Goal: Connect with others: Connect with others

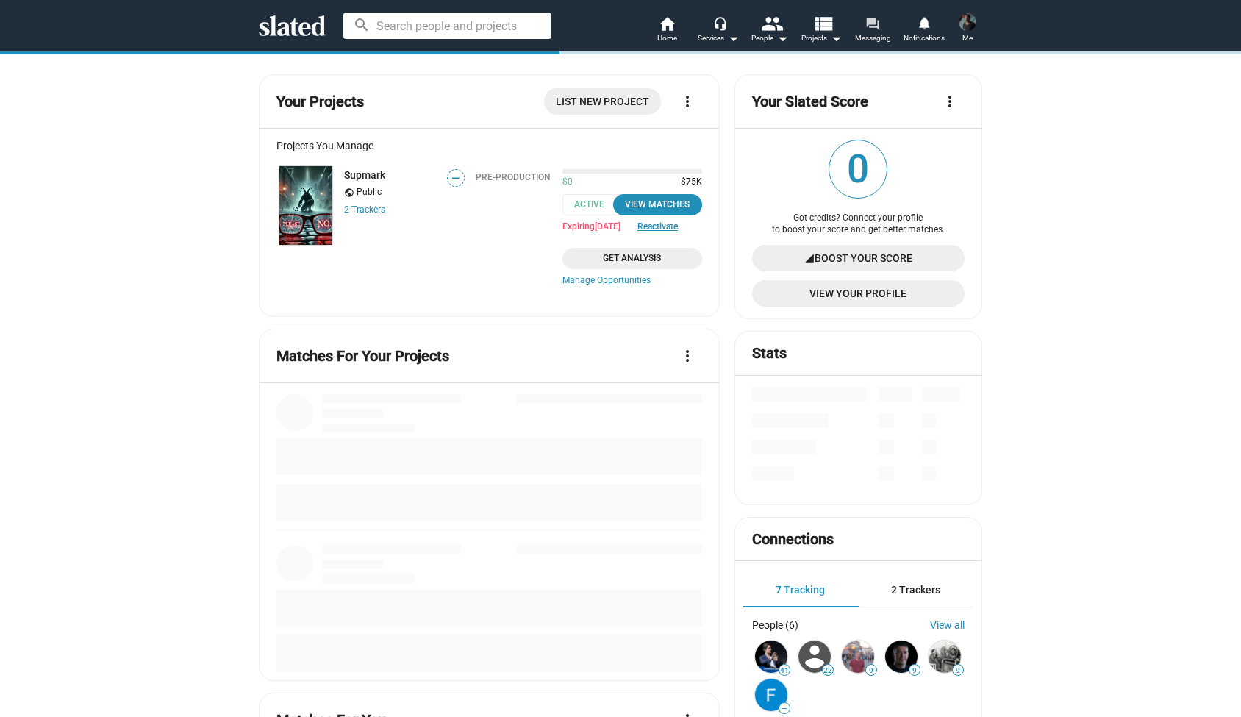
click at [884, 26] on link "forum Messaging" at bounding box center [872, 31] width 51 height 32
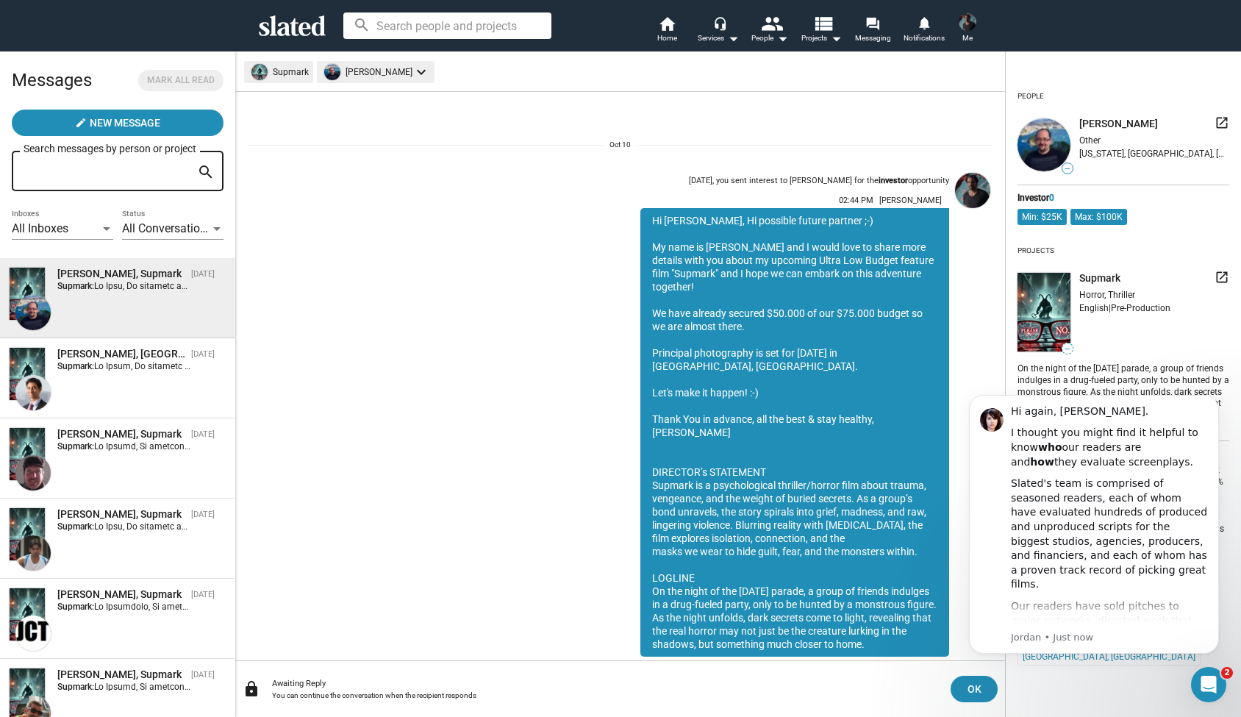
scroll to position [48, 0]
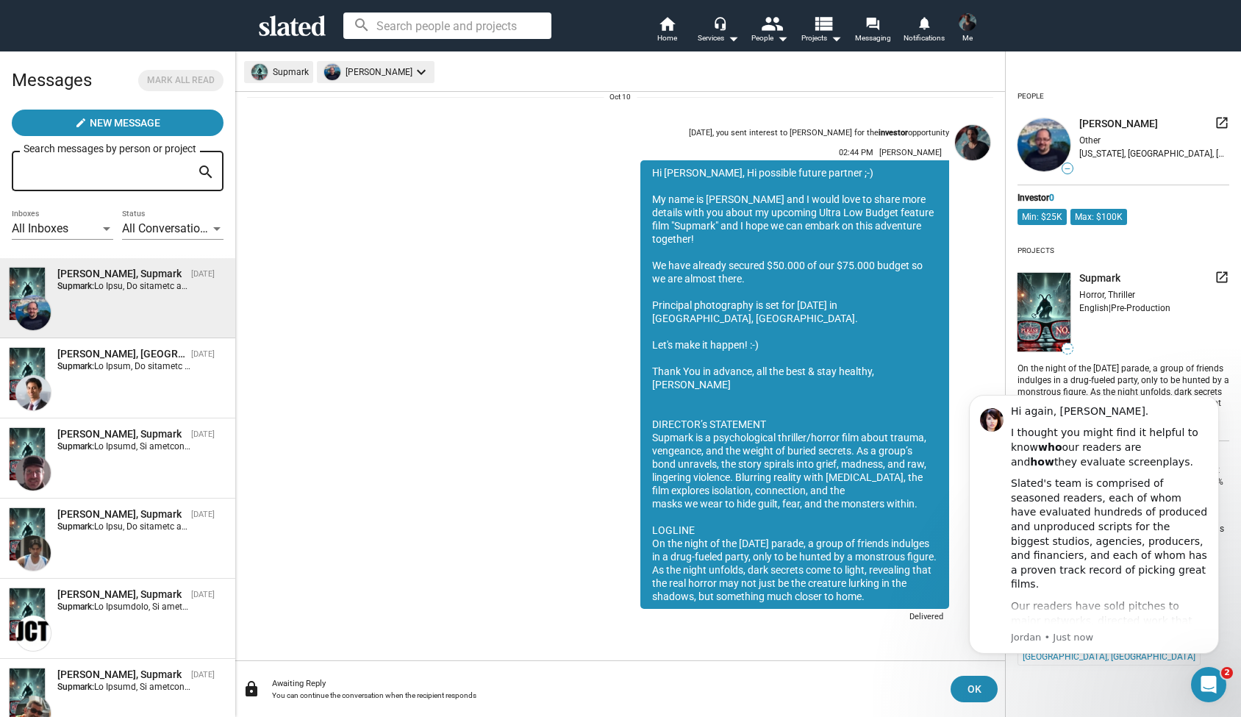
drag, startPoint x: 932, startPoint y: 599, endPoint x: 654, endPoint y: 191, distance: 493.8
click at [654, 191] on div "Hi Eric, Hi possible future partner ;-) My name is Alexander Bruckner and I wou…" at bounding box center [795, 384] width 309 height 449
drag, startPoint x: 653, startPoint y: 173, endPoint x: 936, endPoint y: 598, distance: 510.7
click at [936, 598] on div "Hi Eric, Hi possible future partner ;-) My name is Alexander Bruckner and I wou…" at bounding box center [795, 384] width 309 height 449
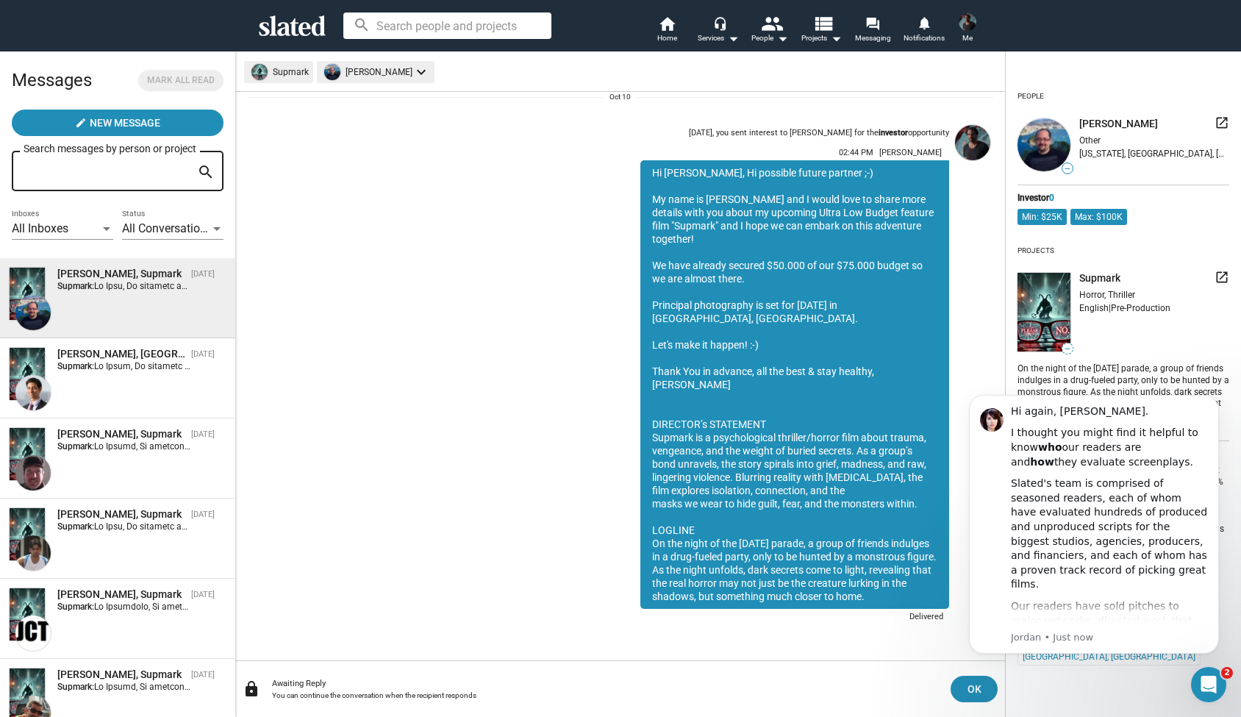
copy div "Hi Eric, Hi possible future partner ;-) My name is Alexander Bruckner and I wou…"
click at [534, 315] on div "Oct 10, you sent interest to Eric Gleit for the investor opportunity 02:44 PM A…" at bounding box center [620, 373] width 746 height 508
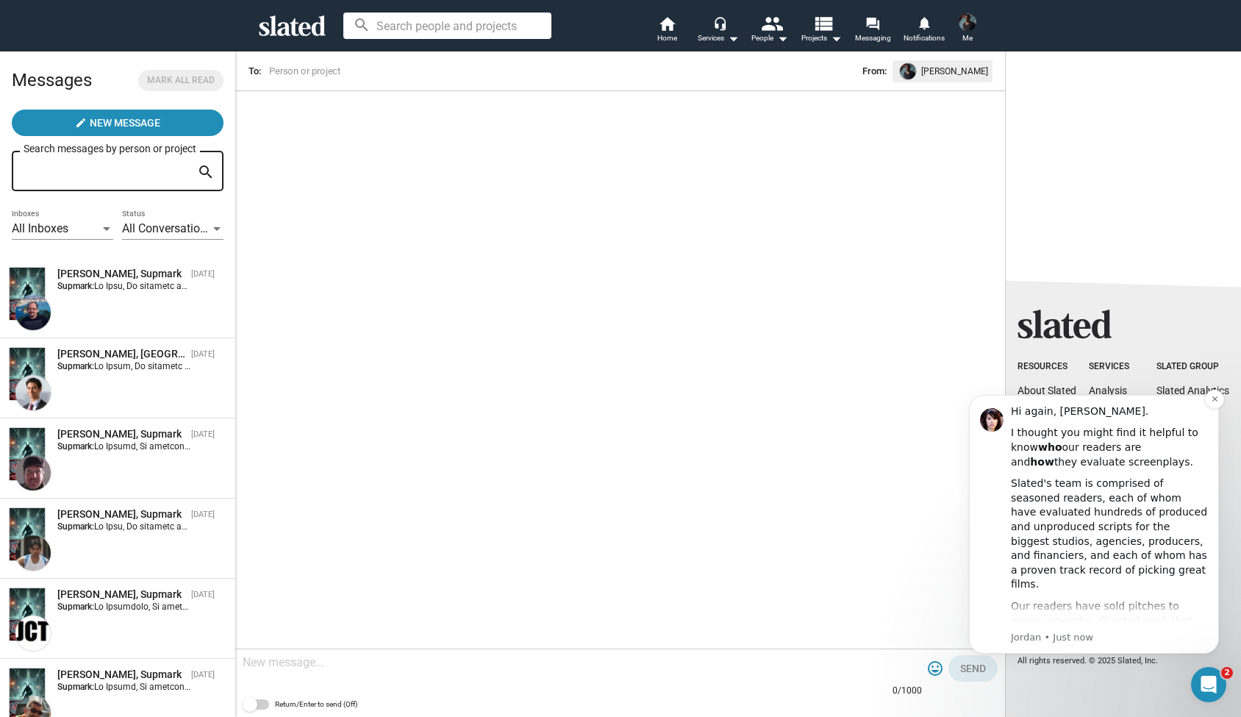
click at [1177, 412] on div "Hi again, Alexander." at bounding box center [1109, 411] width 197 height 15
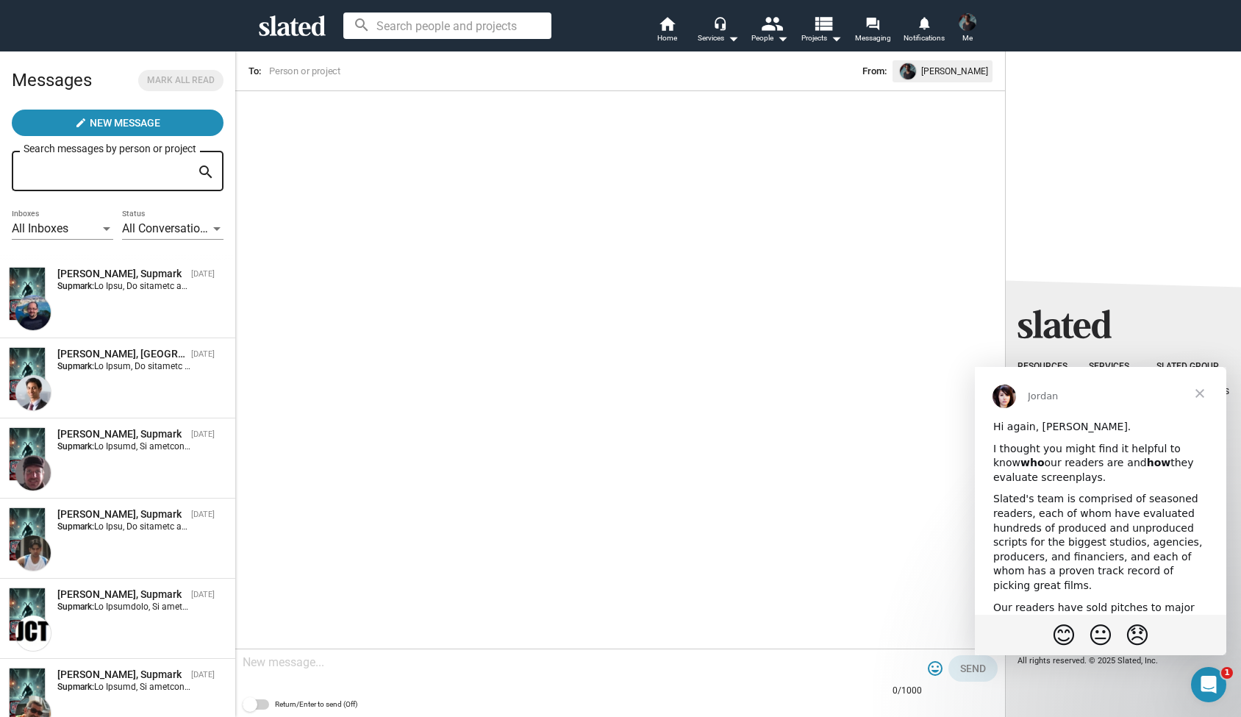
click at [1199, 395] on span "Close" at bounding box center [1200, 393] width 53 height 53
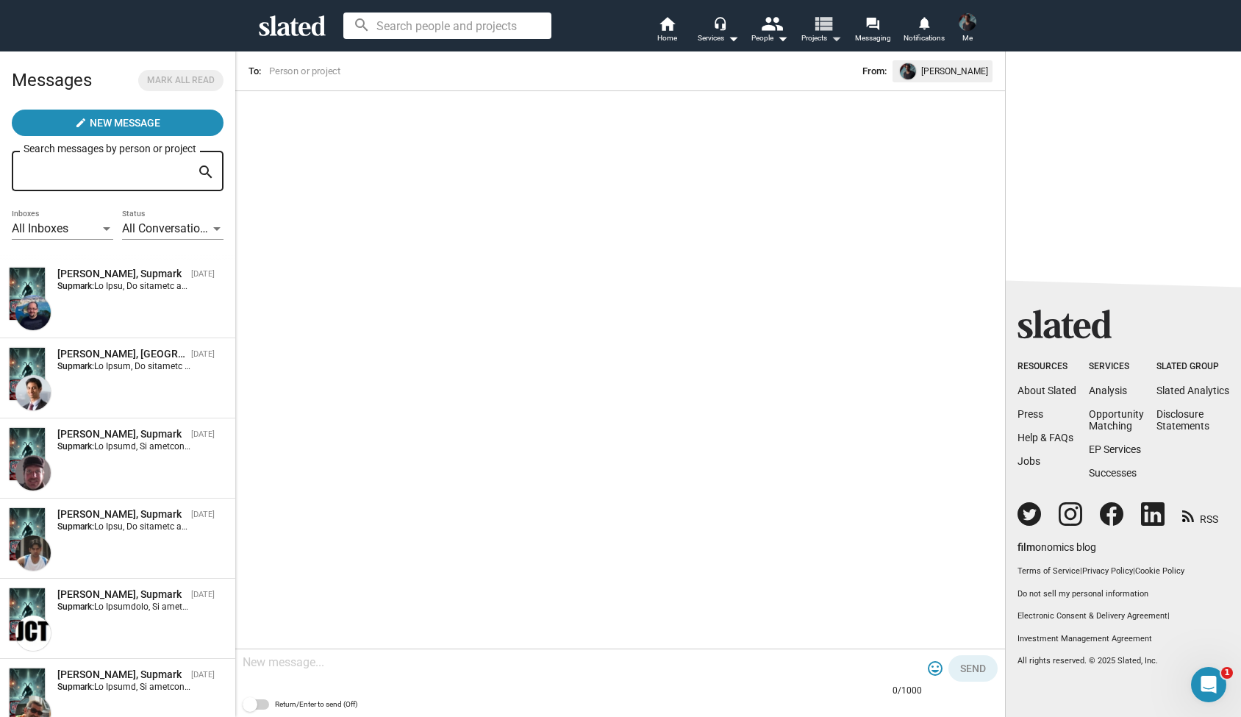
click at [838, 40] on mat-icon "arrow_drop_down" at bounding box center [836, 38] width 18 height 18
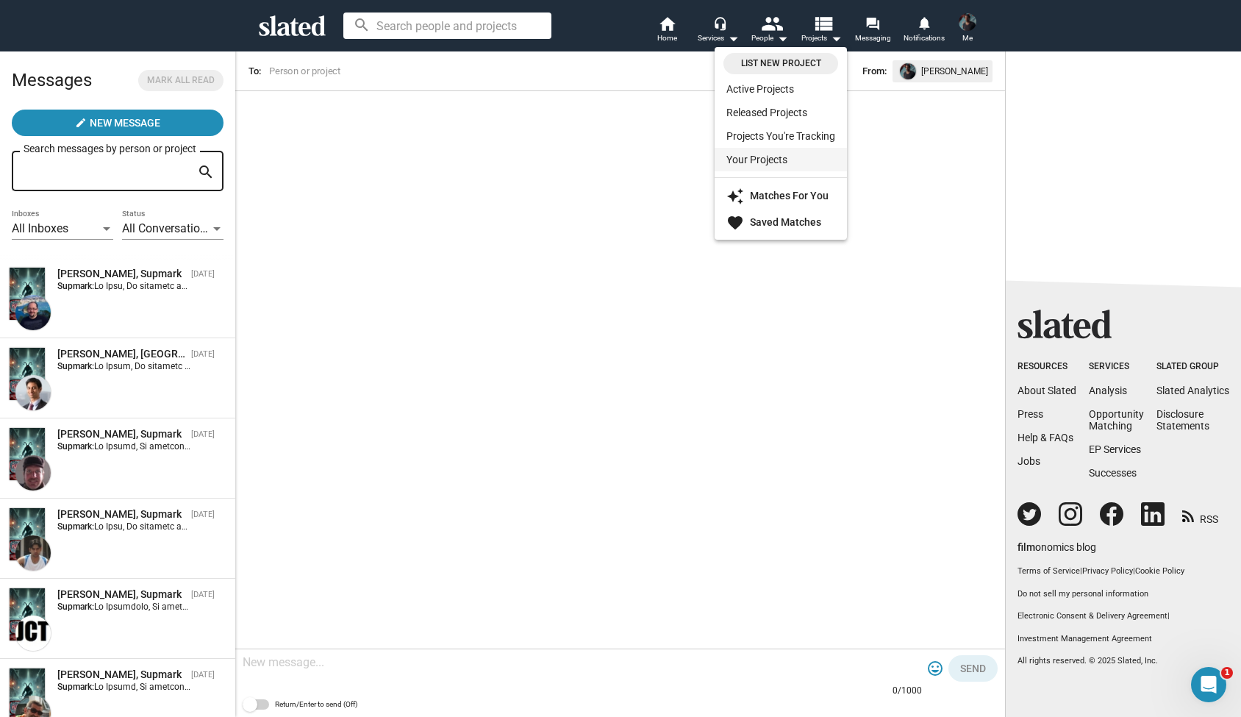
click at [782, 150] on link "Your Projects" at bounding box center [781, 160] width 132 height 24
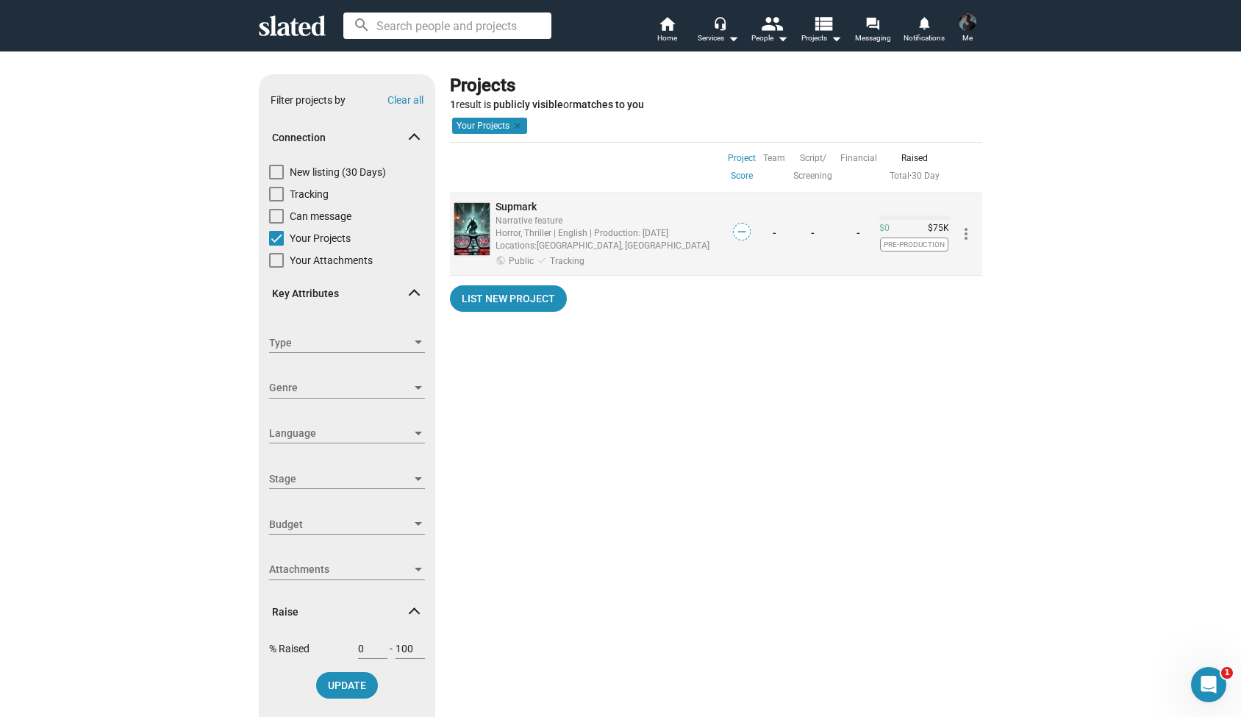
click at [515, 201] on span "Supmark" at bounding box center [516, 207] width 41 height 12
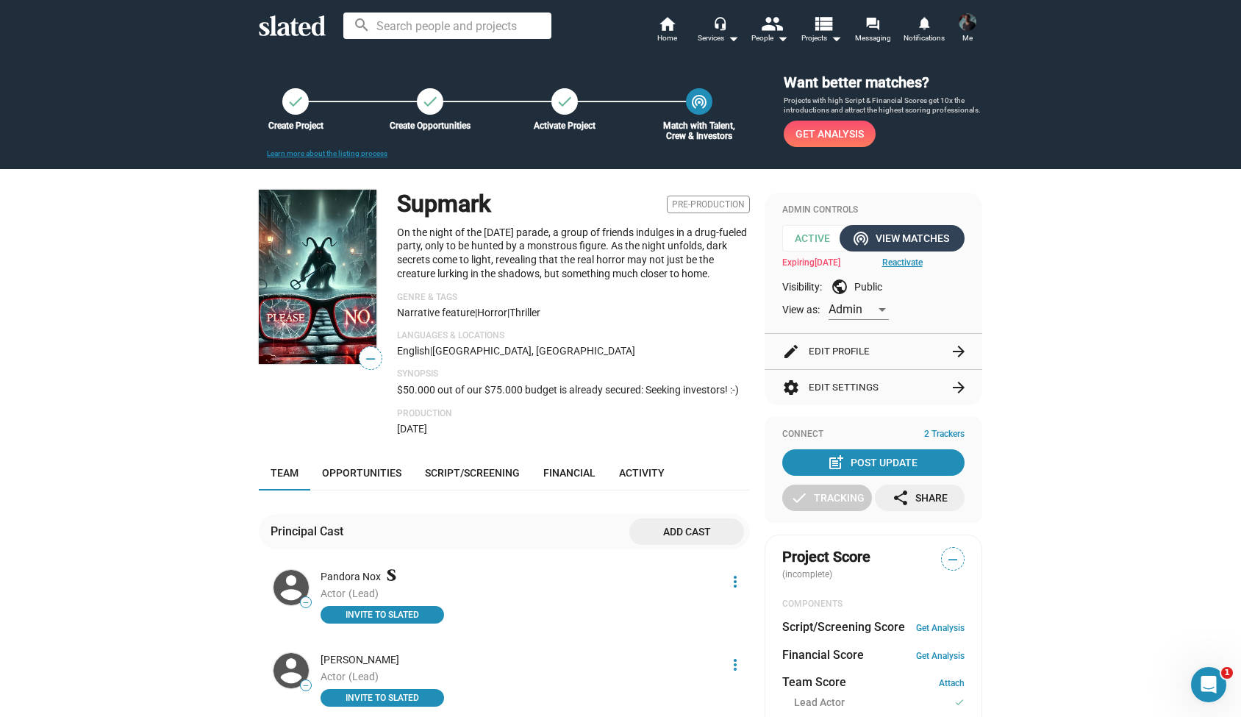
click at [901, 238] on div "wifi_tethering View Matches" at bounding box center [902, 238] width 94 height 26
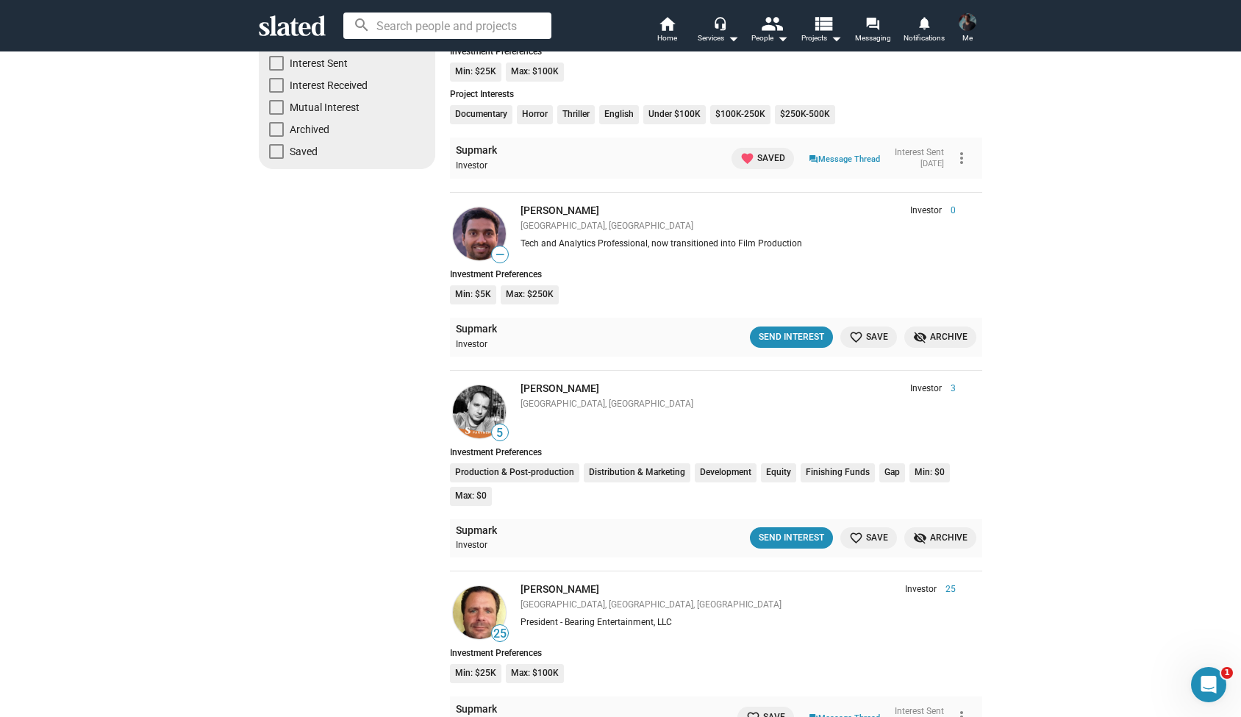
scroll to position [282, 0]
click at [784, 328] on div "Send Interest" at bounding box center [791, 335] width 65 height 15
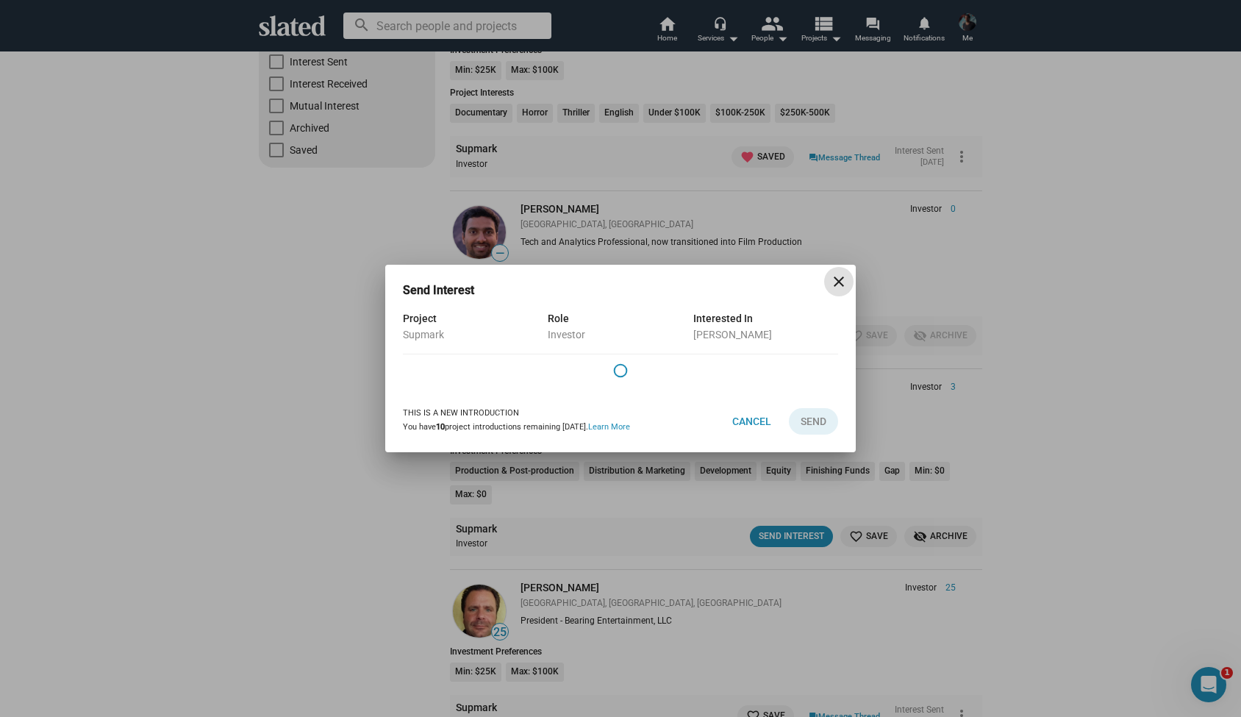
click at [704, 335] on div "[PERSON_NAME]" at bounding box center [765, 334] width 145 height 15
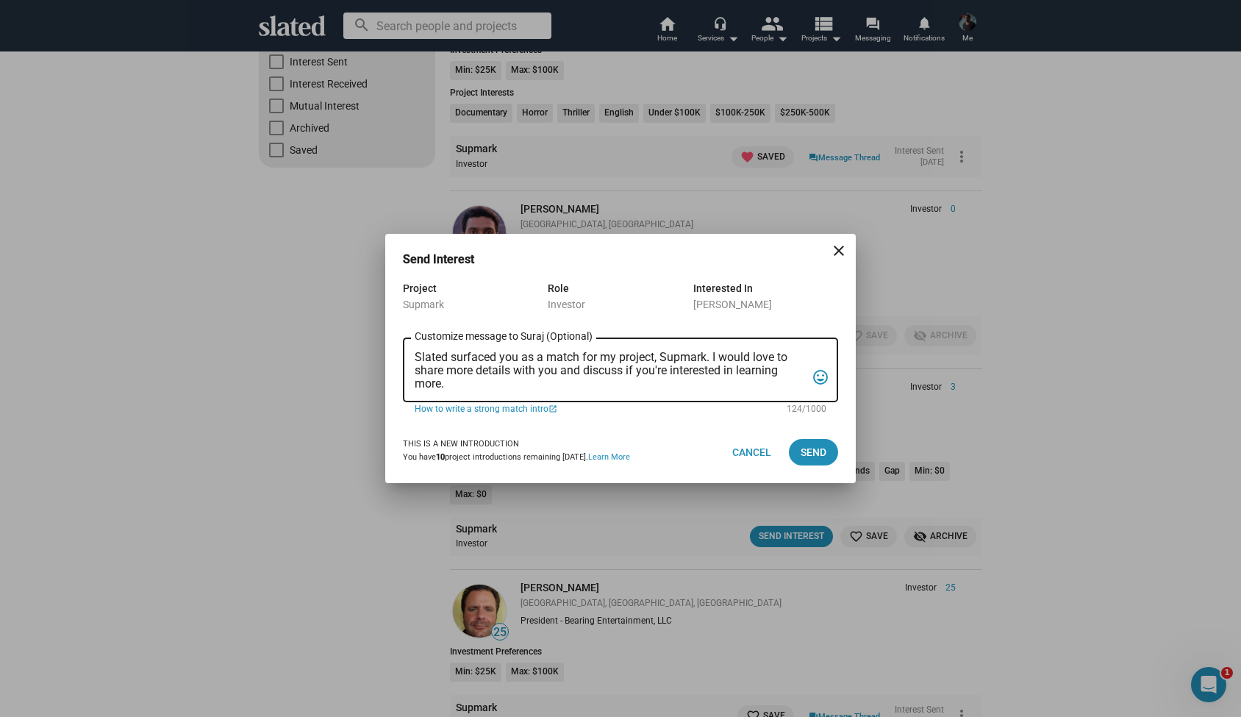
click at [706, 335] on div "Slated surfaced you as a match for my project, Supmark. I would love to share m…" at bounding box center [610, 368] width 391 height 67
drag, startPoint x: 453, startPoint y: 382, endPoint x: 402, endPoint y: 349, distance: 60.2
click at [402, 349] on div "Project Supmark Role Investor Interested In Suraj Gupta Slated surfaced you as …" at bounding box center [620, 350] width 471 height 142
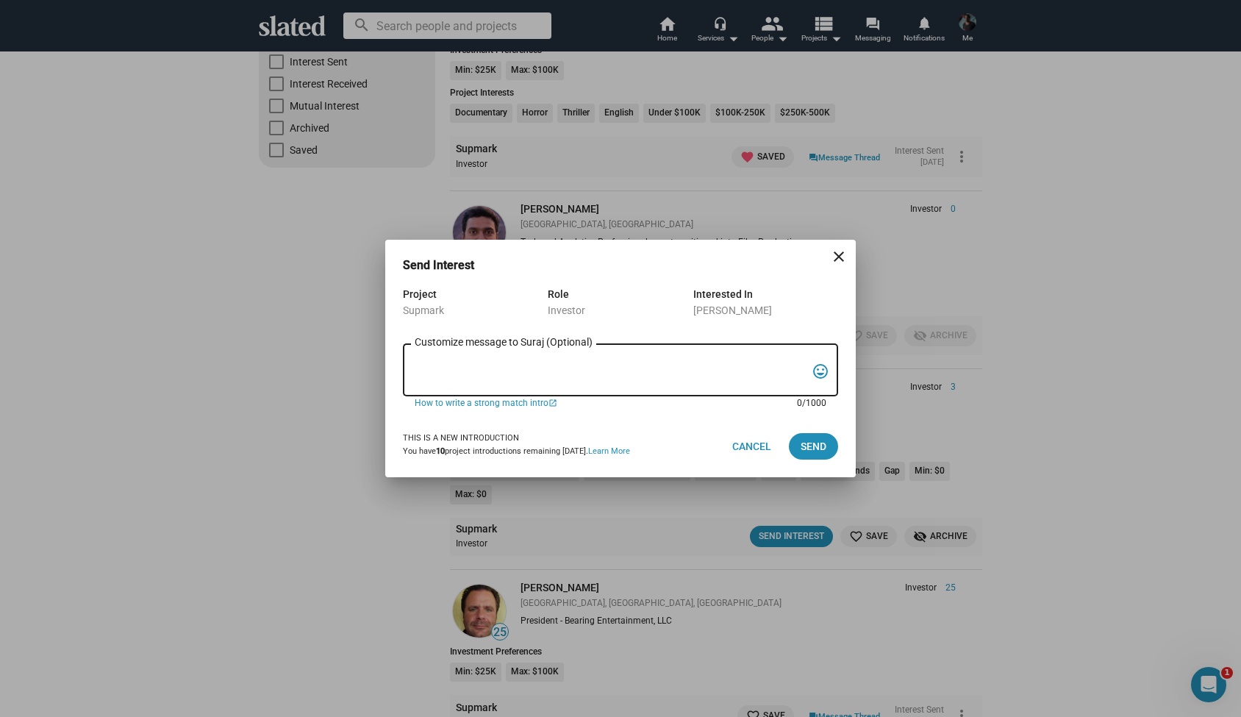
paste textarea "Hi Eric, Hi possible future partner ;-) My name is Alexander Bruckner and I wou…"
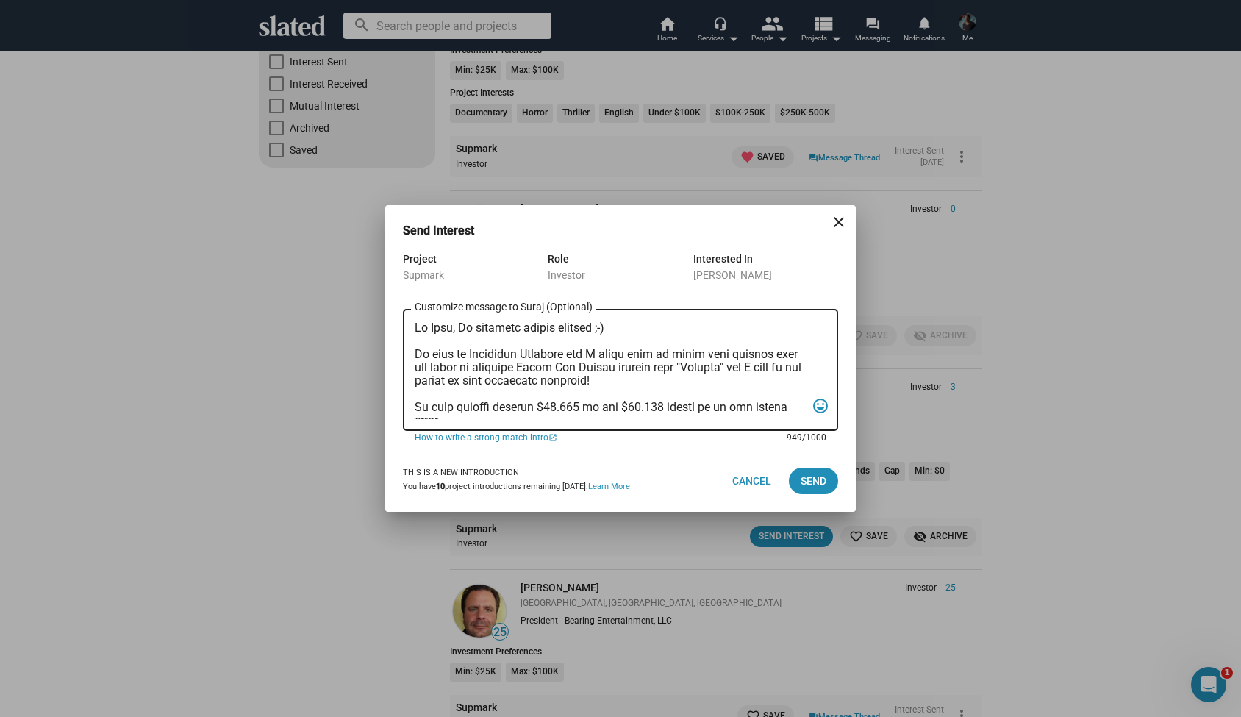
scroll to position [0, 0]
drag, startPoint x: 515, startPoint y: 327, endPoint x: 478, endPoint y: 327, distance: 36.8
click at [478, 327] on textarea "Customize message to Suraj (Optional) Customize message (Optional)" at bounding box center [610, 370] width 391 height 98
drag, startPoint x: 451, startPoint y: 328, endPoint x: 538, endPoint y: 328, distance: 86.8
click at [538, 328] on textarea "Customize message to Suraj (Optional) Customize message (Optional)" at bounding box center [610, 370] width 391 height 98
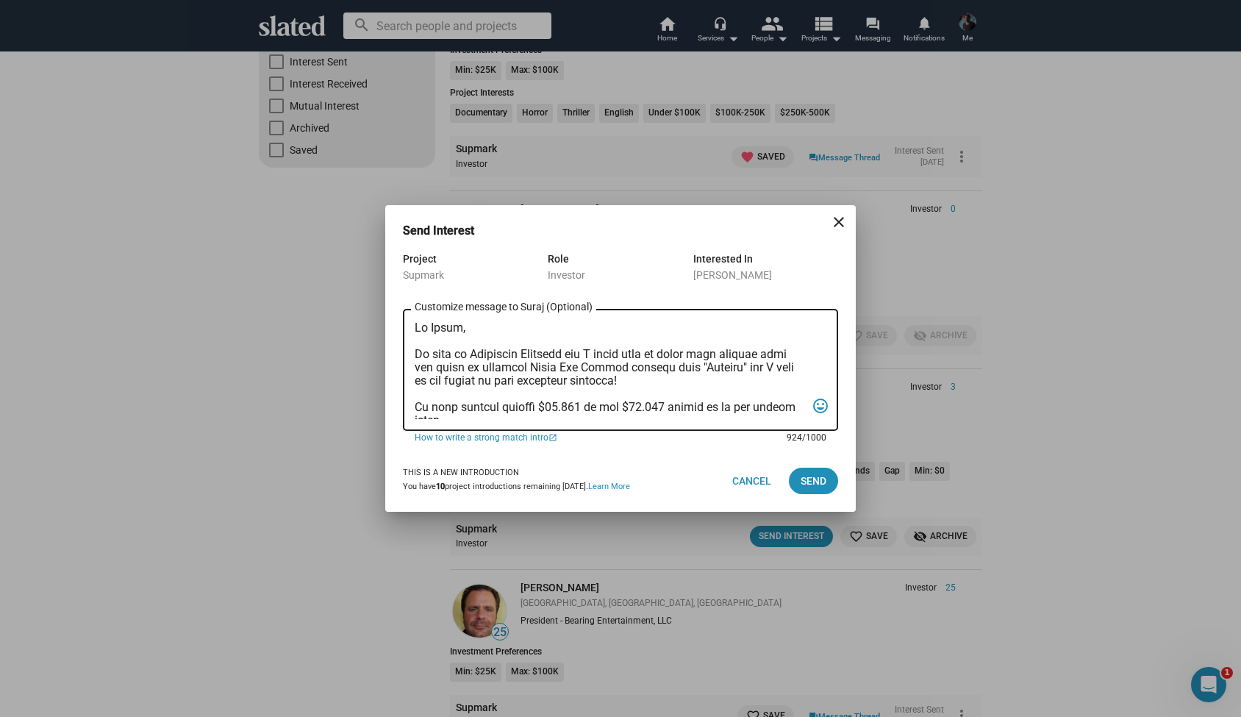
type textarea "Hi Suraj, My name is Alexander Bruckner and I would love to share more details …"
click at [426, 343] on textarea "Customize message to Suraj (Optional) Customize message (Optional)" at bounding box center [610, 370] width 391 height 98
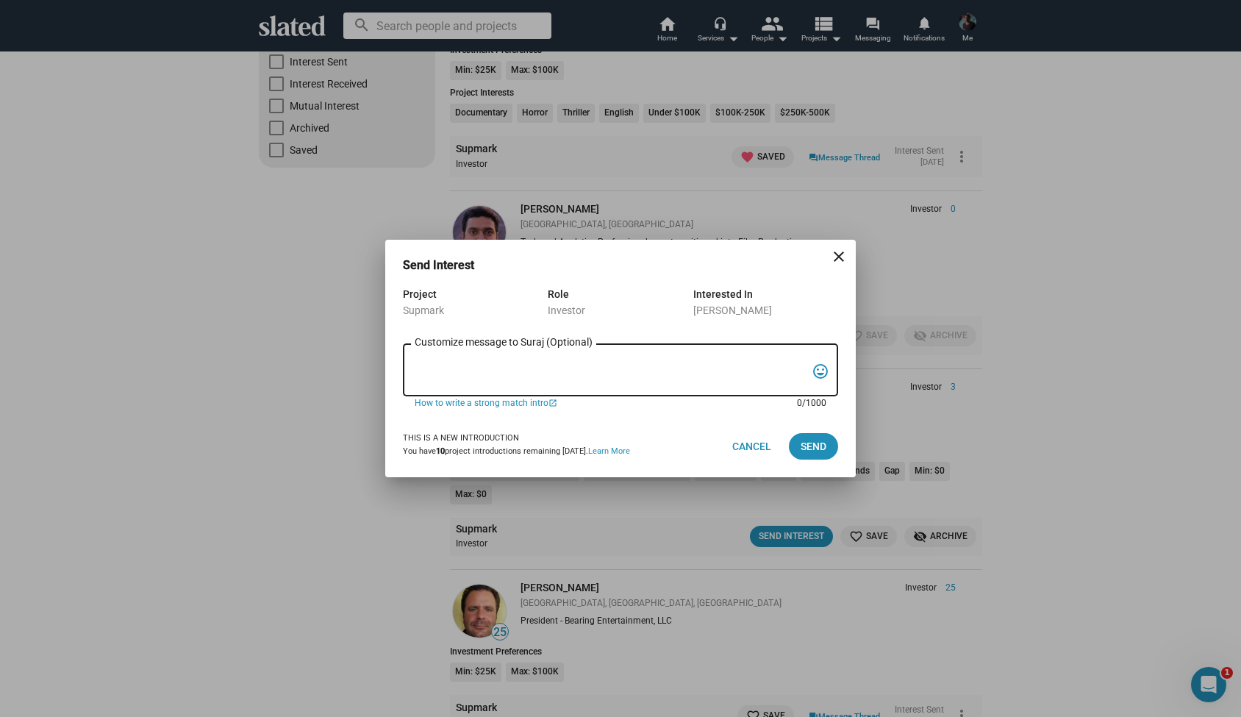
paste textarea "Hi Suraj, My name is Alexander Bruckner and I would love to share more details …"
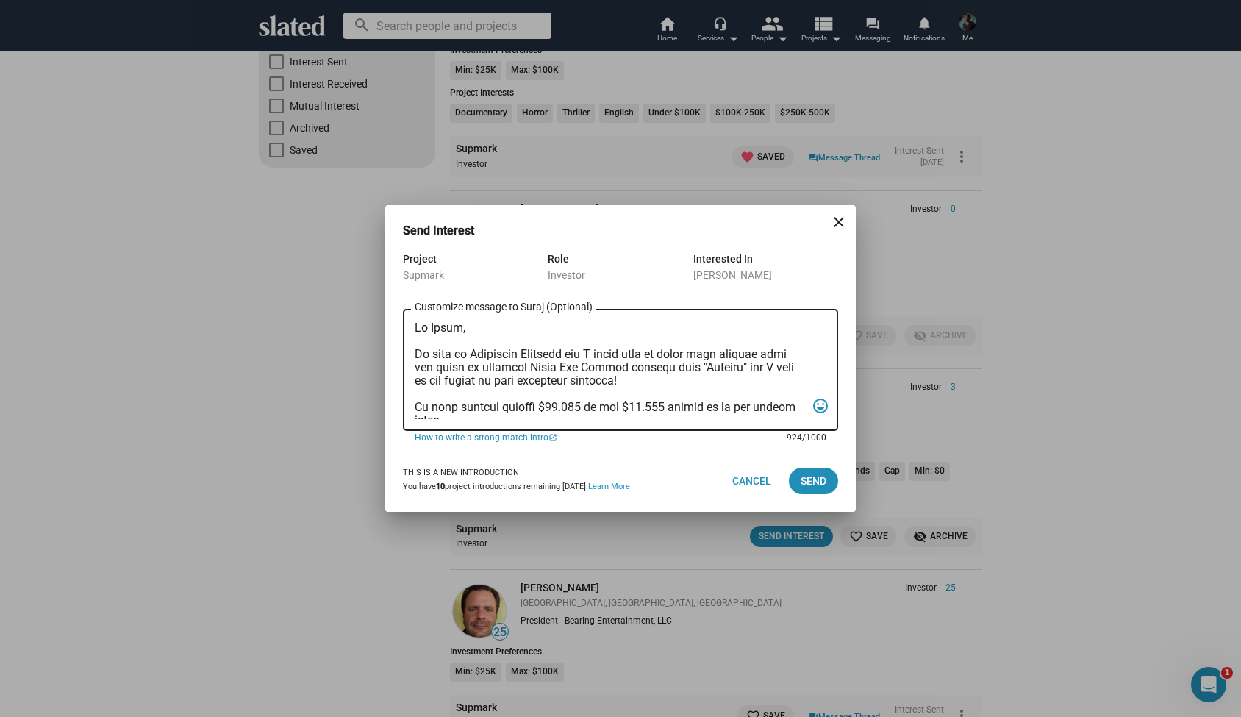
scroll to position [286, 0]
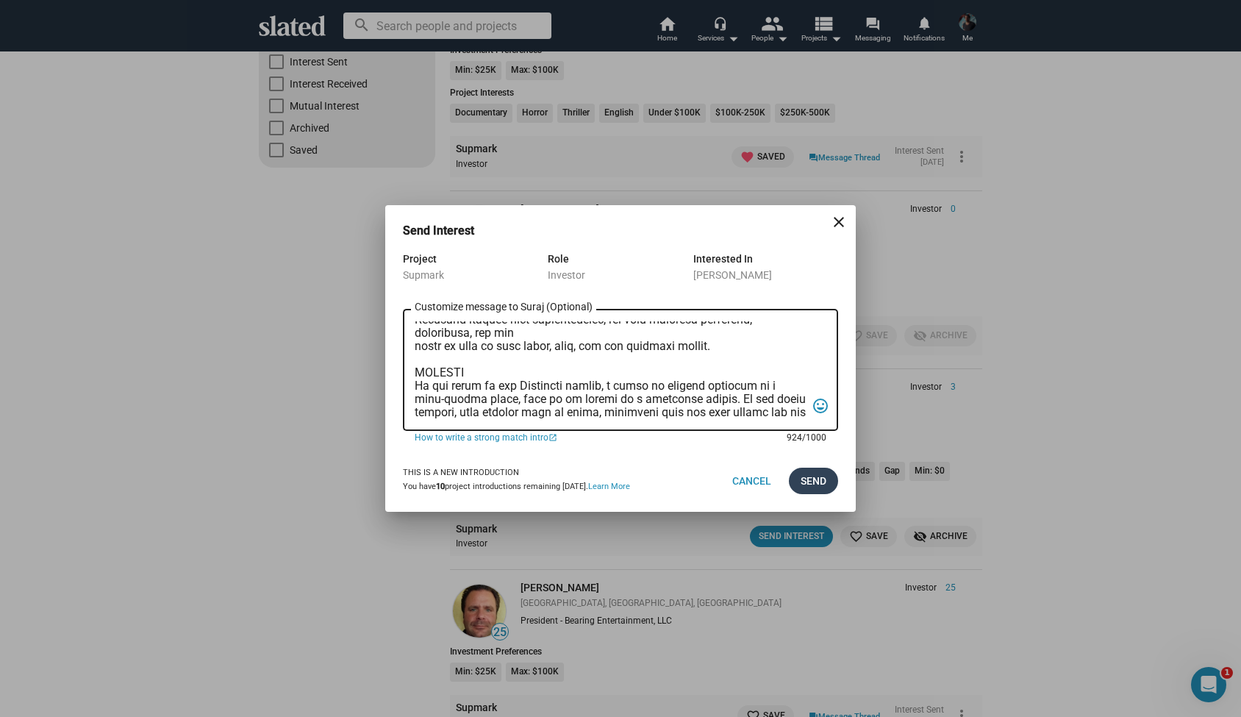
type textarea "Hi Suraj, My name is Alexander Bruckner and I would love to share more details …"
click at [813, 475] on span "Send" at bounding box center [814, 481] width 26 height 26
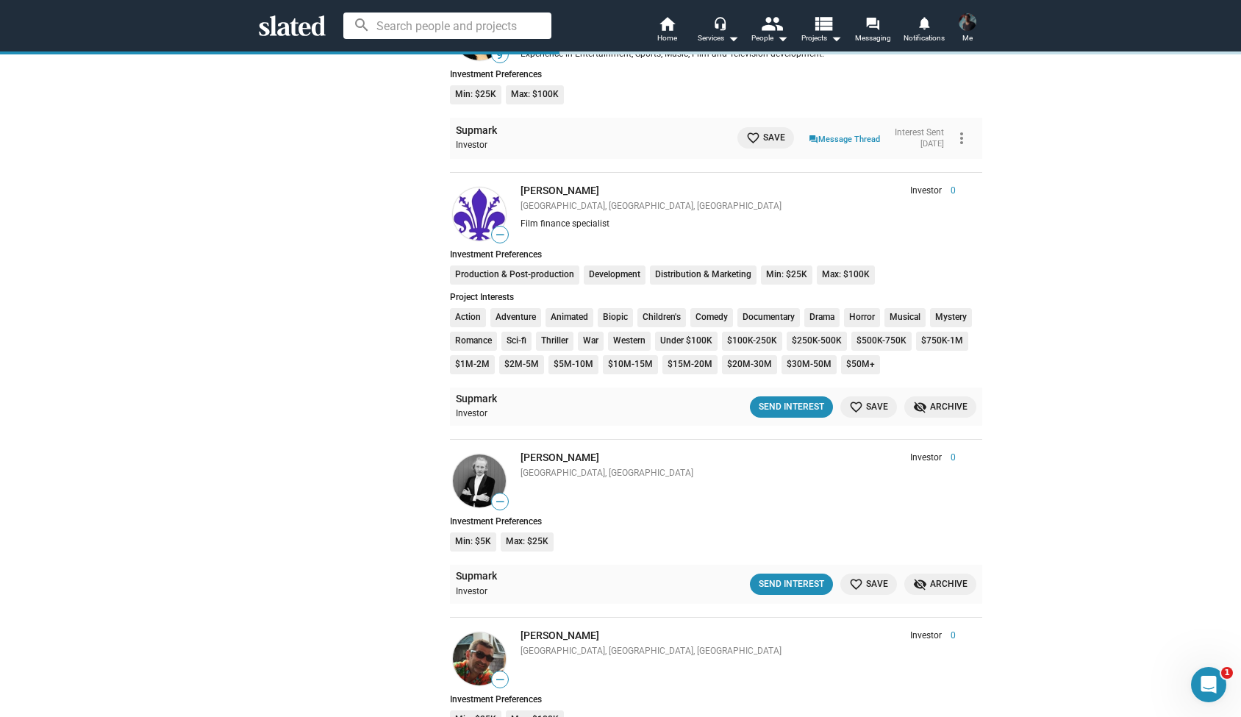
scroll to position [2644, 0]
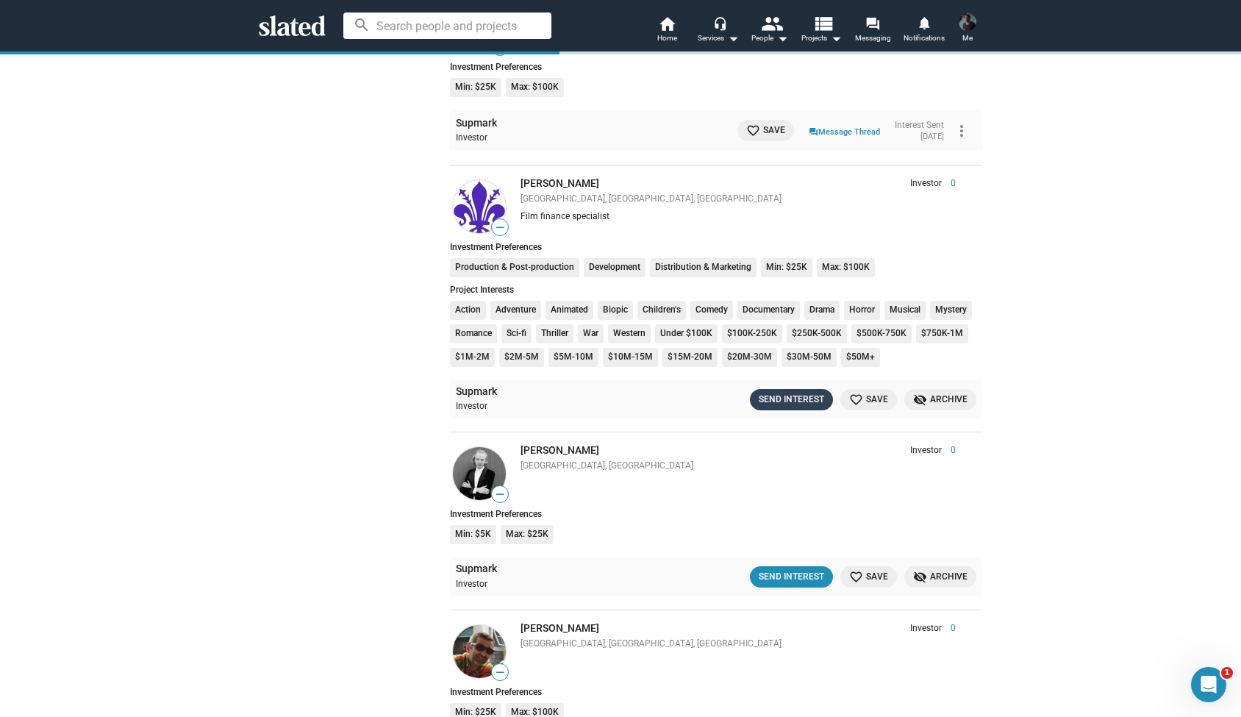
click at [802, 392] on div "Send Interest" at bounding box center [791, 399] width 65 height 15
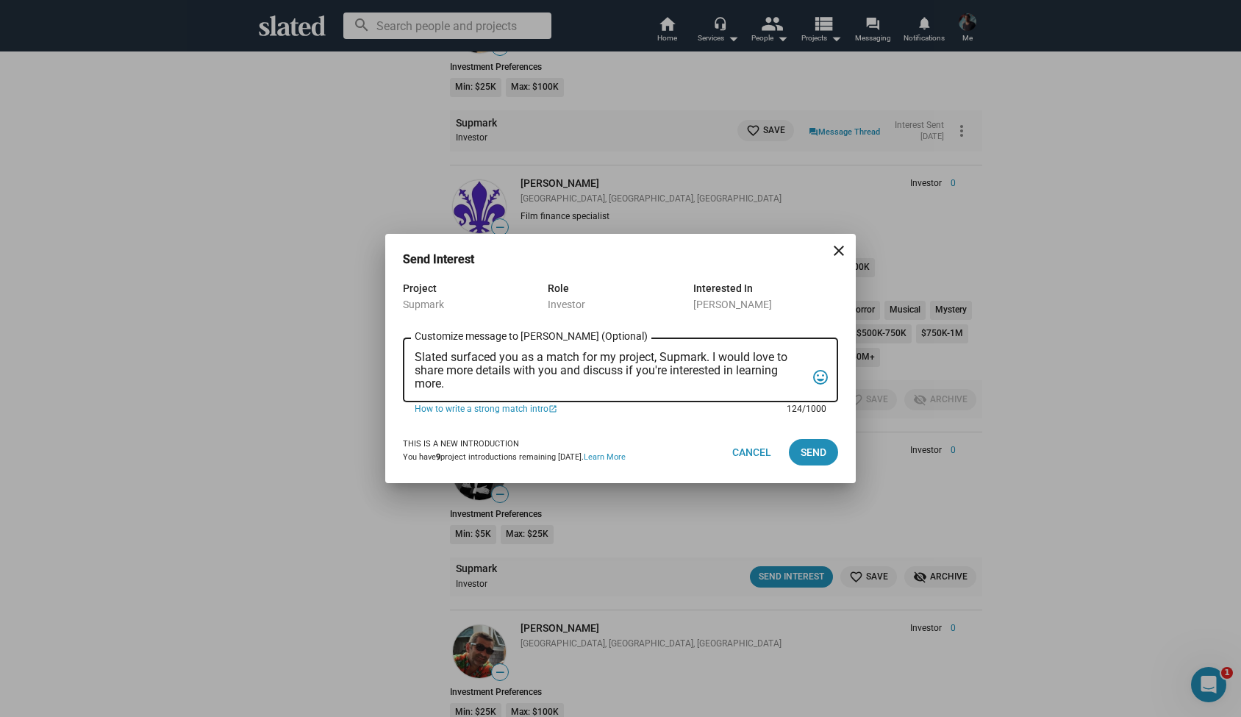
drag, startPoint x: 452, startPoint y: 384, endPoint x: 388, endPoint y: 336, distance: 79.9
click at [388, 336] on div "Project Supmark Role Investor Interested In Antonio Gennari Slated surfaced you…" at bounding box center [620, 350] width 471 height 142
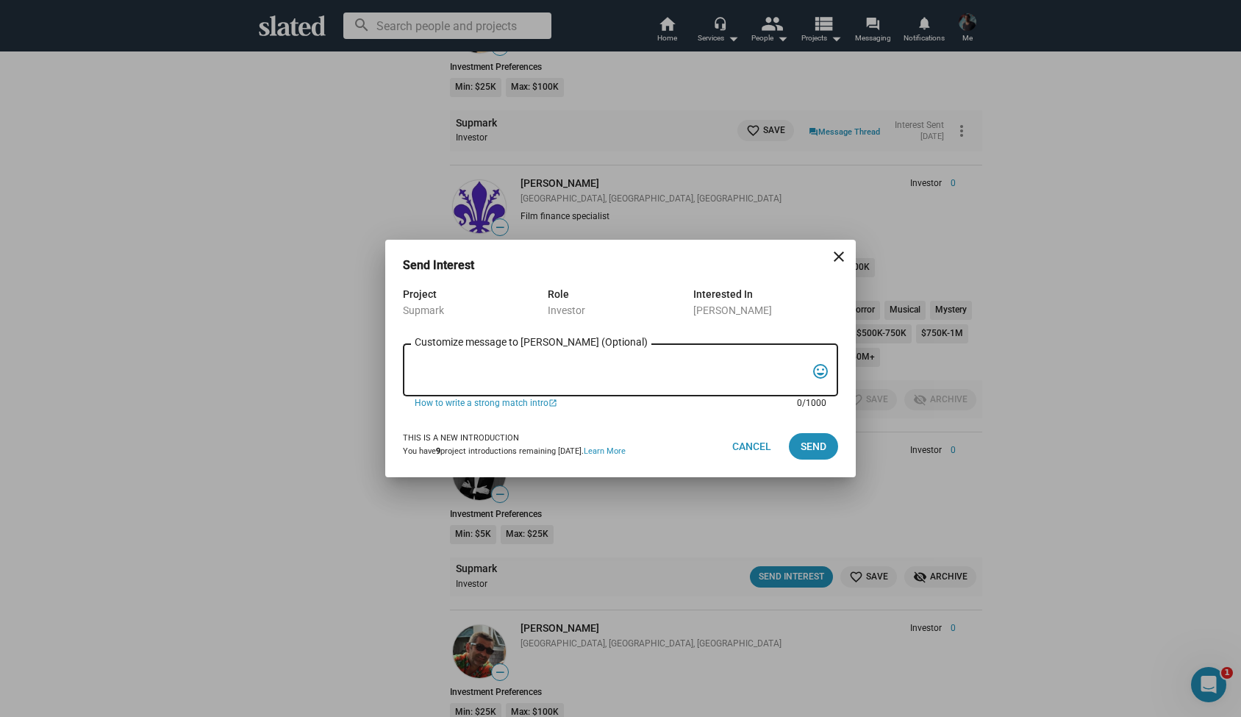
paste textarea "Hi Suraj, My name is Alexander Bruckner and I would love to share more details …"
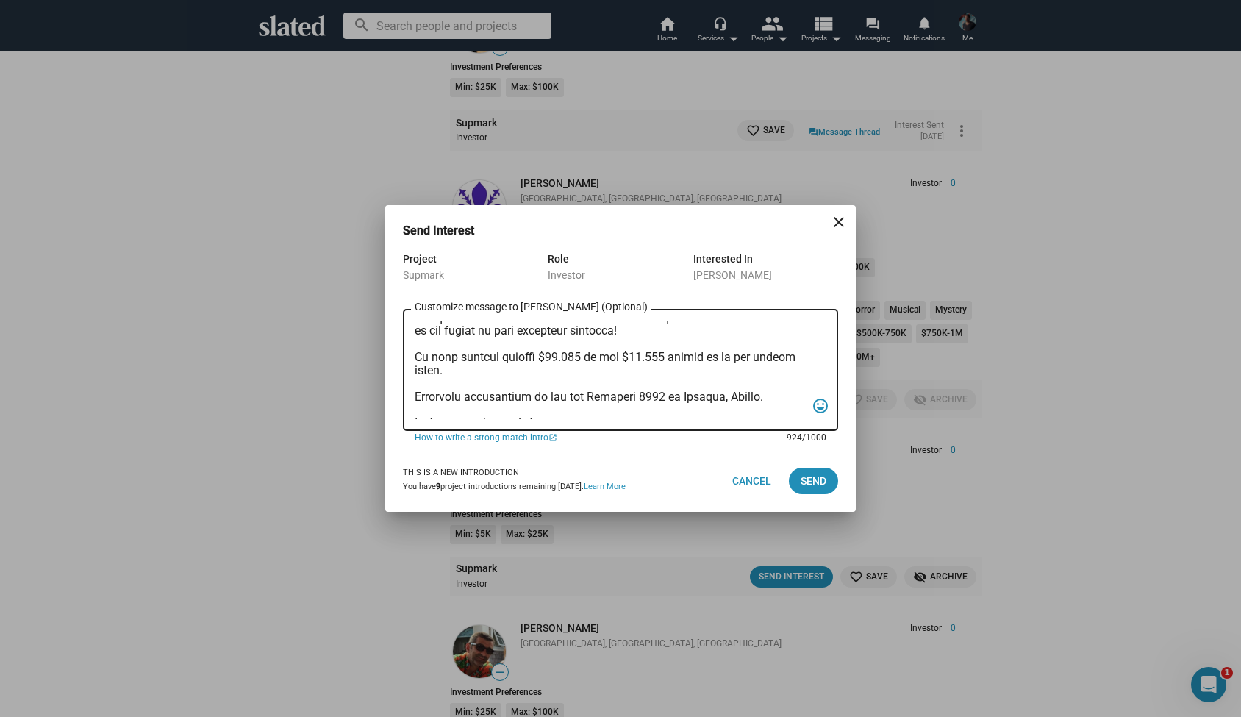
scroll to position [58, 0]
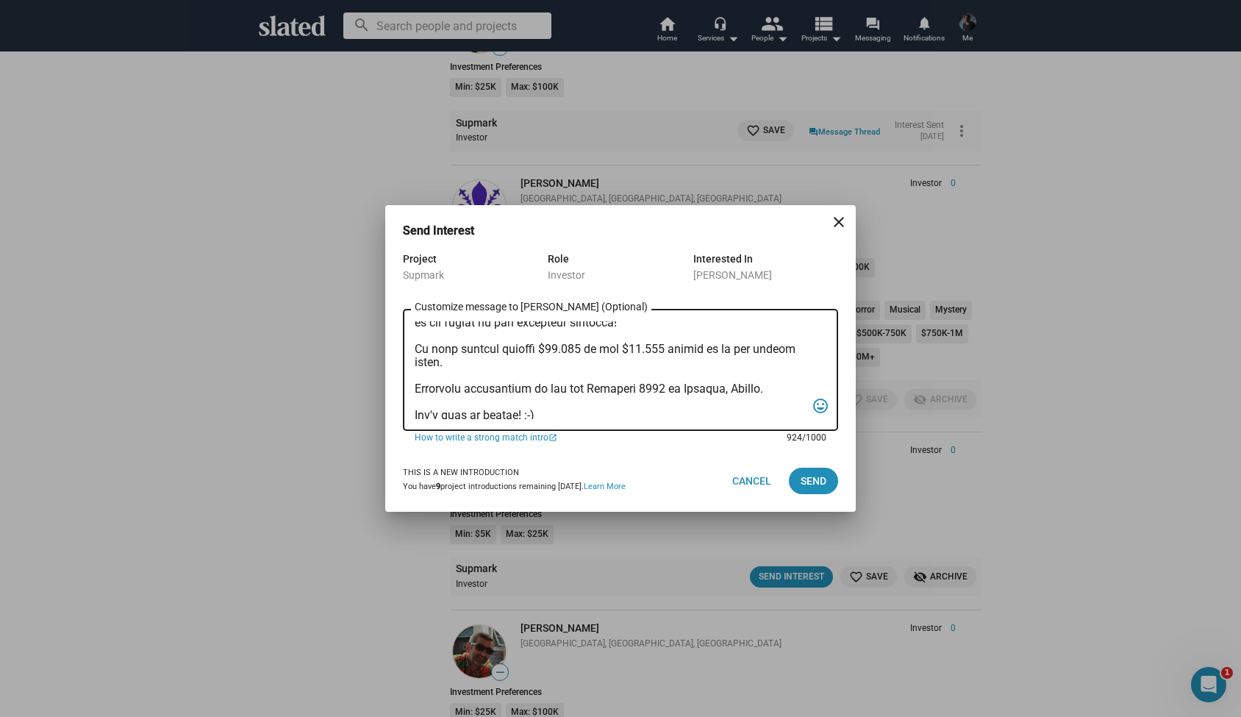
click at [463, 360] on textarea "Customize message to Antonio (Optional) Customize message (Optional)" at bounding box center [610, 370] width 391 height 98
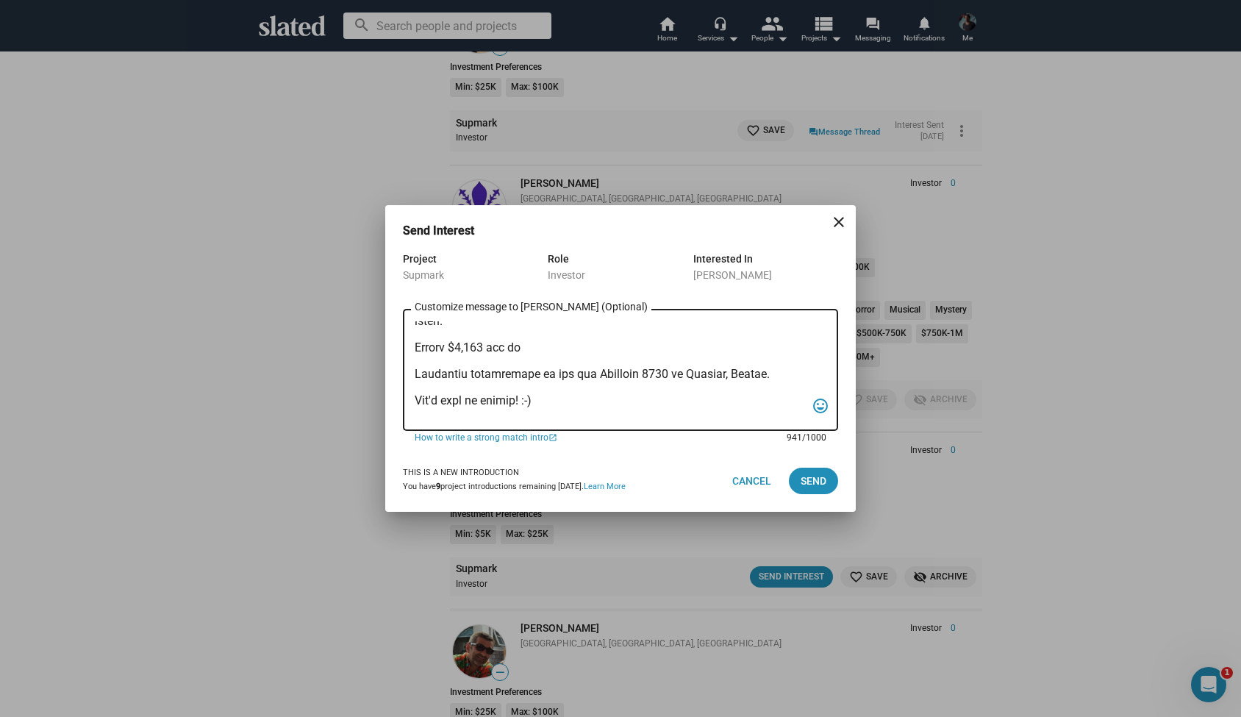
scroll to position [98, 0]
type textarea "Hi Suraj, My name is Alexander Bruckner and I would love to share more details …"
click at [465, 363] on textarea "Customize message to Antonio (Optional) Customize message (Optional)" at bounding box center [610, 370] width 391 height 98
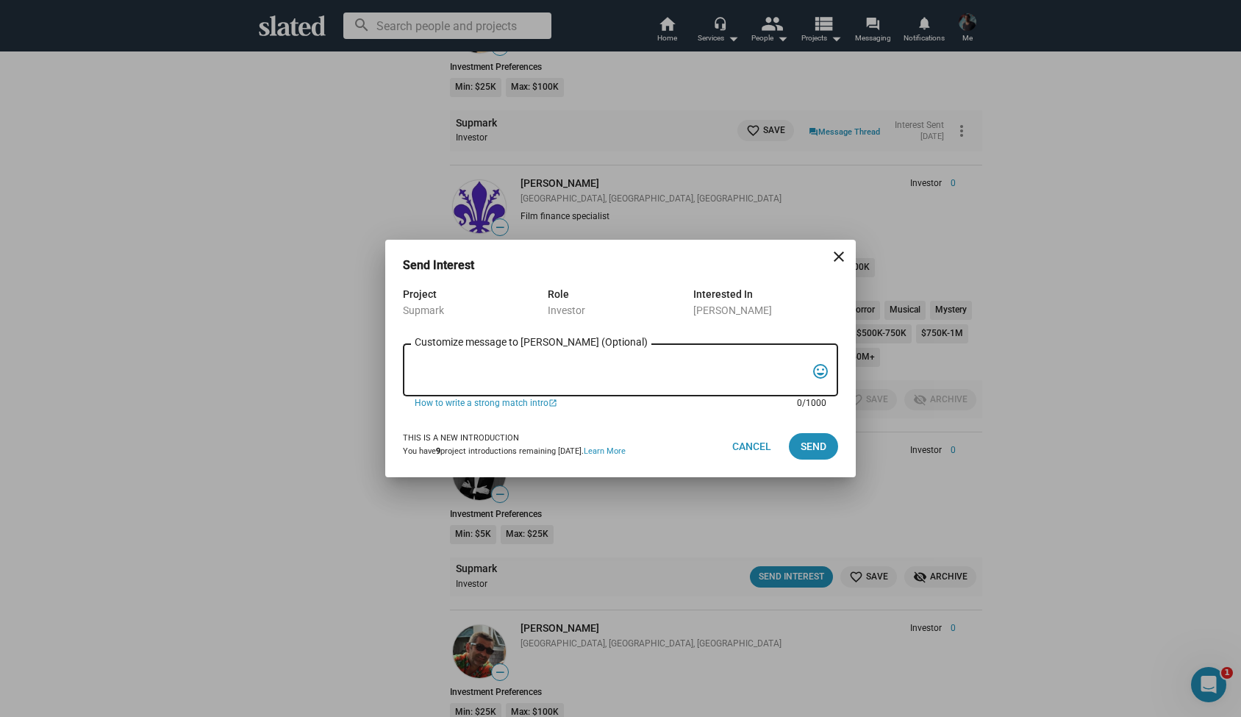
scroll to position [0, 0]
paste textarea "Hi Suraj, My name is Alexander Bruckner and I would love to share more details …"
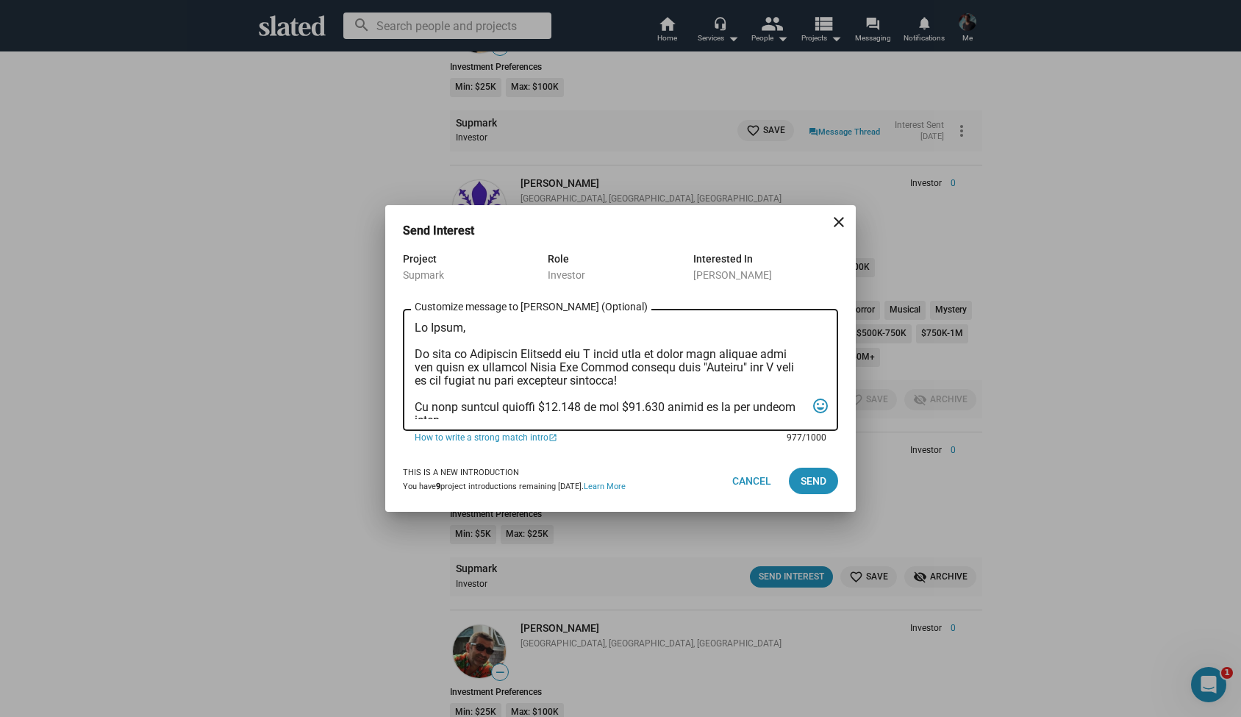
scroll to position [313, 0]
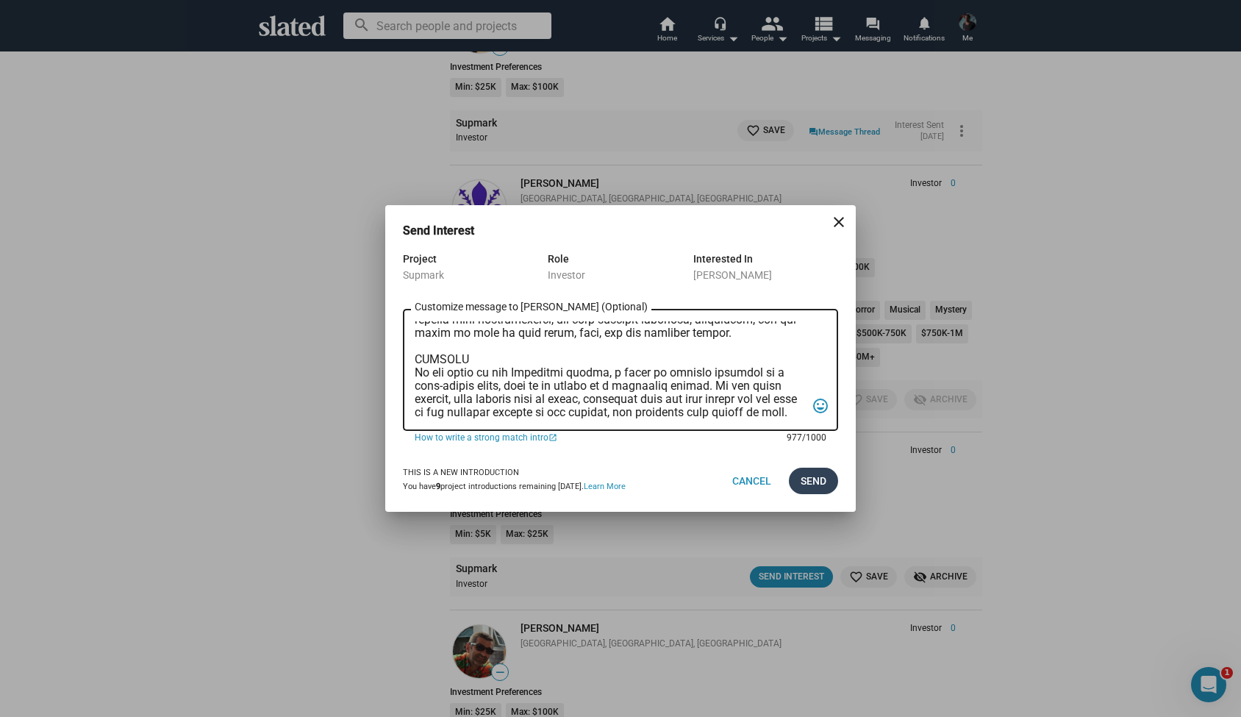
type textarea "Hi Suraj, My name is Alexander Bruckner and I would love to share more details …"
click at [817, 474] on span "Send" at bounding box center [814, 481] width 26 height 26
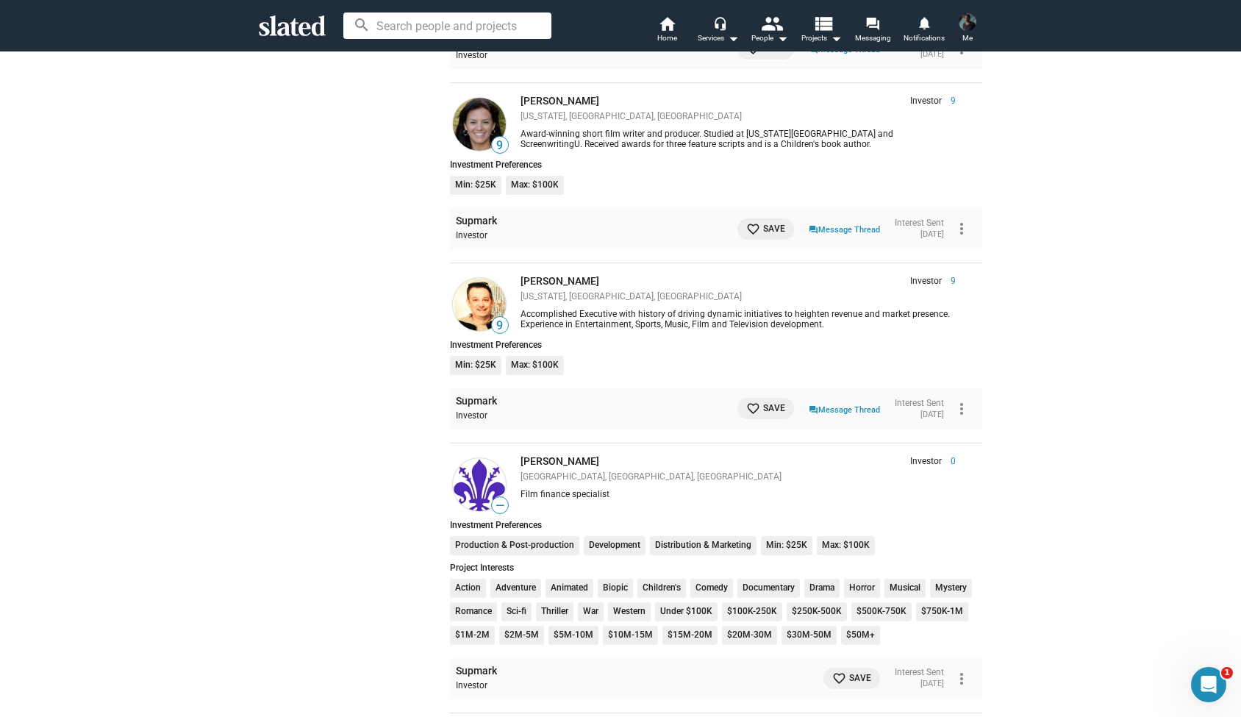
scroll to position [2792, 0]
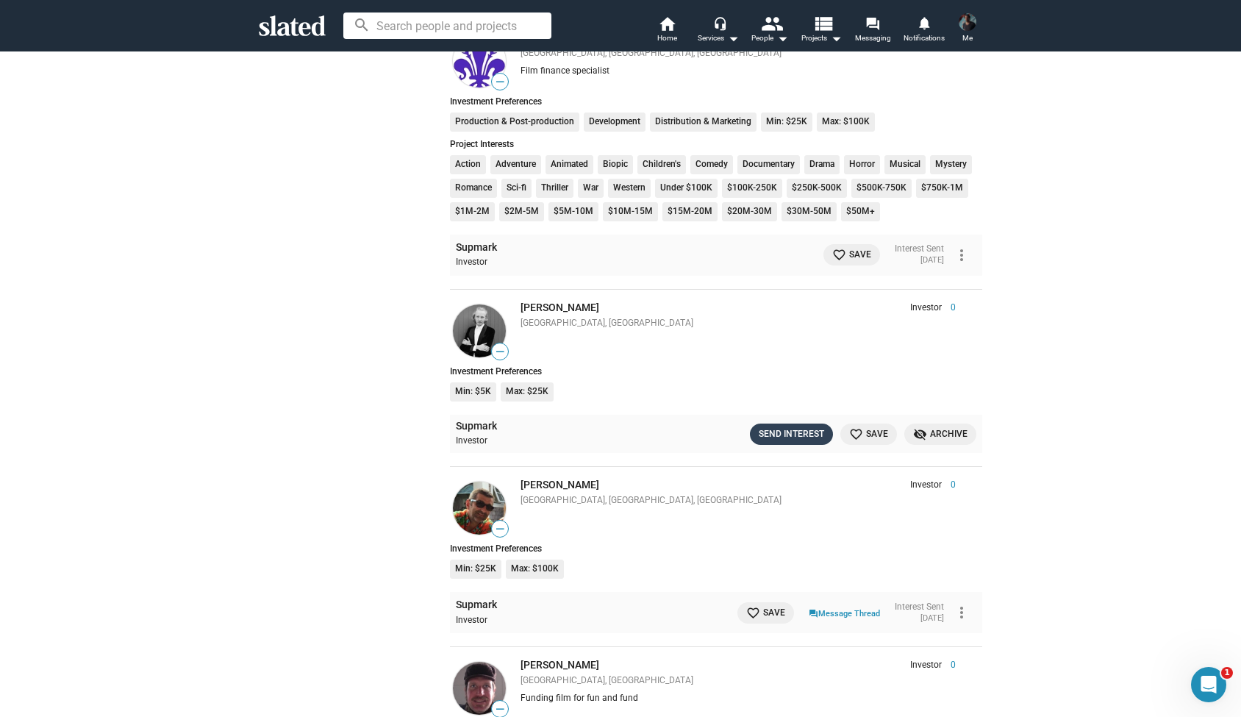
click at [779, 427] on div "Send Interest" at bounding box center [791, 434] width 65 height 15
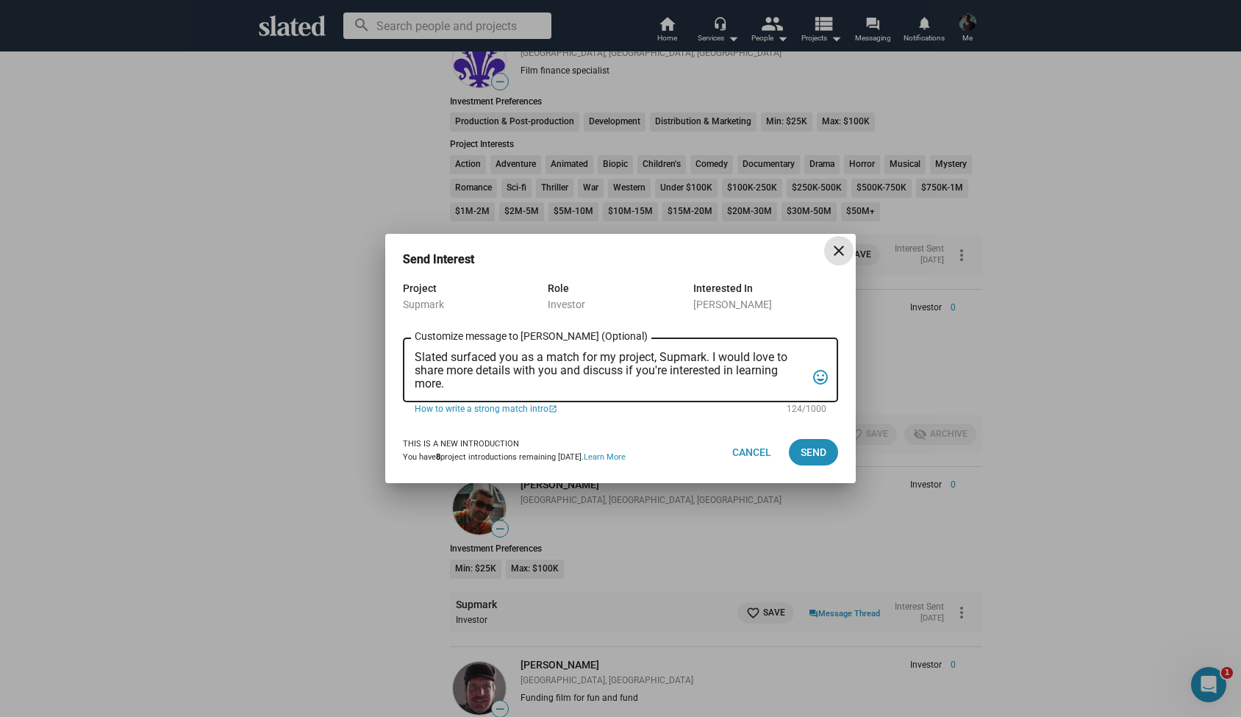
click at [840, 253] on mat-icon "close" at bounding box center [839, 251] width 18 height 18
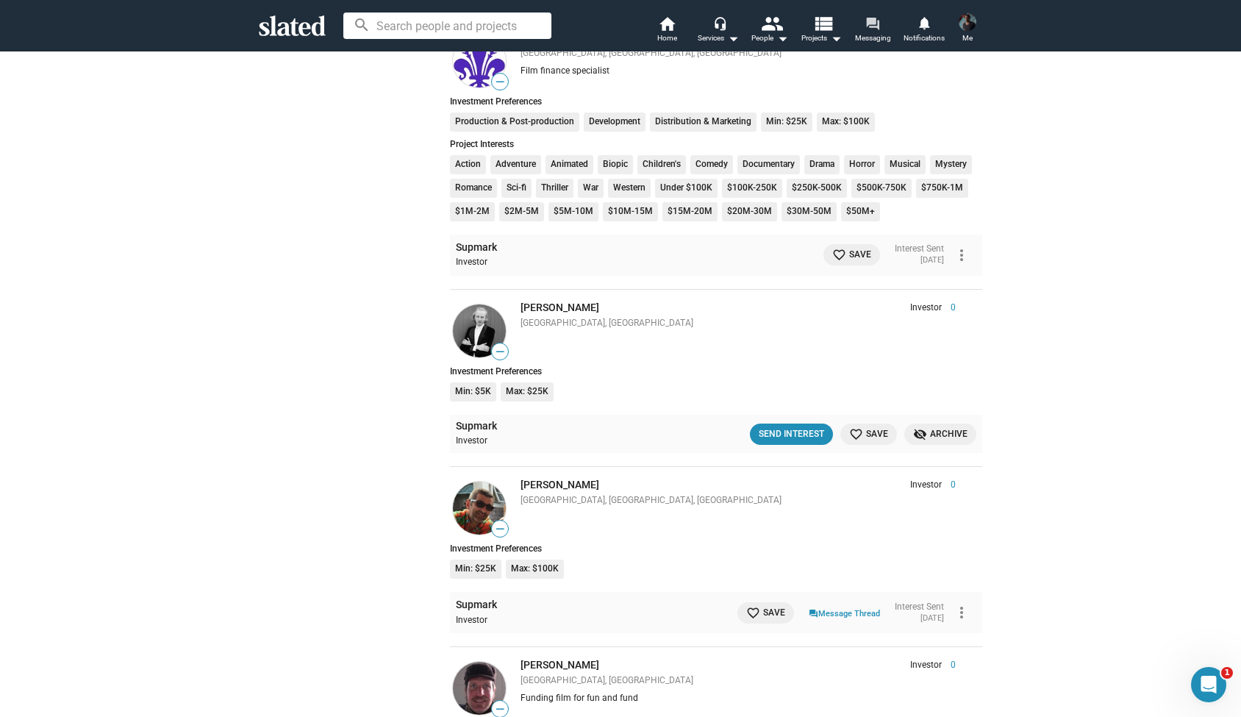
click at [866, 21] on mat-icon "forum" at bounding box center [873, 23] width 14 height 14
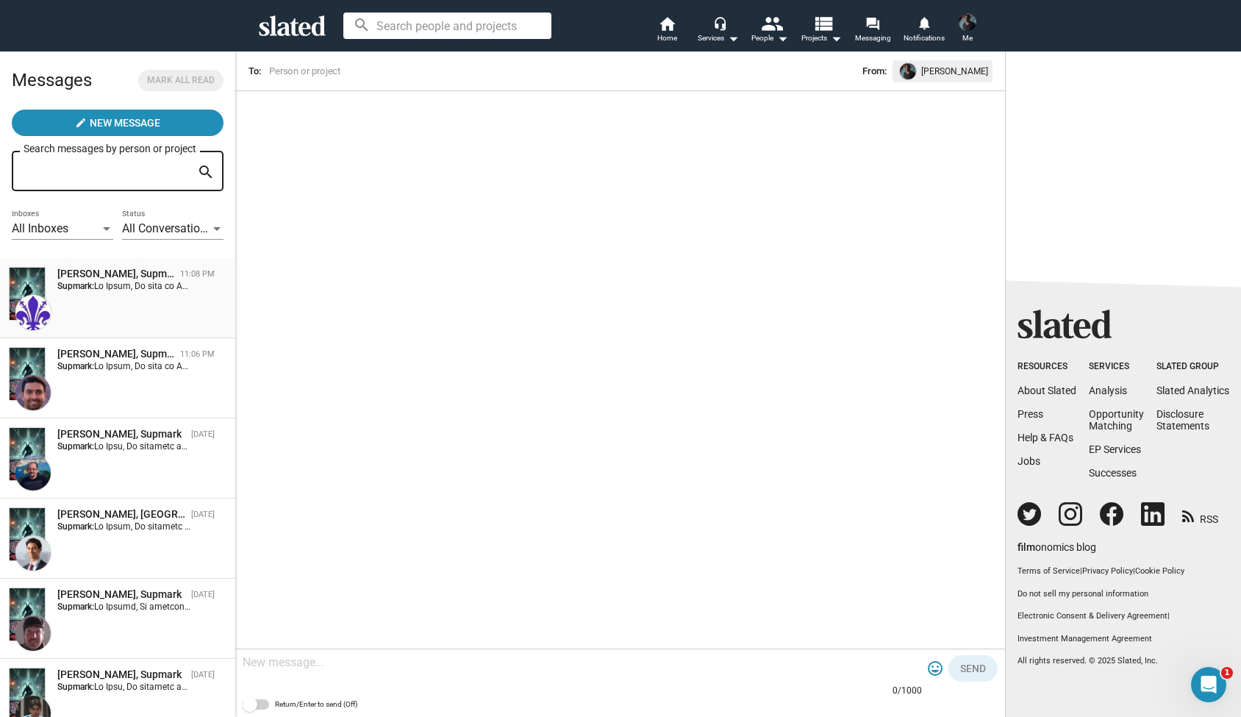
click at [179, 315] on div "Antonio Gennari, Supmark 11:08 PM Supmark:" at bounding box center [118, 298] width 218 height 63
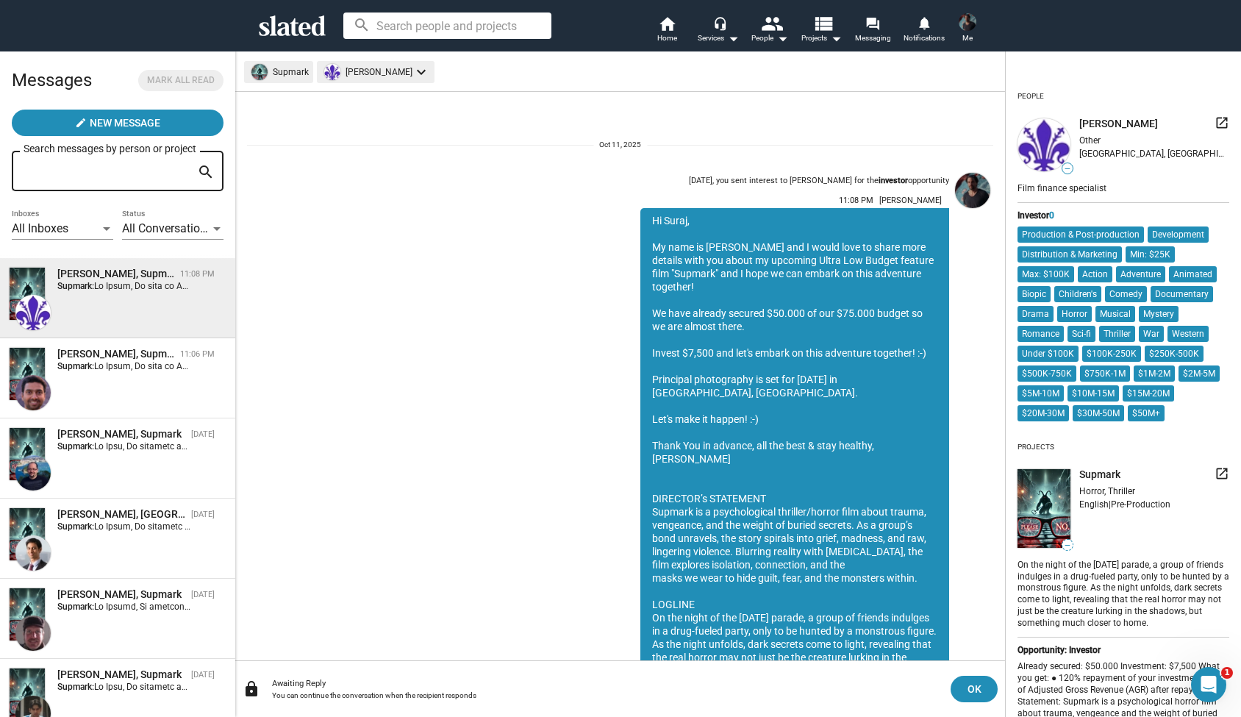
scroll to position [74, 0]
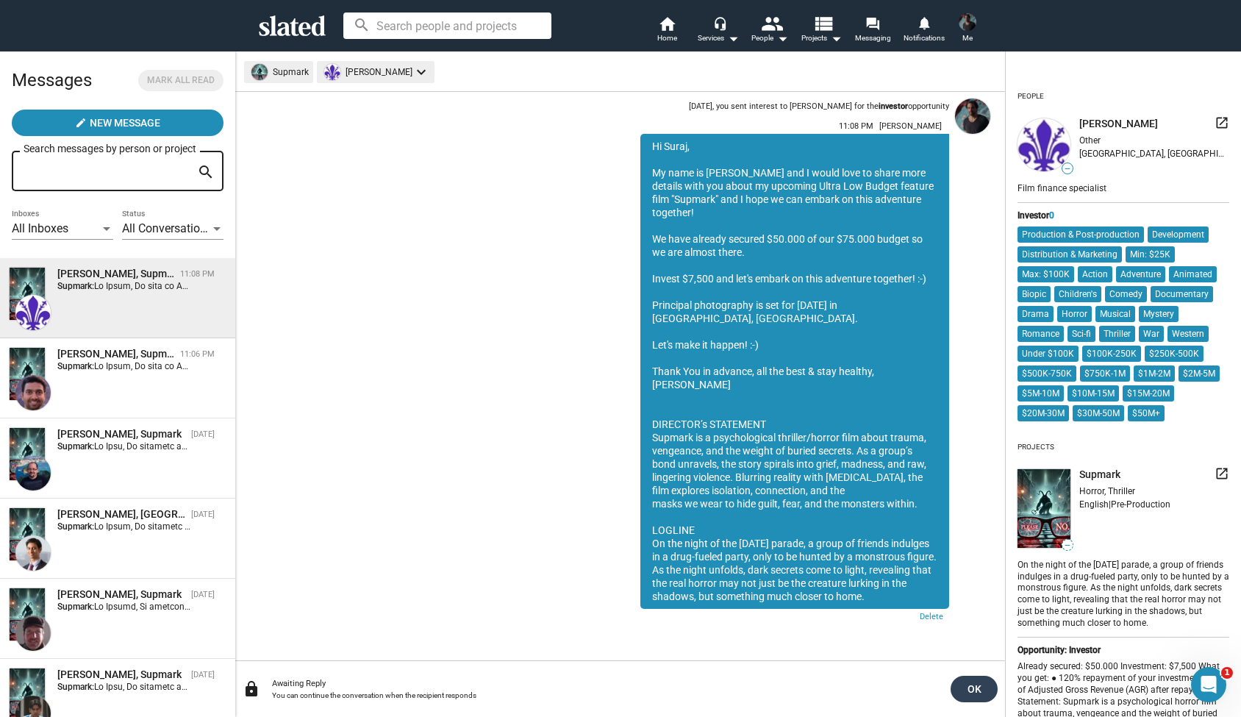
click at [963, 682] on span "OK" at bounding box center [975, 689] width 24 height 26
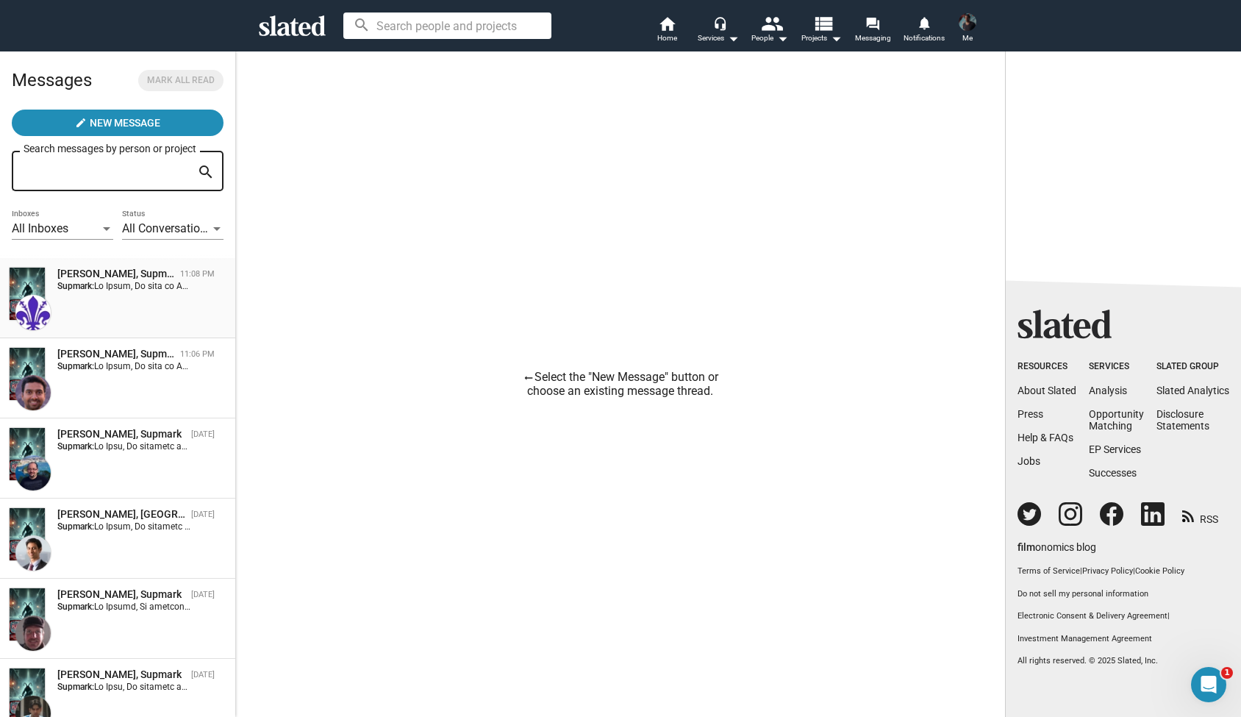
click at [127, 304] on div "Antonio Gennari, Supmark 11:08 PM Supmark:" at bounding box center [118, 298] width 218 height 63
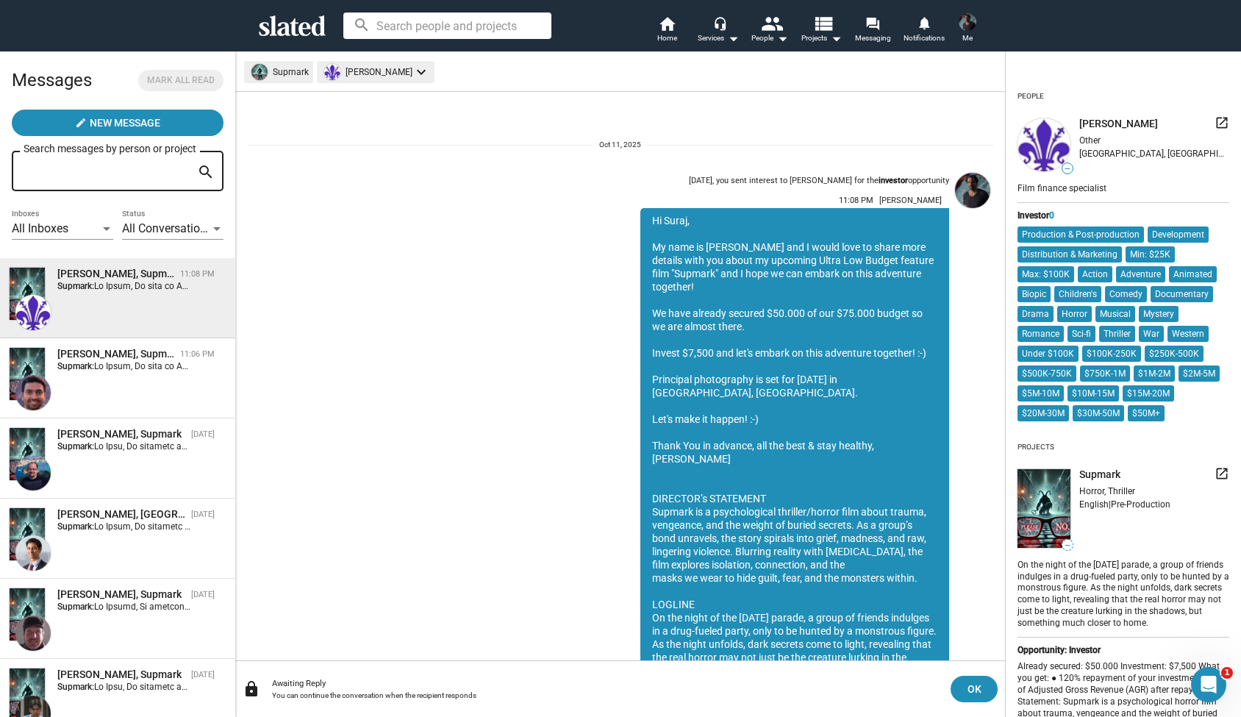
scroll to position [74, 0]
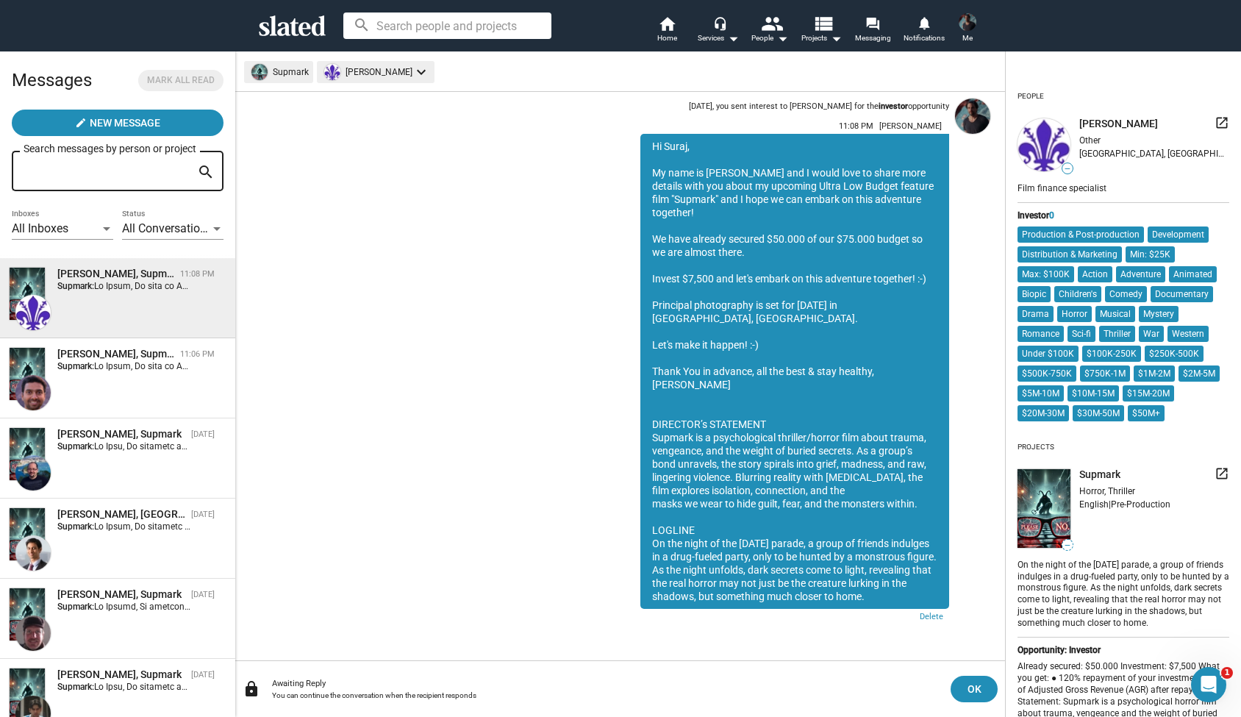
click at [926, 614] on link "Delete" at bounding box center [930, 618] width 38 height 18
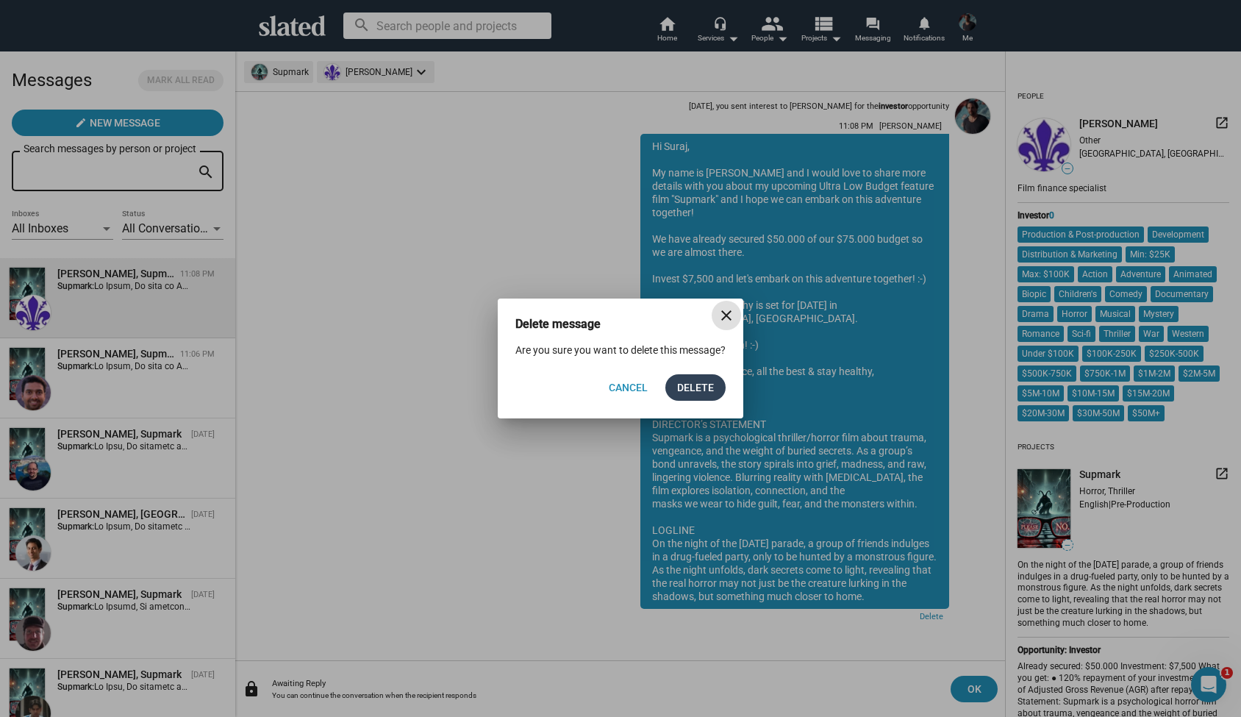
click at [693, 386] on span "Delete" at bounding box center [695, 387] width 37 height 26
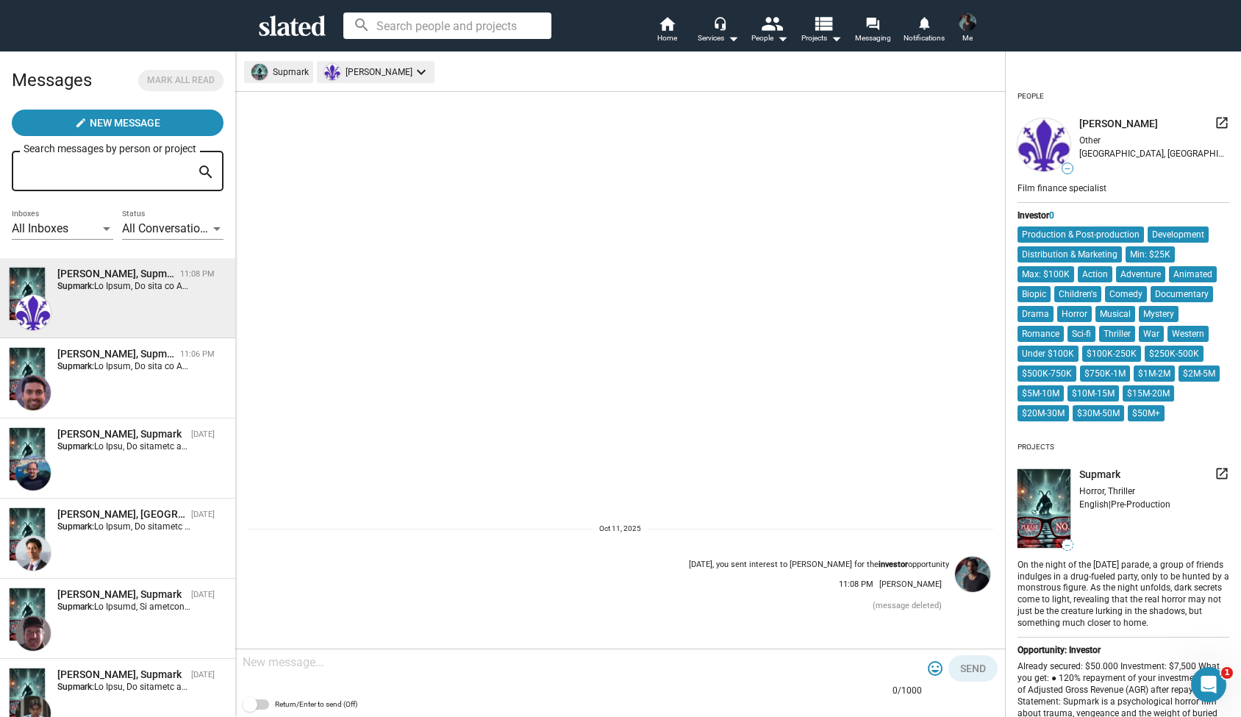
scroll to position [0, 0]
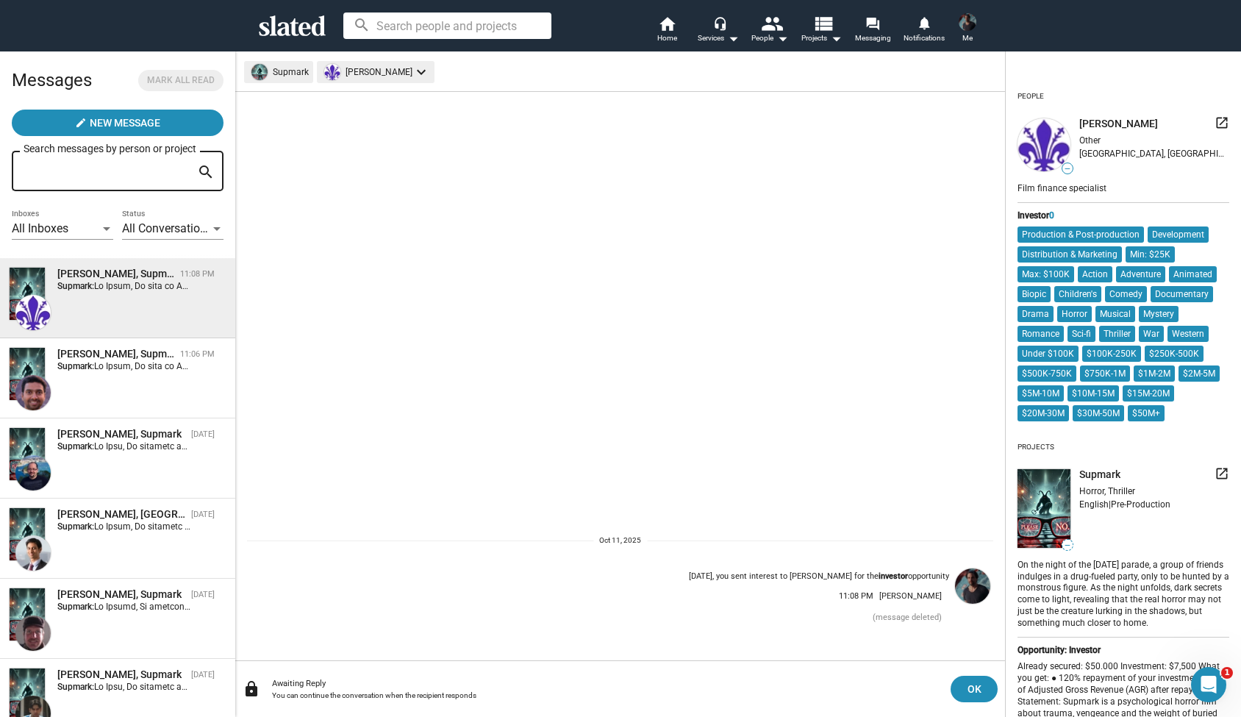
click at [967, 584] on img at bounding box center [972, 585] width 35 height 35
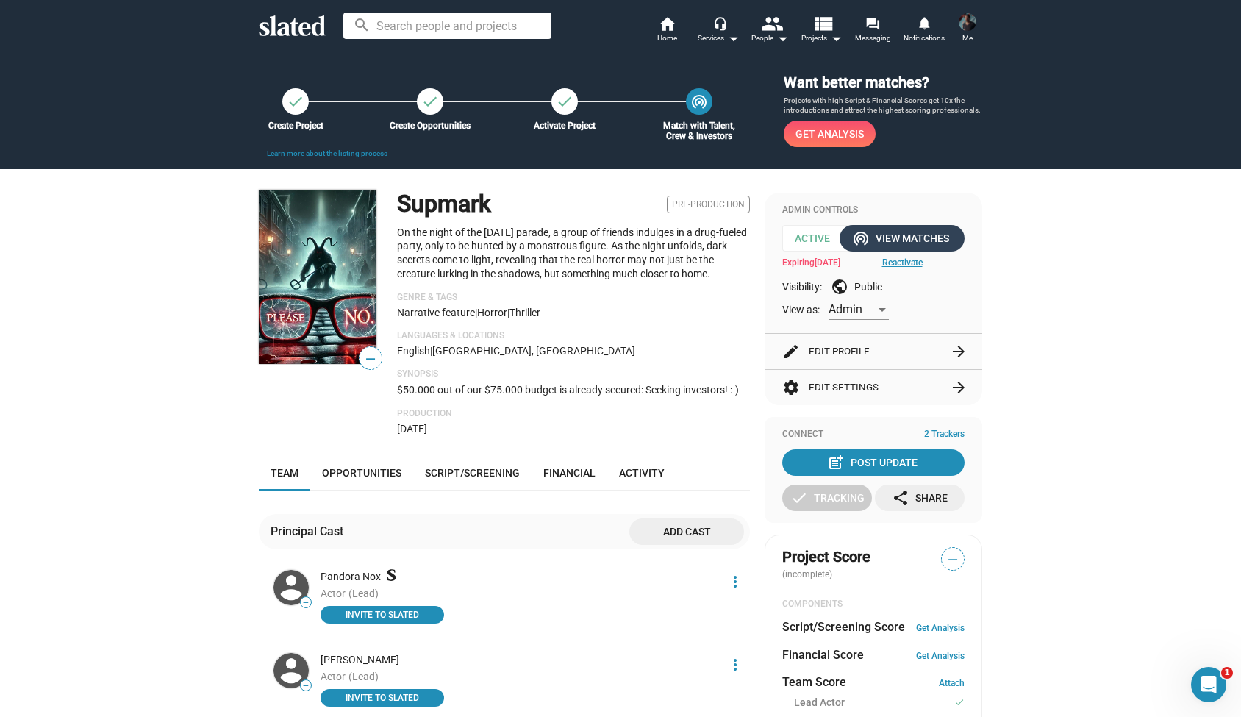
click at [899, 240] on div "wifi_tethering View Matches" at bounding box center [902, 238] width 94 height 26
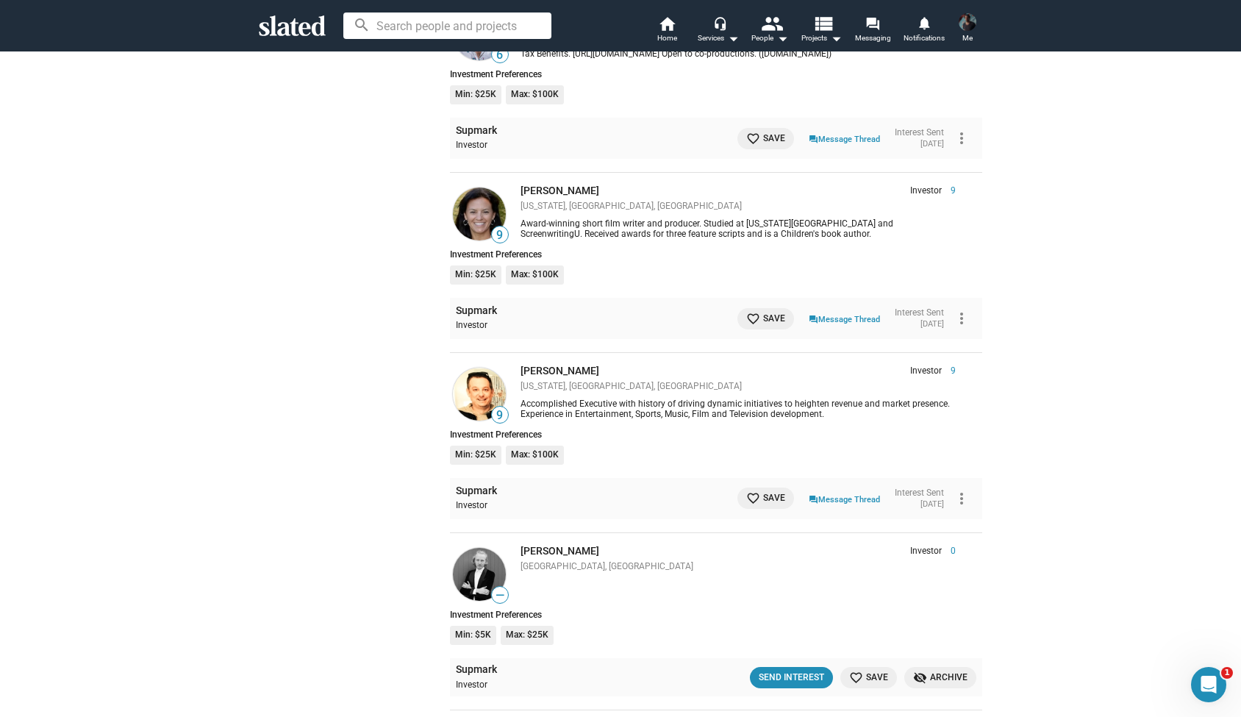
scroll to position [2554, 0]
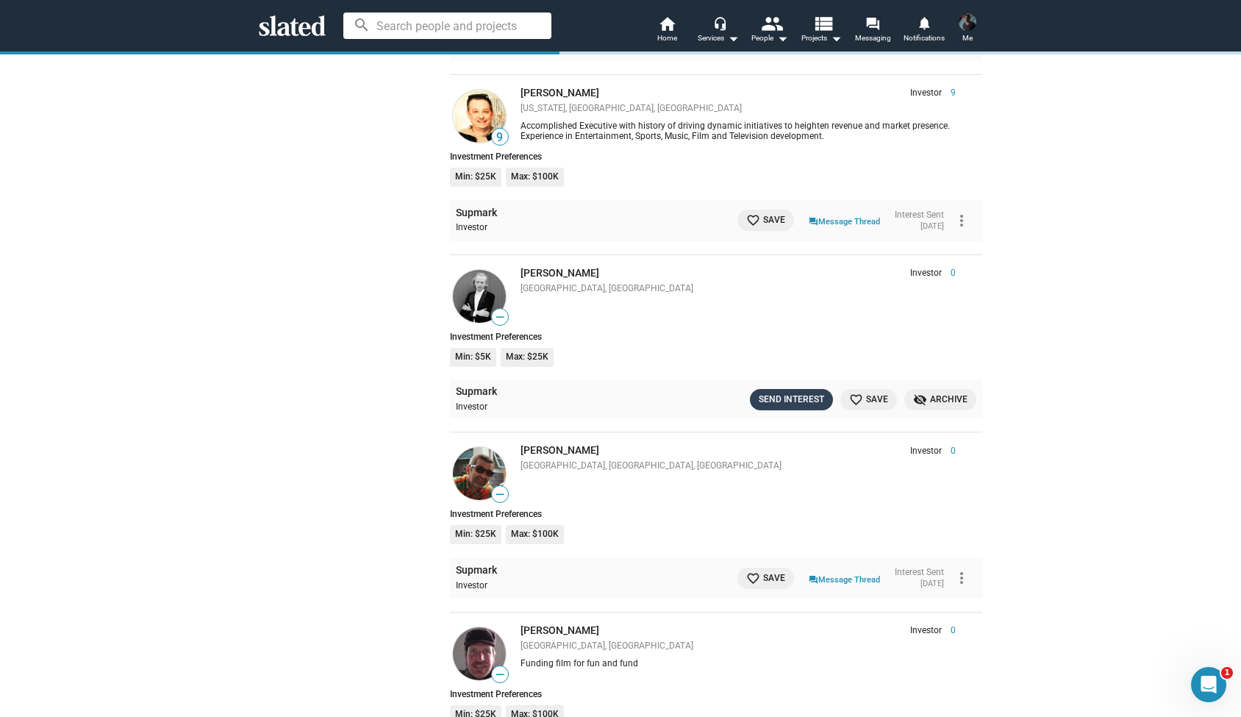
click at [790, 392] on div "Send Interest" at bounding box center [791, 399] width 65 height 15
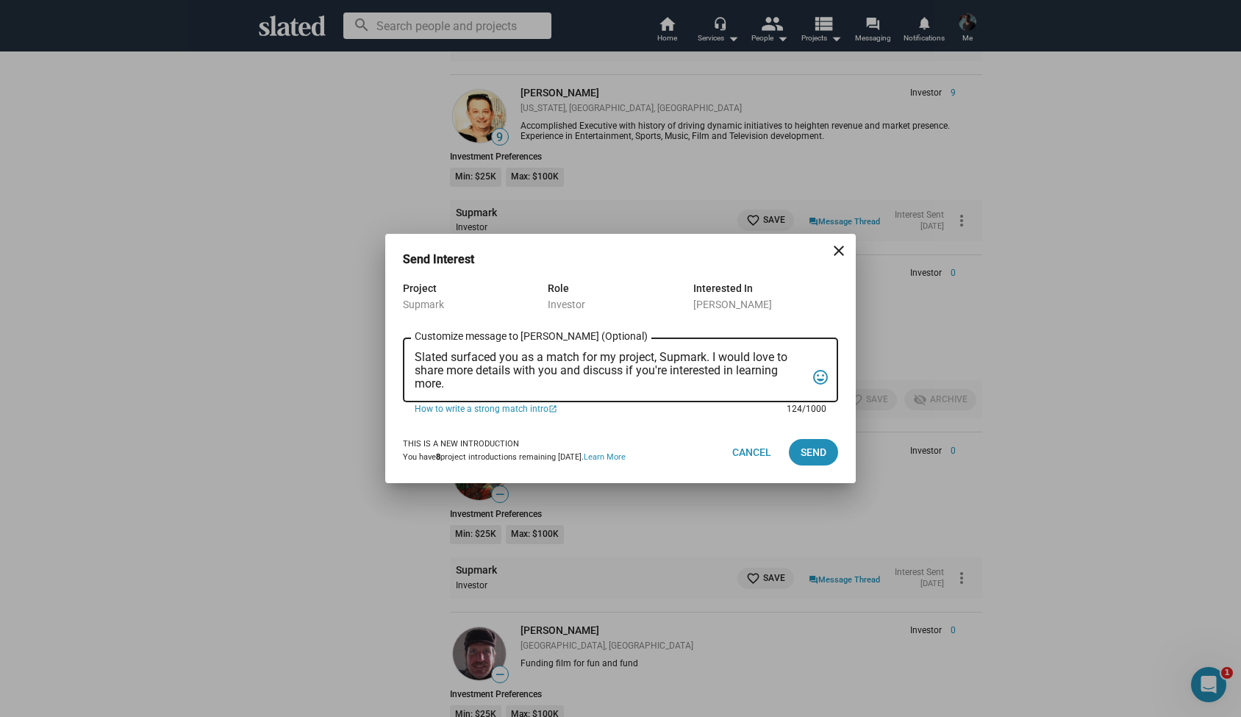
drag, startPoint x: 449, startPoint y: 381, endPoint x: 393, endPoint y: 345, distance: 65.9
click at [393, 345] on div "Project Supmark Role Investor Interested In Vladislav Gorbuntsov Slated surface…" at bounding box center [620, 350] width 471 height 142
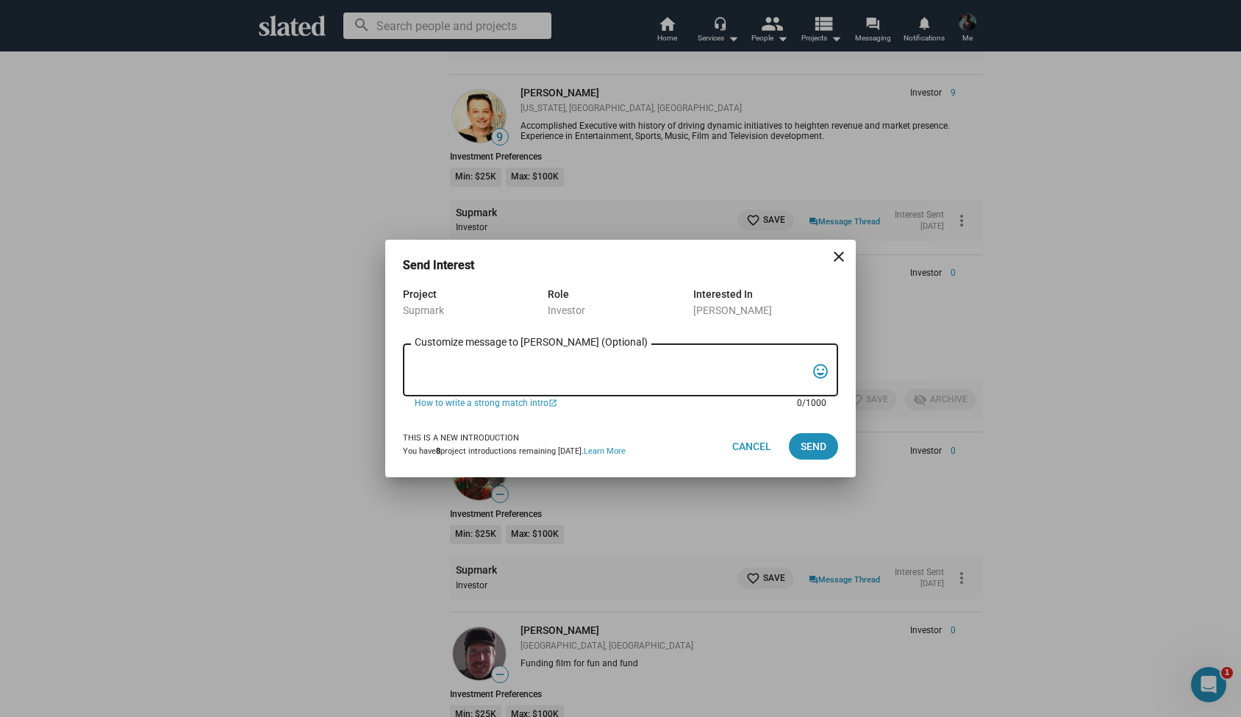
paste textarea "Hi Suraj, My name is Alexander Bruckner and I would love to share more details …"
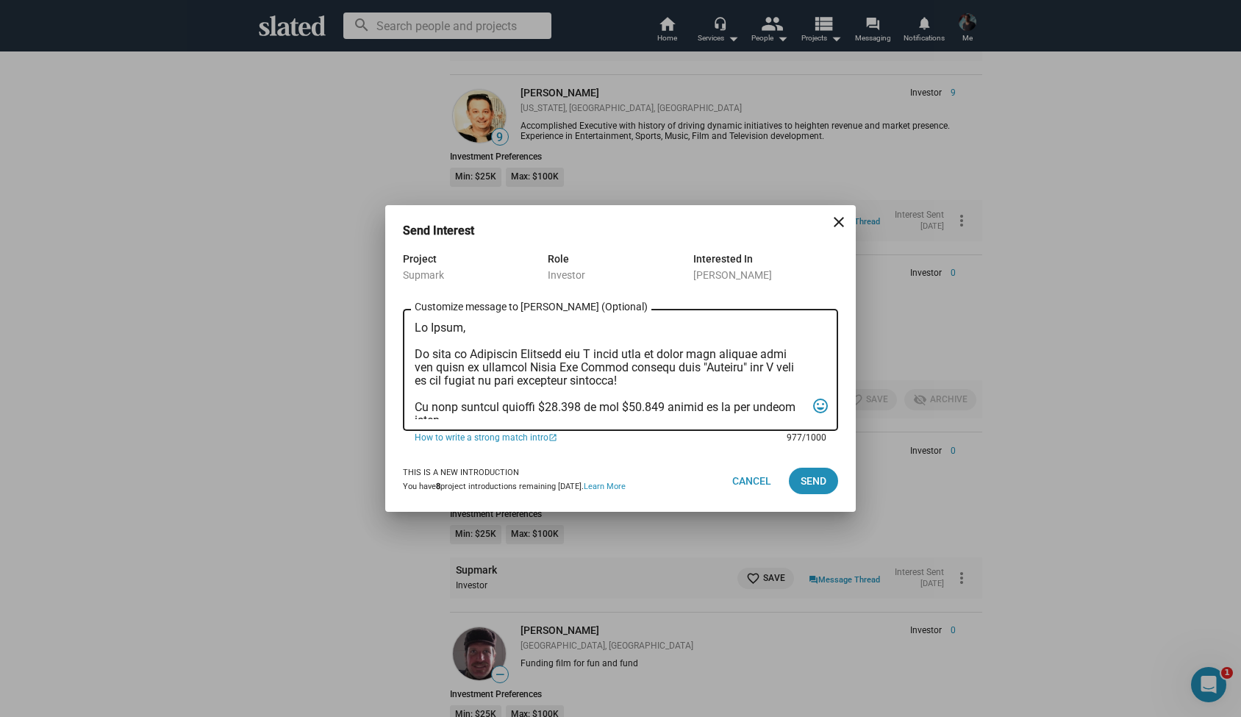
scroll to position [0, 0]
click at [452, 331] on textarea "Customize message to Vladislav (Optional) Customize message (Optional)" at bounding box center [610, 370] width 391 height 98
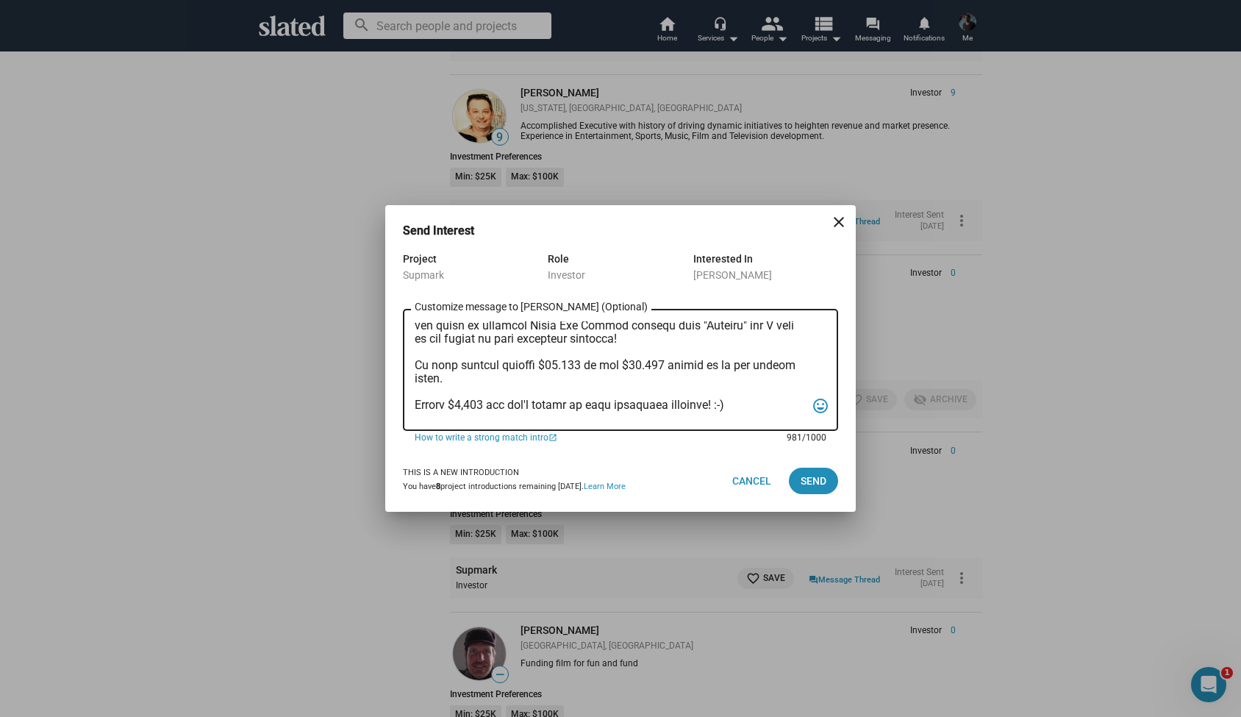
scroll to position [58, 0]
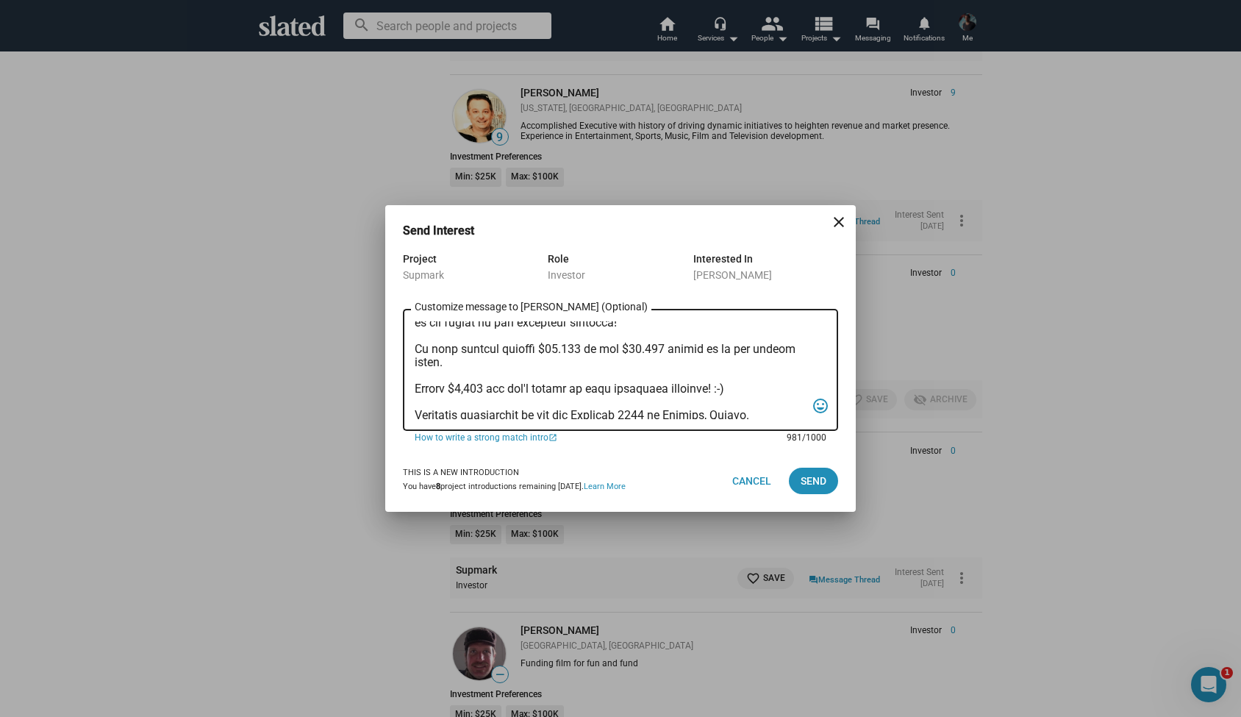
click at [488, 390] on textarea "Customize message to Vladislav (Optional) Customize message (Optional)" at bounding box center [610, 370] width 391 height 98
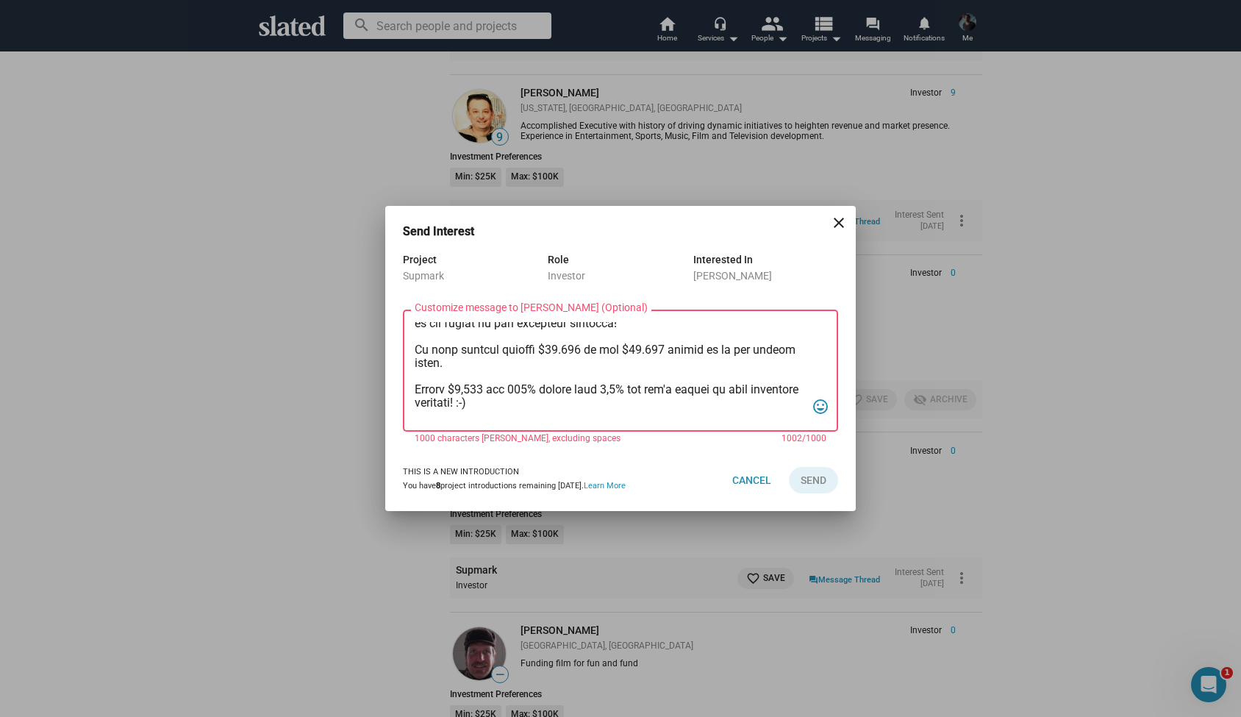
drag, startPoint x: 623, startPoint y: 389, endPoint x: 491, endPoint y: 391, distance: 131.6
click at [491, 391] on textarea "Customize message to Vladislav (Optional) Customize message (Optional)" at bounding box center [610, 371] width 391 height 98
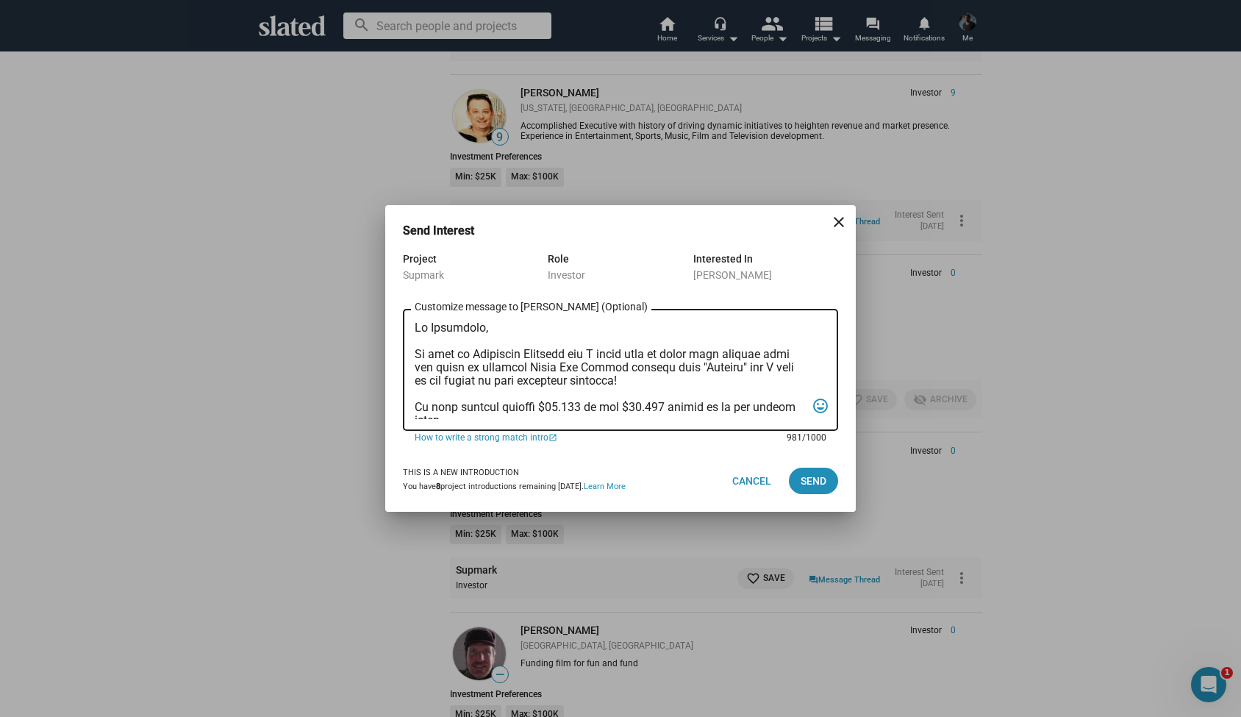
scroll to position [0, 0]
type textarea "Hi Vladislav, My name is Alexander Bruckner and I would love to share more deta…"
click at [810, 477] on span "Send" at bounding box center [814, 481] width 26 height 26
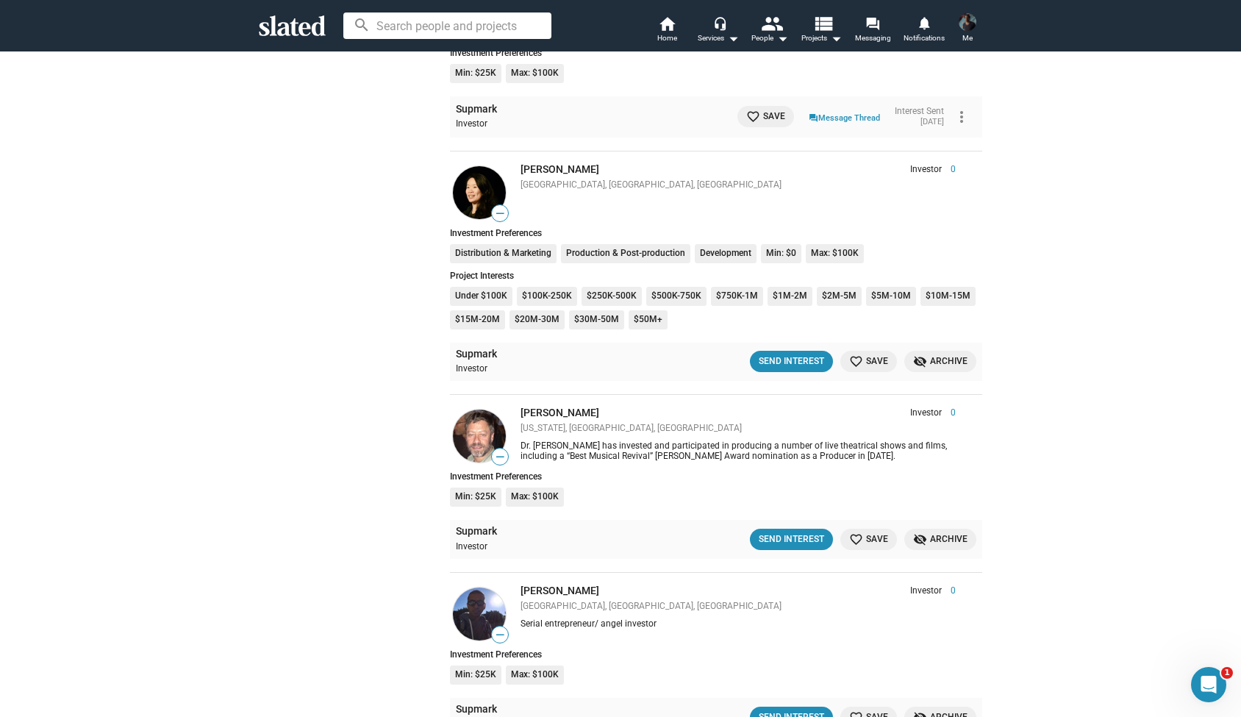
scroll to position [3205, 0]
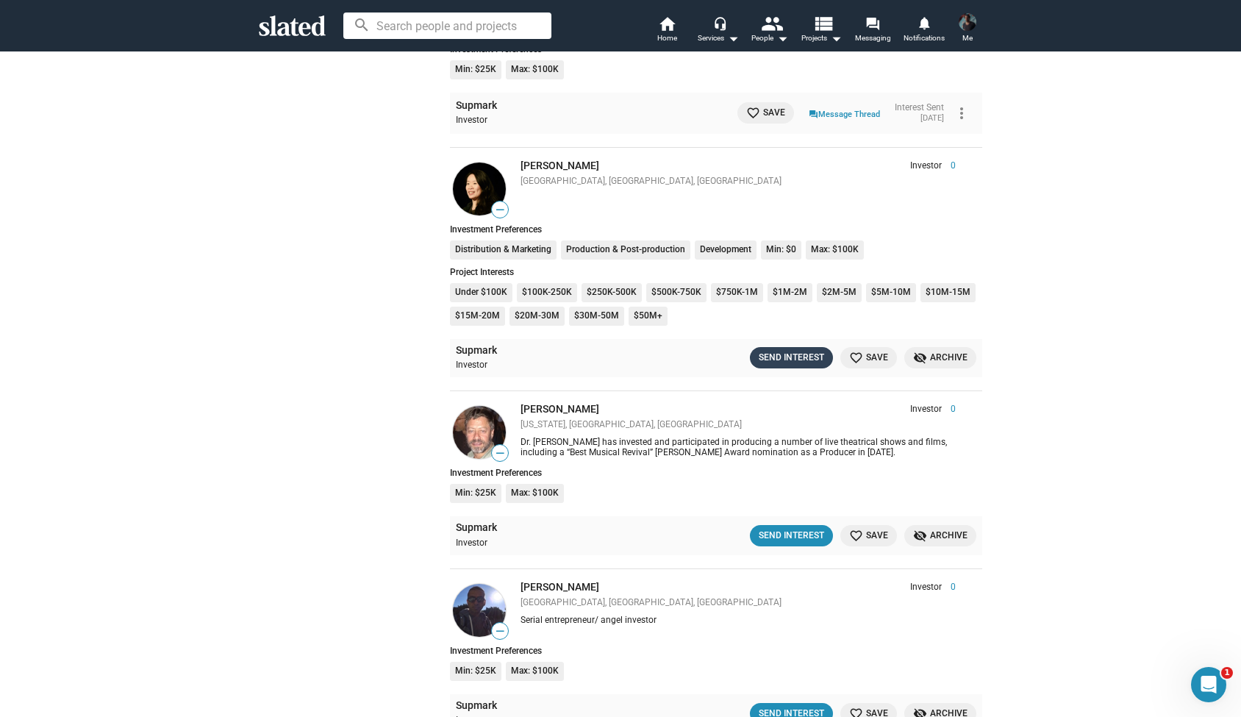
click at [777, 350] on div "Send Interest" at bounding box center [791, 357] width 65 height 15
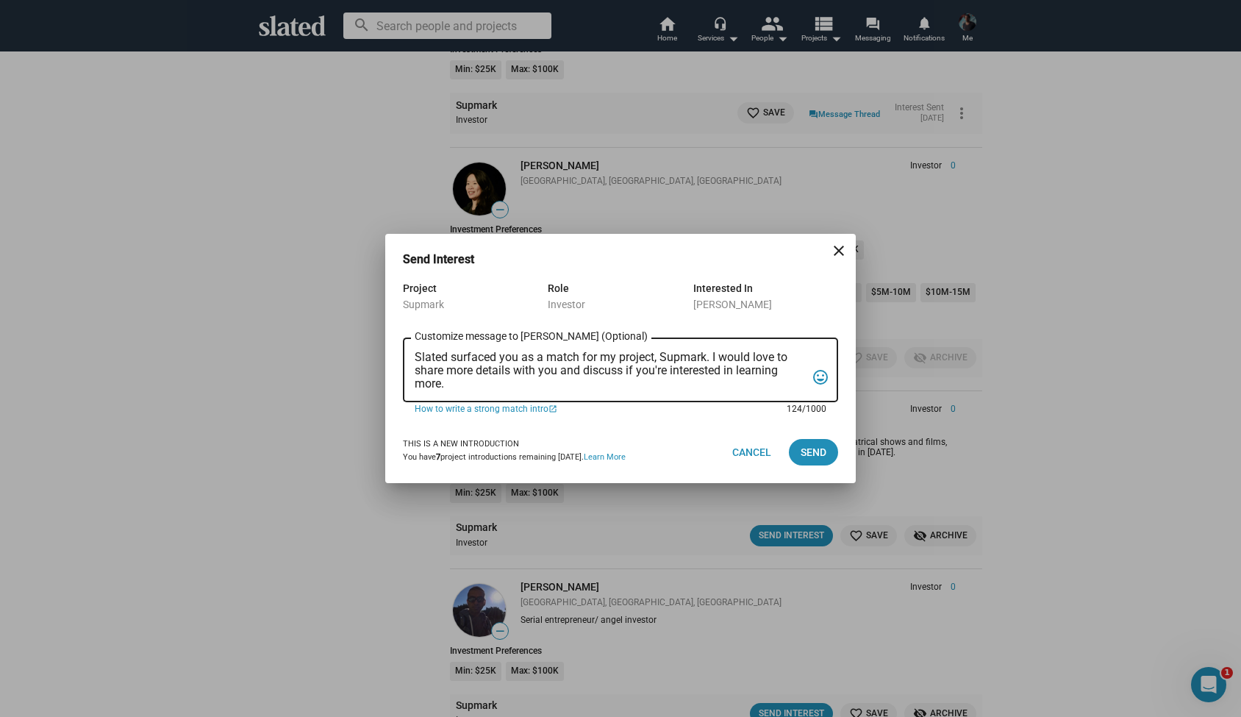
drag, startPoint x: 454, startPoint y: 387, endPoint x: 407, endPoint y: 357, distance: 54.9
click at [407, 357] on div "Slated surfaced you as a match for my project, Supmark. I would love to share m…" at bounding box center [620, 368] width 435 height 67
paste textarea "Hi Suraj, My name is Alexander Bruckner and I would love to share more details …"
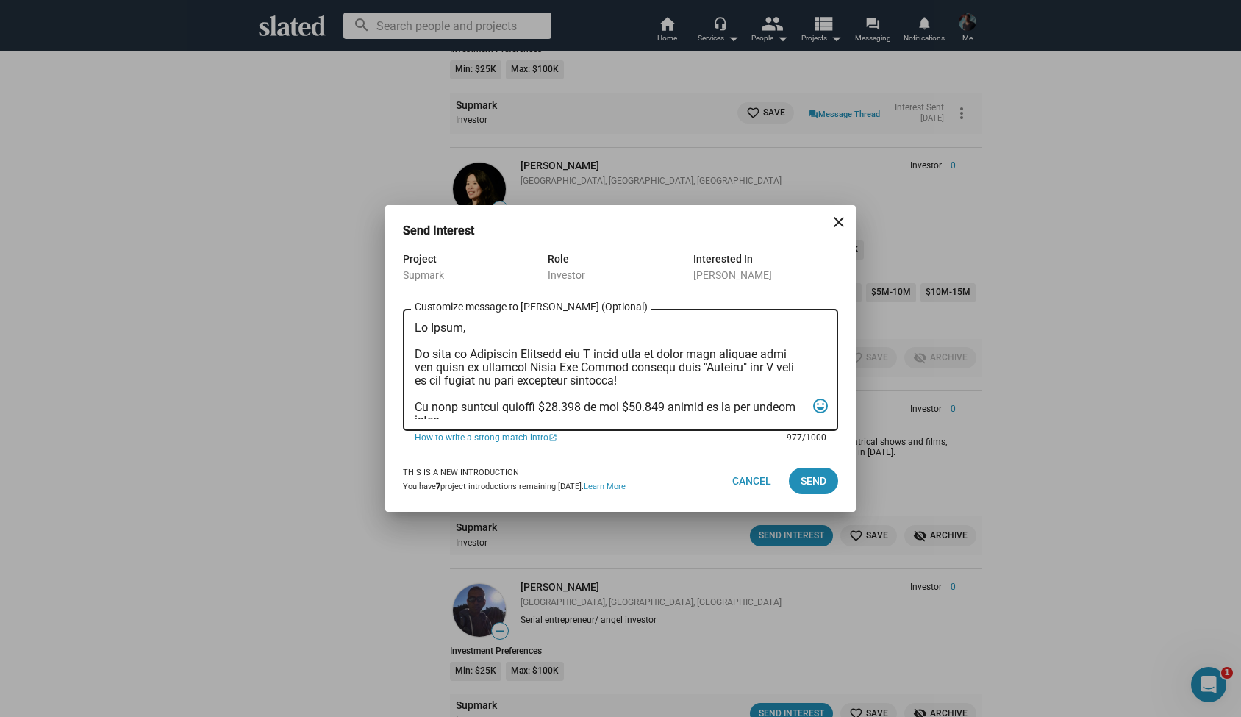
scroll to position [0, 0]
click at [455, 326] on textarea "Customize message to Nancy (Optional) Customize message (Optional)" at bounding box center [610, 370] width 391 height 98
type textarea "Hi Nancy, My name is Alexander Bruckner and I would love to share more details …"
click at [811, 477] on span "Send" at bounding box center [814, 481] width 26 height 26
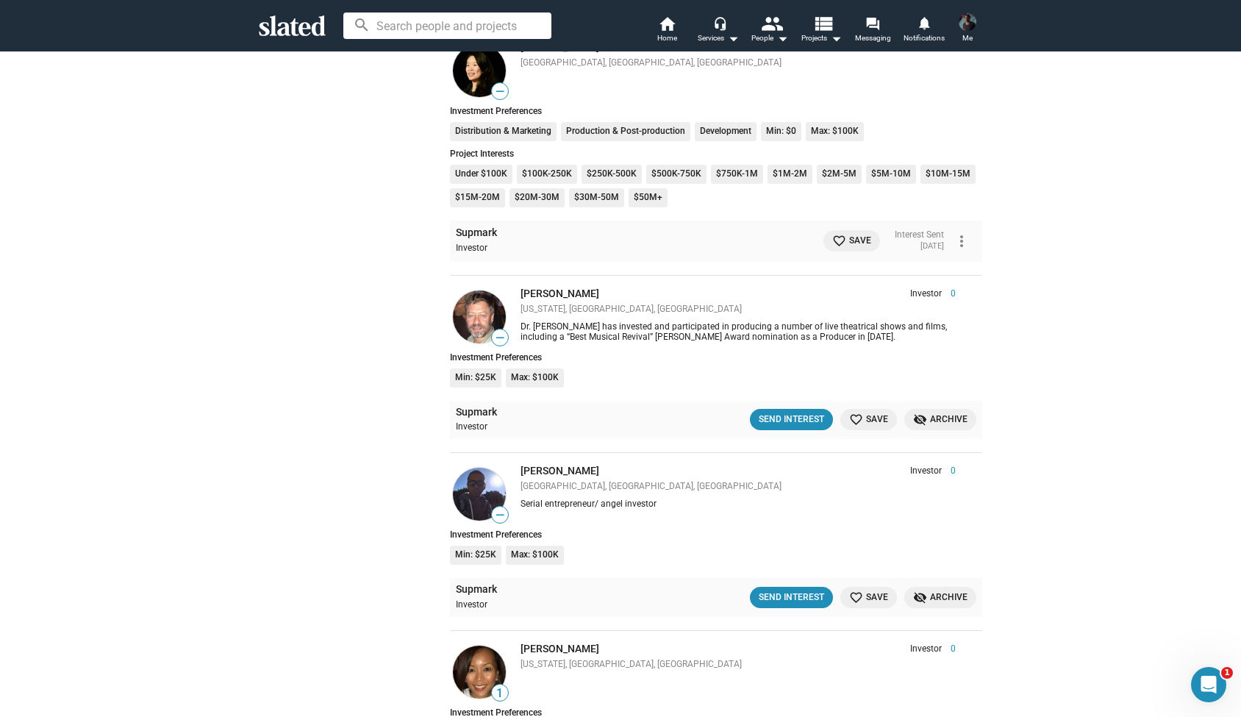
scroll to position [3328, 0]
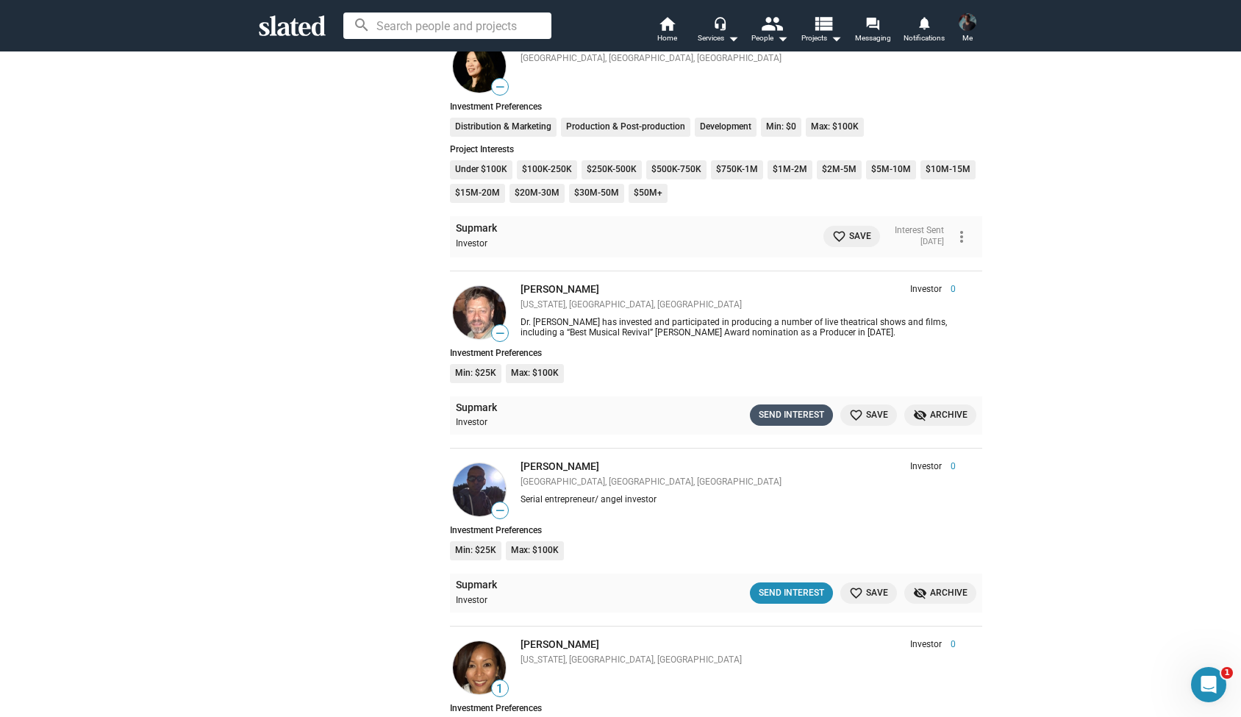
click at [786, 407] on div "Send Interest" at bounding box center [791, 414] width 65 height 15
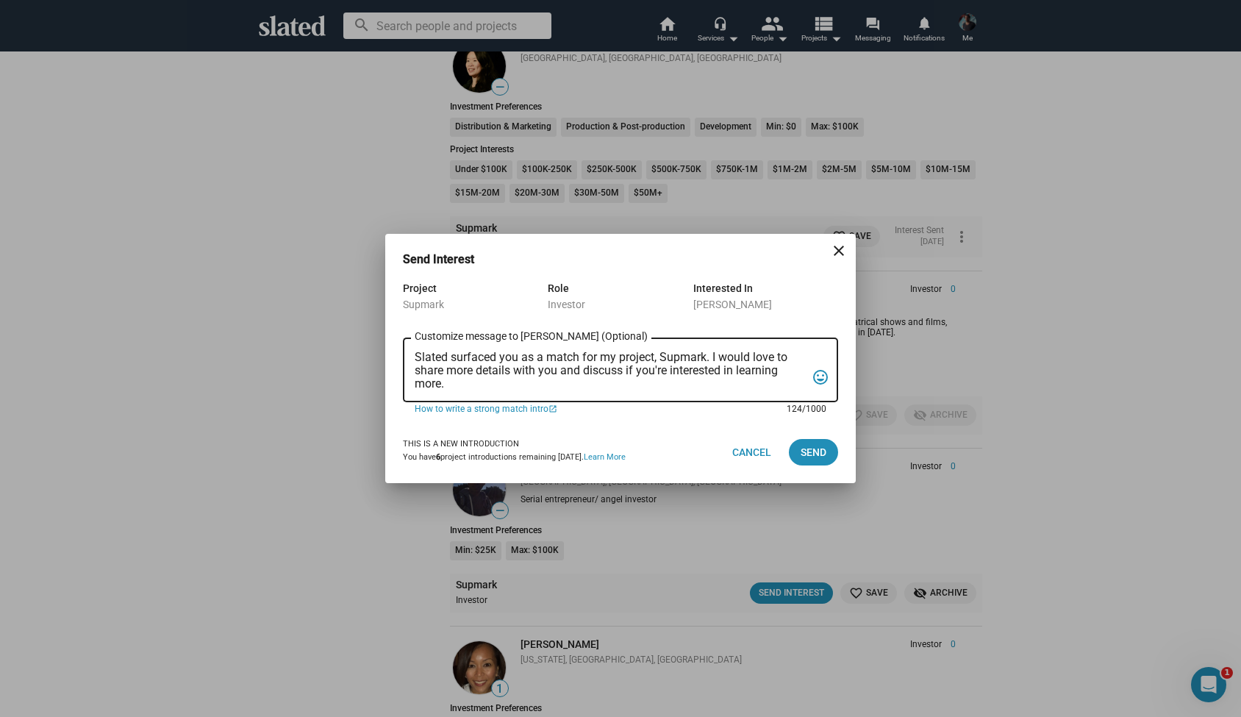
drag, startPoint x: 509, startPoint y: 388, endPoint x: 398, endPoint y: 343, distance: 119.8
click at [398, 343] on div "Project Supmark Role Investor Interested In David M. Milch Slated surfaced you …" at bounding box center [620, 350] width 471 height 142
paste textarea "Hi Suraj, My name is Alexander Bruckner and I would love to share more details …"
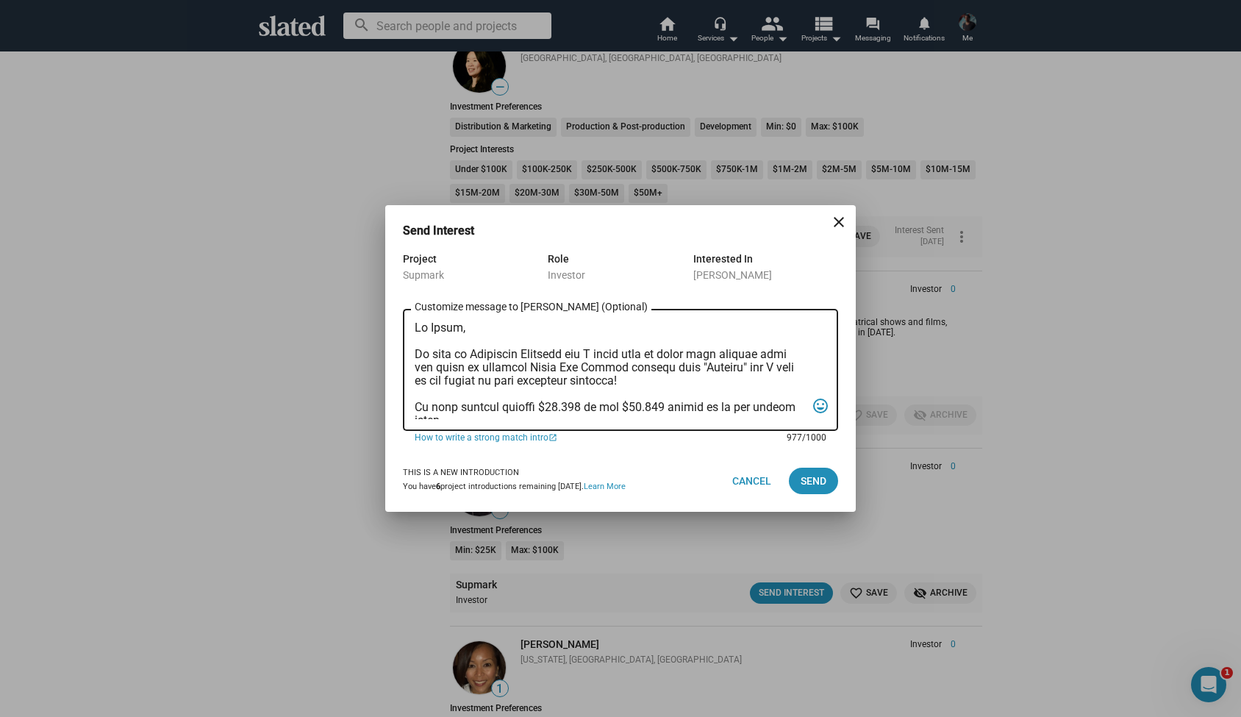
scroll to position [0, 0]
click at [455, 332] on textarea "Customize message to David (Optional) Customize message (Optional)" at bounding box center [610, 370] width 391 height 98
type textarea "Hi David, My name is Alexander Bruckner and I would love to share more details …"
click at [825, 488] on span "Send" at bounding box center [814, 481] width 26 height 26
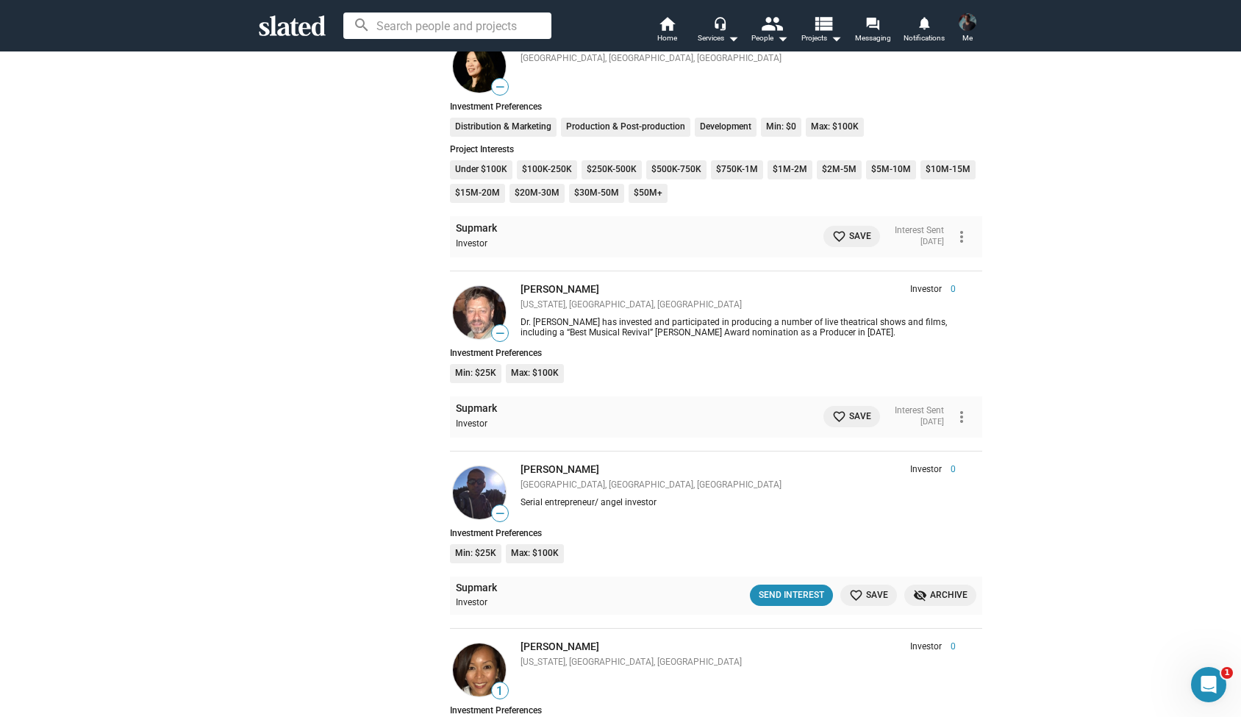
scroll to position [3460, 0]
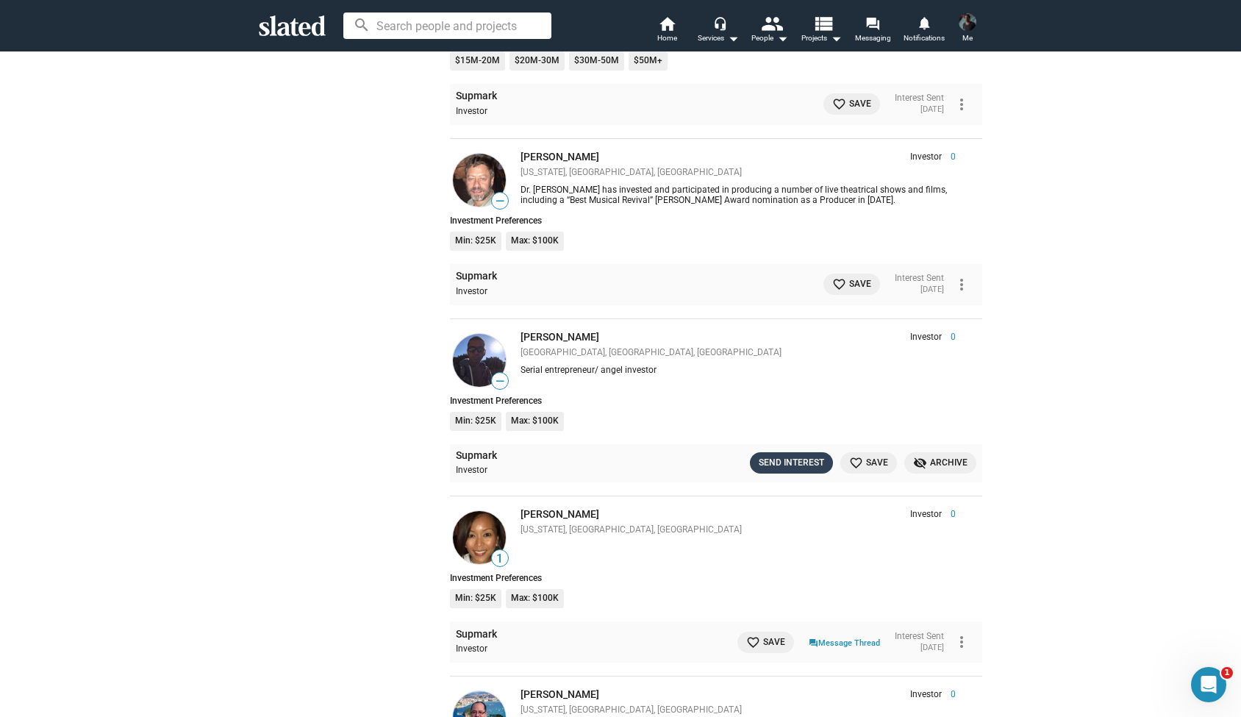
click at [791, 455] on div "Send Interest" at bounding box center [791, 462] width 65 height 15
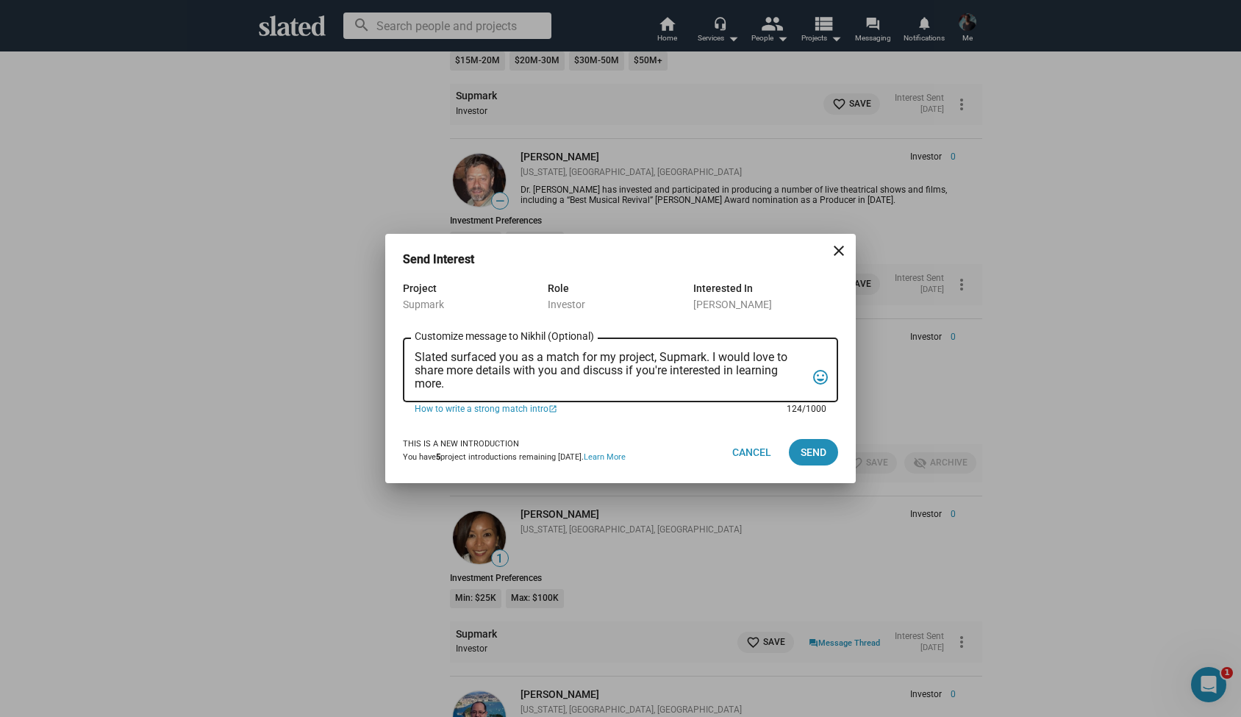
drag, startPoint x: 438, startPoint y: 379, endPoint x: 352, endPoint y: 275, distance: 134.8
click at [352, 275] on div "Send Interest close Project Supmark Role Investor Interested In Nikhil Jain Sla…" at bounding box center [620, 358] width 1241 height 717
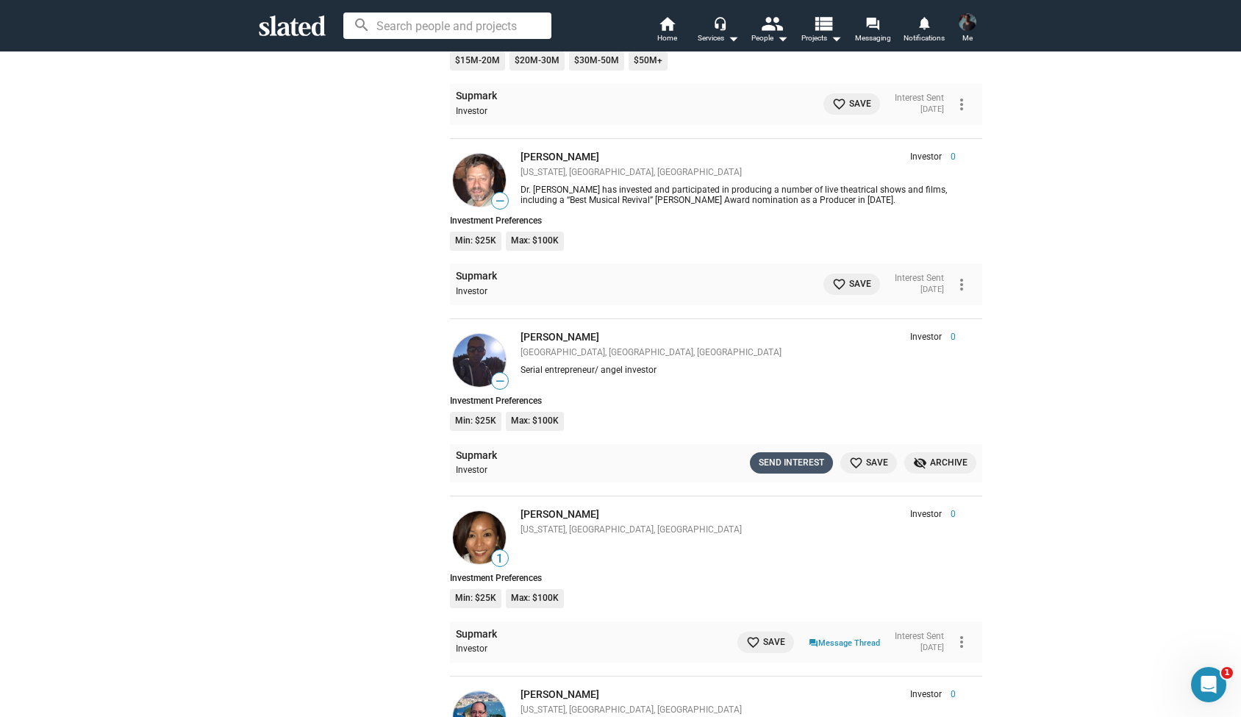
click at [797, 455] on div "Send Interest" at bounding box center [791, 462] width 65 height 15
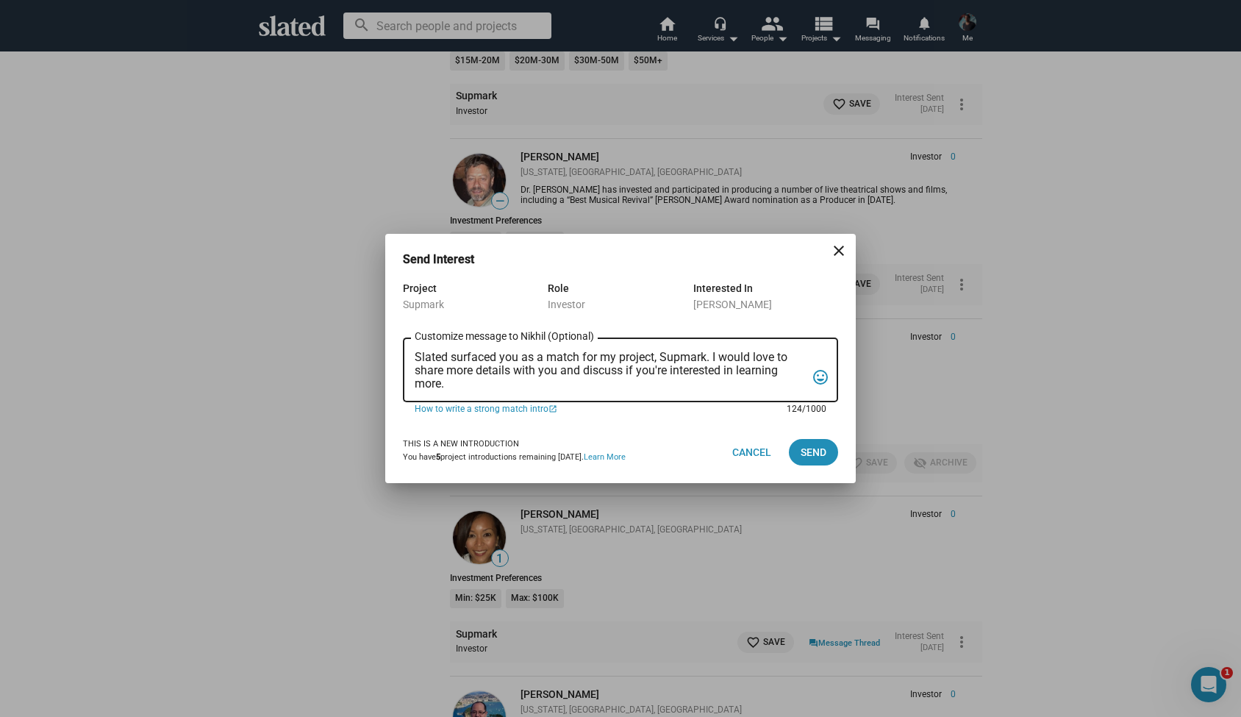
drag, startPoint x: 444, startPoint y: 379, endPoint x: 413, endPoint y: 345, distance: 46.3
click at [413, 345] on div "Slated surfaced you as a match for my project, Supmark. I would love to share m…" at bounding box center [620, 368] width 435 height 67
paste textarea "Hi Suraj, My name is Alexander Bruckner and I would love to share more details …"
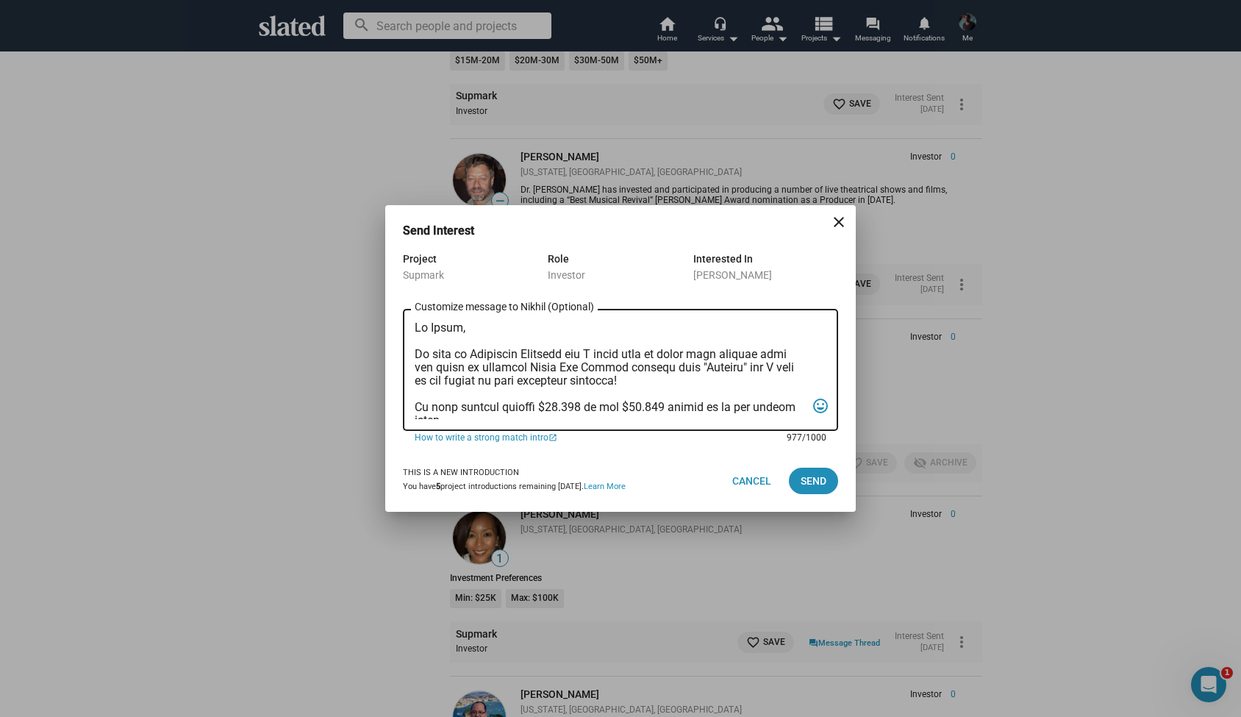
scroll to position [0, 0]
click at [453, 331] on textarea "Customize message to Nikhil (Optional) Customize message (Optional)" at bounding box center [610, 370] width 391 height 98
type textarea "Hi Nikhil, My name is Alexander Bruckner and I would love to share more details…"
click at [813, 476] on span "Send" at bounding box center [814, 481] width 26 height 26
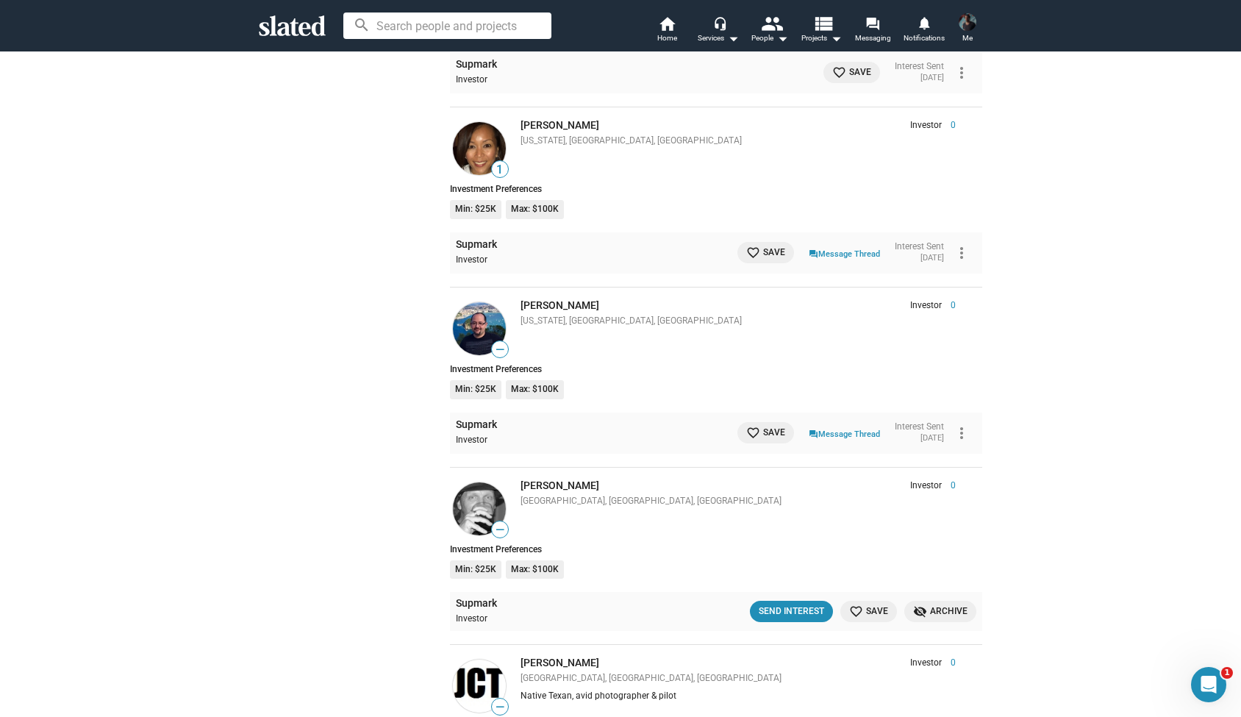
scroll to position [4075, 0]
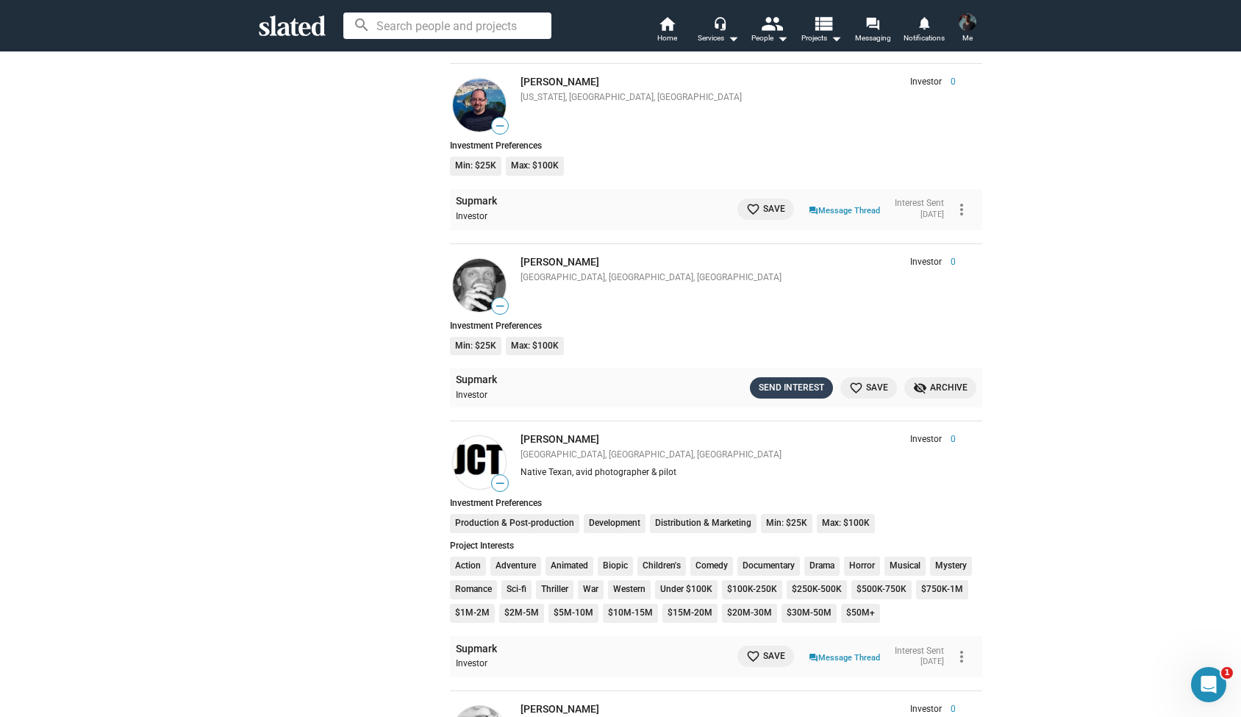
click at [786, 380] on div "Send Interest" at bounding box center [791, 387] width 65 height 15
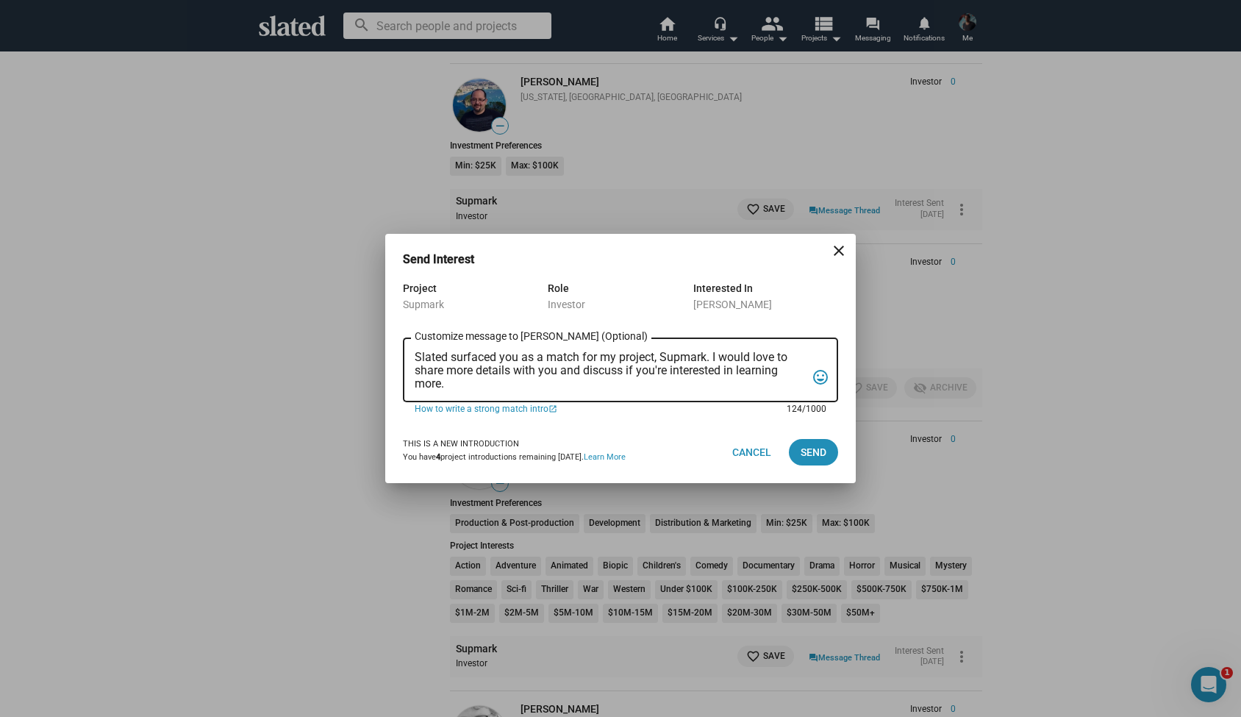
drag, startPoint x: 456, startPoint y: 389, endPoint x: 388, endPoint y: 322, distance: 95.2
click at [388, 322] on div "Project Supmark Role Investor Interested In Fred Studier Slated surfaced you as…" at bounding box center [620, 350] width 471 height 142
paste textarea "Hi Suraj, My name is Alexander Bruckner and I would love to share more details …"
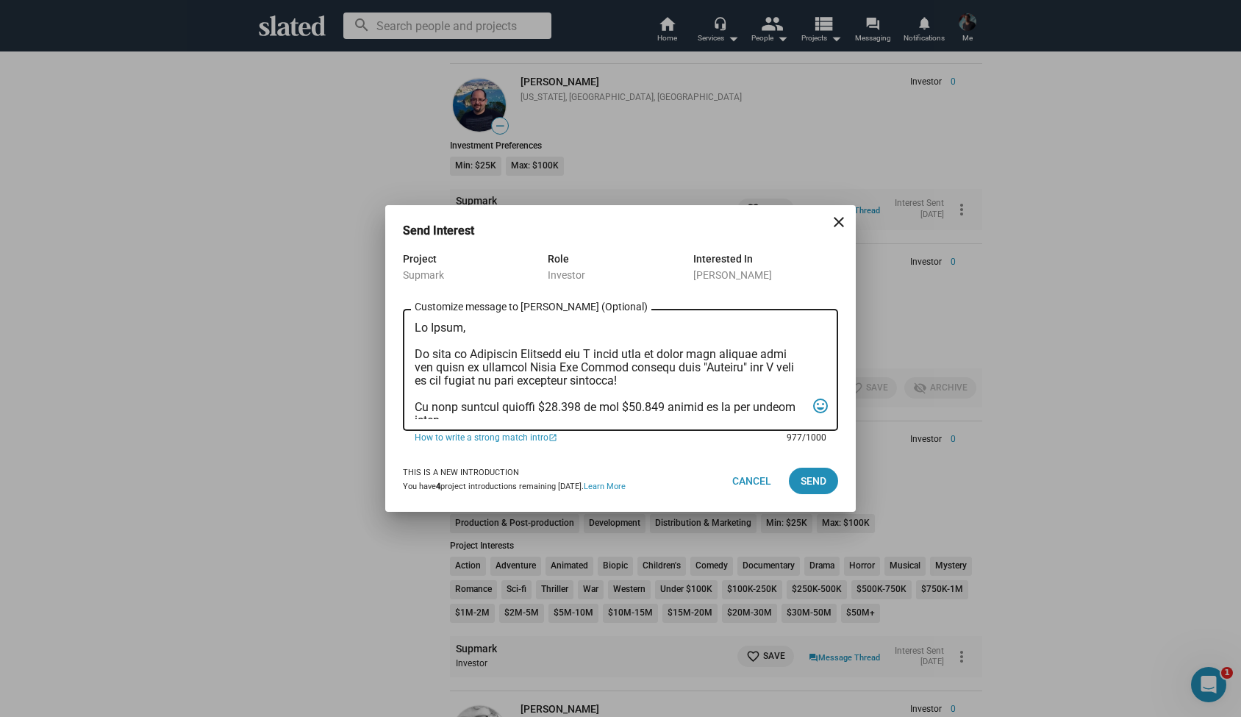
scroll to position [0, 0]
click at [454, 328] on textarea "Customize message to Fred (Optional) Customize message (Optional)" at bounding box center [610, 370] width 391 height 98
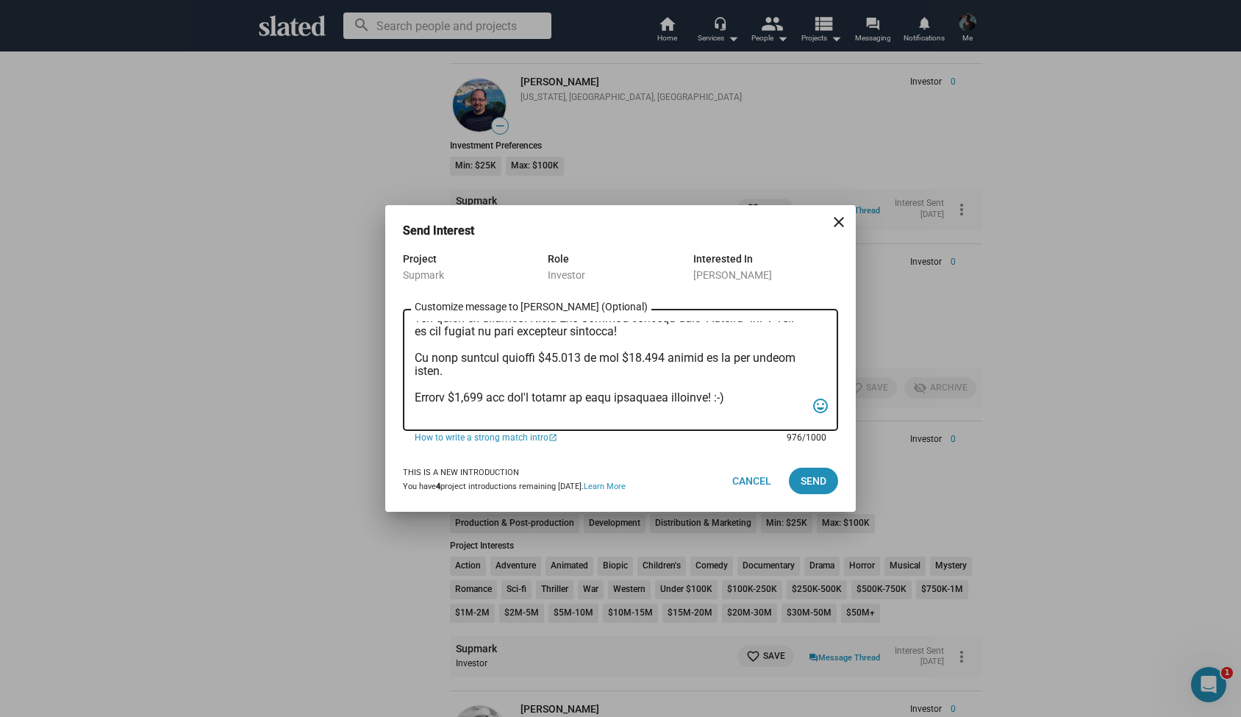
scroll to position [76, 0]
click at [485, 373] on textarea "Customize message to Fred (Optional) Customize message (Optional)" at bounding box center [610, 370] width 391 height 98
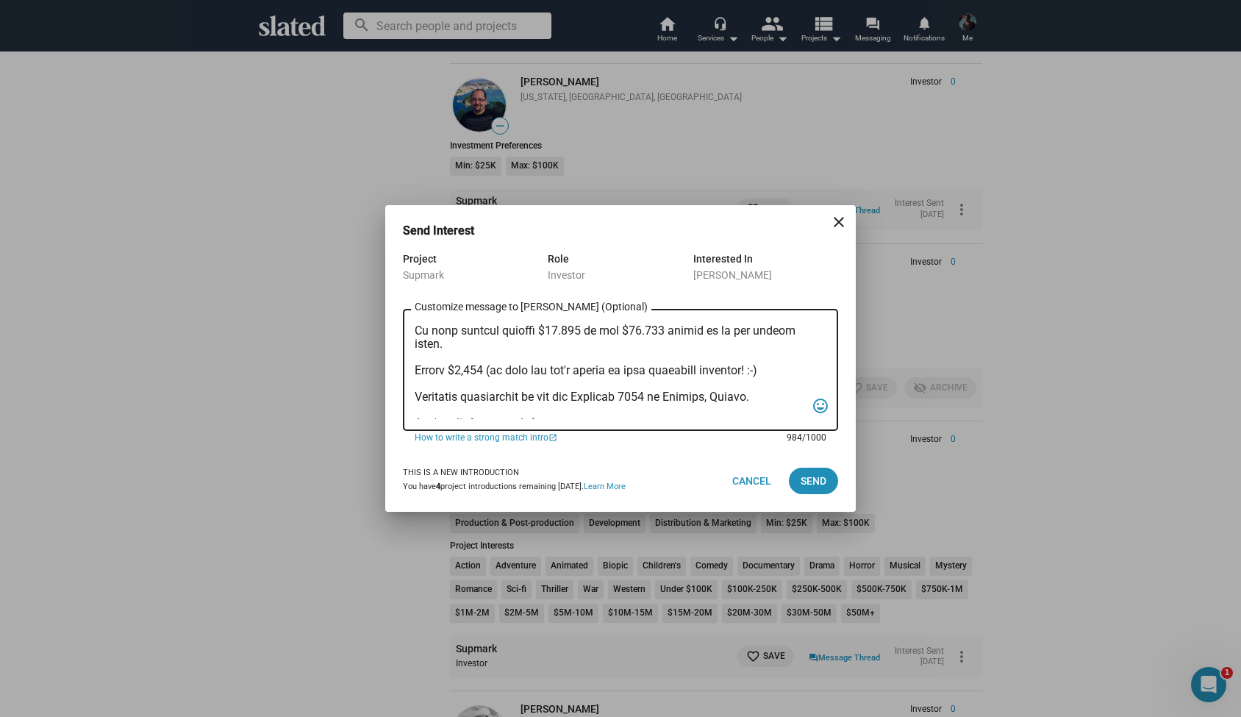
type textarea "Hi Fred, My name is Alexander Bruckner and I would love to share more details w…"
click at [468, 354] on textarea "Customize message to Fred (Optional) Customize message (Optional)" at bounding box center [610, 370] width 391 height 98
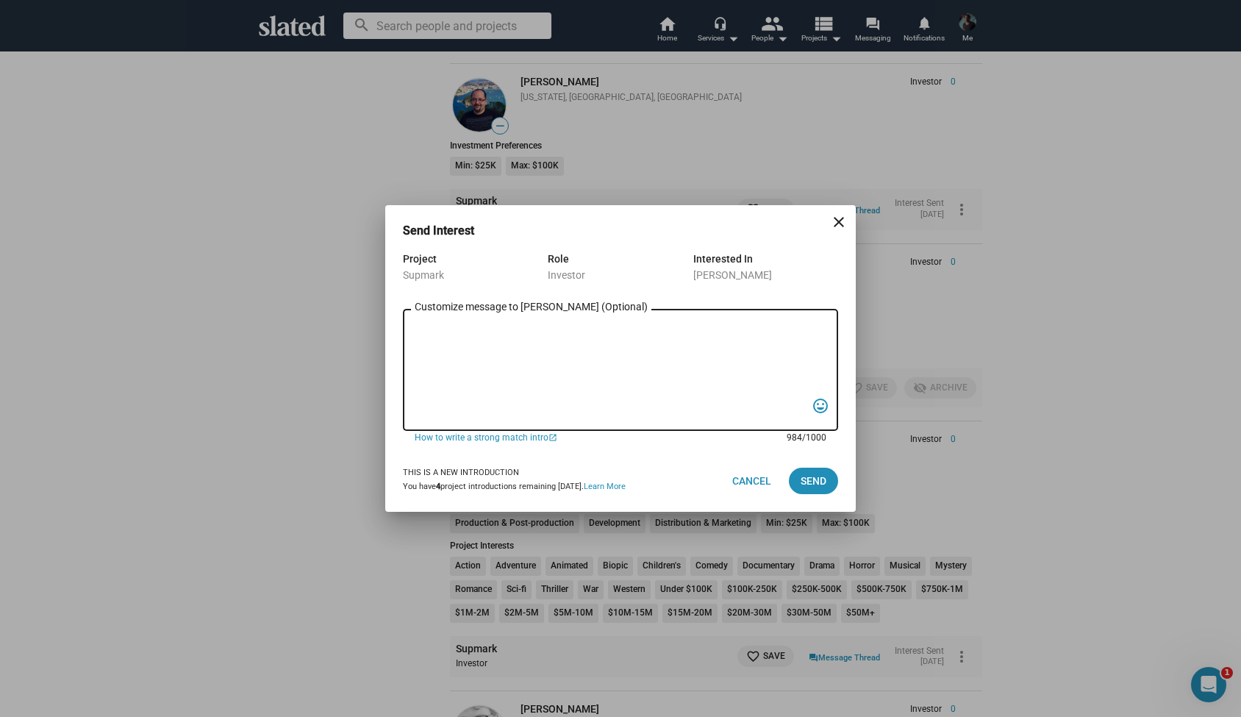
scroll to position [0, 0]
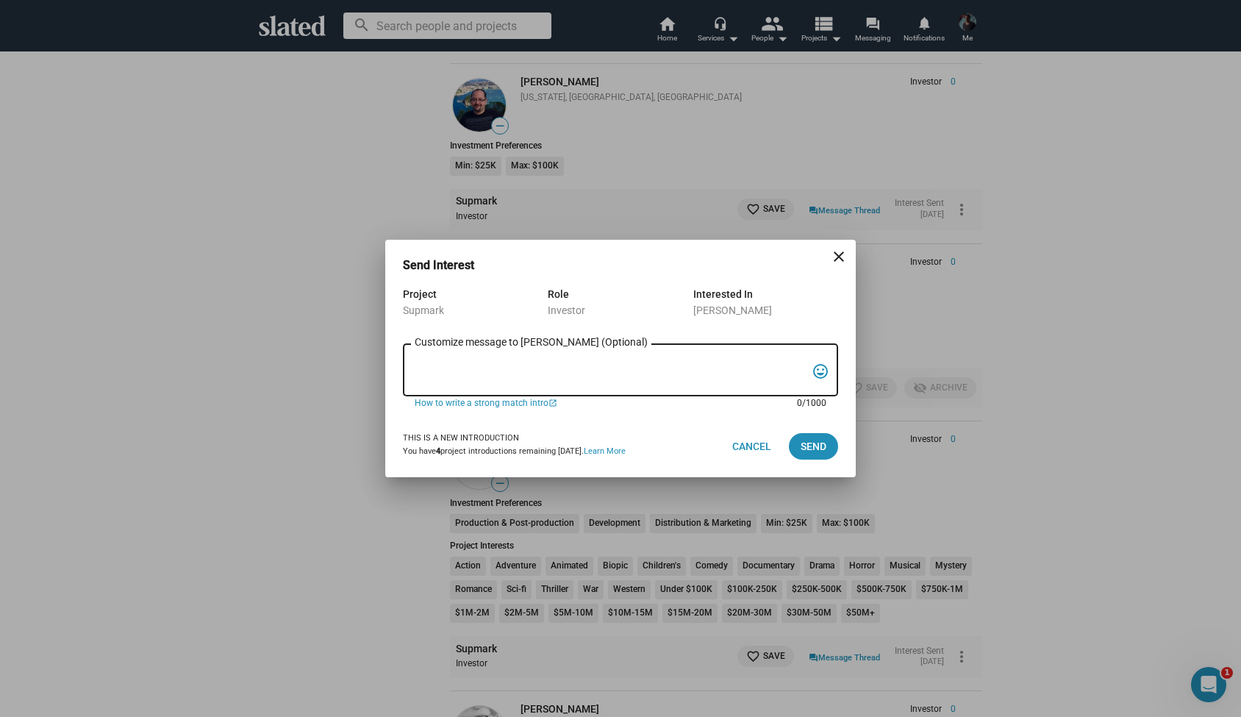
paste textarea "Hi Fred, My name is Alexander Bruckner and I would love to share more details w…"
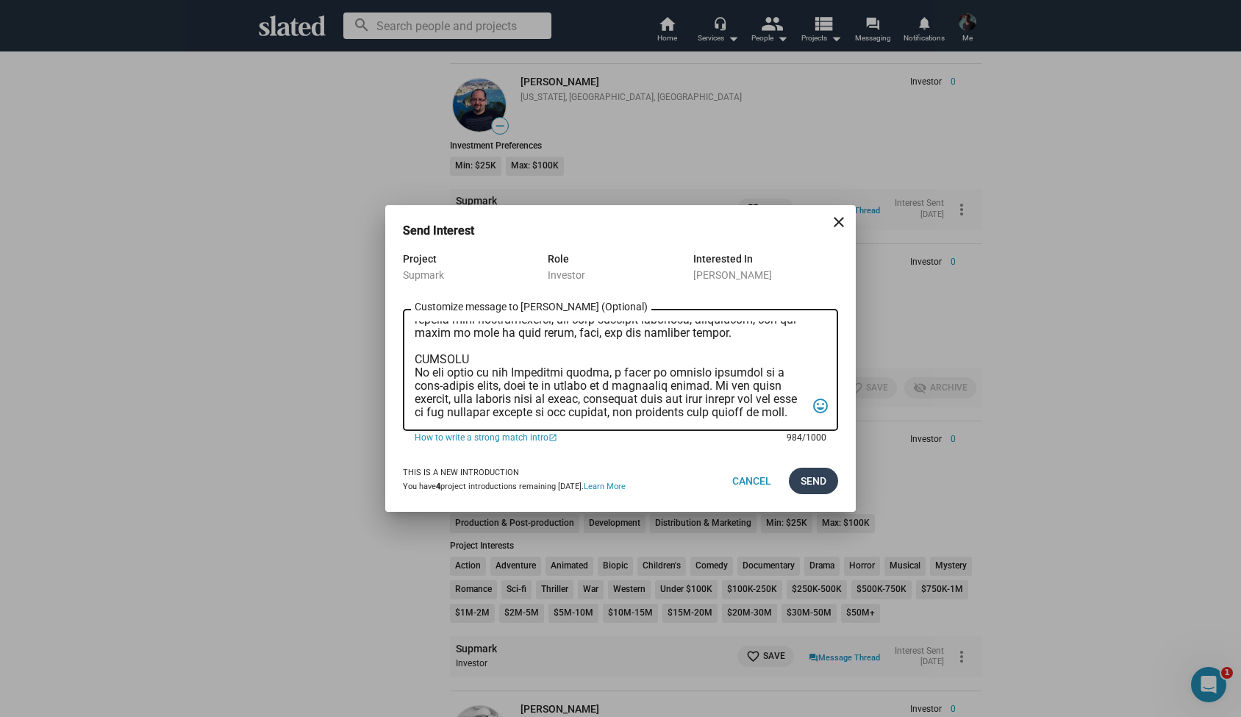
type textarea "Hi Fred, My name is Alexander Bruckner and I would love to share more details w…"
click at [821, 484] on span "Send" at bounding box center [814, 481] width 26 height 26
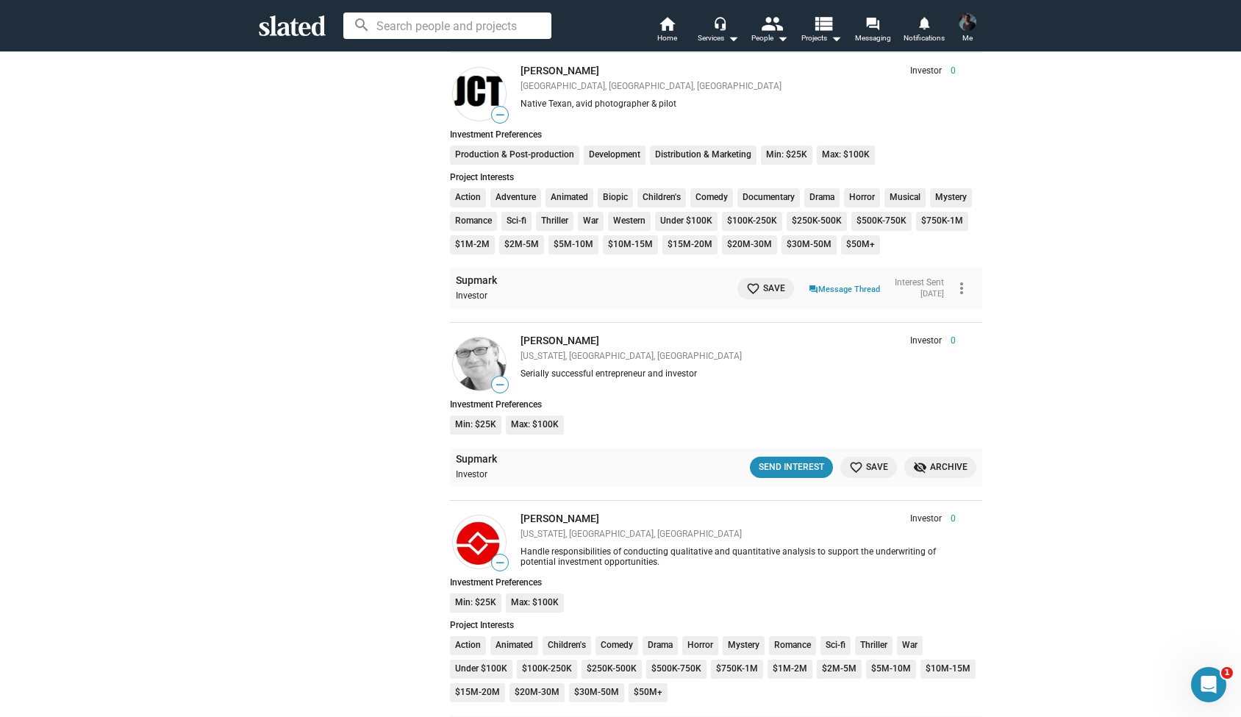
scroll to position [4453, 0]
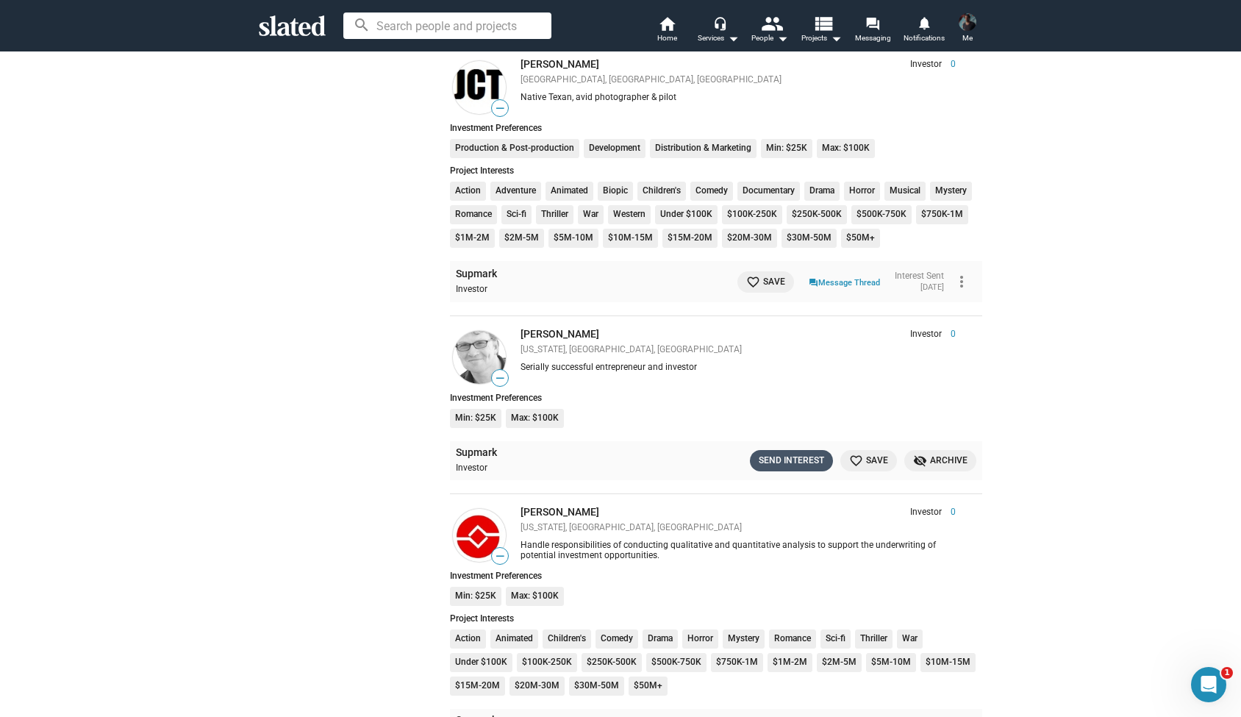
click at [792, 453] on div "Send Interest" at bounding box center [791, 460] width 65 height 15
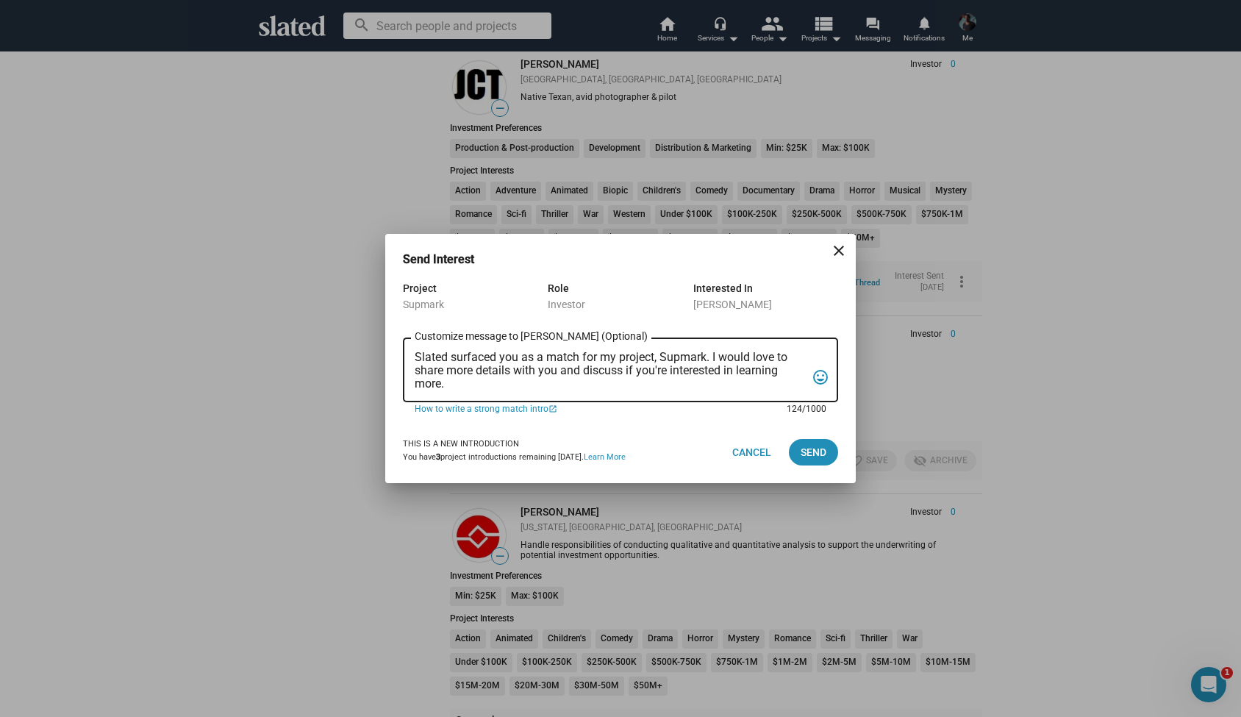
drag, startPoint x: 457, startPoint y: 386, endPoint x: 401, endPoint y: 346, distance: 69.0
click at [401, 346] on div "Project Supmark Role Investor Interested In John Hunt Slated surfaced you as a …" at bounding box center [620, 350] width 471 height 142
paste textarea "Hi Fred, My name is Alexander Bruckner and I would love to share more details w…"
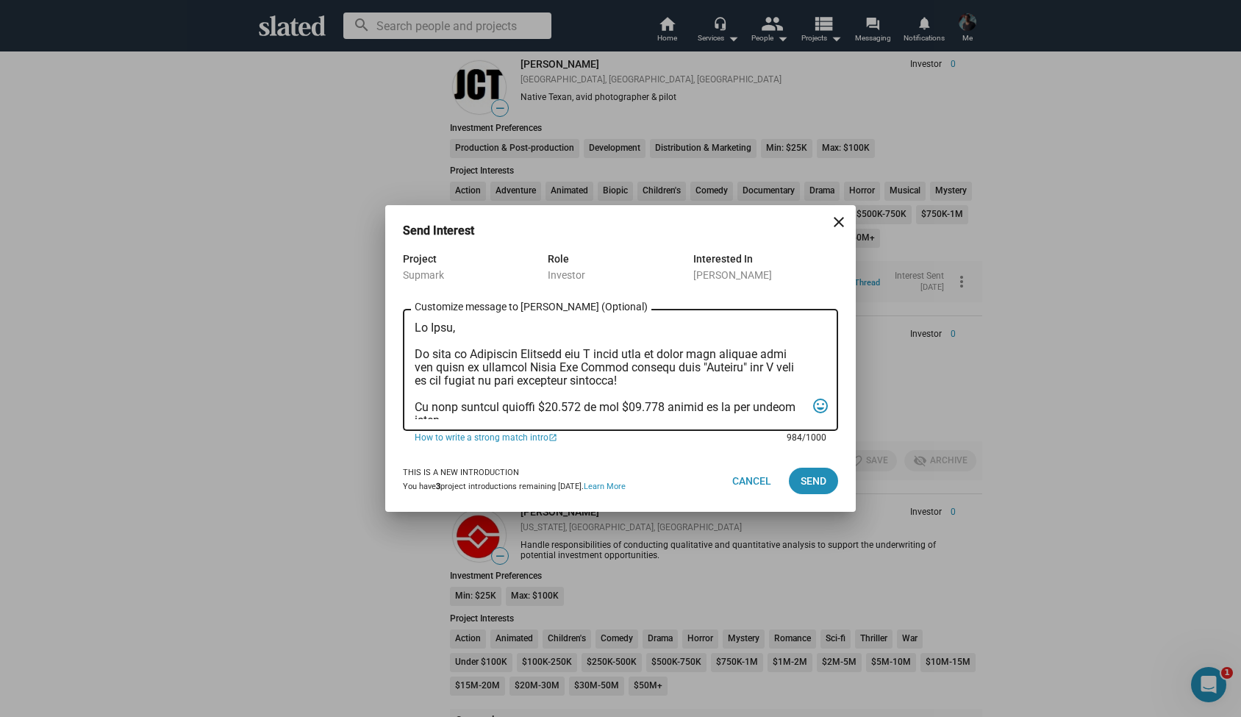
scroll to position [0, 0]
click at [452, 330] on textarea "Customize message to John (Optional) Customize message (Optional)" at bounding box center [610, 370] width 391 height 98
type textarea "Hi John, My name is Alexander Bruckner and I would love to share more details w…"
click at [802, 479] on span "Send" at bounding box center [814, 481] width 26 height 26
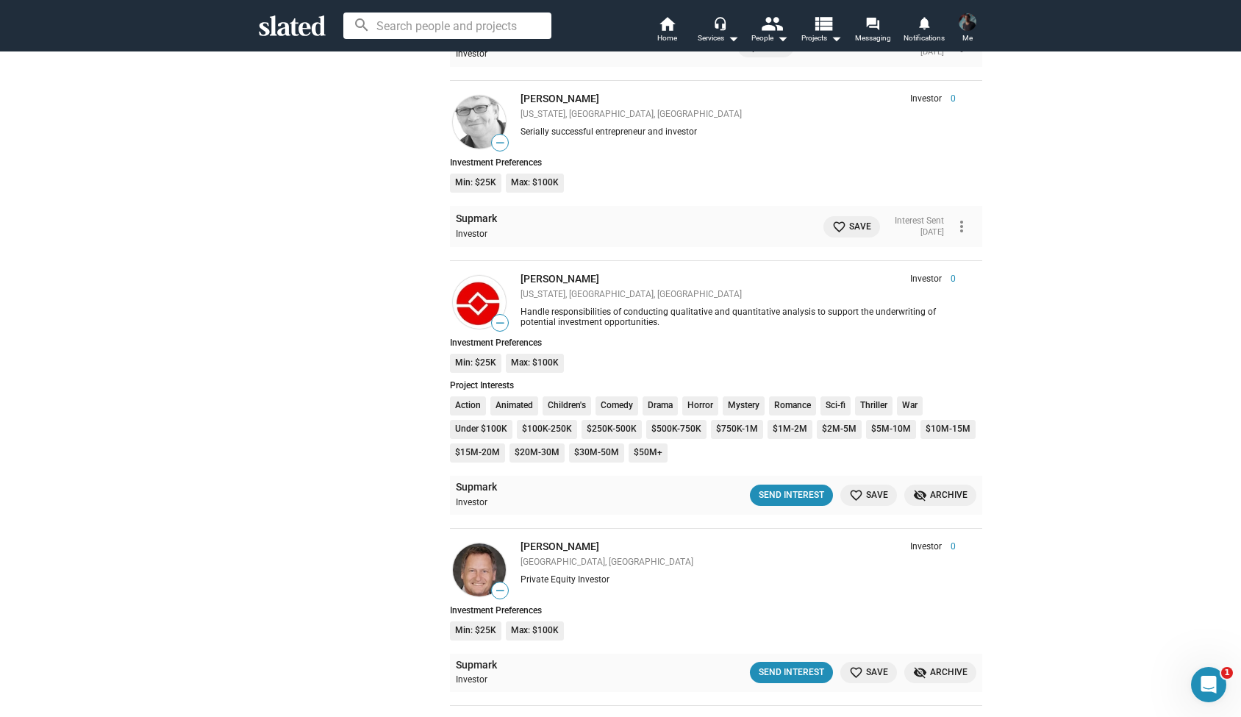
scroll to position [4732, 0]
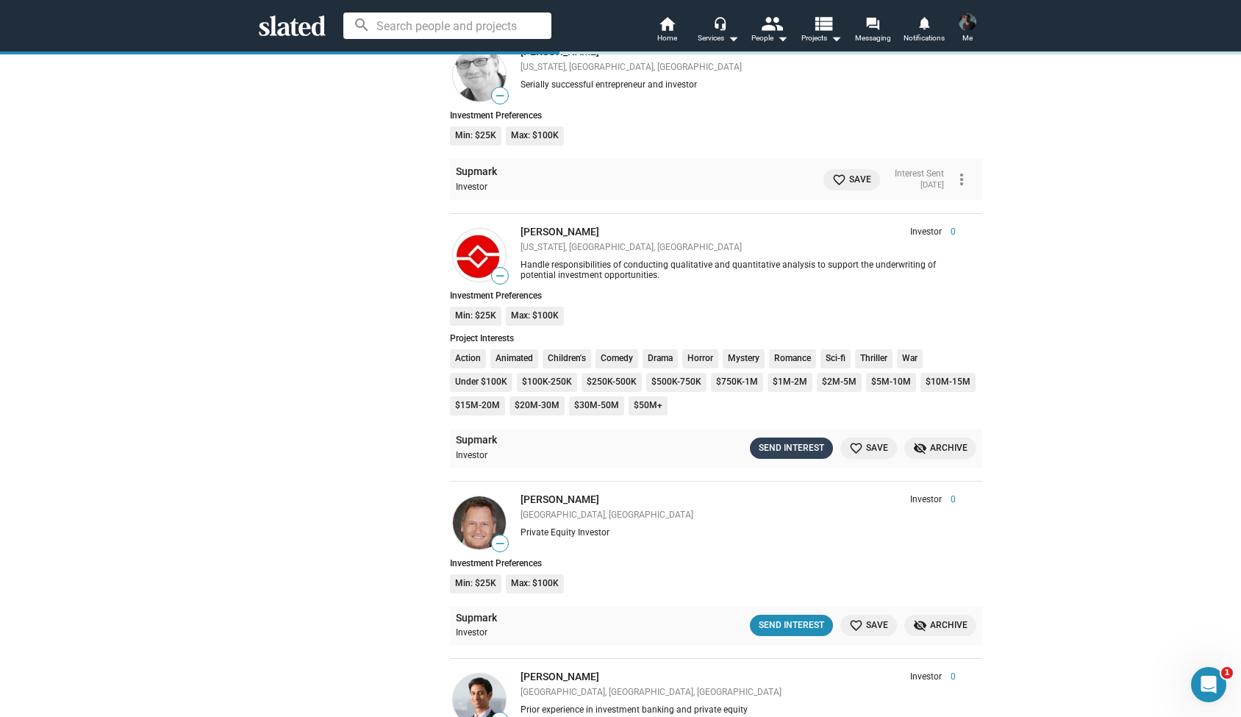
click at [781, 440] on div "Send Interest" at bounding box center [791, 447] width 65 height 15
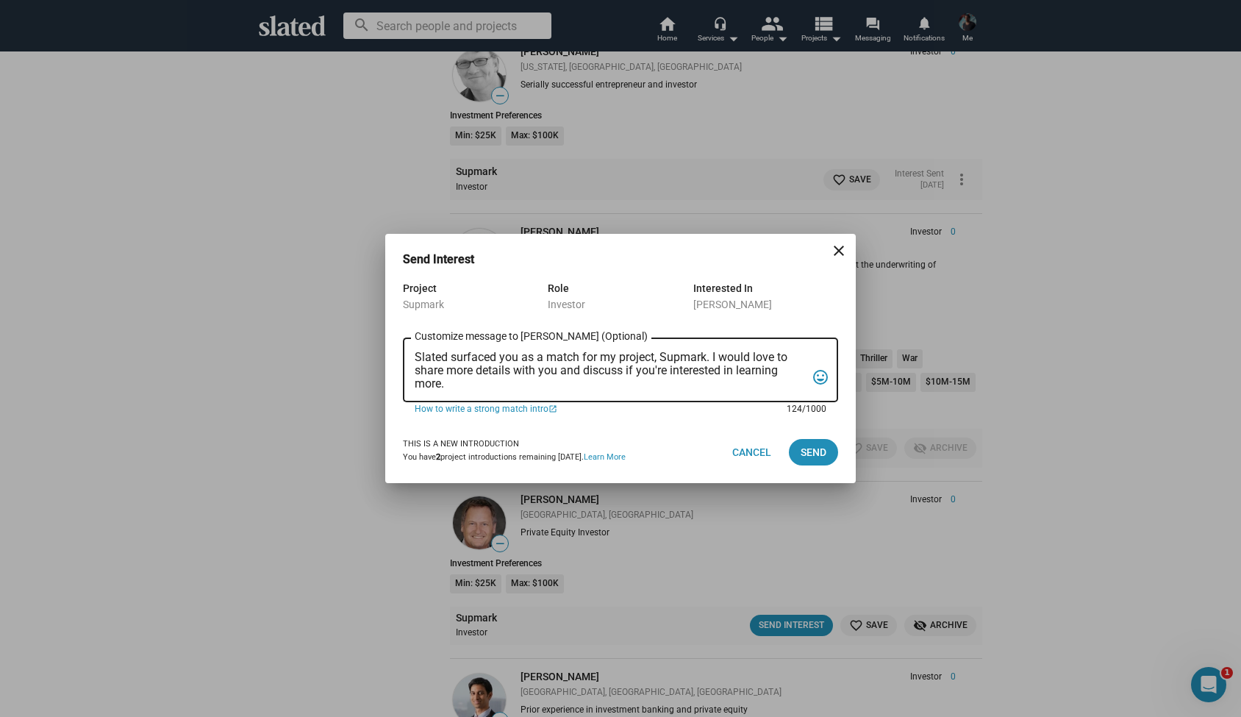
drag, startPoint x: 459, startPoint y: 388, endPoint x: 395, endPoint y: 328, distance: 87.4
click at [395, 328] on div "Project Supmark Role Investor Interested In Elvis Miolan Slated surfaced you as…" at bounding box center [620, 350] width 471 height 142
paste textarea "Hi Fred, My name is Alexander Bruckner and I would love to share more details w…"
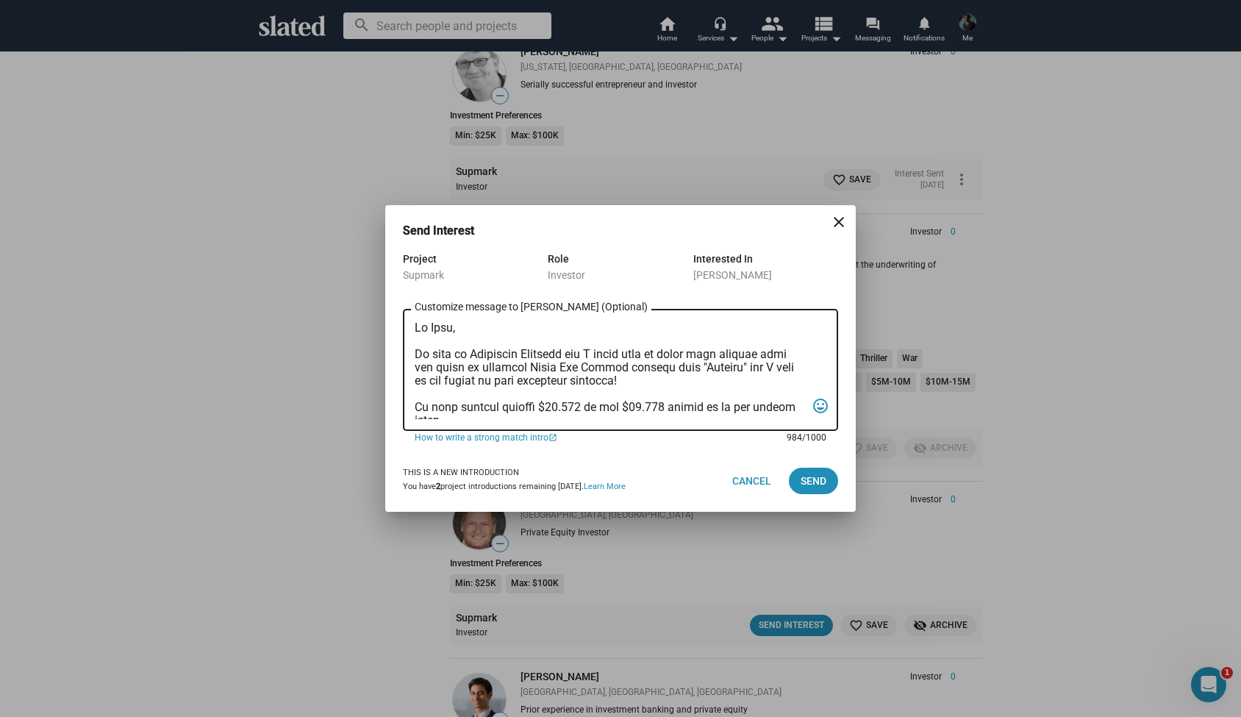
scroll to position [0, 0]
click at [452, 332] on textarea "Customize message to Elvis (Optional) Customize message (Optional)" at bounding box center [610, 370] width 391 height 98
type textarea "Hi Elvis, My name is Alexander Bruckner and I would love to share more details …"
click at [802, 474] on span "Send" at bounding box center [814, 481] width 26 height 26
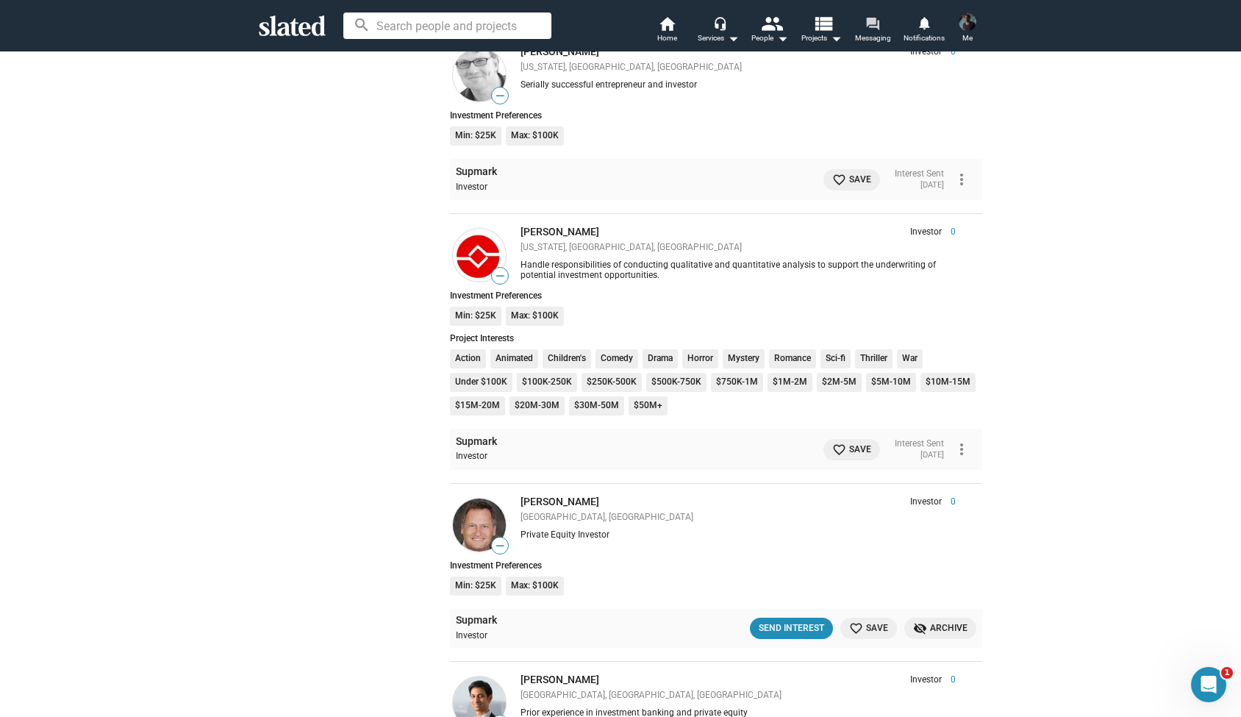
click at [874, 28] on mat-icon "forum" at bounding box center [873, 23] width 14 height 14
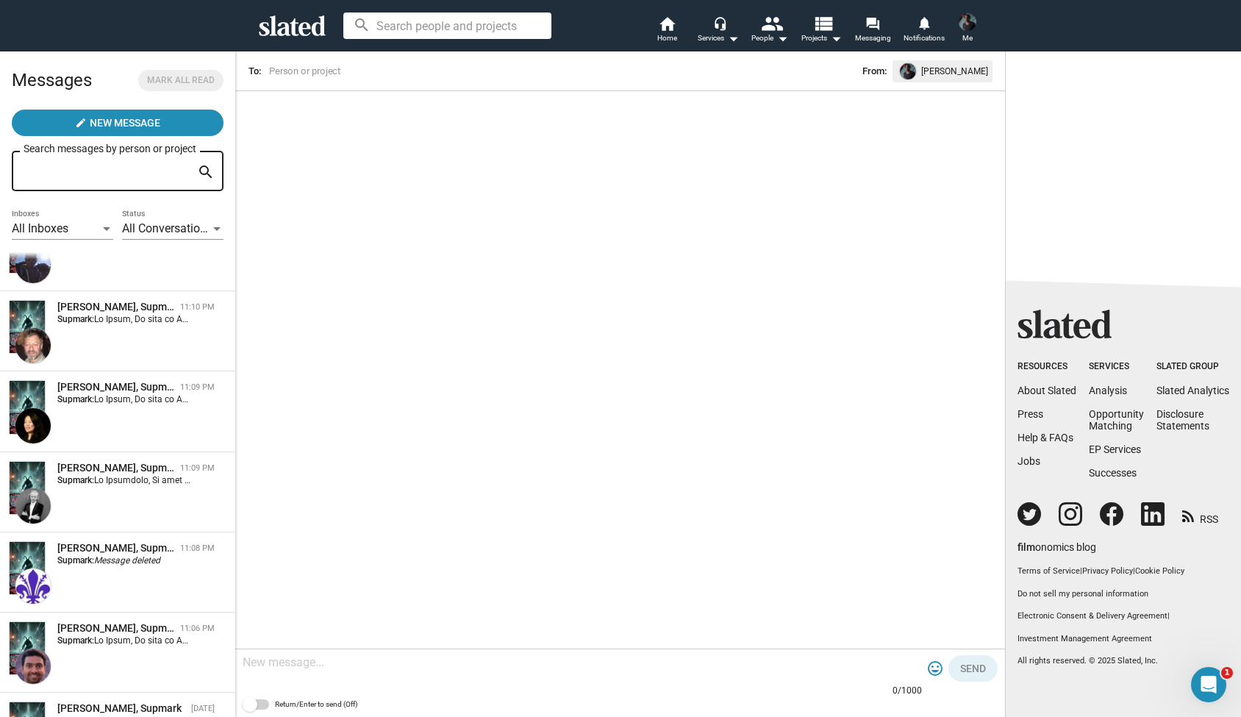
scroll to position [349, 0]
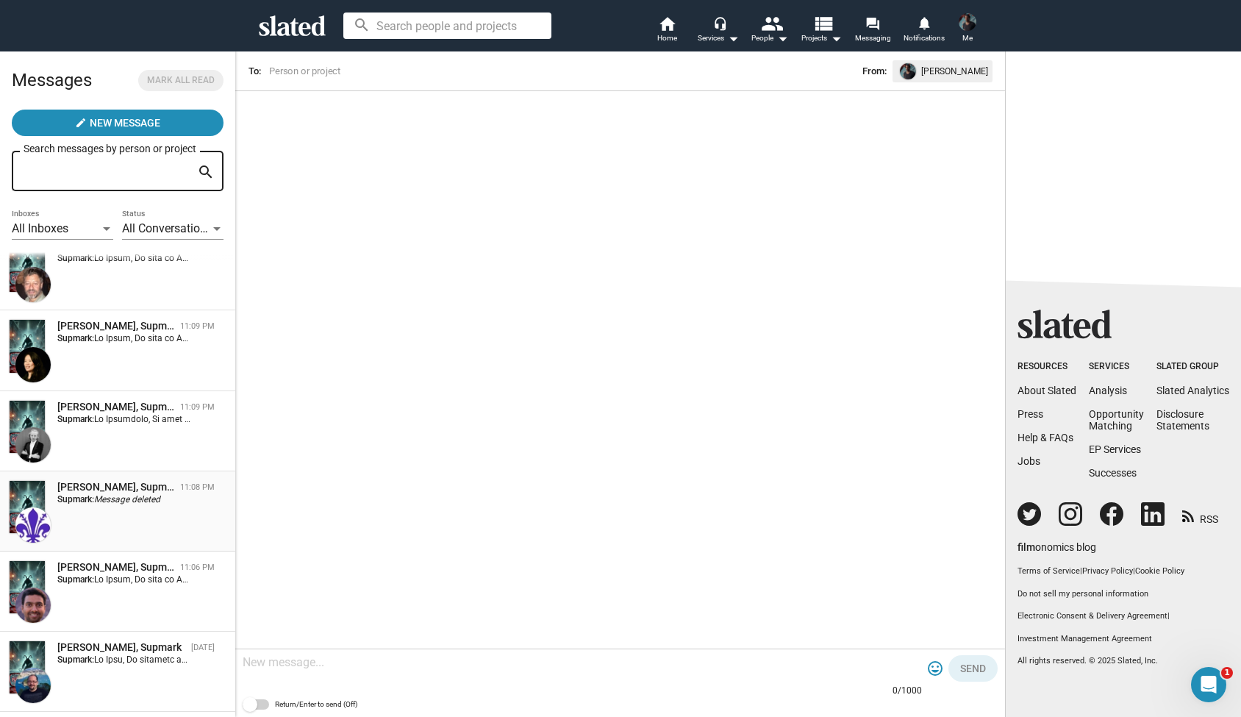
click at [130, 506] on div "Antonio Gennari, Supmark 11:08 PM Supmark: Message deleted" at bounding box center [118, 511] width 218 height 63
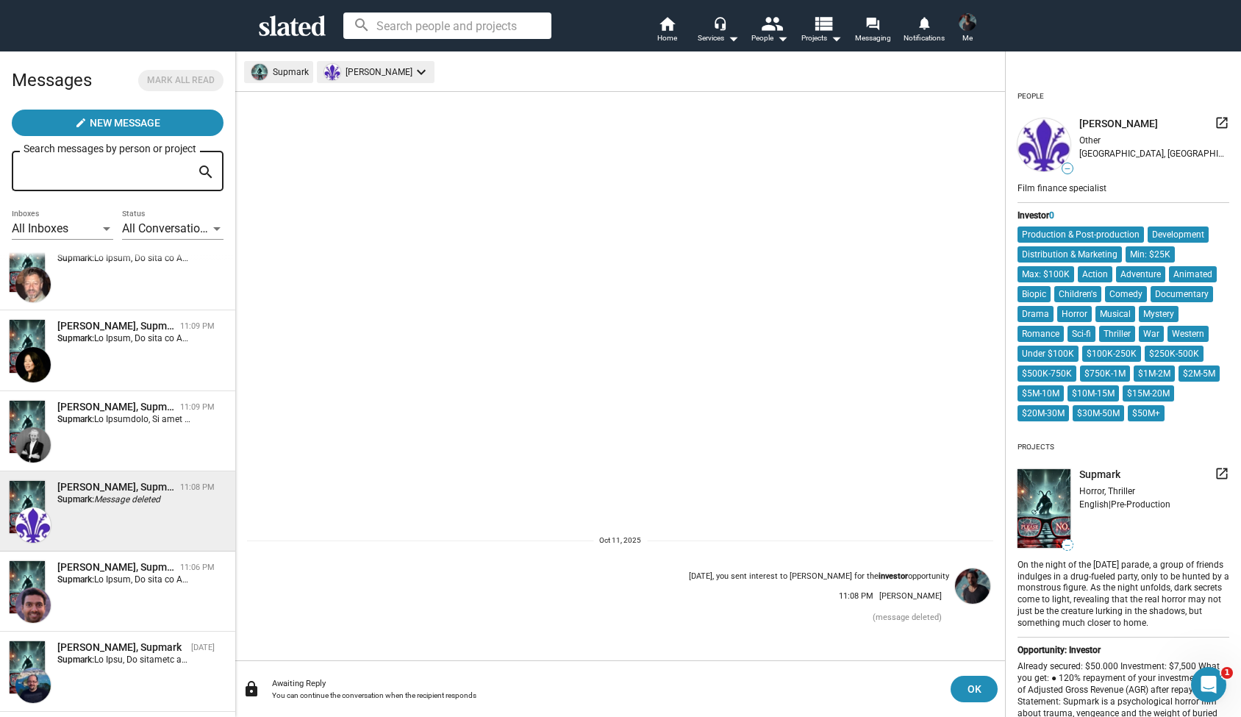
click at [1059, 140] on img at bounding box center [1044, 144] width 53 height 53
click at [1044, 146] on img at bounding box center [1044, 144] width 53 height 53
click at [1035, 187] on div "Film finance specialist" at bounding box center [1124, 187] width 212 height 15
click at [36, 525] on img at bounding box center [32, 524] width 35 height 35
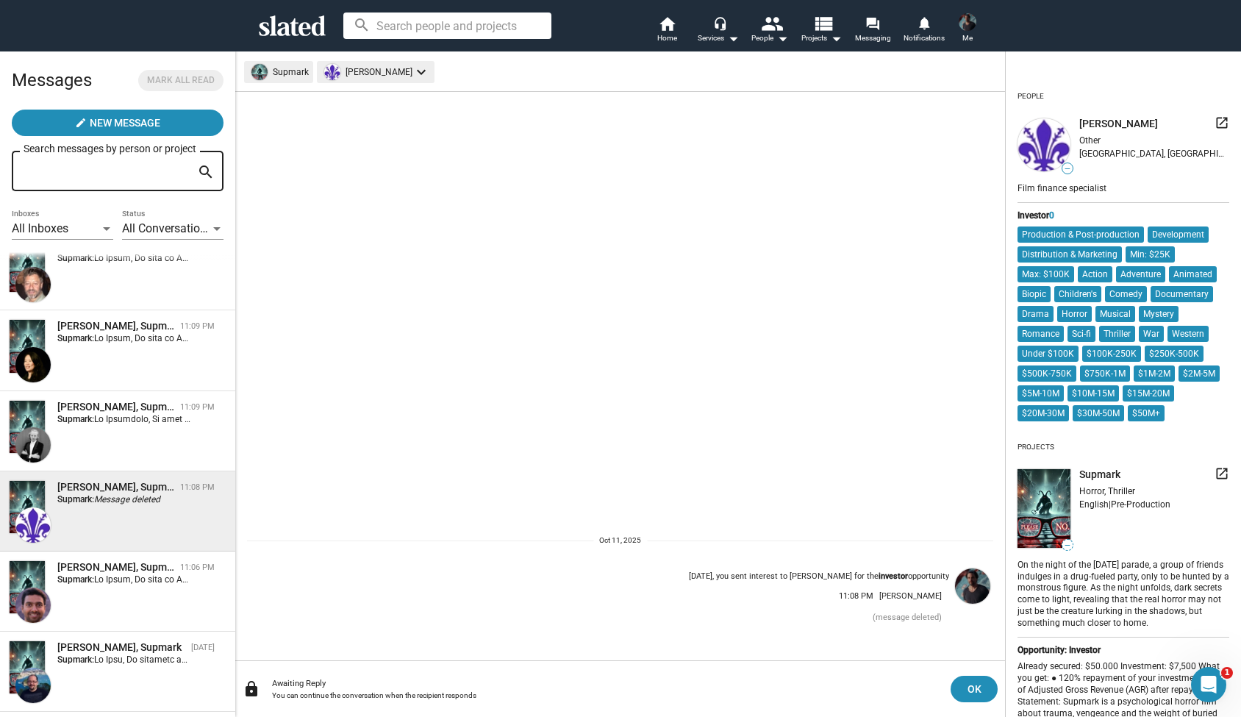
click at [1042, 147] on img at bounding box center [1044, 144] width 53 height 53
click at [1219, 124] on mat-icon "launch" at bounding box center [1222, 122] width 15 height 15
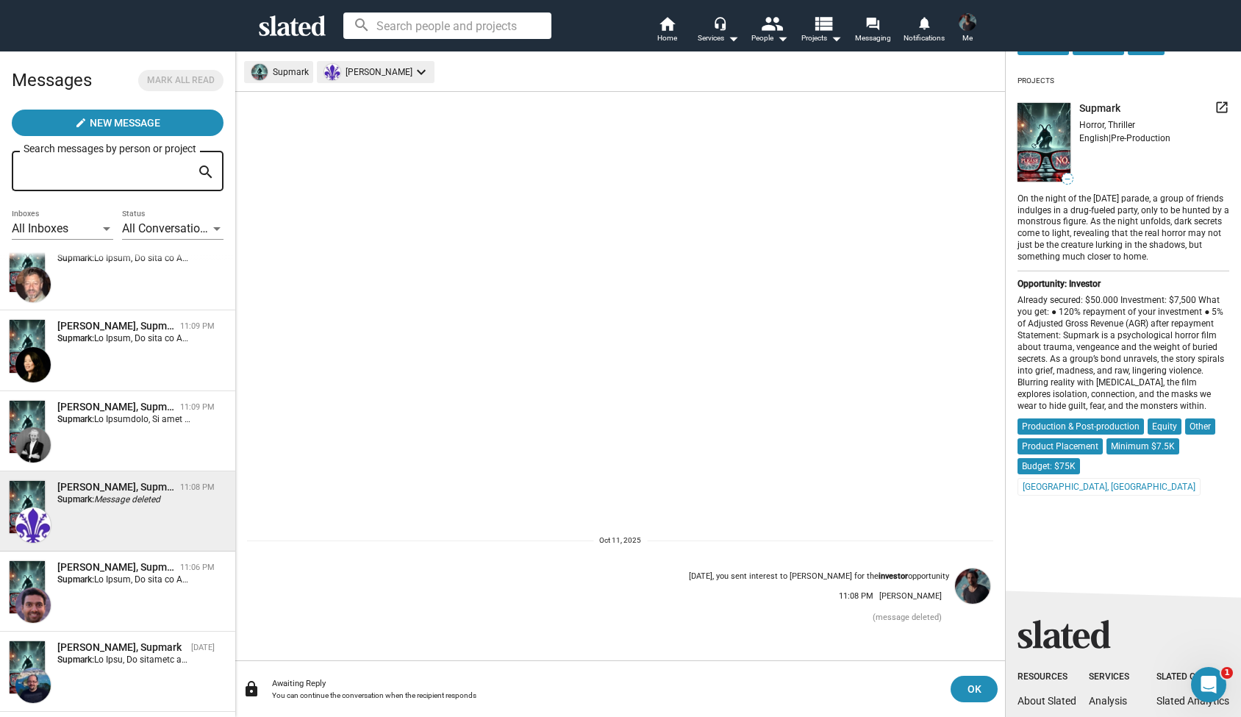
scroll to position [363, 0]
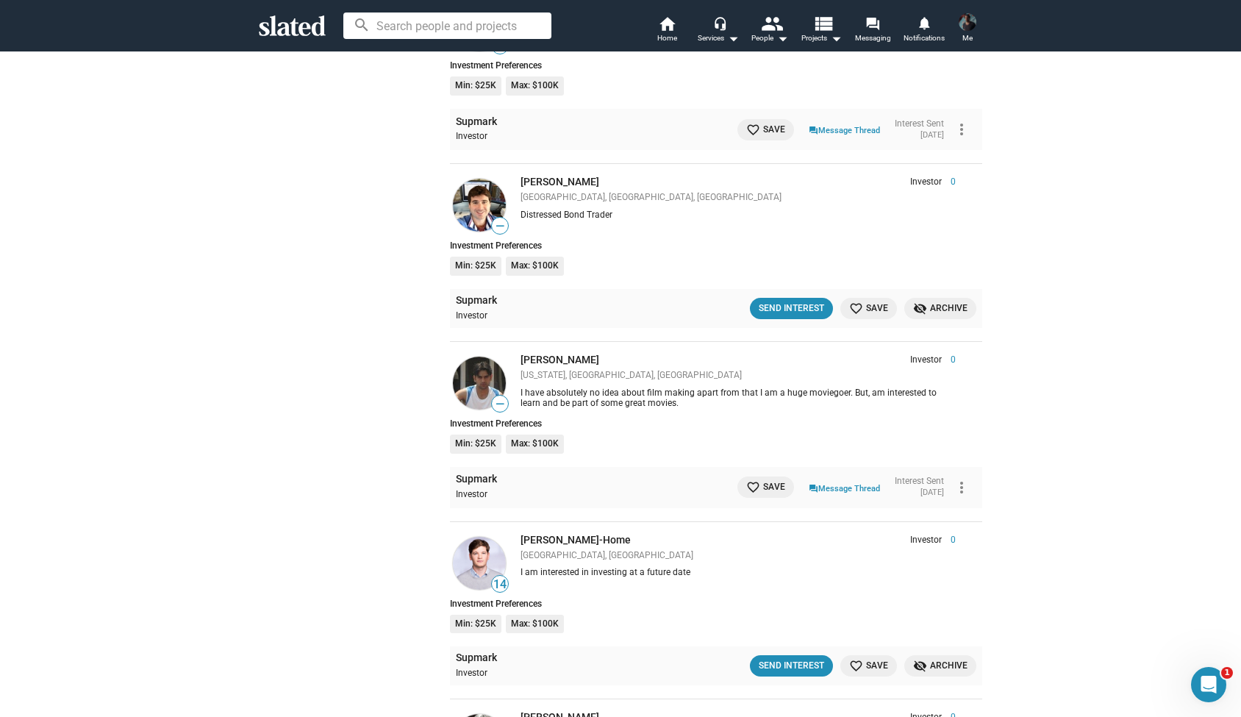
scroll to position [4079, 0]
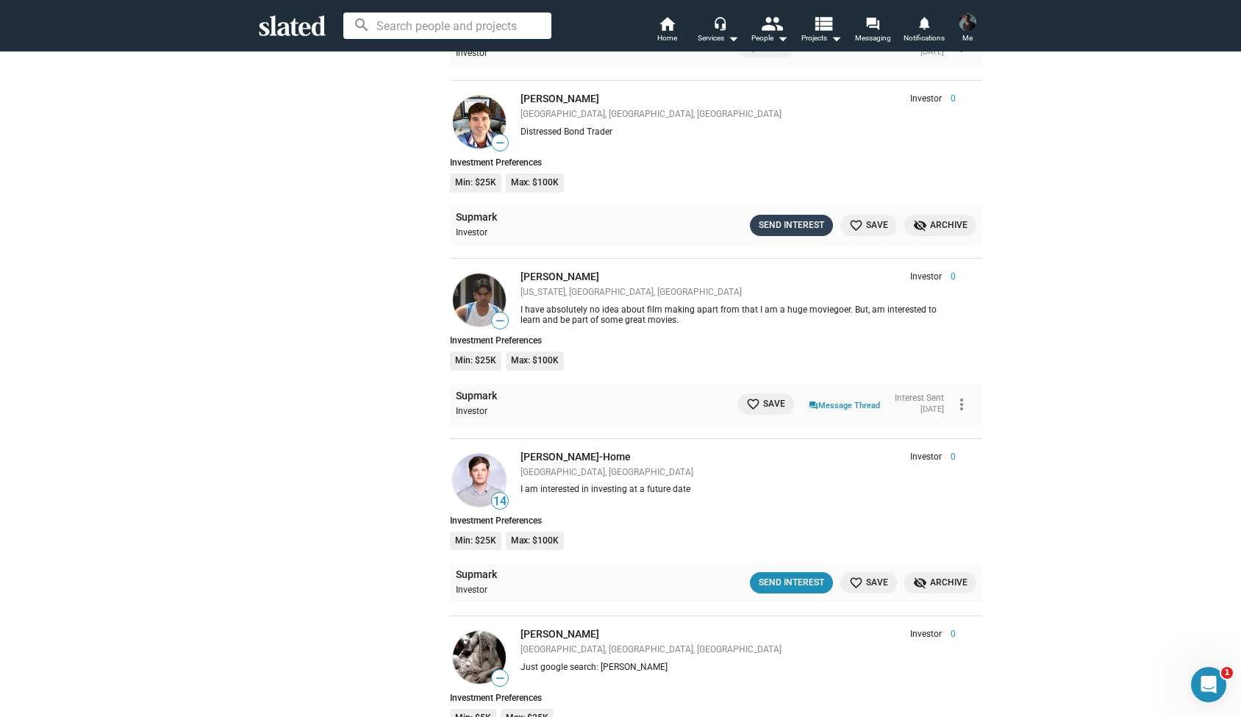
click at [783, 218] on div "Send Interest" at bounding box center [791, 225] width 65 height 15
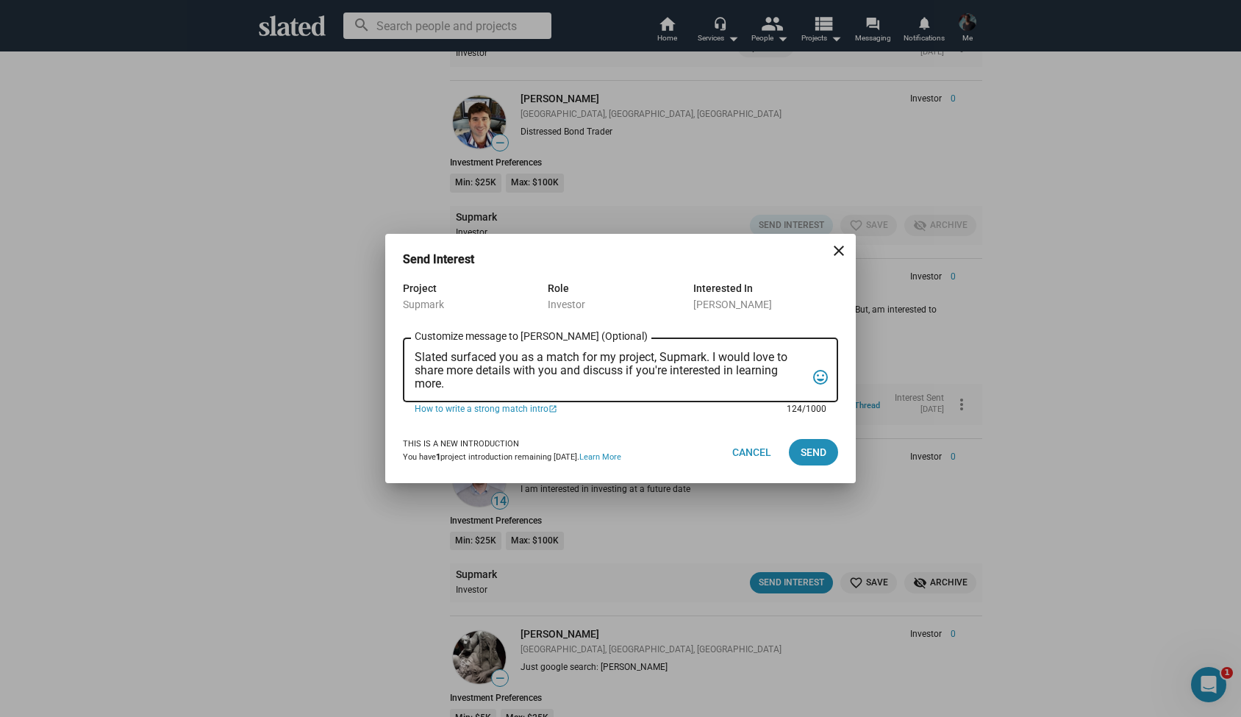
drag, startPoint x: 445, startPoint y: 383, endPoint x: 399, endPoint y: 349, distance: 57.4
click at [399, 349] on div "Project Supmark Role Investor Interested In David Gregory Slated surfaced you a…" at bounding box center [620, 350] width 471 height 142
paste textarea "Hi Fred, My name is Alexander Bruckner and I would love to share more details w…"
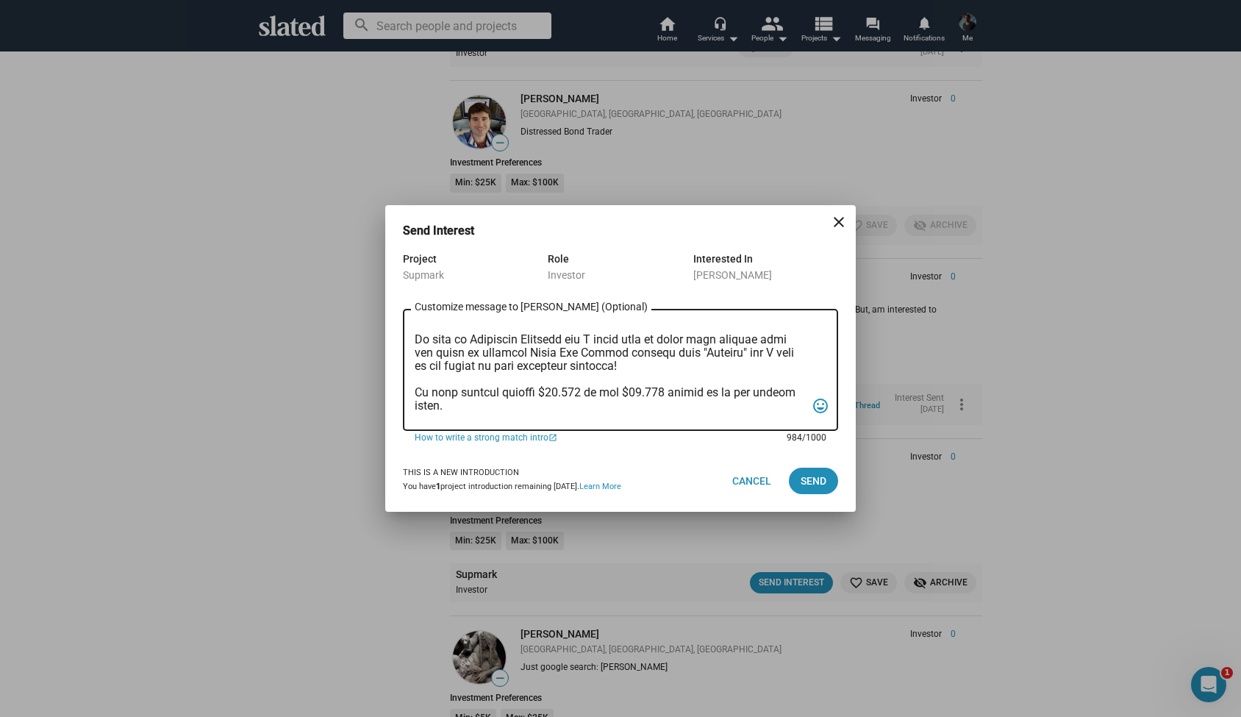
scroll to position [1, 0]
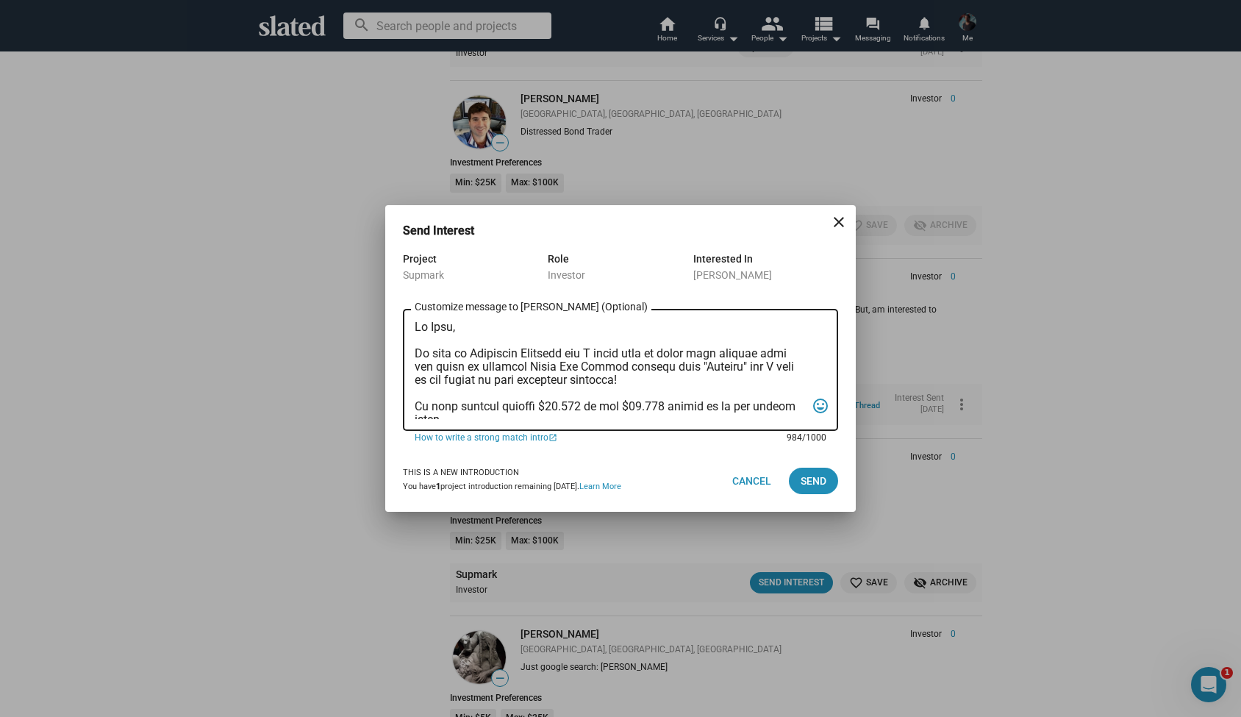
click at [451, 327] on textarea "Customize message to David (Optional) Customize message (Optional)" at bounding box center [610, 370] width 391 height 98
type textarea "Hi David, My name is Alexander Bruckner and I would love to share more details …"
click at [809, 477] on span "Send" at bounding box center [814, 481] width 26 height 26
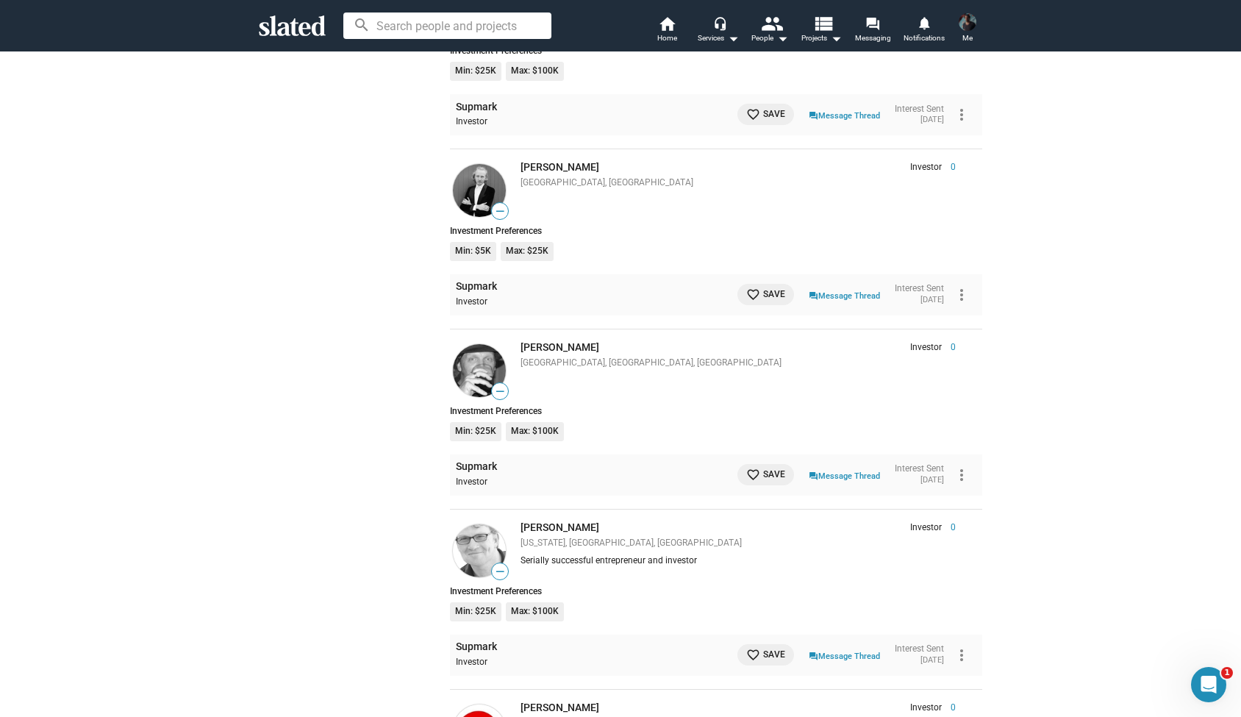
scroll to position [5693, 0]
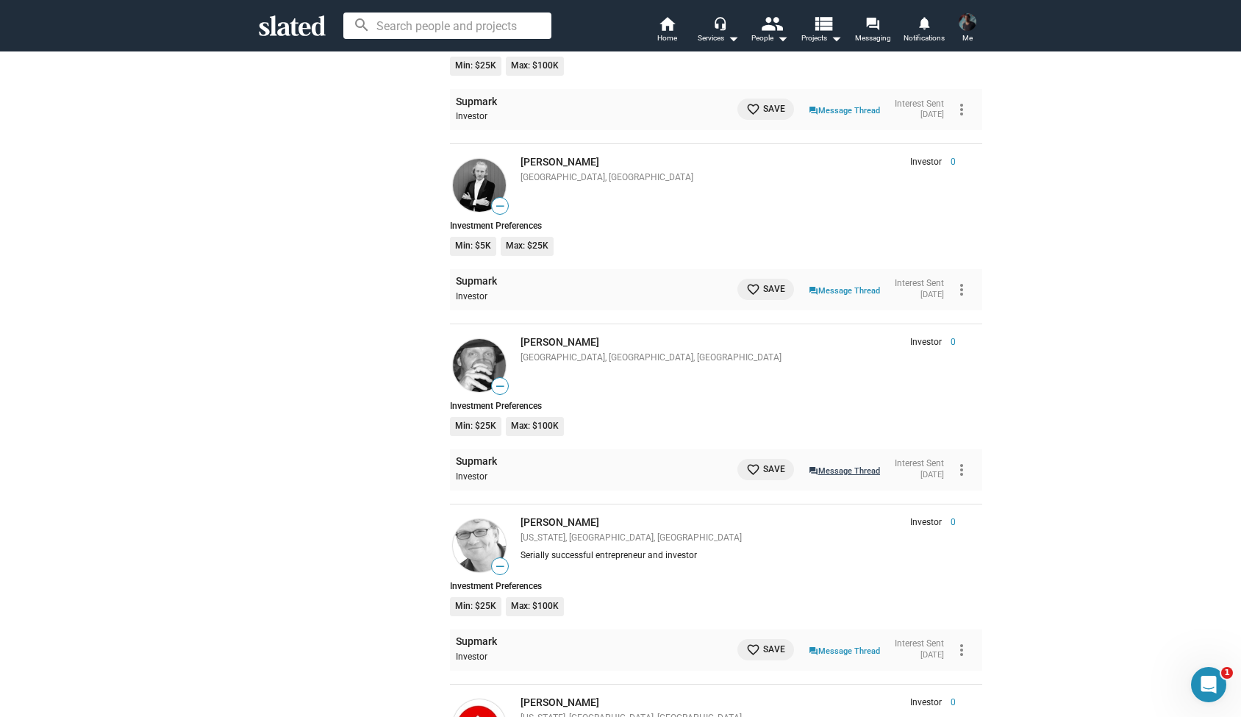
click at [827, 463] on link "question_answer Message Thread" at bounding box center [844, 470] width 71 height 15
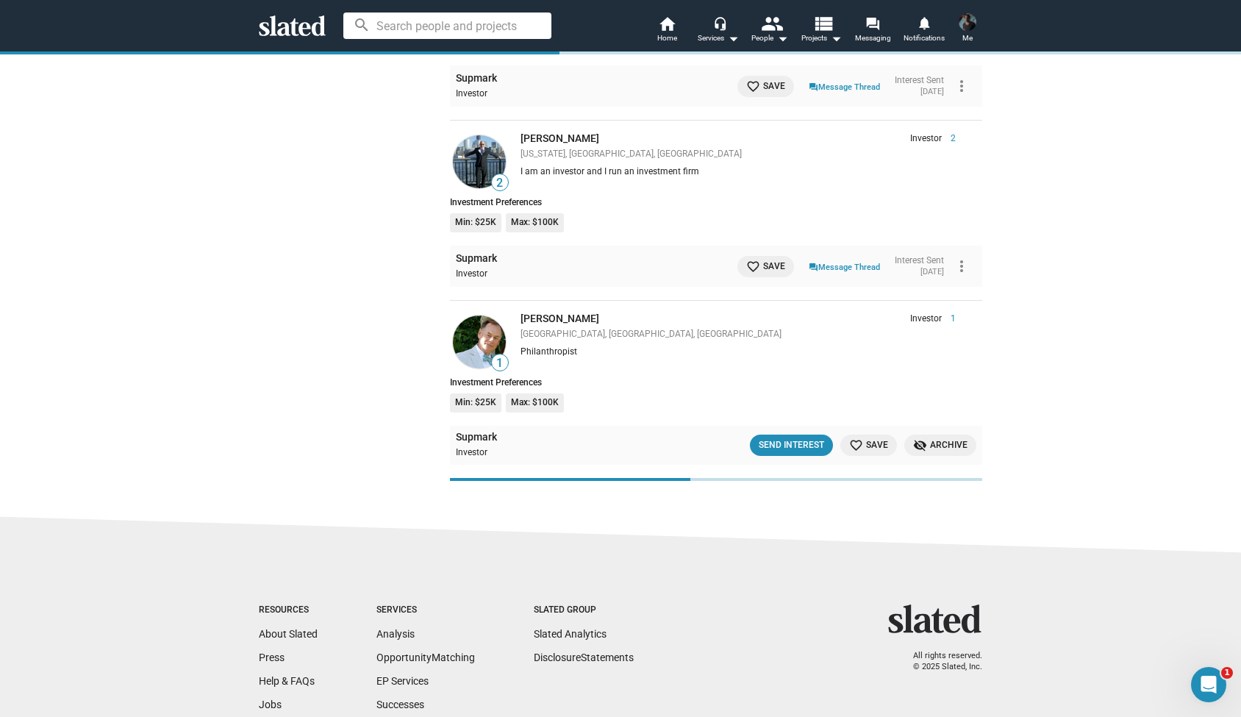
scroll to position [7030, 0]
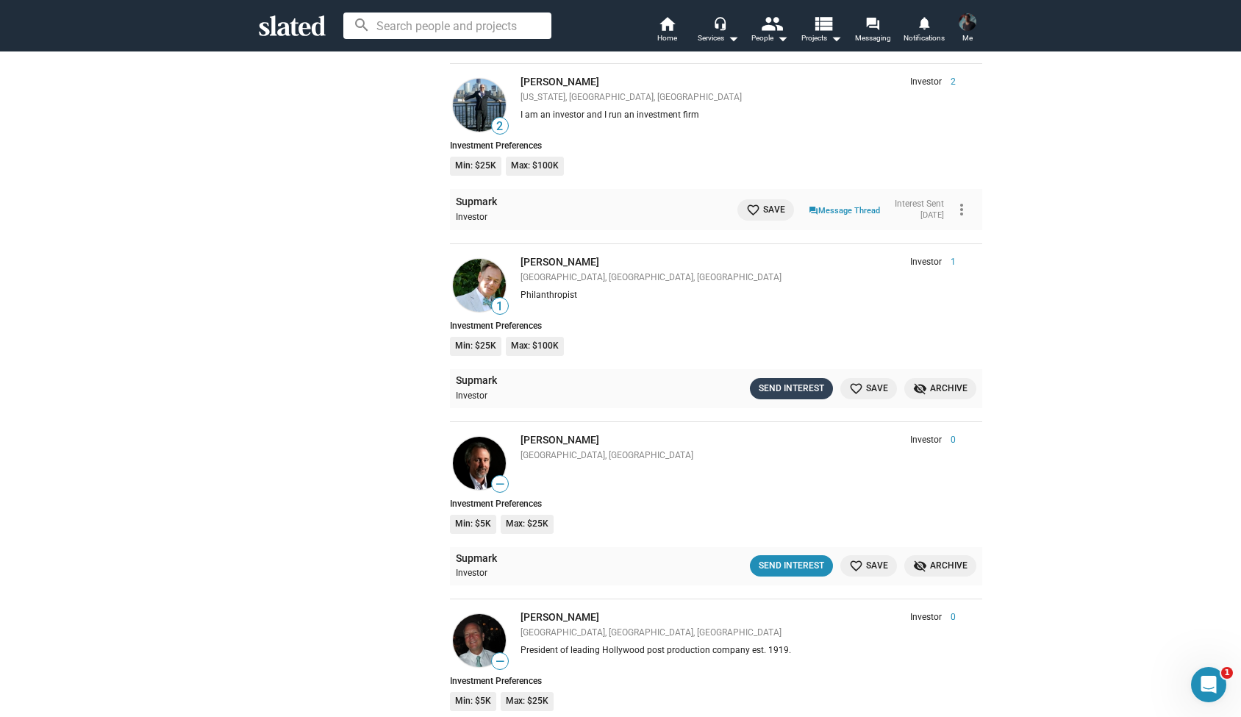
click at [772, 381] on div "Send Interest" at bounding box center [791, 388] width 65 height 15
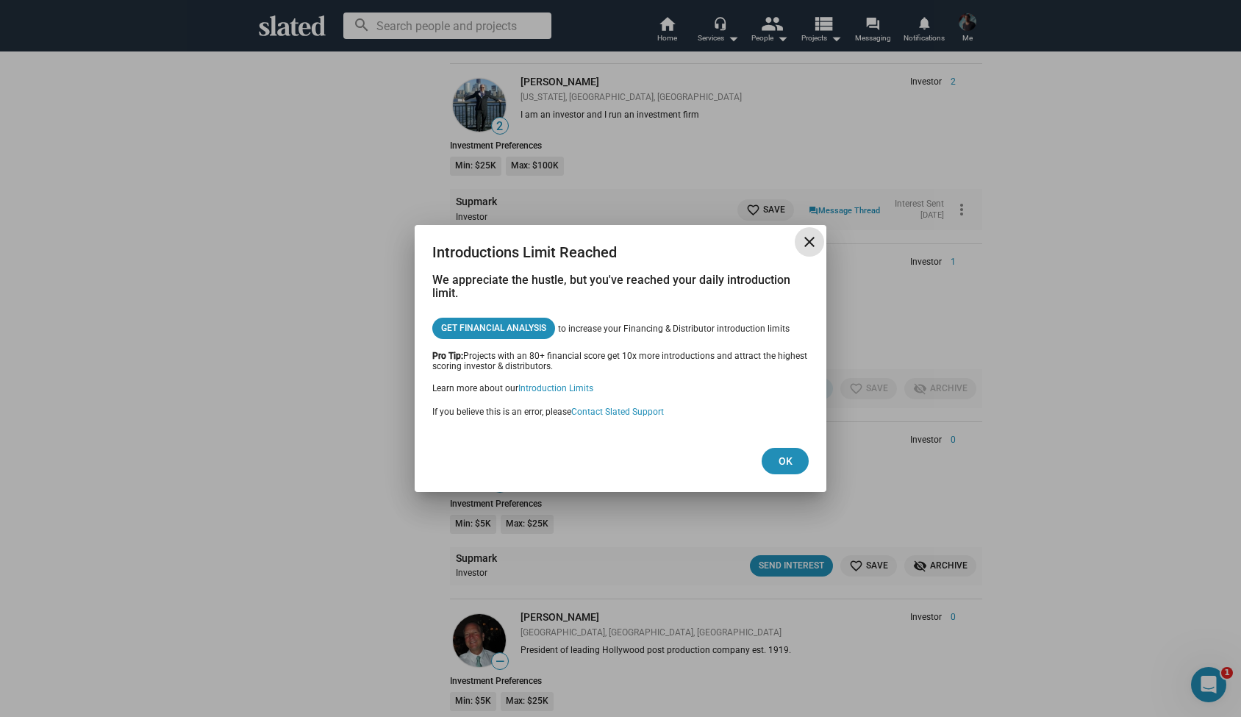
click at [802, 245] on mat-icon "close" at bounding box center [810, 242] width 18 height 18
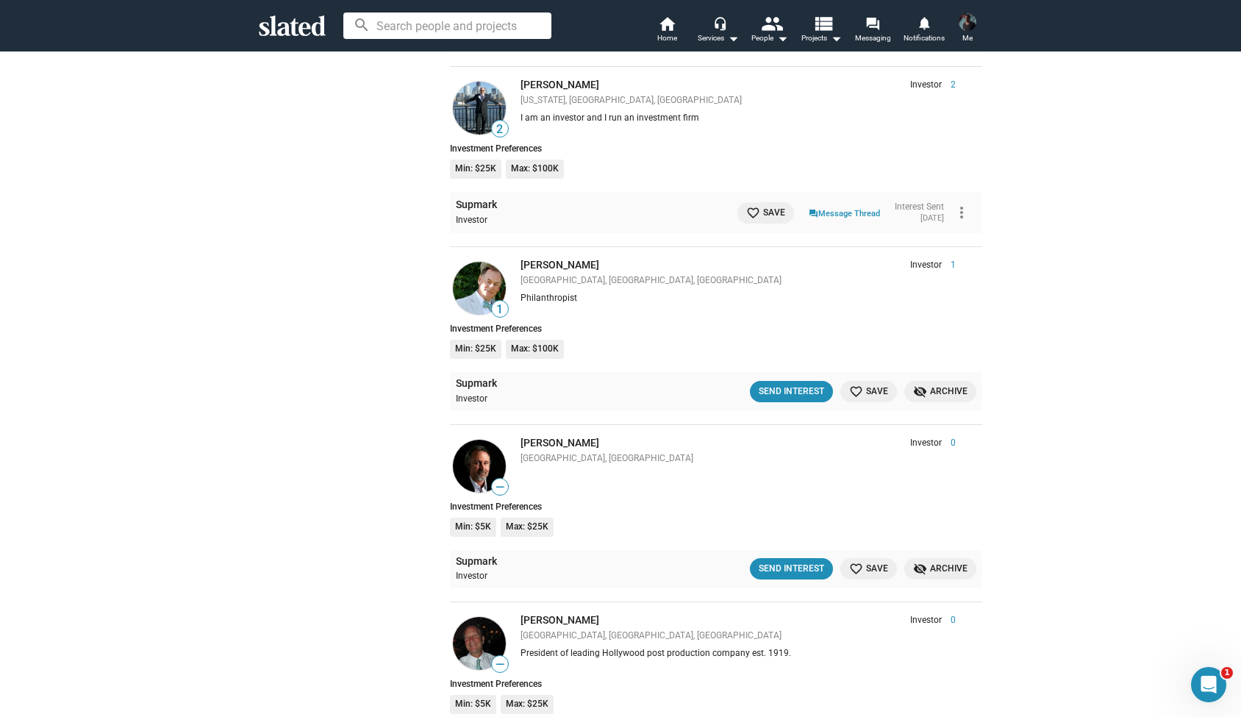
scroll to position [6501, 0]
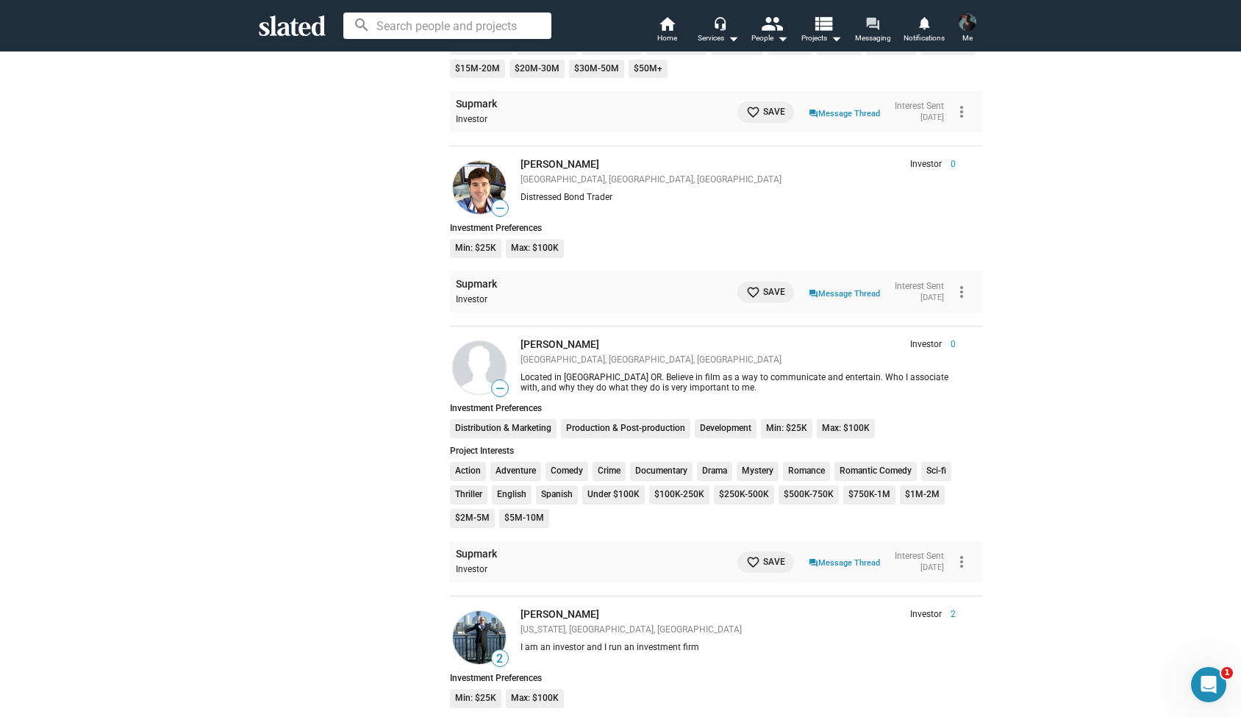
click at [872, 33] on span "Messaging" at bounding box center [873, 38] width 36 height 18
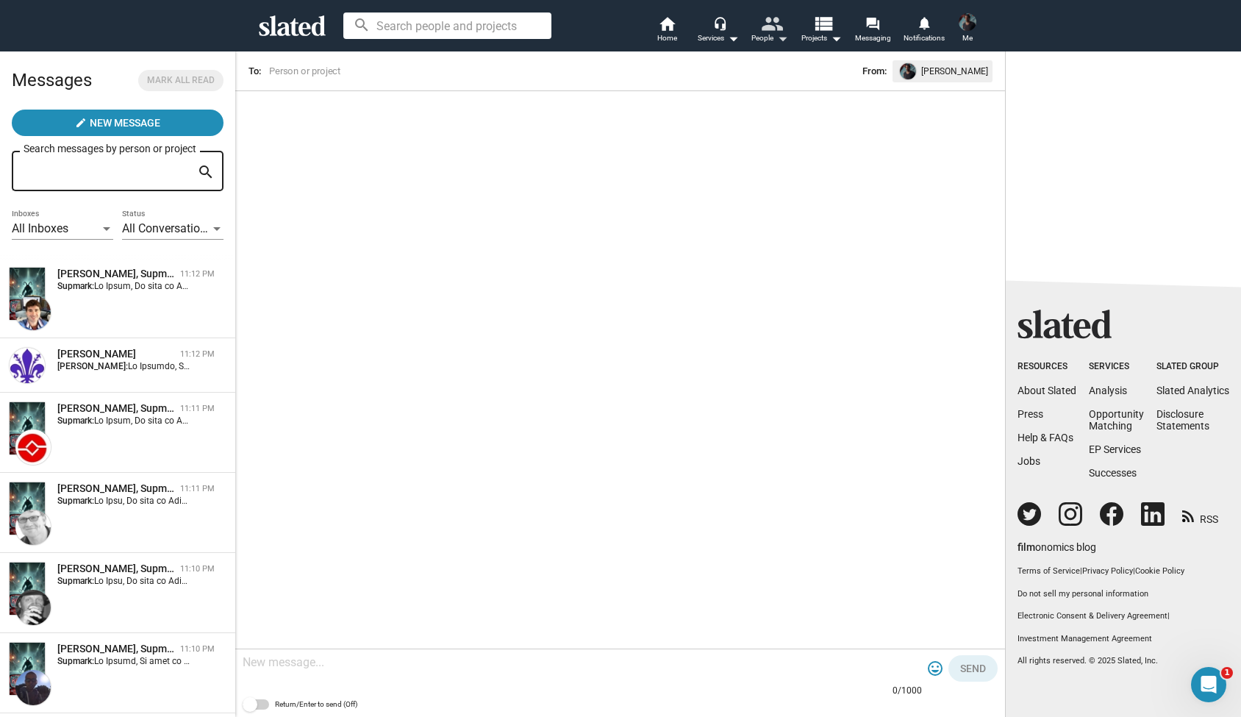
click at [781, 39] on mat-icon "arrow_drop_down" at bounding box center [783, 38] width 18 height 18
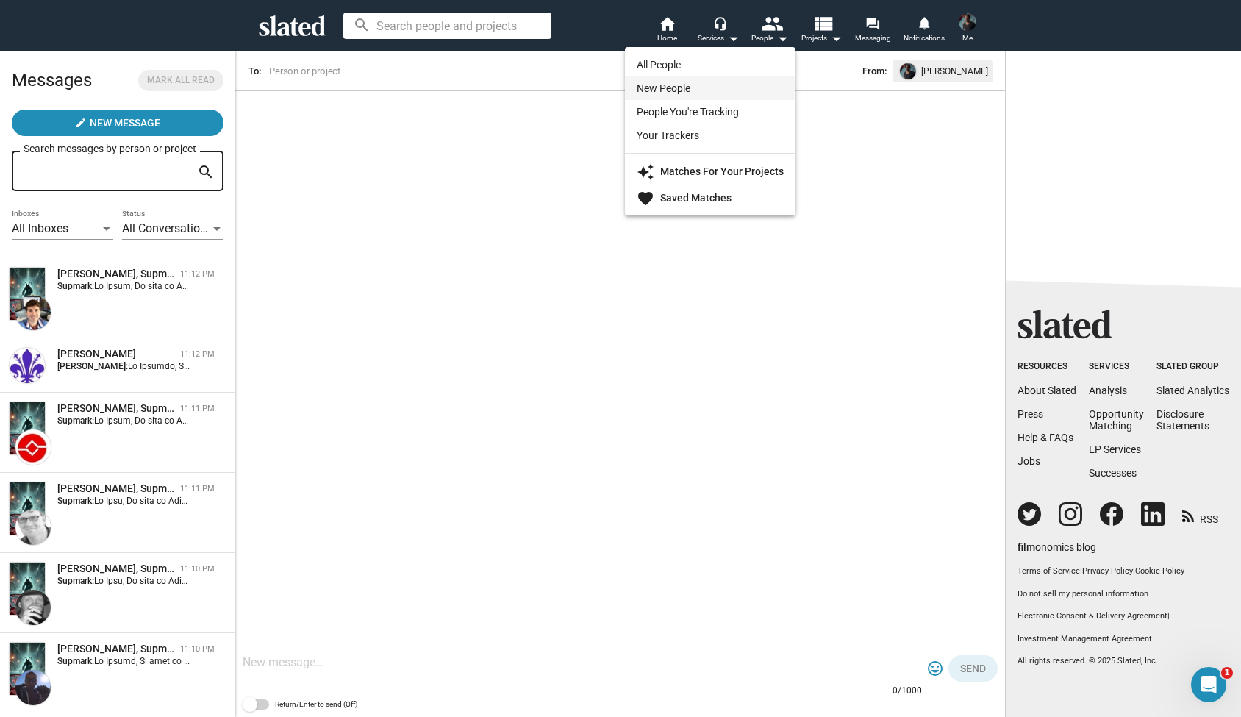
click at [674, 80] on link "New People" at bounding box center [710, 88] width 171 height 24
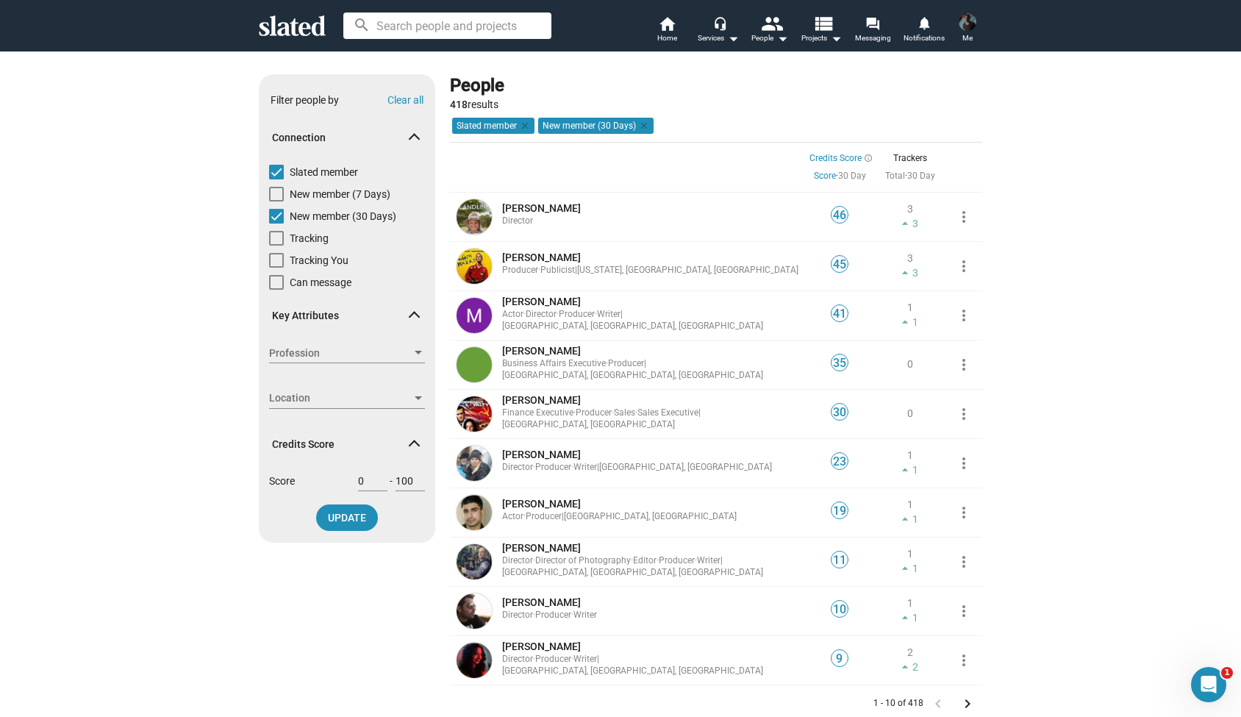
click at [276, 194] on span at bounding box center [276, 194] width 15 height 15
click at [276, 201] on input "New member (7 Days)" at bounding box center [276, 201] width 1 height 1
checkbox input "true"
click at [276, 216] on span at bounding box center [276, 216] width 15 height 15
click at [276, 224] on input "New member (30 Days)" at bounding box center [276, 224] width 1 height 1
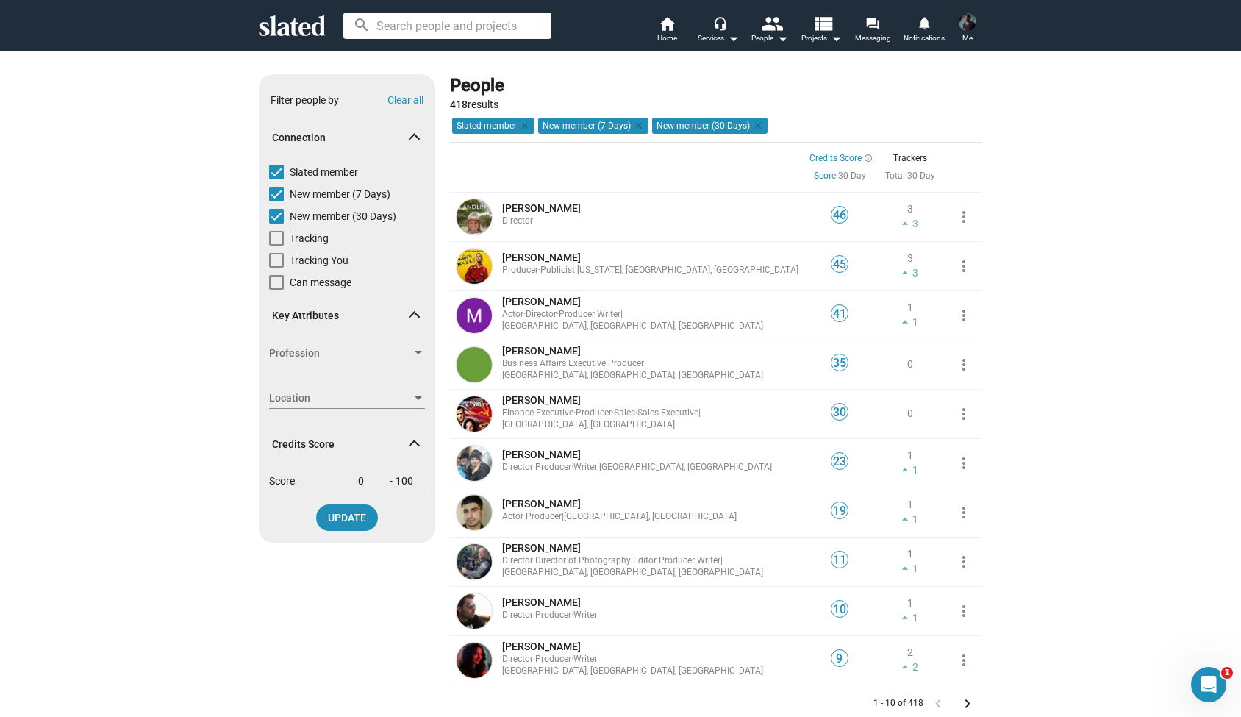
checkbox input "false"
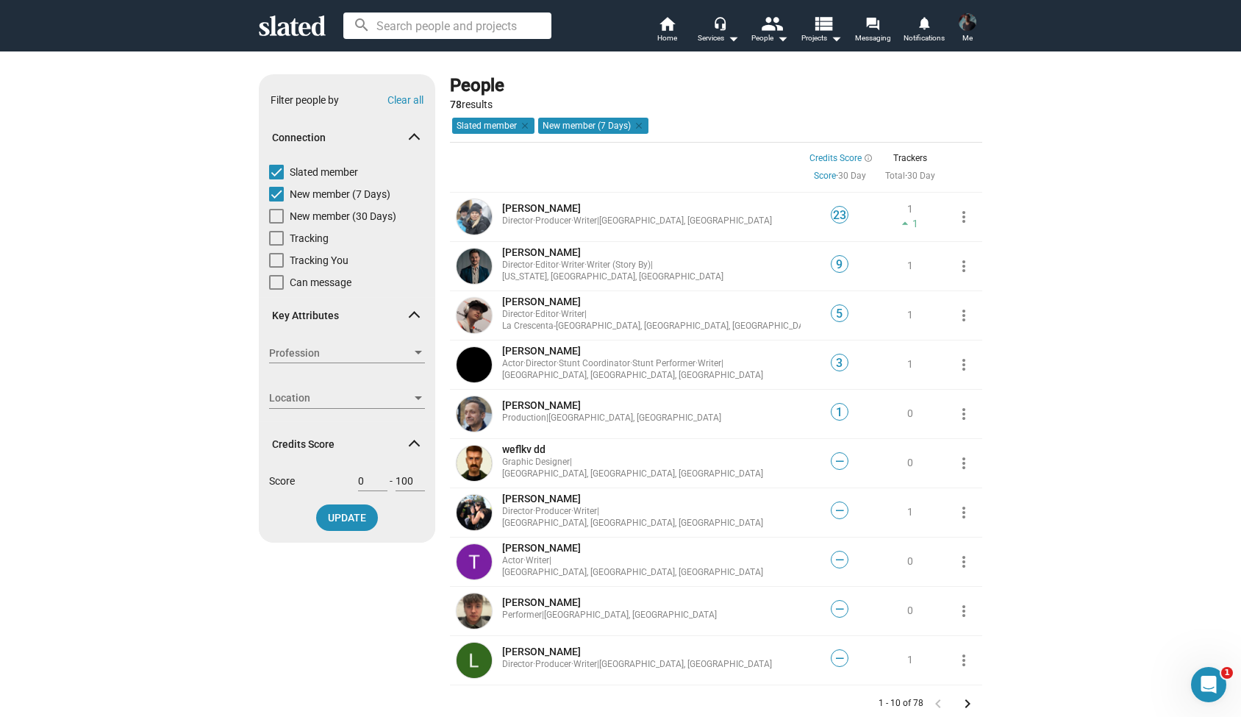
click at [410, 349] on span "Profession" at bounding box center [340, 353] width 143 height 15
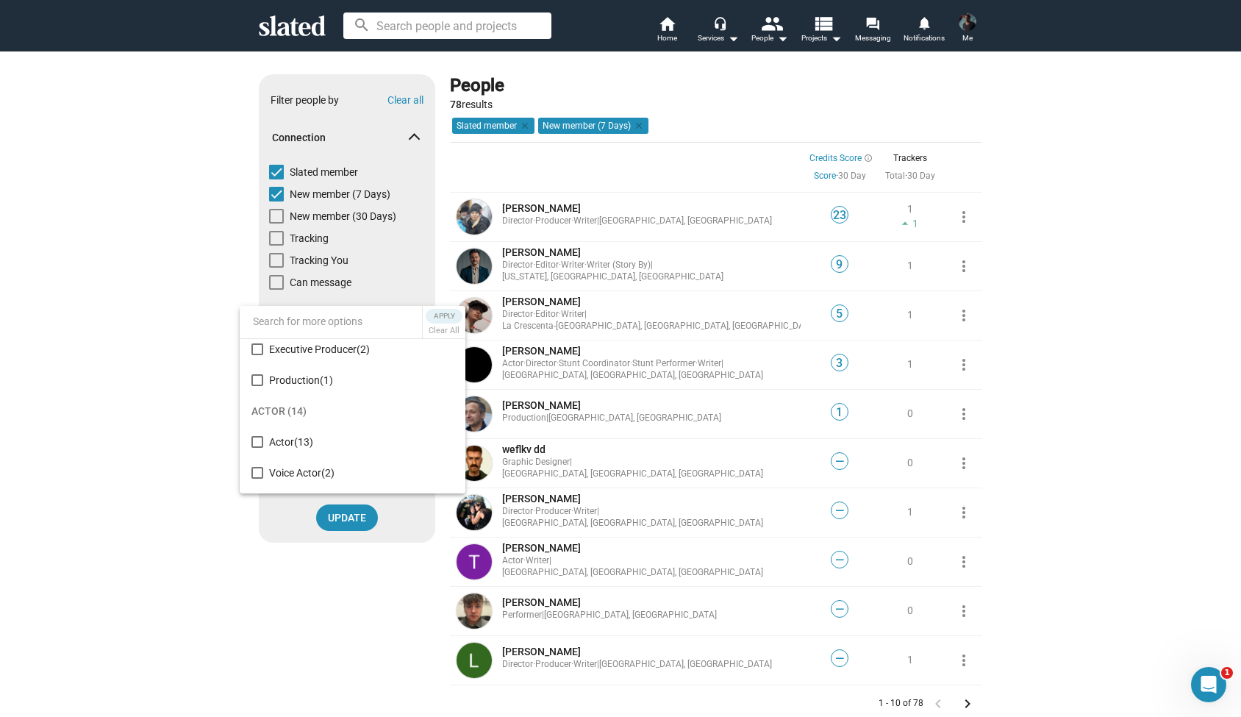
scroll to position [350, 0]
click at [261, 377] on mat-pseudo-checkbox at bounding box center [257, 375] width 12 height 12
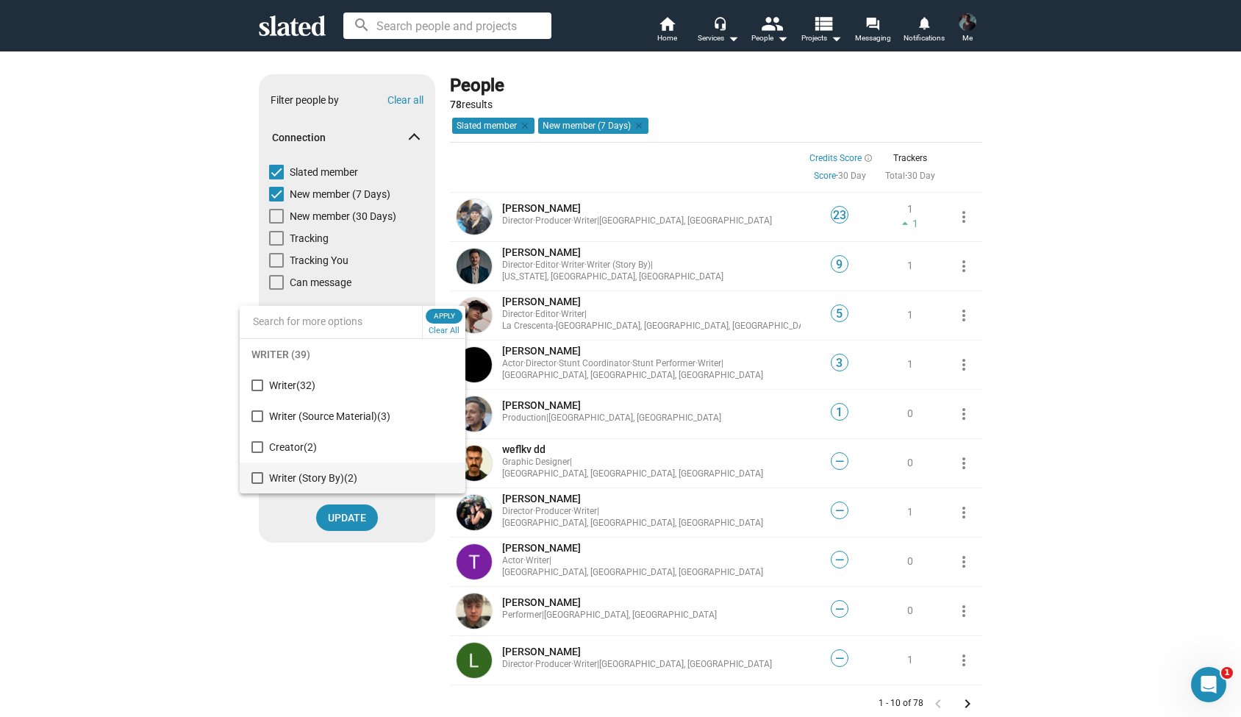
scroll to position [0, 0]
click at [443, 315] on span "Apply" at bounding box center [444, 316] width 26 height 15
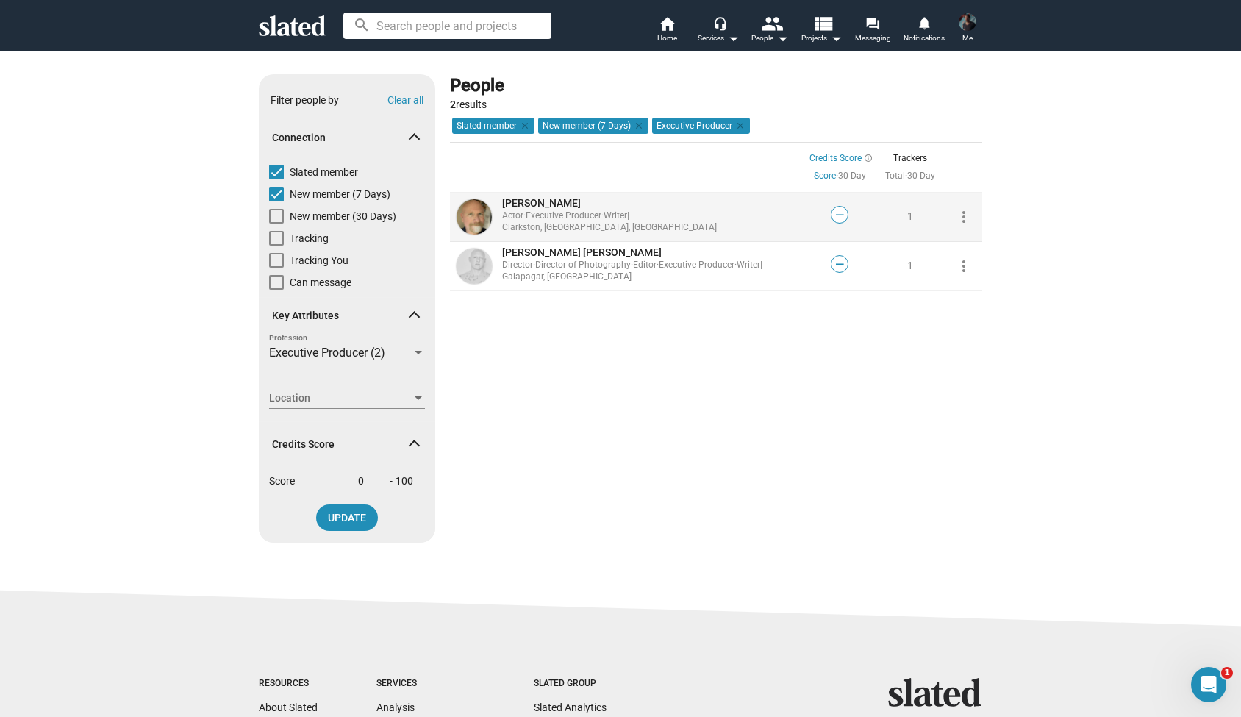
click at [967, 216] on mat-icon "more_vert" at bounding box center [964, 217] width 18 height 18
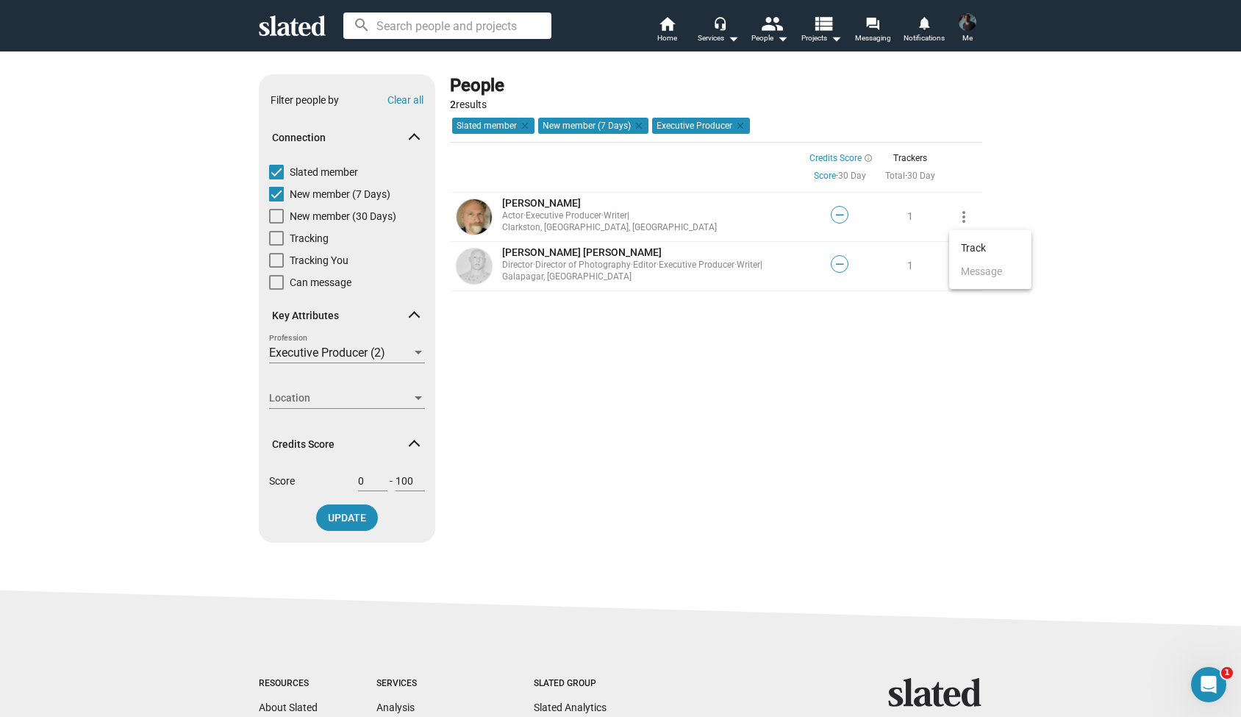
click at [760, 224] on div at bounding box center [620, 358] width 1241 height 717
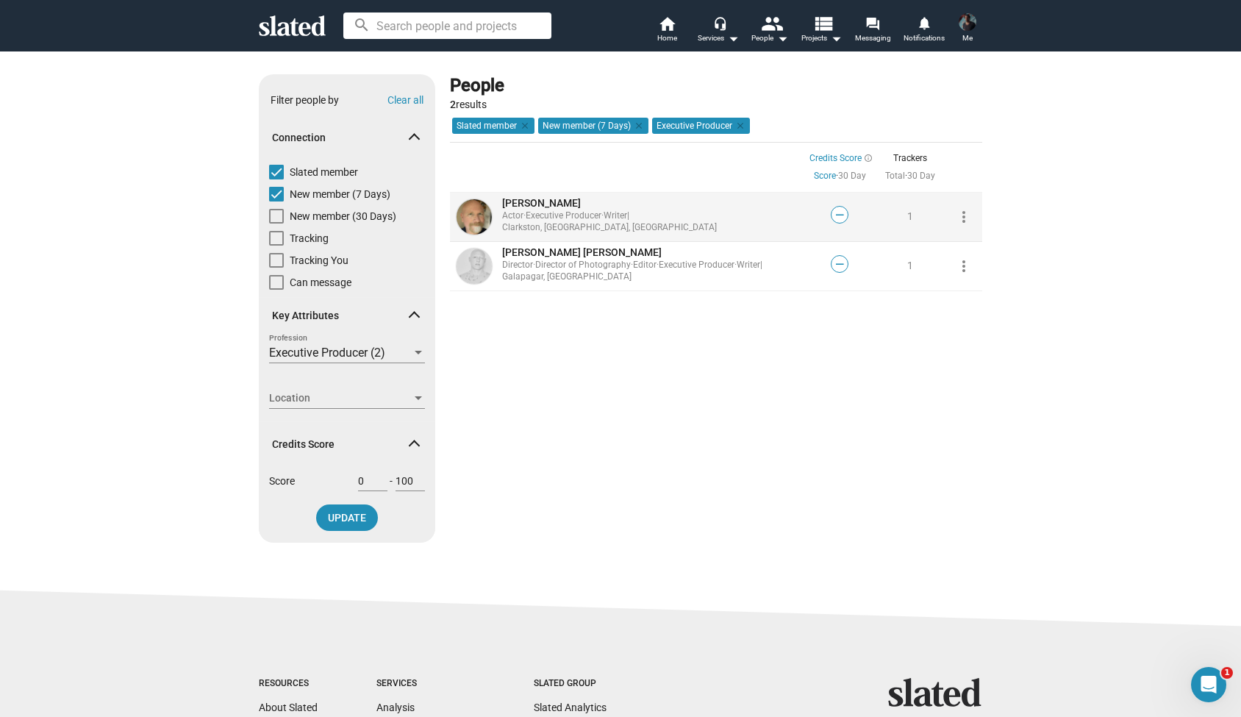
click at [529, 204] on span "Luc Robert Poirier" at bounding box center [541, 203] width 79 height 12
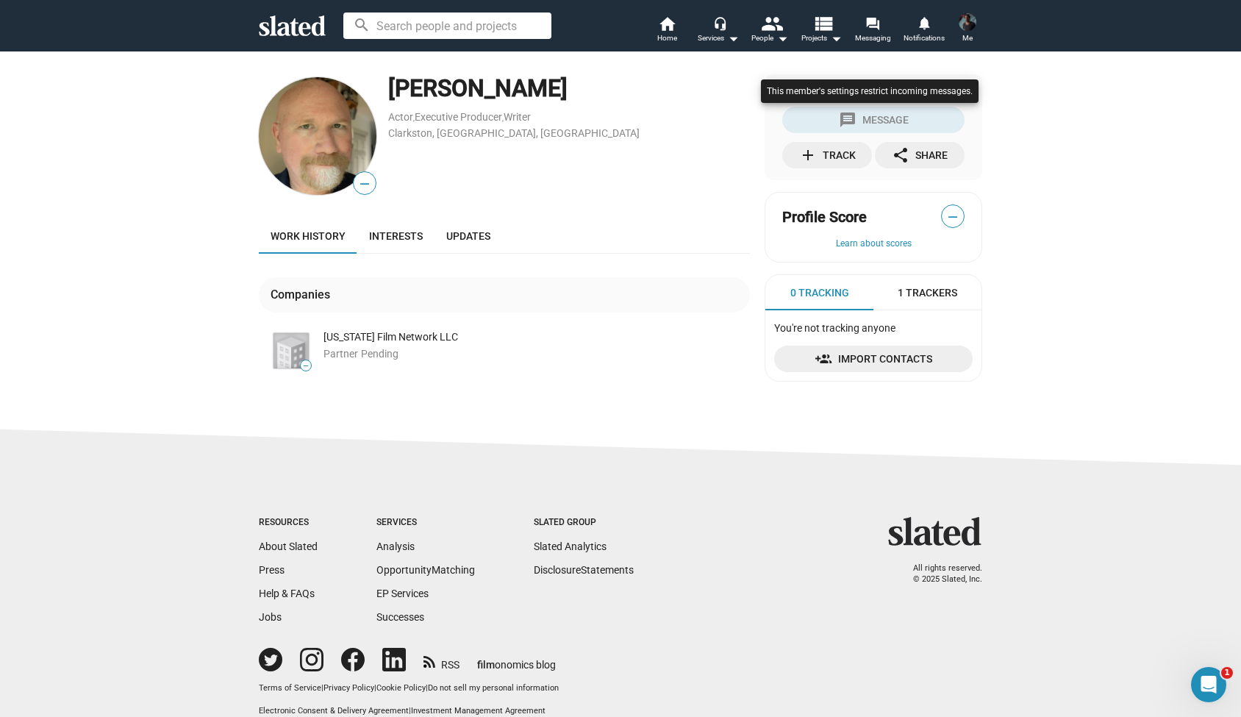
click at [863, 115] on div at bounding box center [869, 106] width 225 height 60
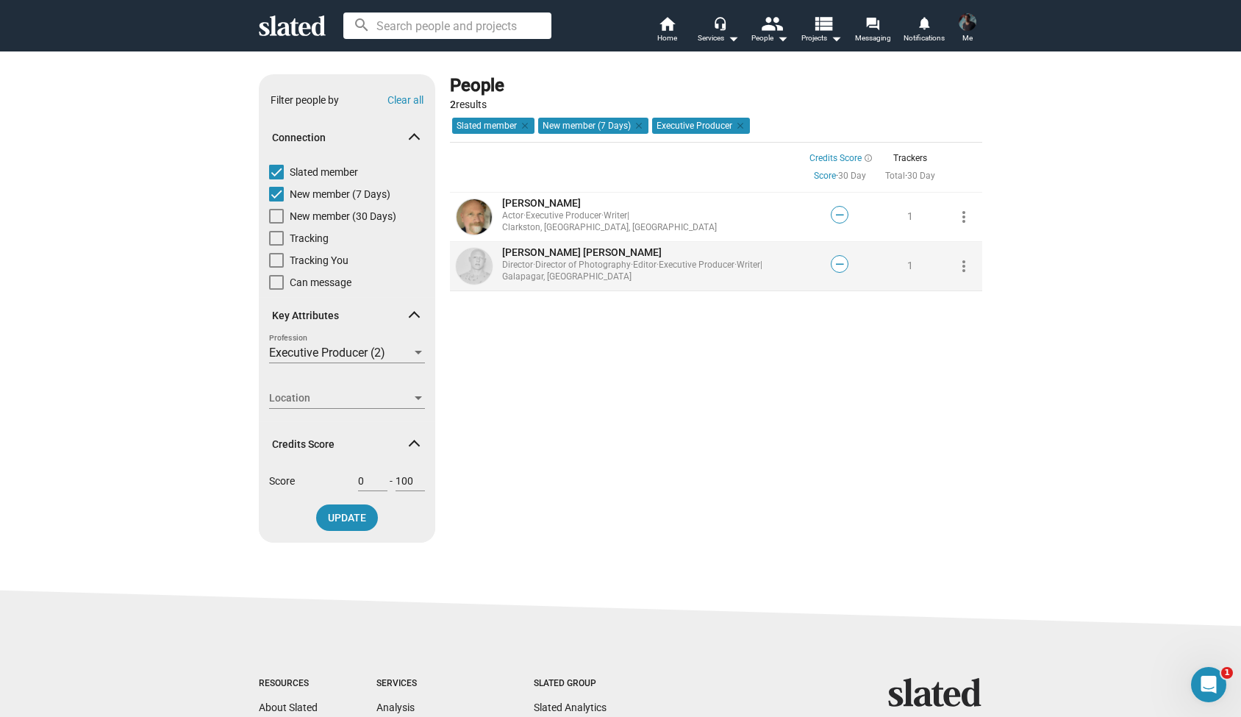
click at [548, 256] on span "Fernando Valentín Menéndez Carbone" at bounding box center [582, 252] width 160 height 12
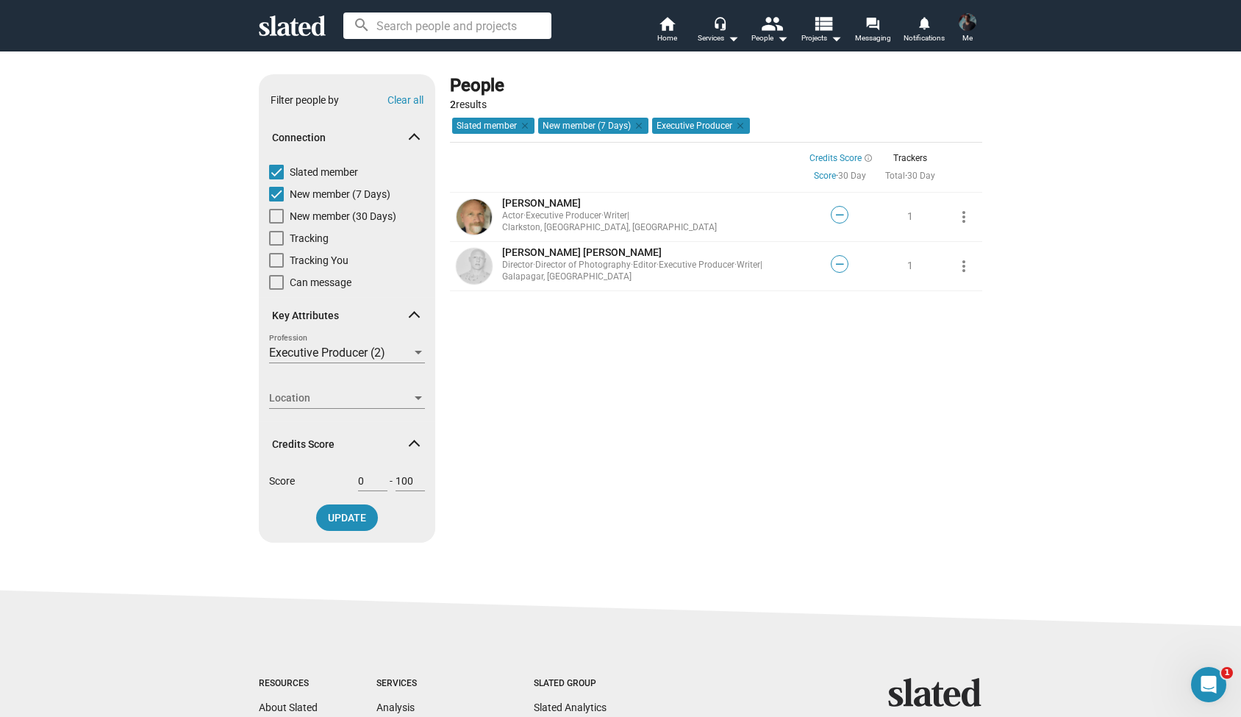
click at [276, 213] on span at bounding box center [276, 216] width 15 height 15
click at [276, 224] on input "New member (30 Days)" at bounding box center [276, 224] width 1 height 1
checkbox input "true"
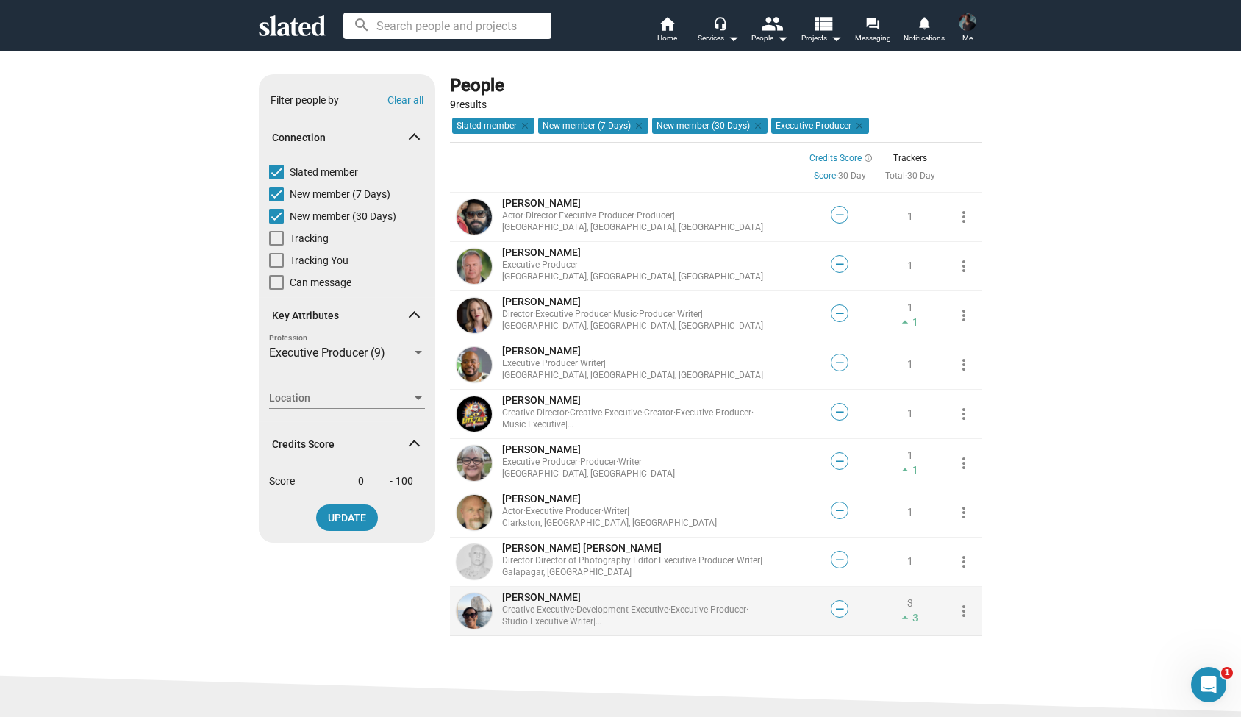
click at [538, 596] on span "Crystal Holt" at bounding box center [541, 597] width 79 height 12
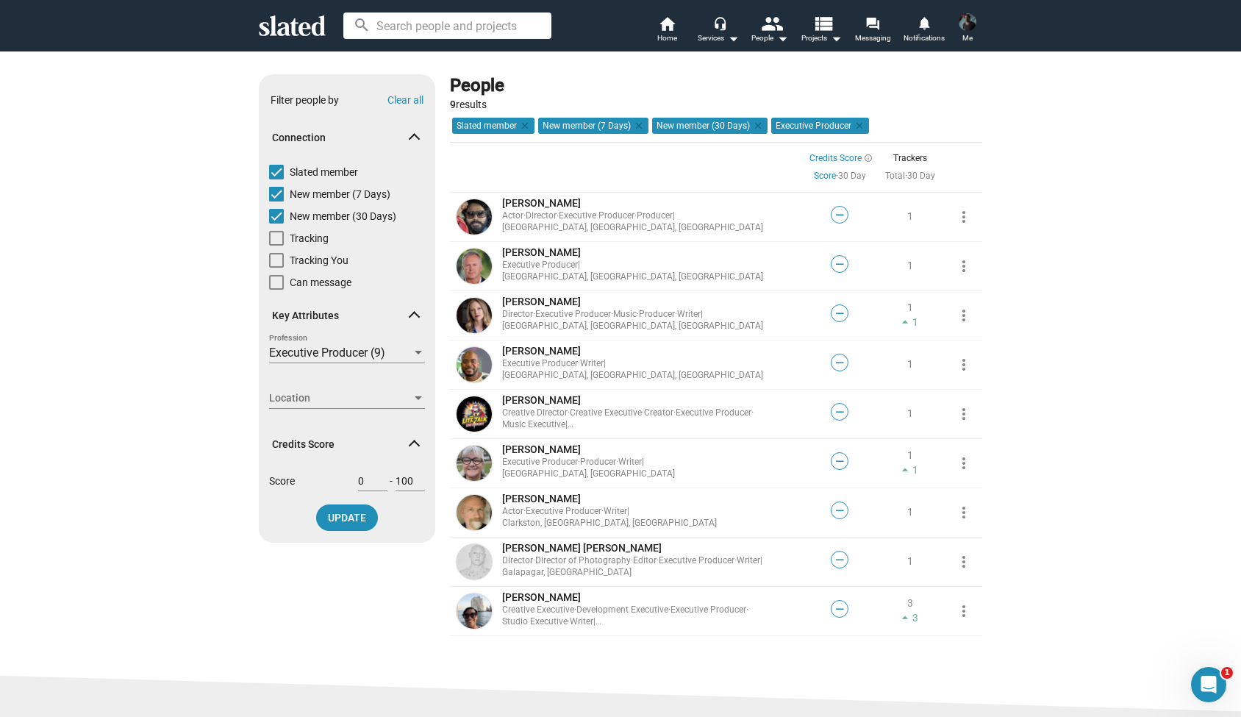
click at [278, 282] on span at bounding box center [276, 282] width 15 height 15
click at [276, 290] on input "Can message" at bounding box center [276, 290] width 1 height 1
checkbox input "true"
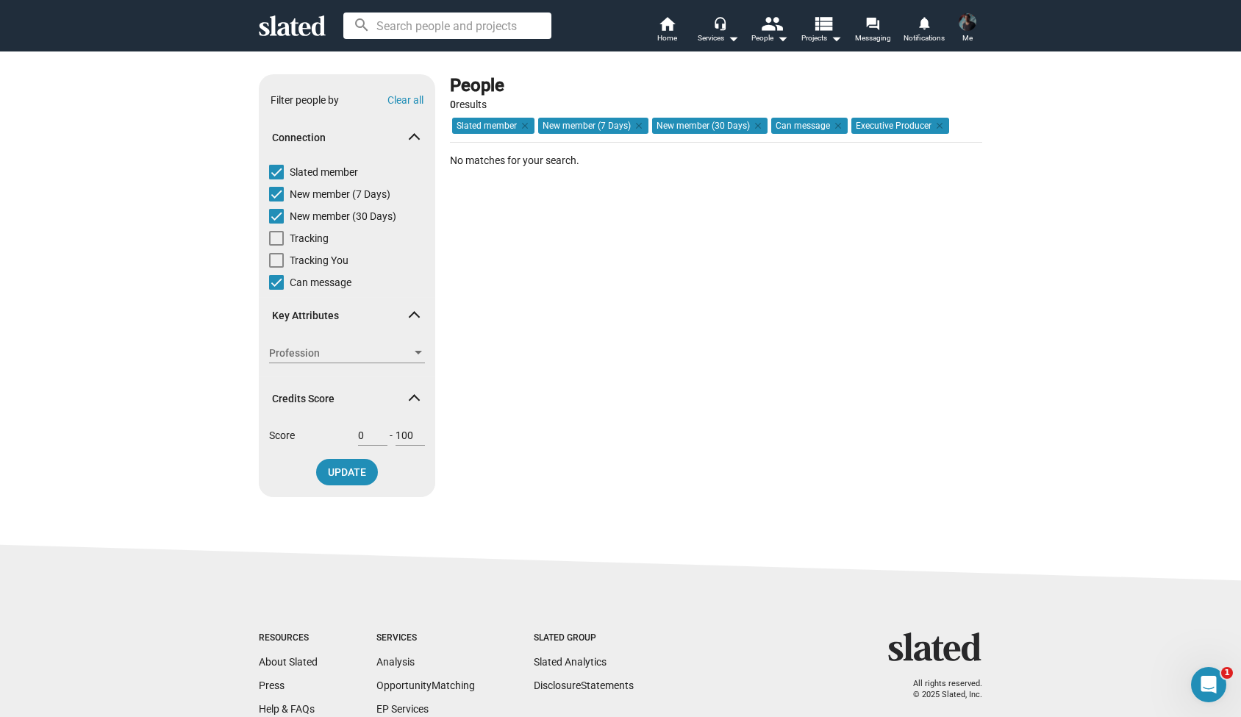
click at [277, 215] on span at bounding box center [276, 216] width 15 height 15
click at [276, 224] on input "New member (30 Days)" at bounding box center [276, 224] width 1 height 1
checkbox input "false"
click at [276, 191] on span at bounding box center [276, 194] width 15 height 15
click at [276, 201] on input "New member (7 Days)" at bounding box center [276, 201] width 1 height 1
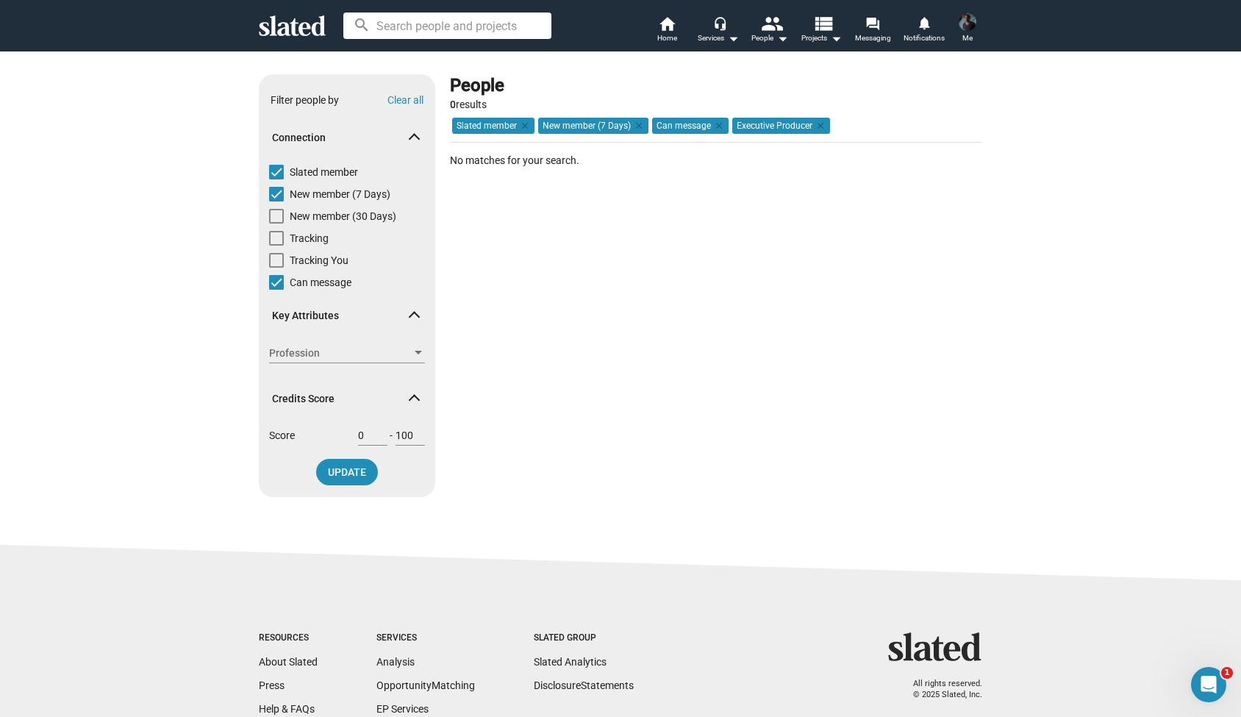
checkbox input "false"
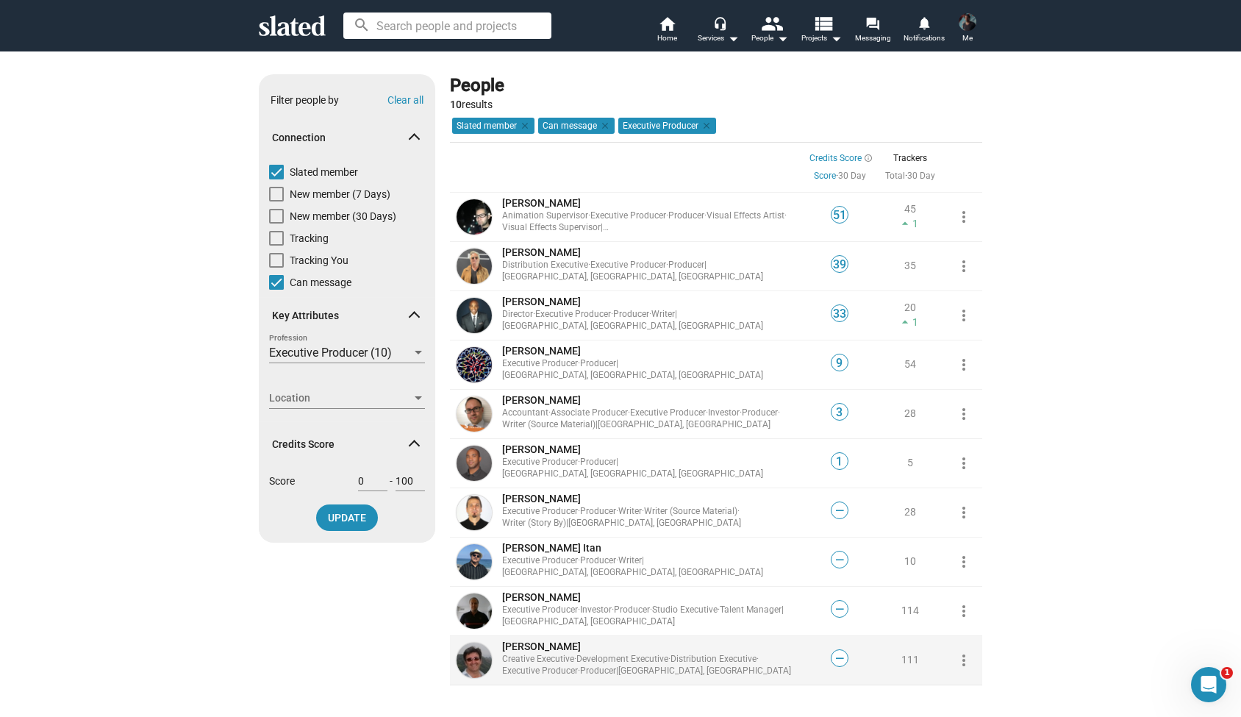
click at [542, 652] on span "[PERSON_NAME]" at bounding box center [541, 647] width 79 height 12
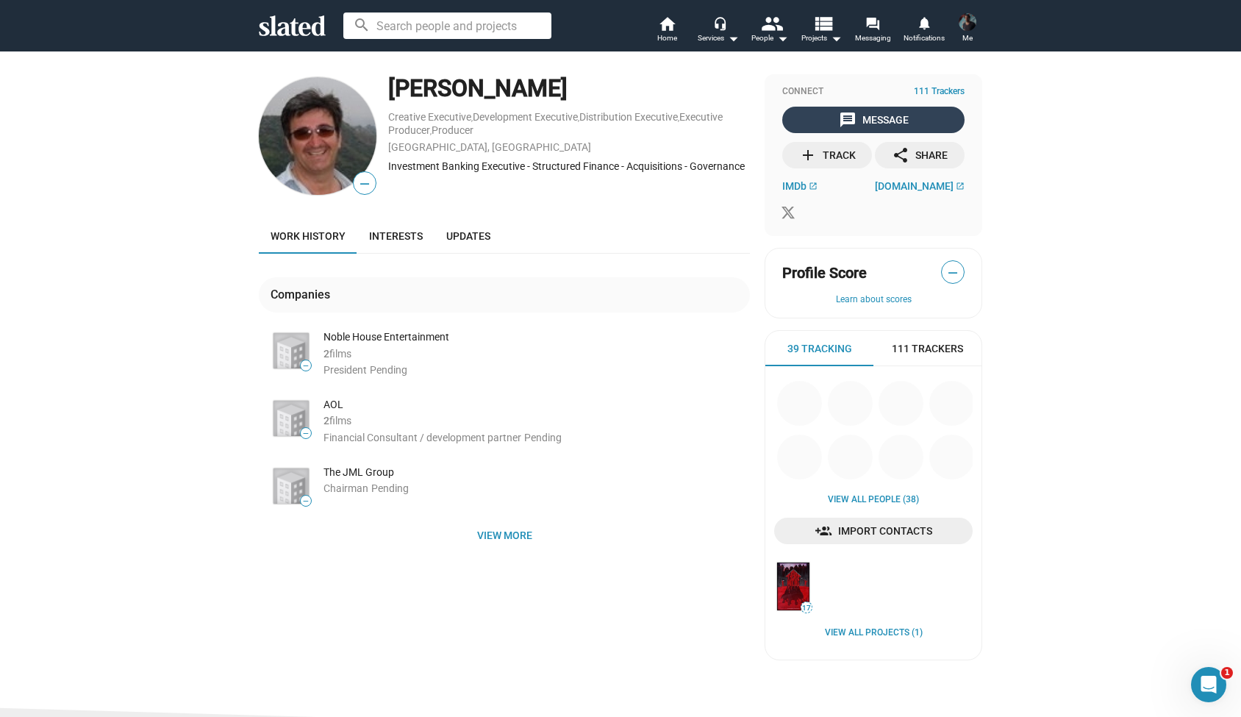
click at [866, 125] on div "message Message" at bounding box center [874, 120] width 70 height 26
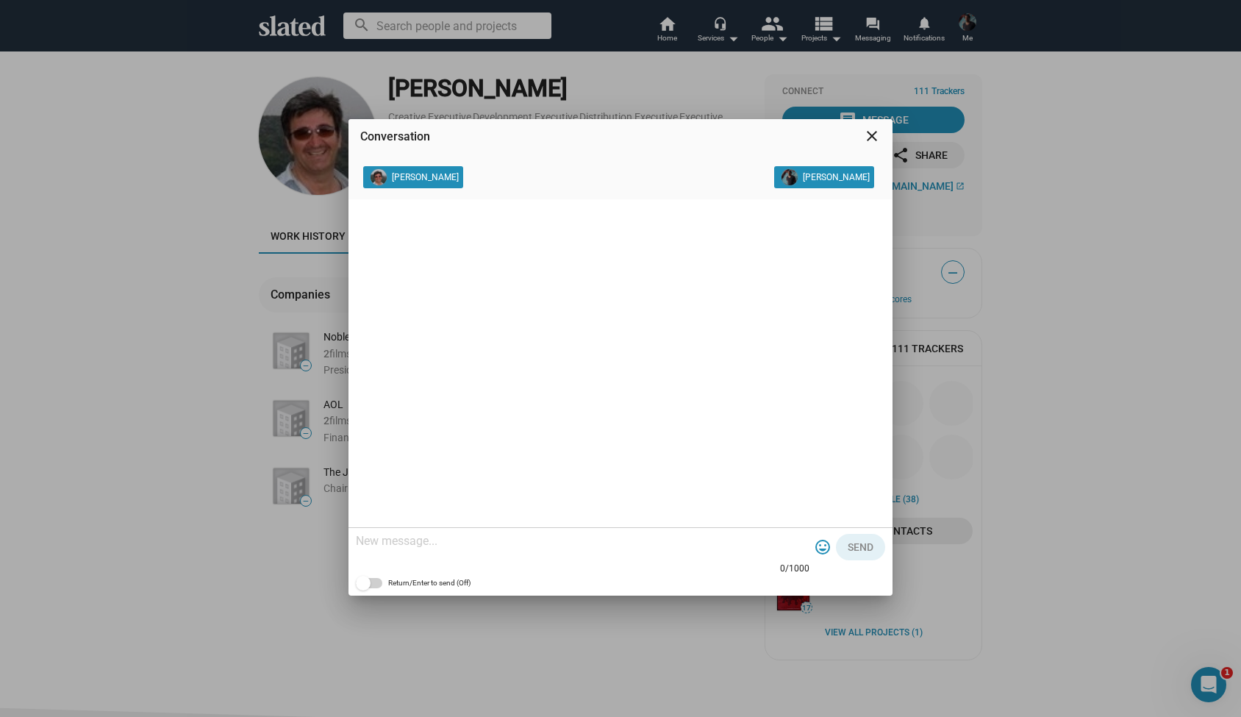
click at [430, 538] on textarea at bounding box center [583, 541] width 454 height 15
paste textarea "Hi Fred, My name is Alexander Bruckner and I would love to share more details w…"
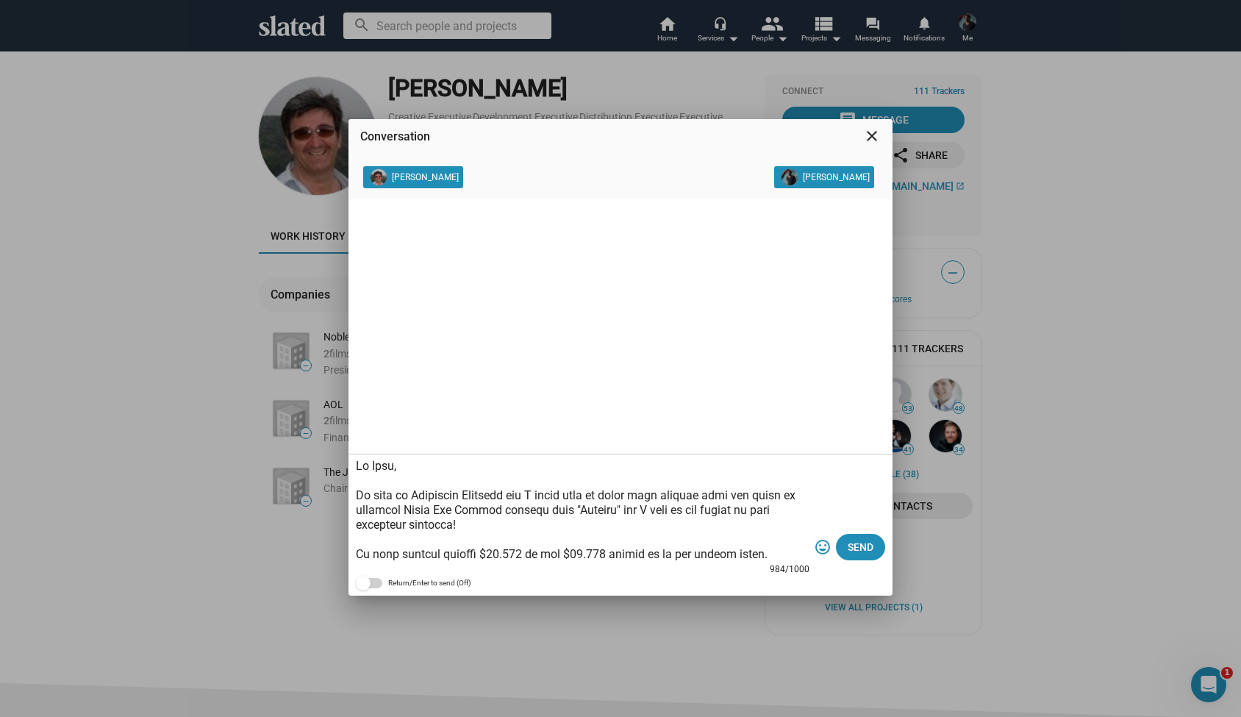
click at [395, 468] on textarea at bounding box center [583, 510] width 454 height 103
type textarea "Hi John, My name is Alexander Bruckner and I would love to share more details w…"
click at [851, 547] on span "Send" at bounding box center [861, 547] width 26 height 26
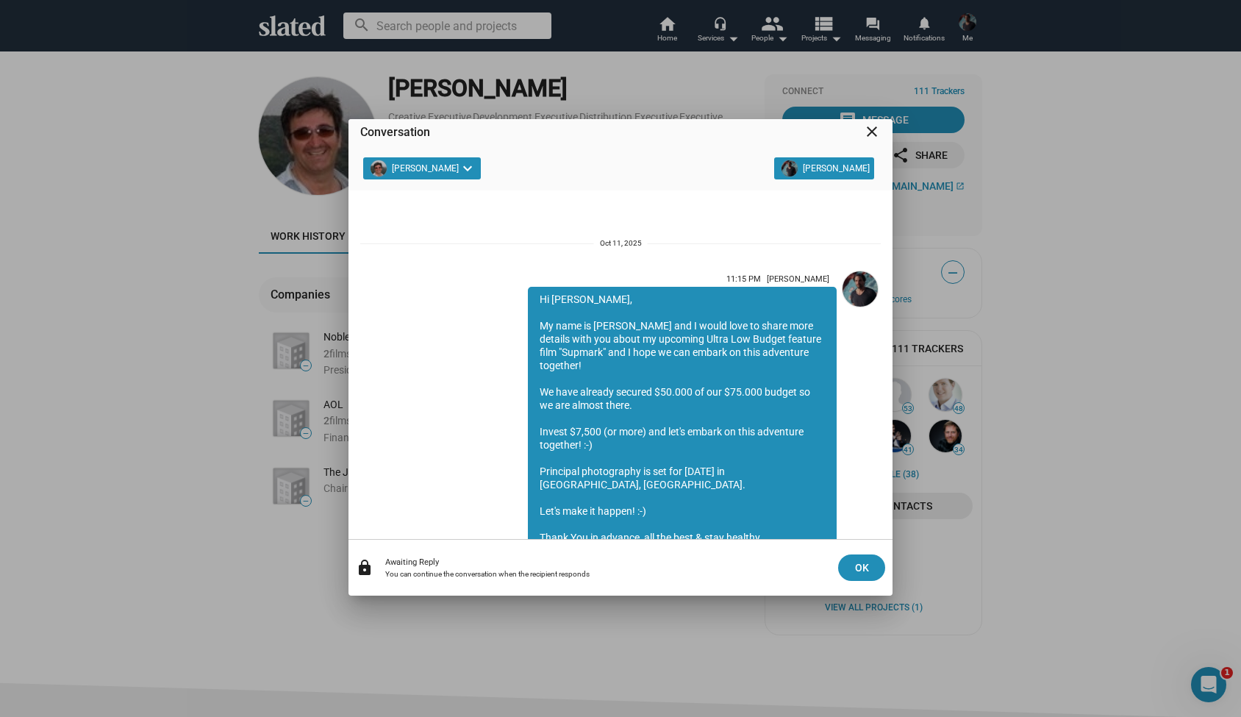
scroll to position [288, 0]
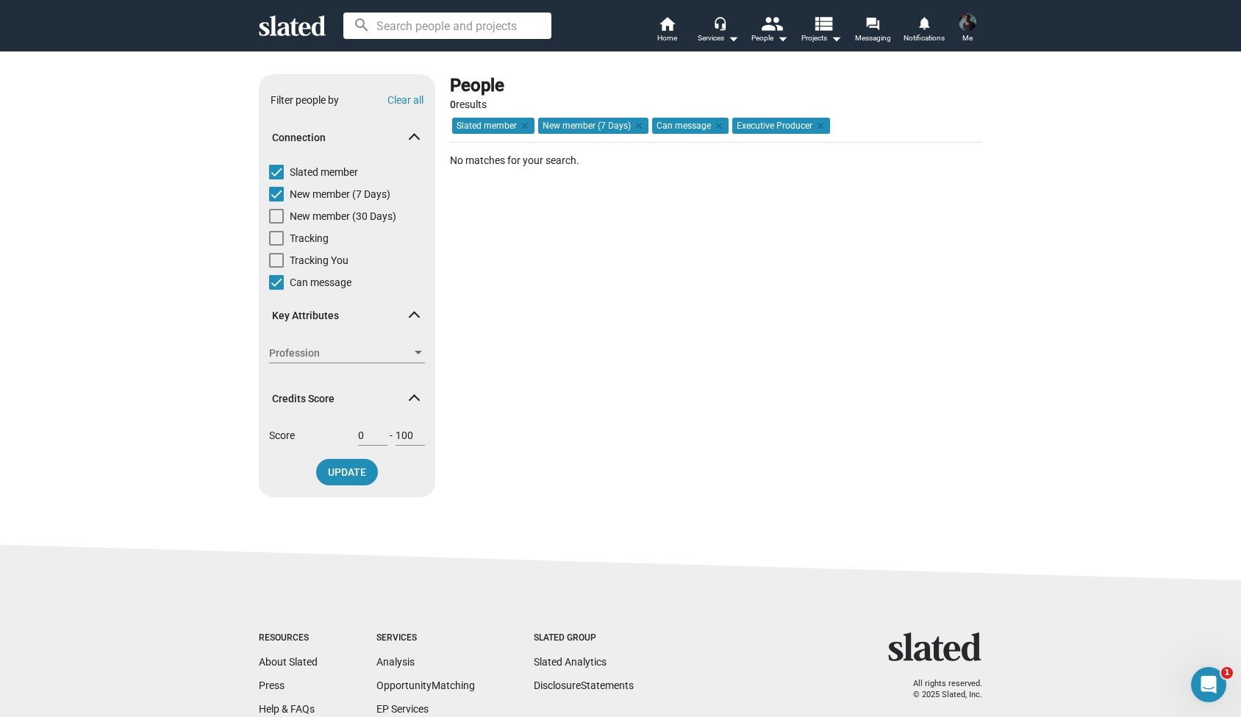
click at [277, 191] on span at bounding box center [276, 194] width 15 height 15
click at [276, 201] on input "New member (7 Days)" at bounding box center [276, 201] width 1 height 1
checkbox input "false"
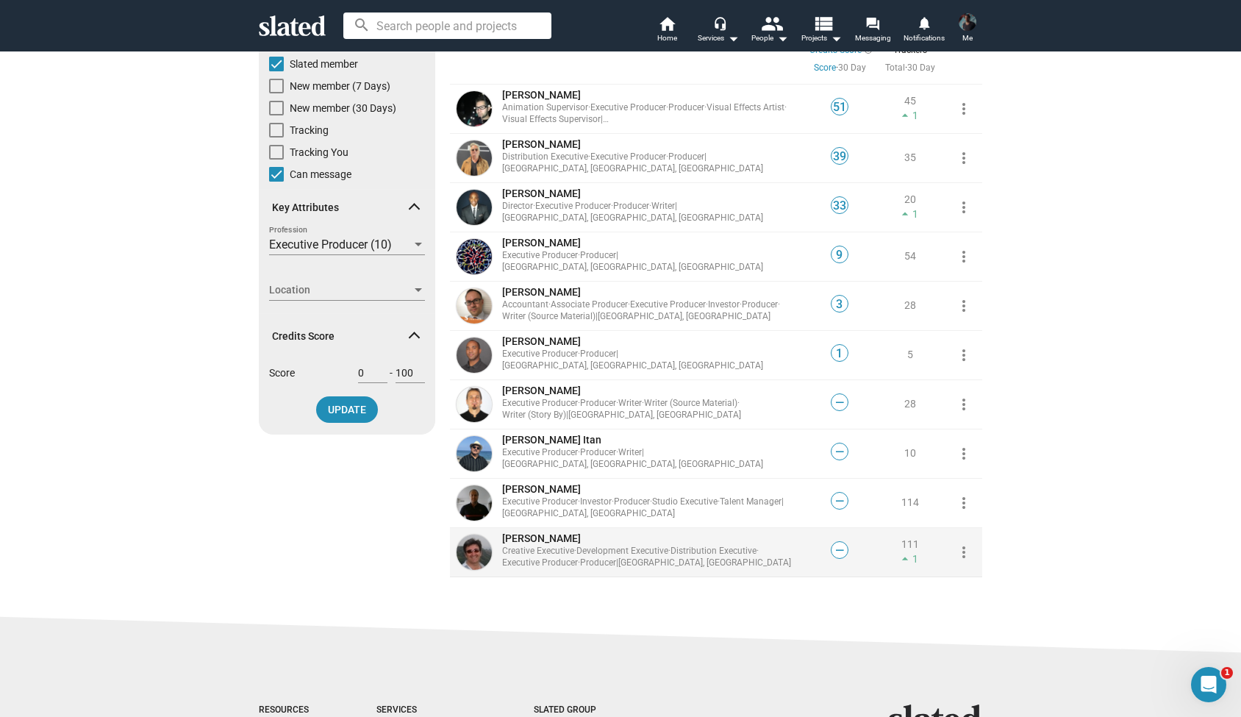
scroll to position [138, 0]
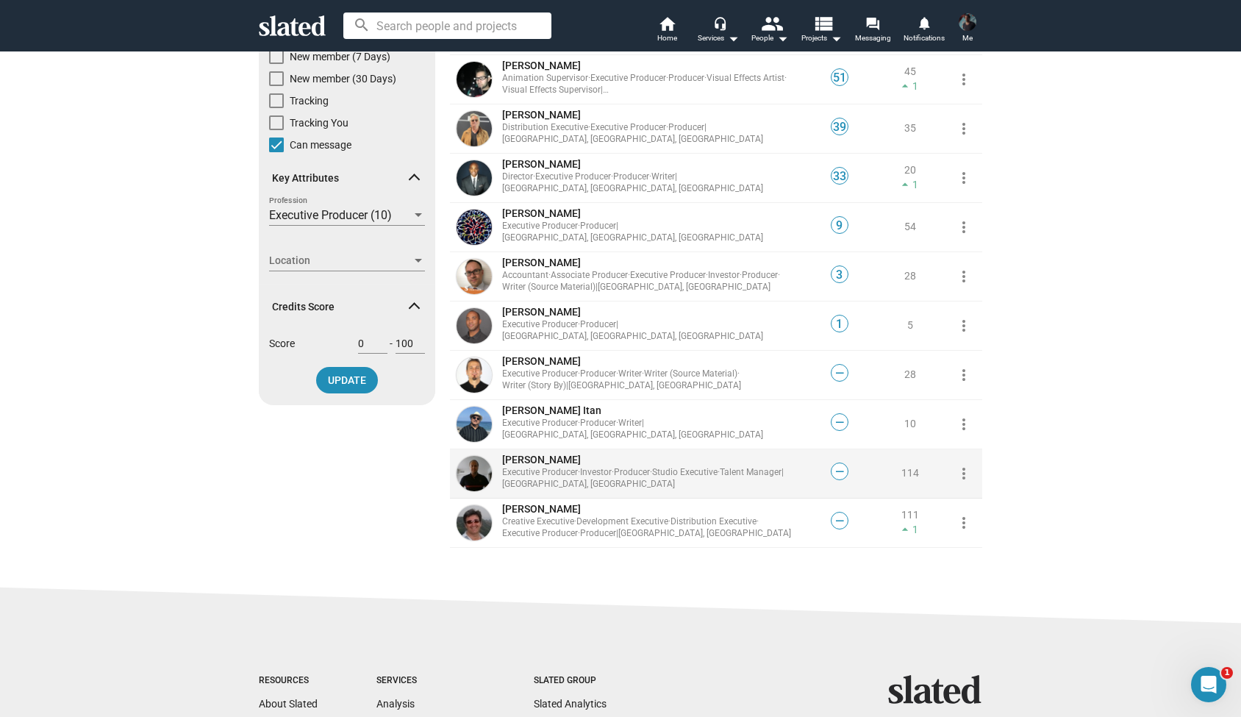
click at [520, 464] on span "Ivan L..." at bounding box center [541, 460] width 79 height 12
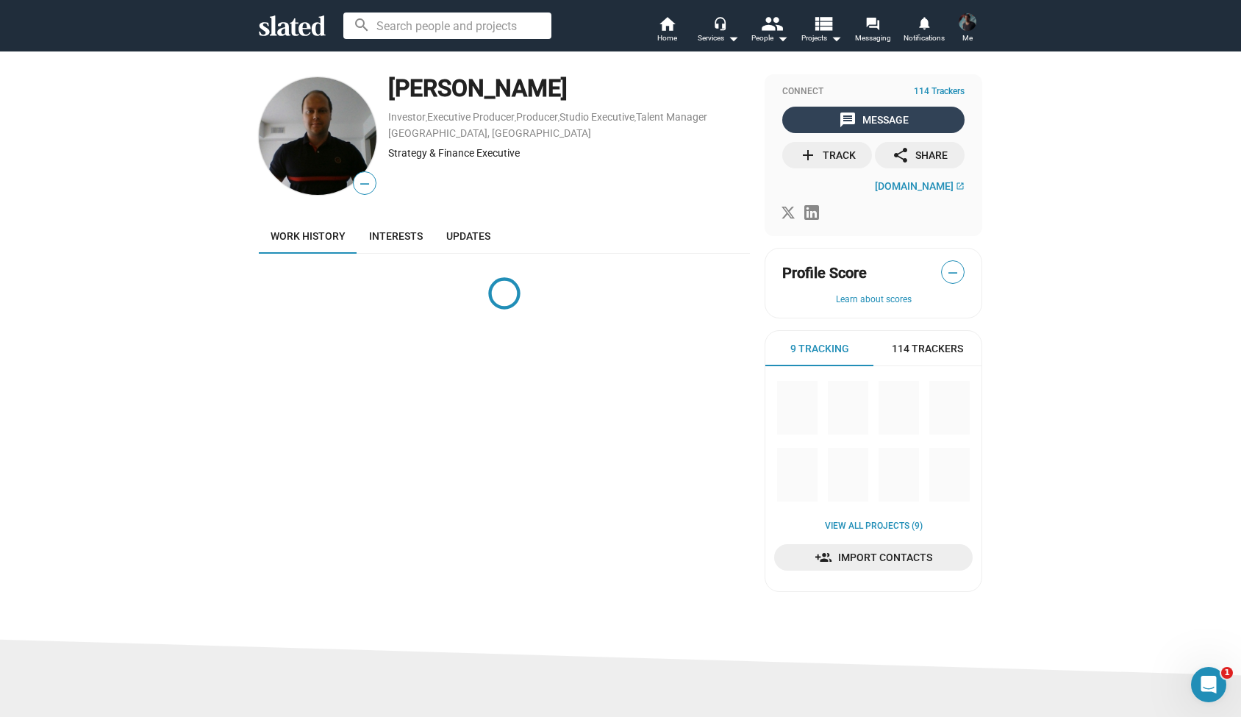
click at [855, 117] on mat-icon "message" at bounding box center [848, 120] width 18 height 18
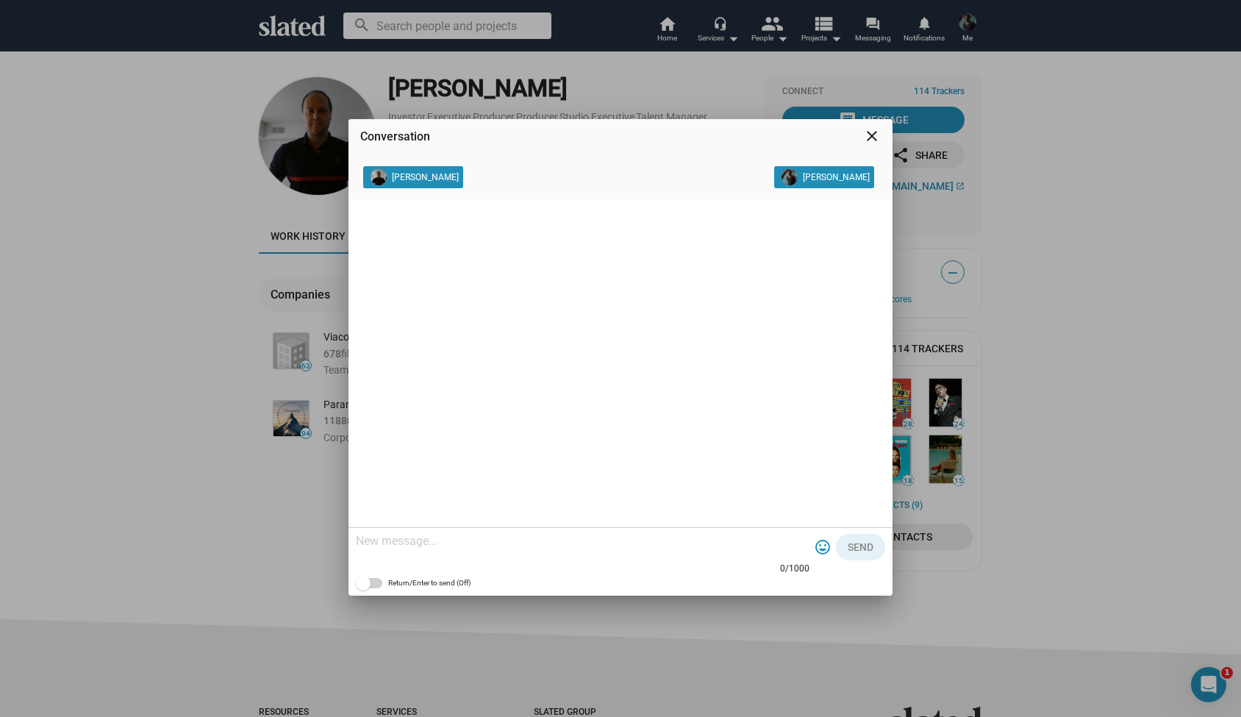
click at [457, 545] on textarea at bounding box center [583, 541] width 454 height 15
paste textarea "Hi Fred, My name is Alexander Bruckner and I would love to share more details w…"
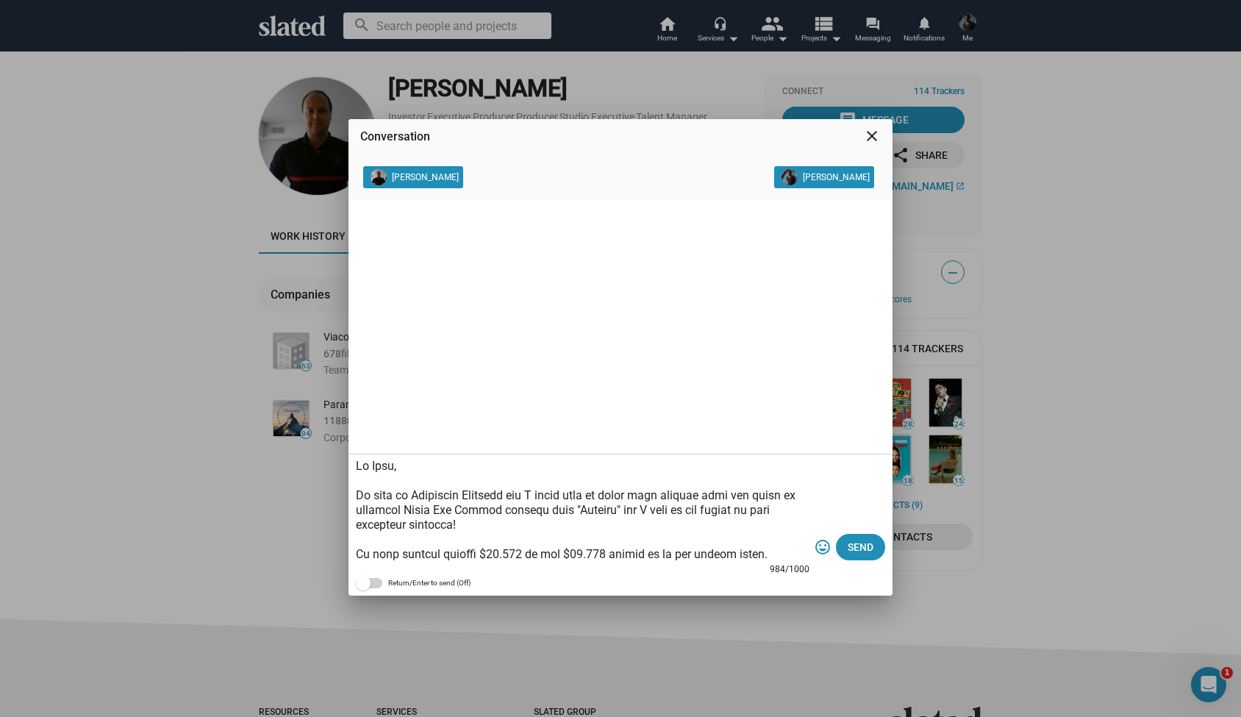
click at [396, 468] on textarea at bounding box center [583, 510] width 454 height 103
type textarea "Hi Ivan, My name is Alexander Bruckner and I would love to share more details w…"
click at [853, 552] on span "Send" at bounding box center [861, 547] width 26 height 26
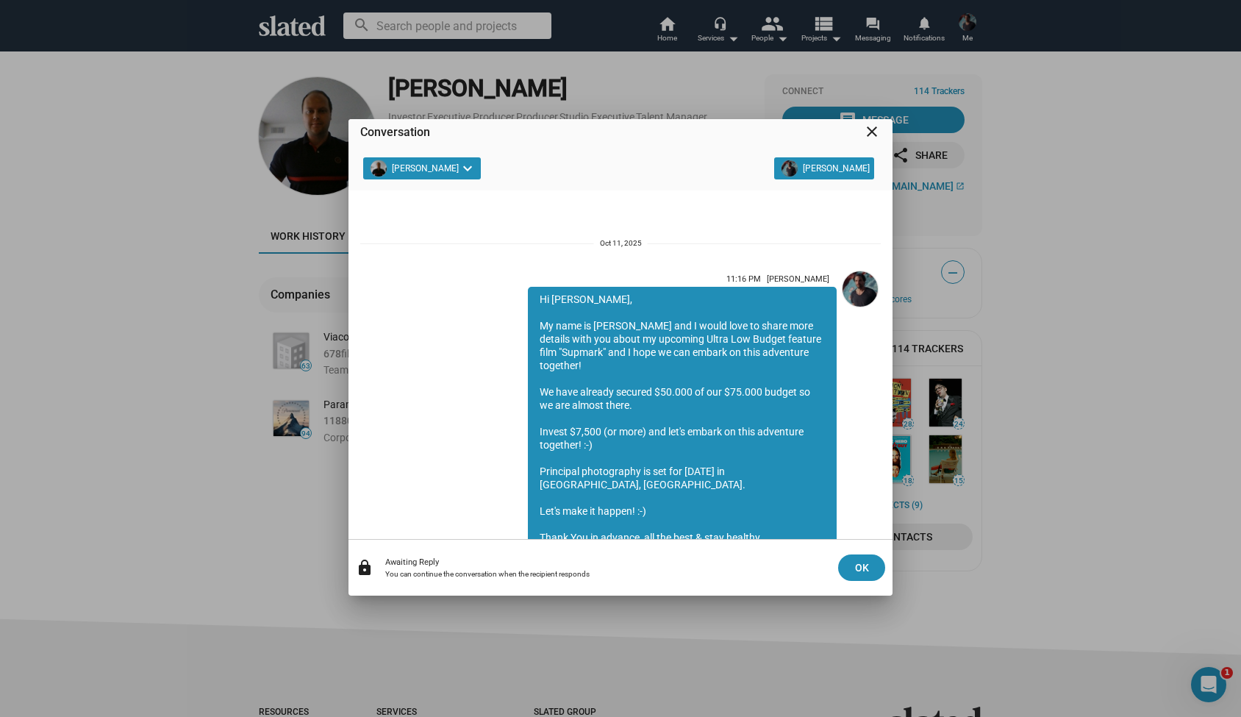
scroll to position [288, 0]
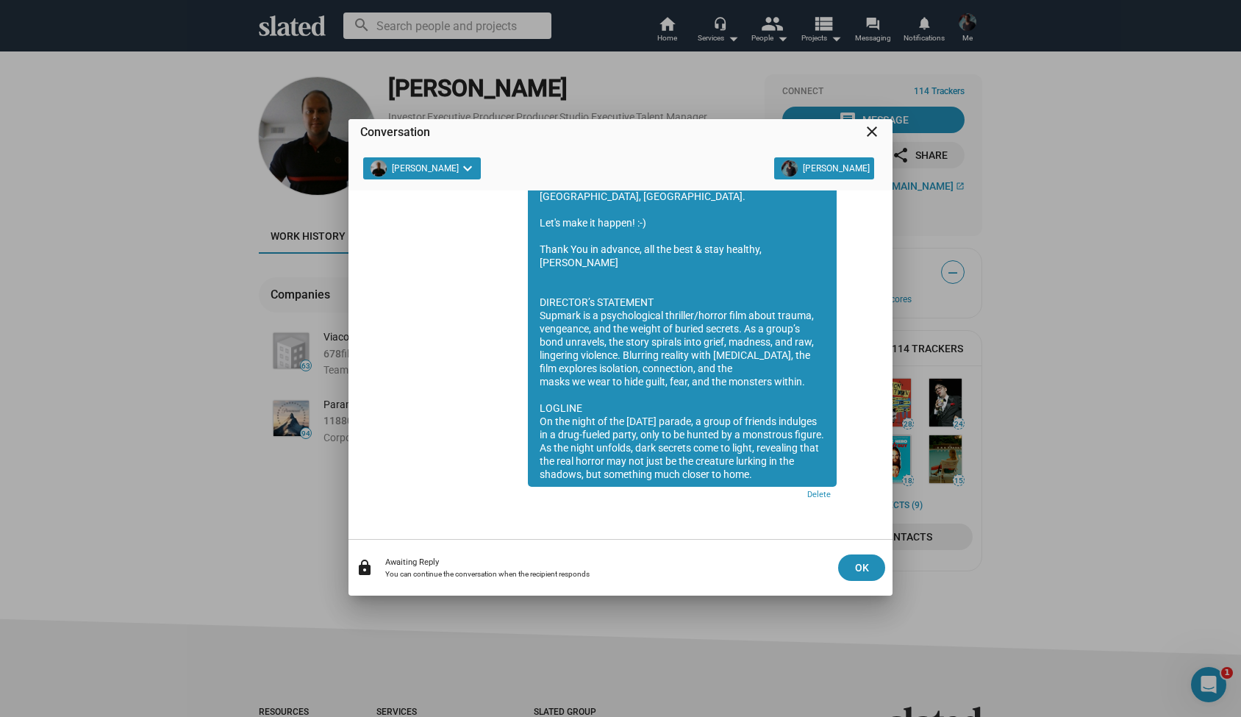
click at [871, 130] on mat-icon "close" at bounding box center [872, 132] width 18 height 18
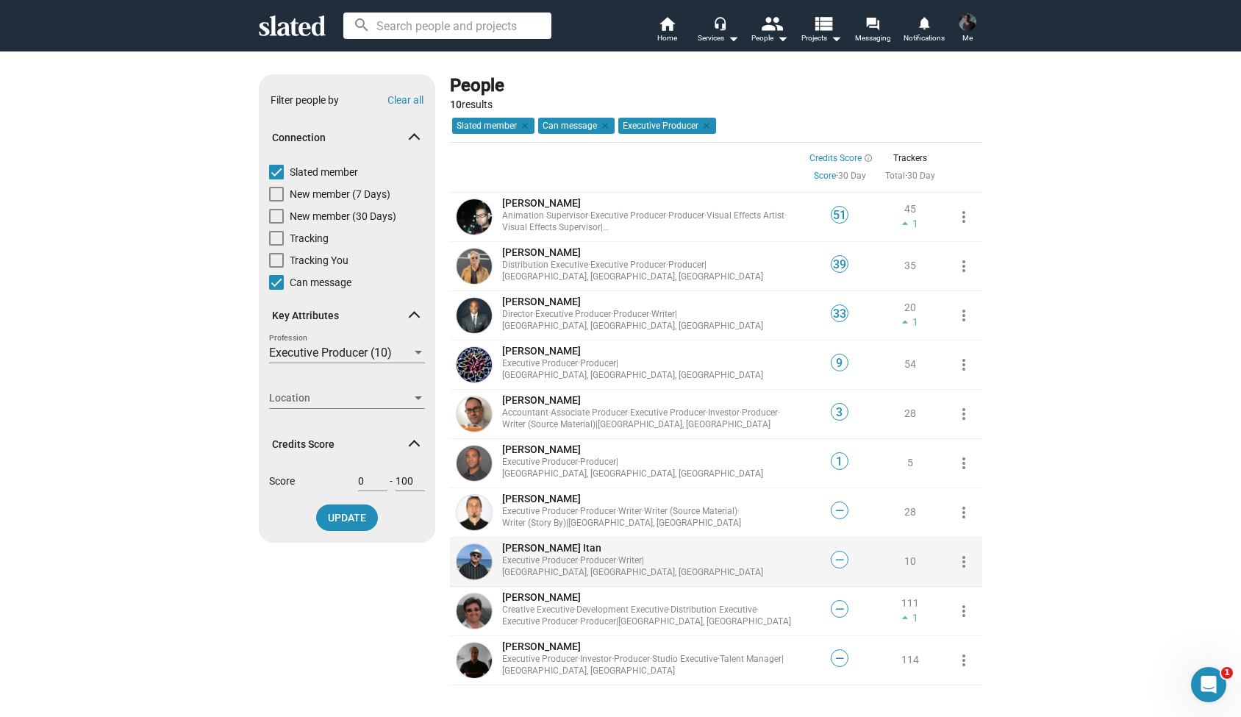
click at [539, 552] on span "[PERSON_NAME] Itan" at bounding box center [551, 548] width 99 height 12
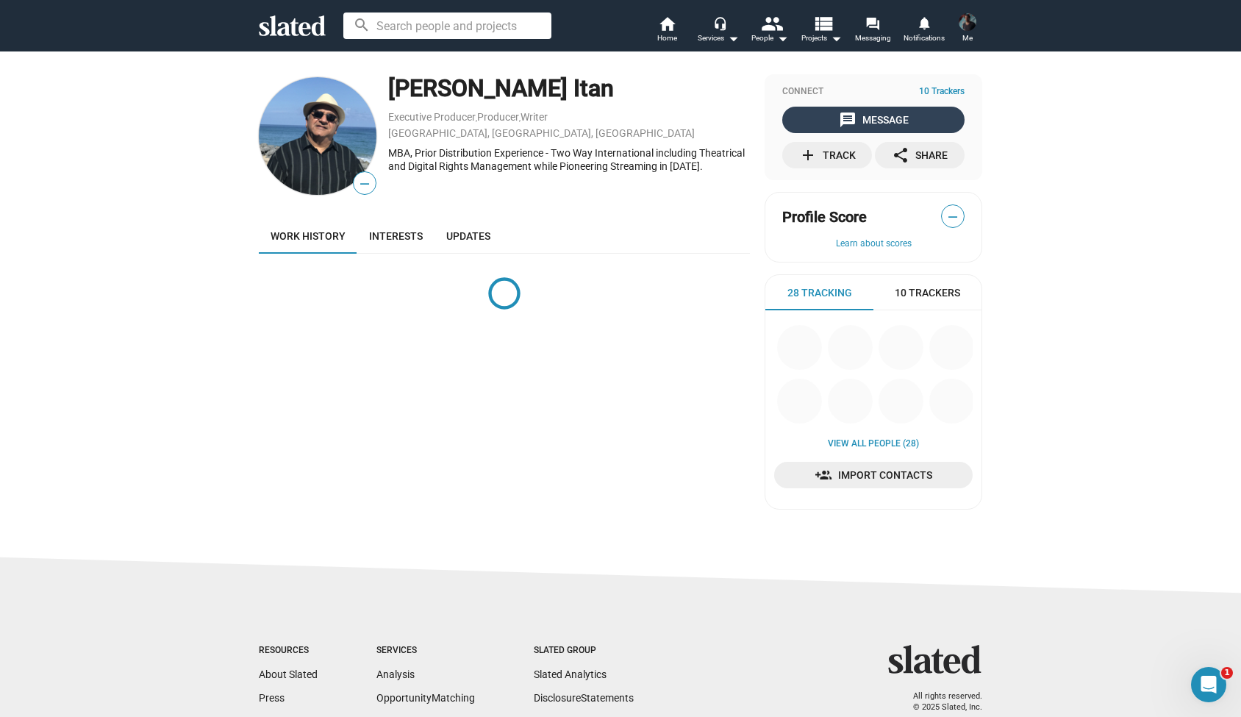
click at [892, 123] on div "message Message" at bounding box center [874, 120] width 70 height 26
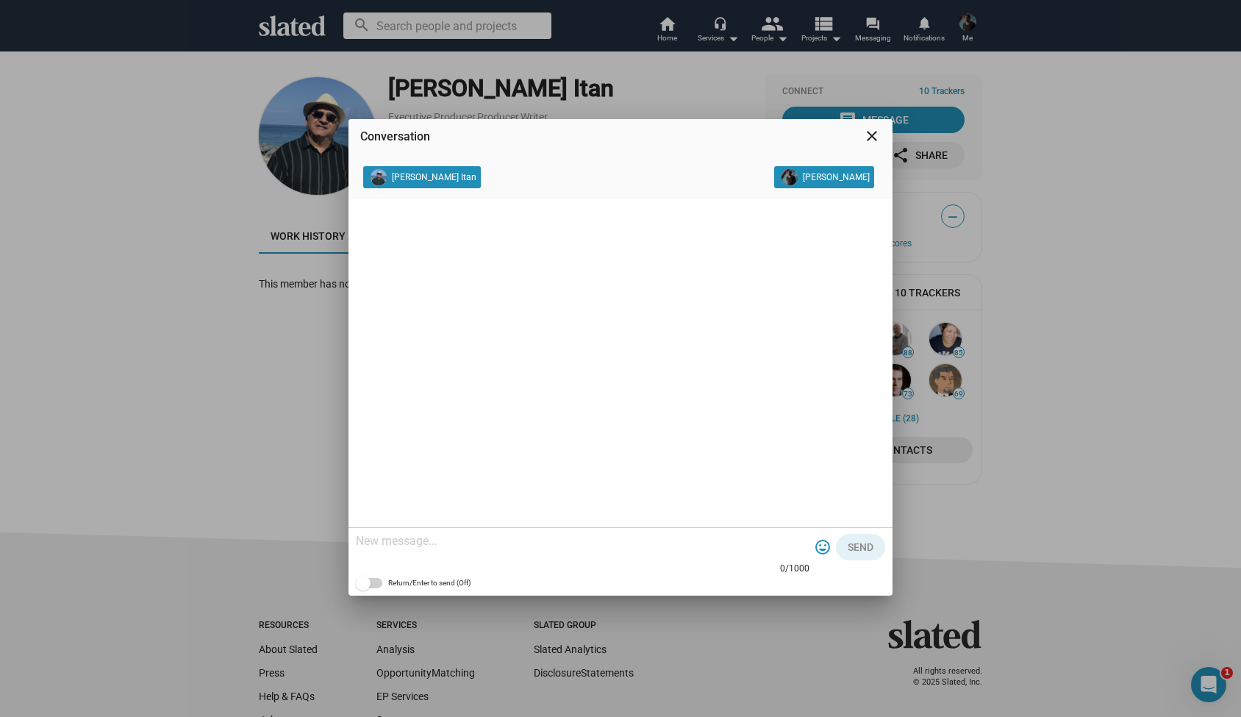
click at [454, 543] on textarea at bounding box center [583, 541] width 454 height 15
paste textarea "Hi Fred, My name is Alexander Bruckner and I would love to share more details w…"
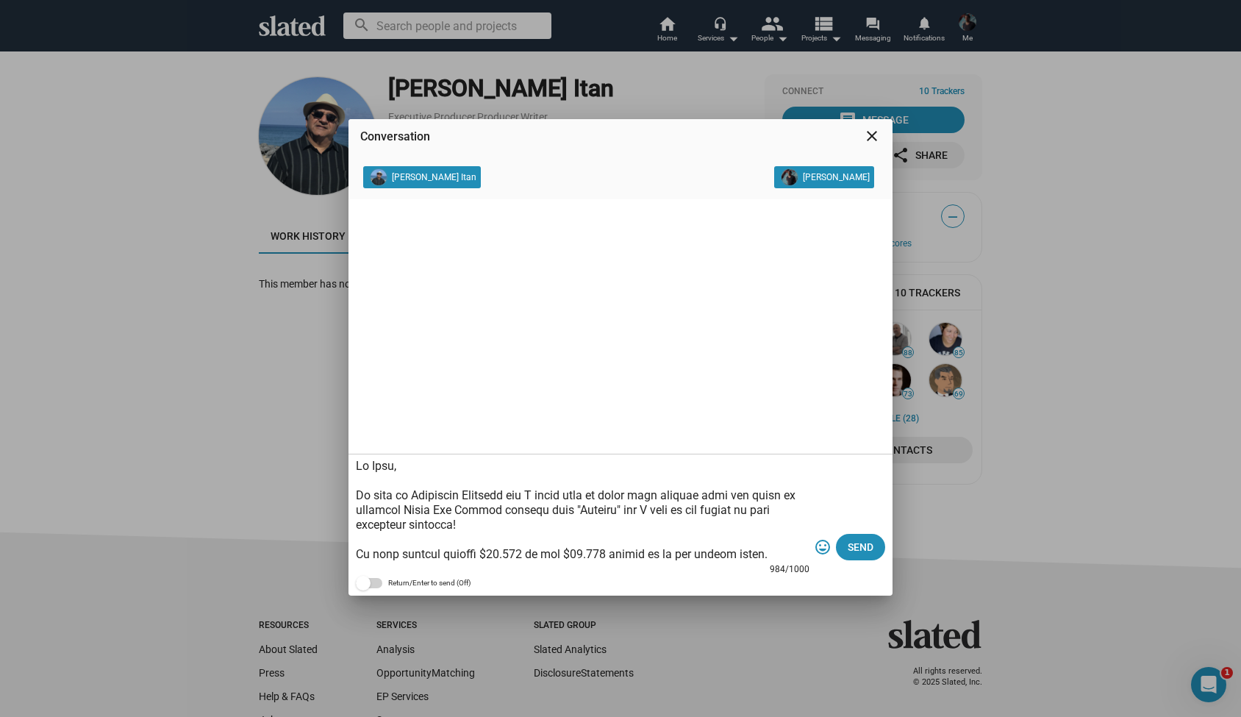
click at [393, 470] on textarea at bounding box center [583, 510] width 454 height 103
type textarea "Hi Sam, My name is Alexander Bruckner and I would love to share more details wi…"
click at [866, 539] on span "Send" at bounding box center [861, 547] width 26 height 26
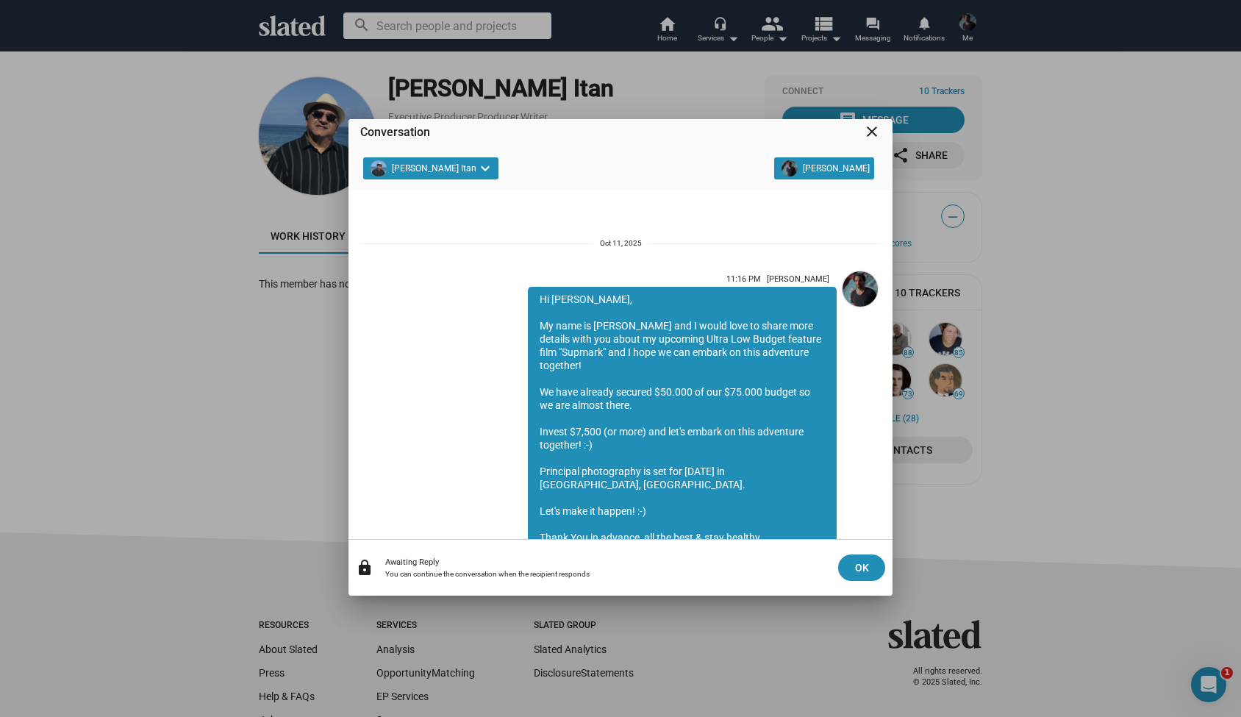
scroll to position [288, 0]
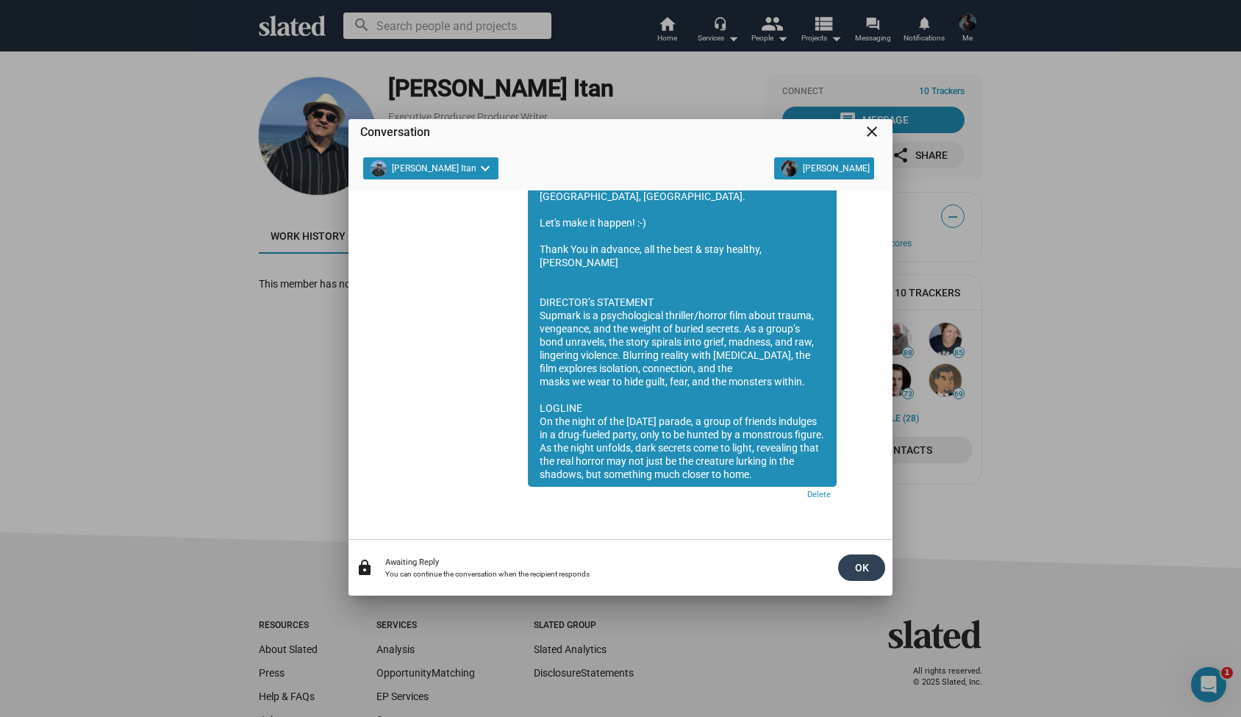
click at [854, 565] on span "OK" at bounding box center [862, 567] width 24 height 26
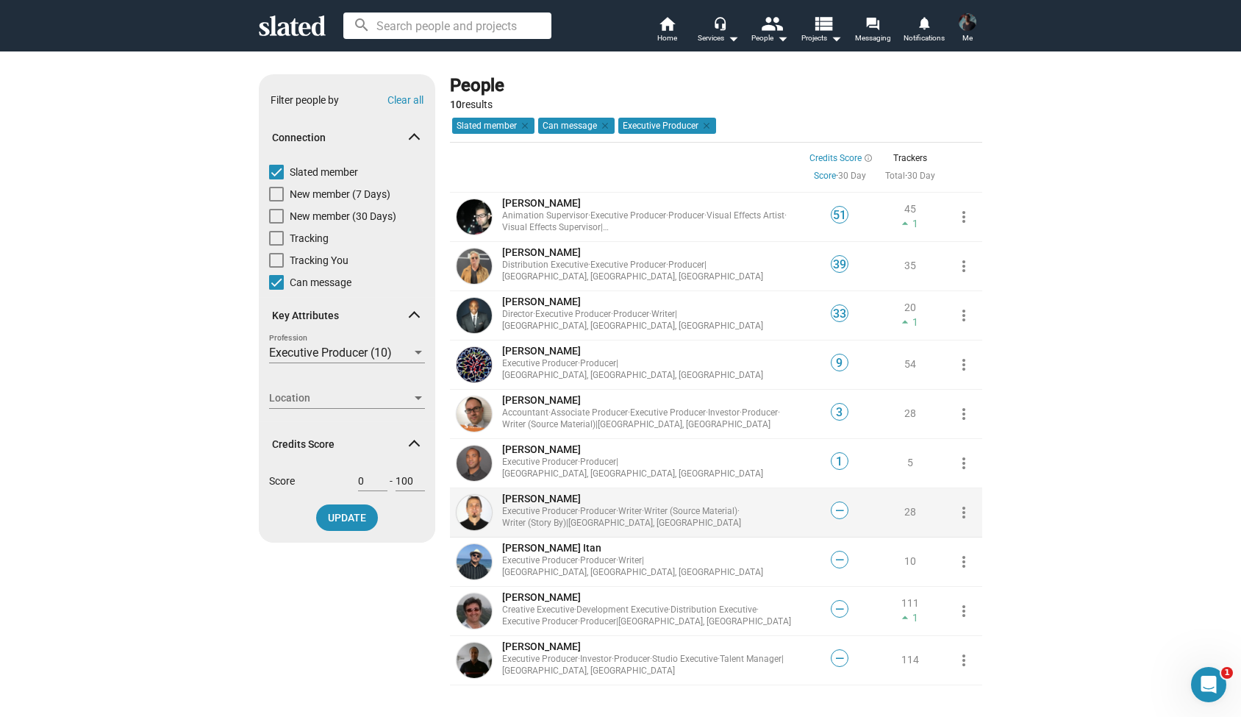
click at [540, 502] on span "[PERSON_NAME]" at bounding box center [541, 499] width 79 height 12
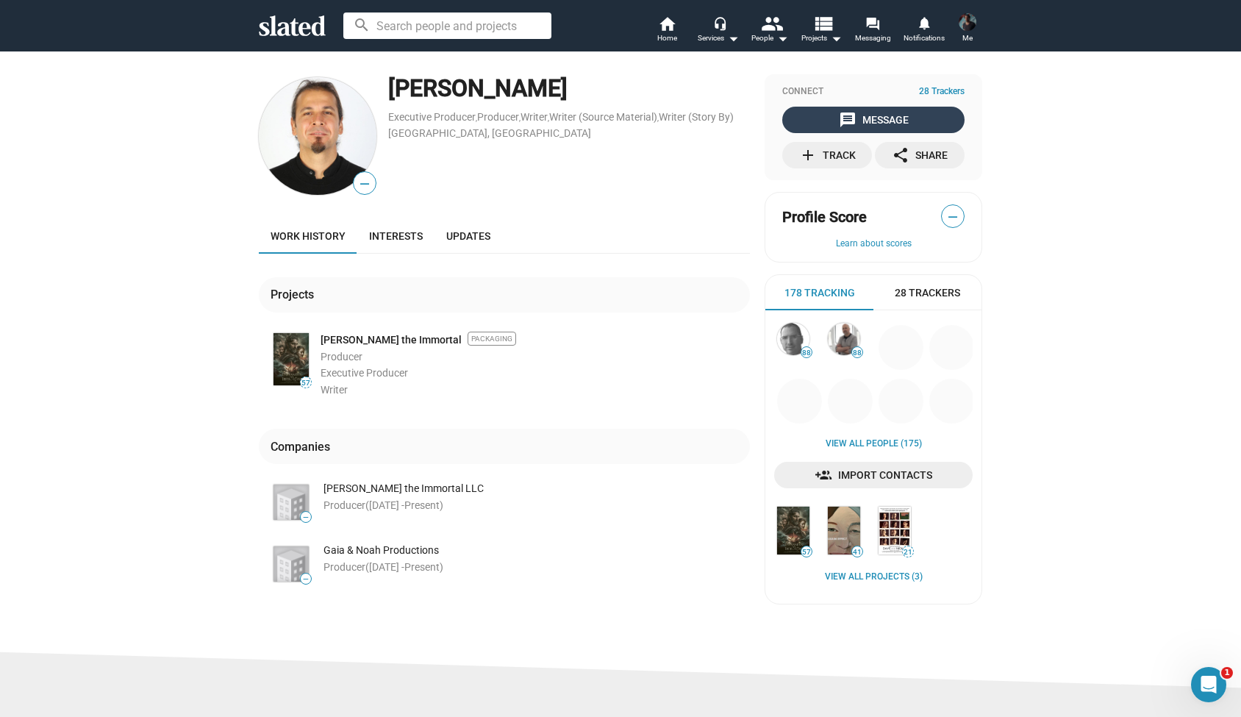
click at [868, 120] on div "message Message" at bounding box center [874, 120] width 70 height 26
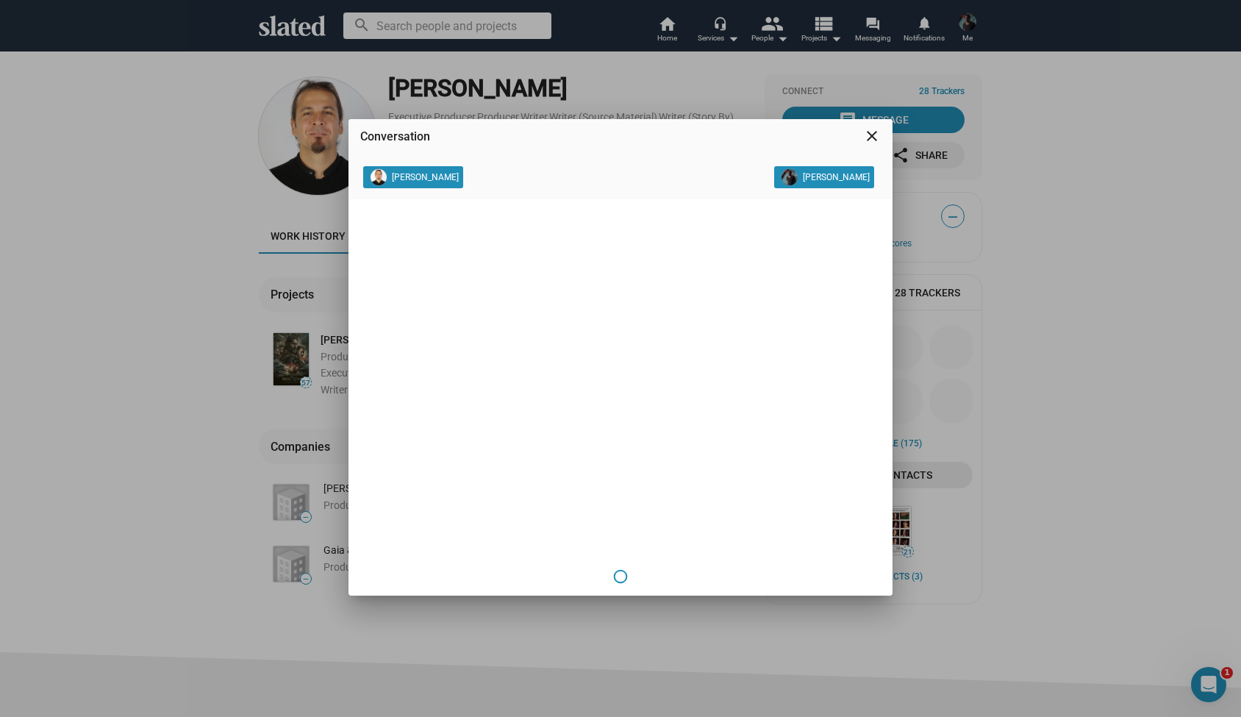
click at [459, 515] on section "Erman Kaplama Alexander Bruckner" at bounding box center [621, 380] width 544 height 429
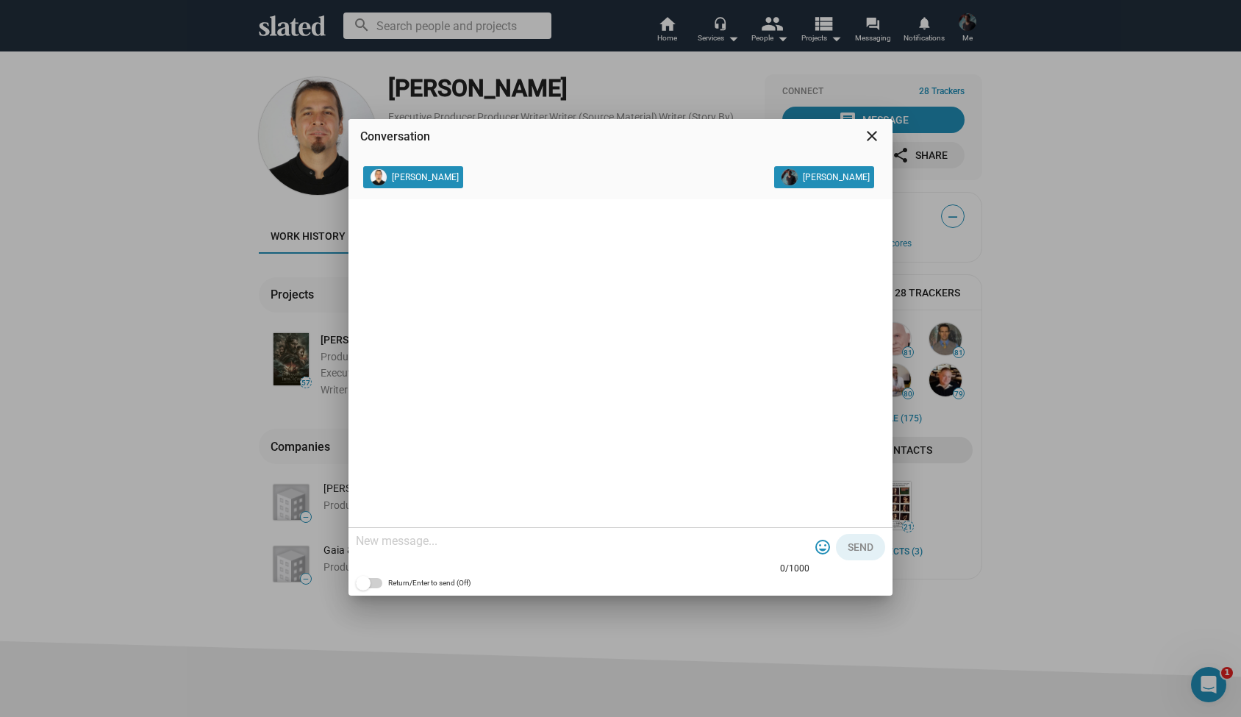
click at [424, 538] on textarea at bounding box center [583, 541] width 454 height 15
paste textarea "Hi Fred, My name is Alexander Bruckner and I would love to share more details w…"
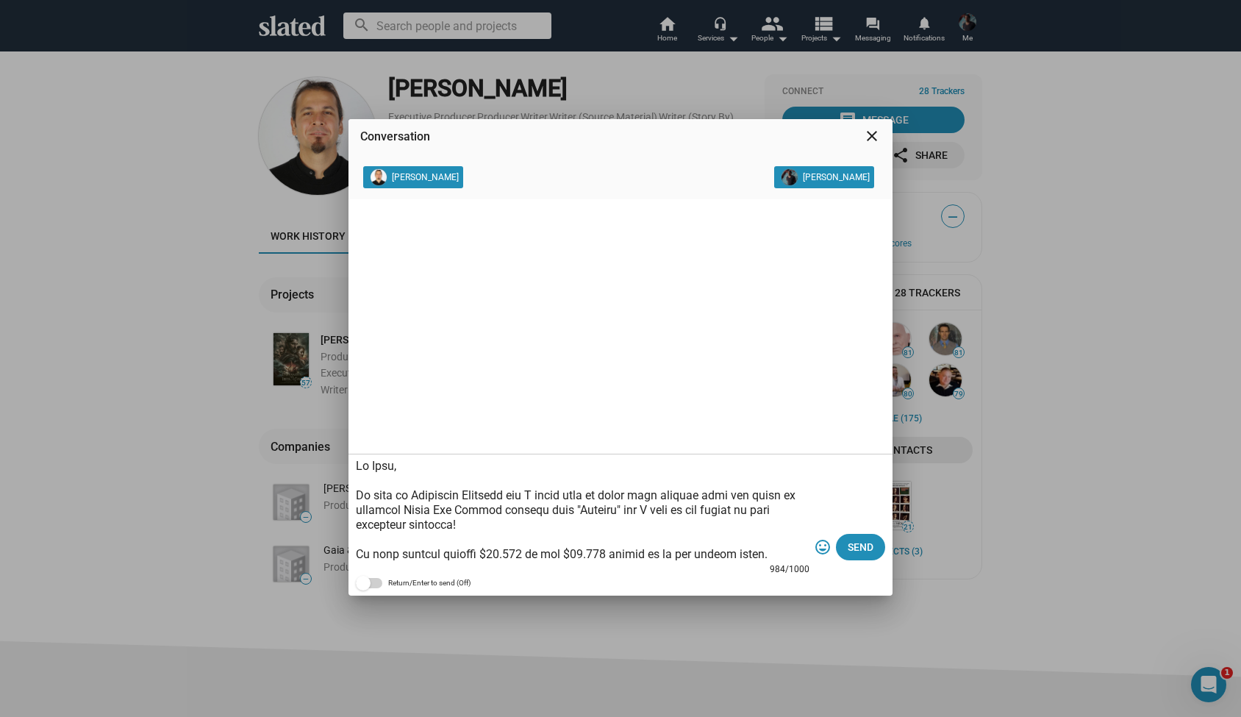
click at [390, 468] on textarea at bounding box center [583, 510] width 454 height 103
type textarea "Hi Erman, My name is Alexander Bruckner and I would love to share more details …"
click at [861, 547] on span "Send" at bounding box center [861, 547] width 26 height 26
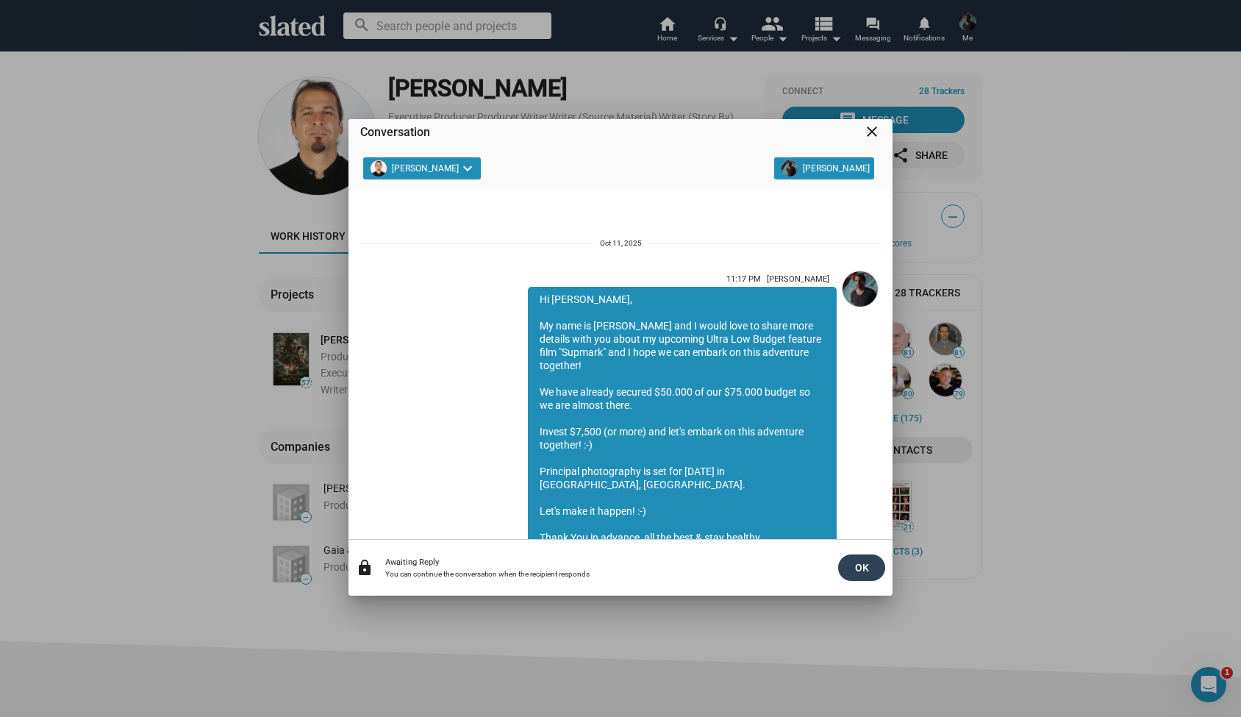
scroll to position [288, 0]
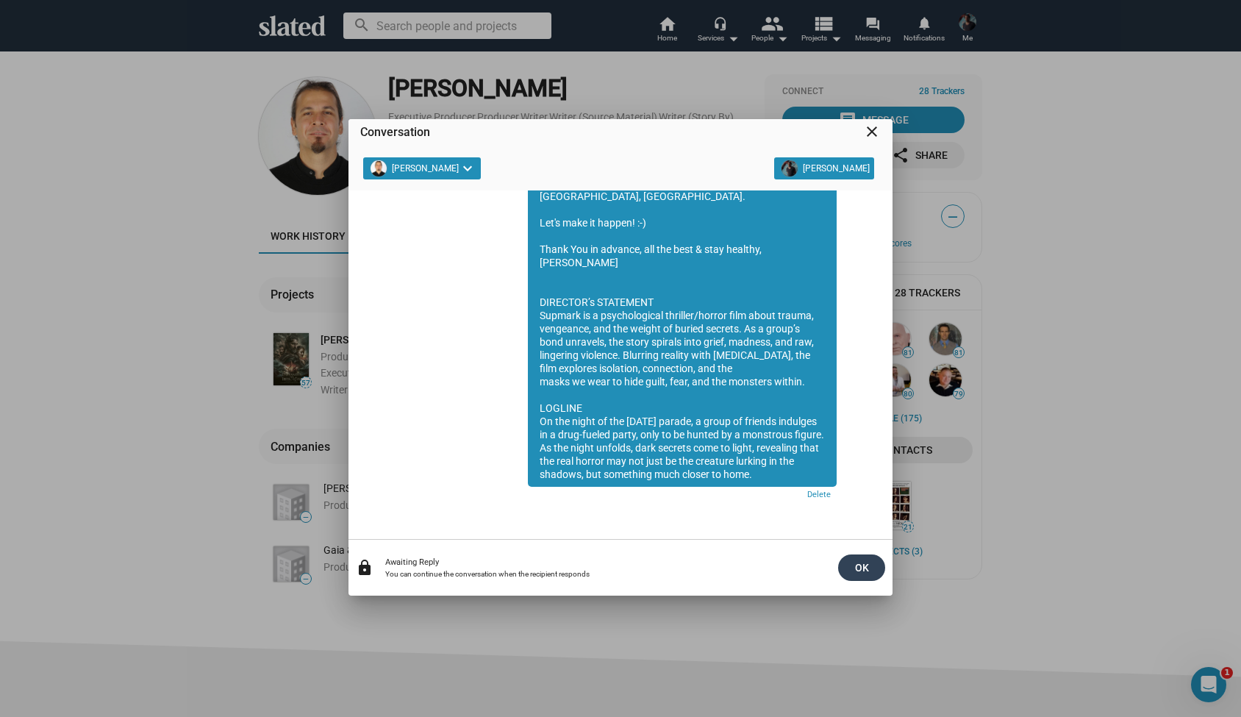
click at [860, 574] on span "OK" at bounding box center [862, 567] width 24 height 26
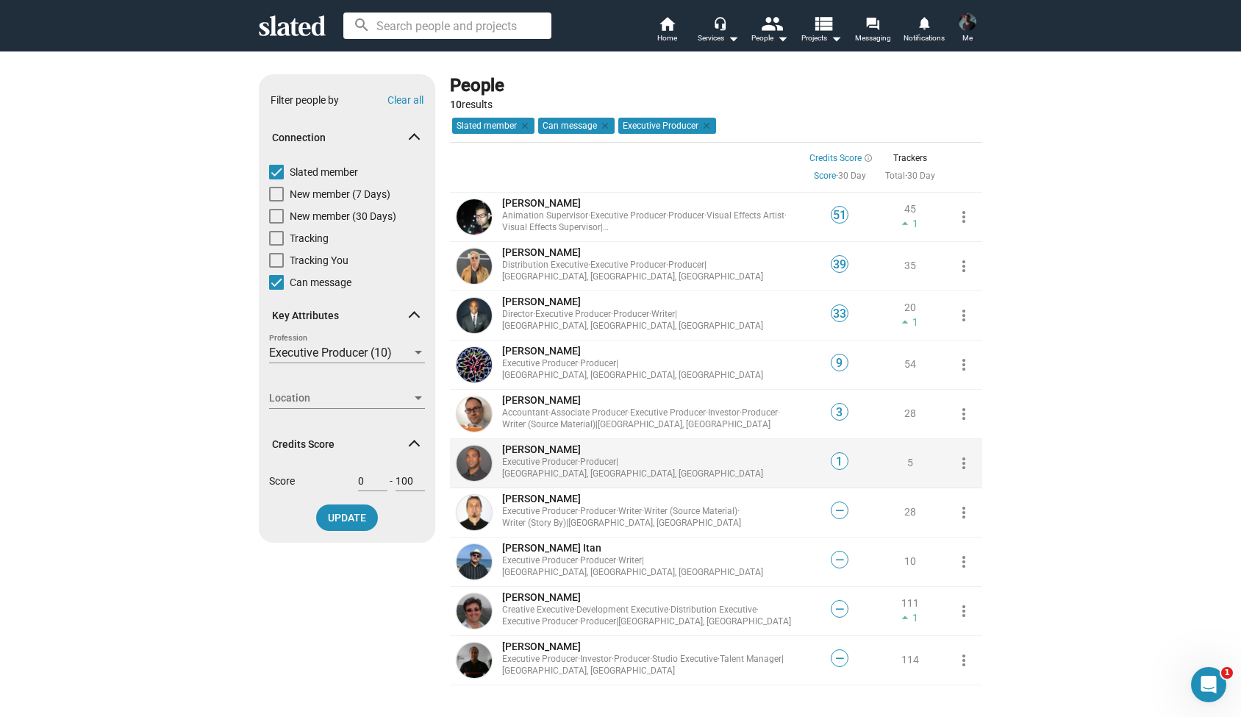
click at [546, 454] on span "[PERSON_NAME]" at bounding box center [541, 449] width 79 height 12
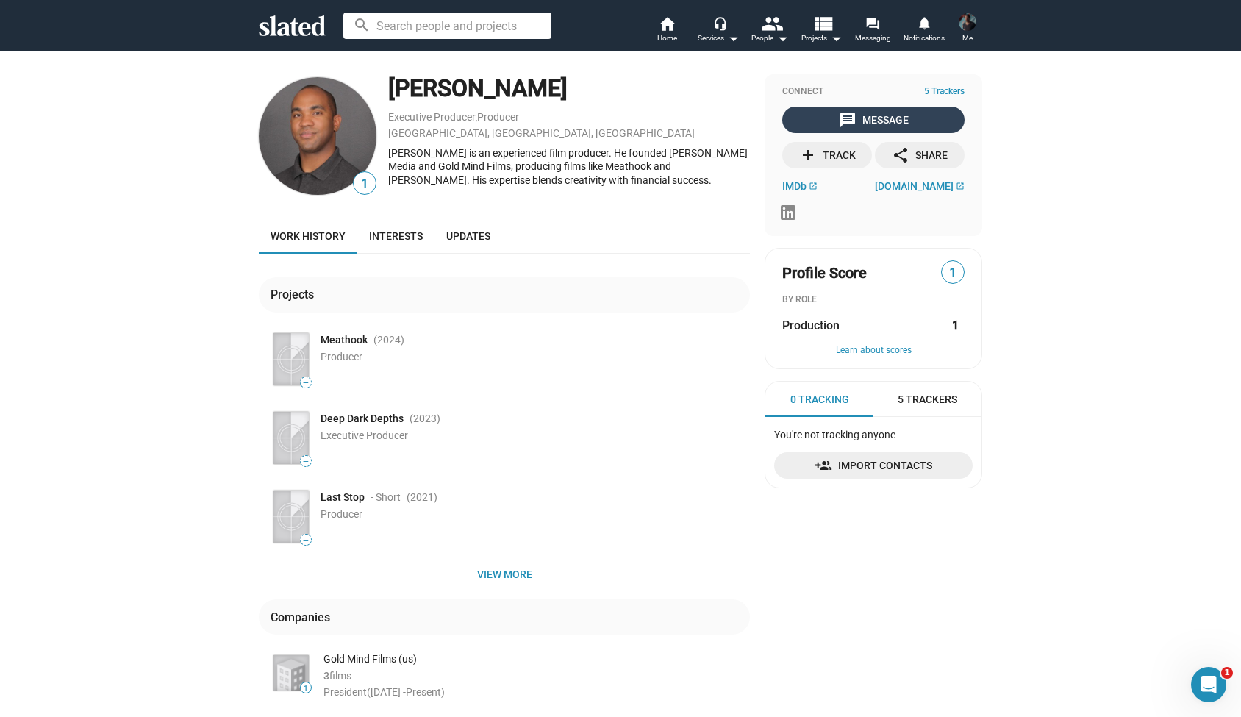
click at [876, 119] on div "message Message" at bounding box center [874, 120] width 70 height 26
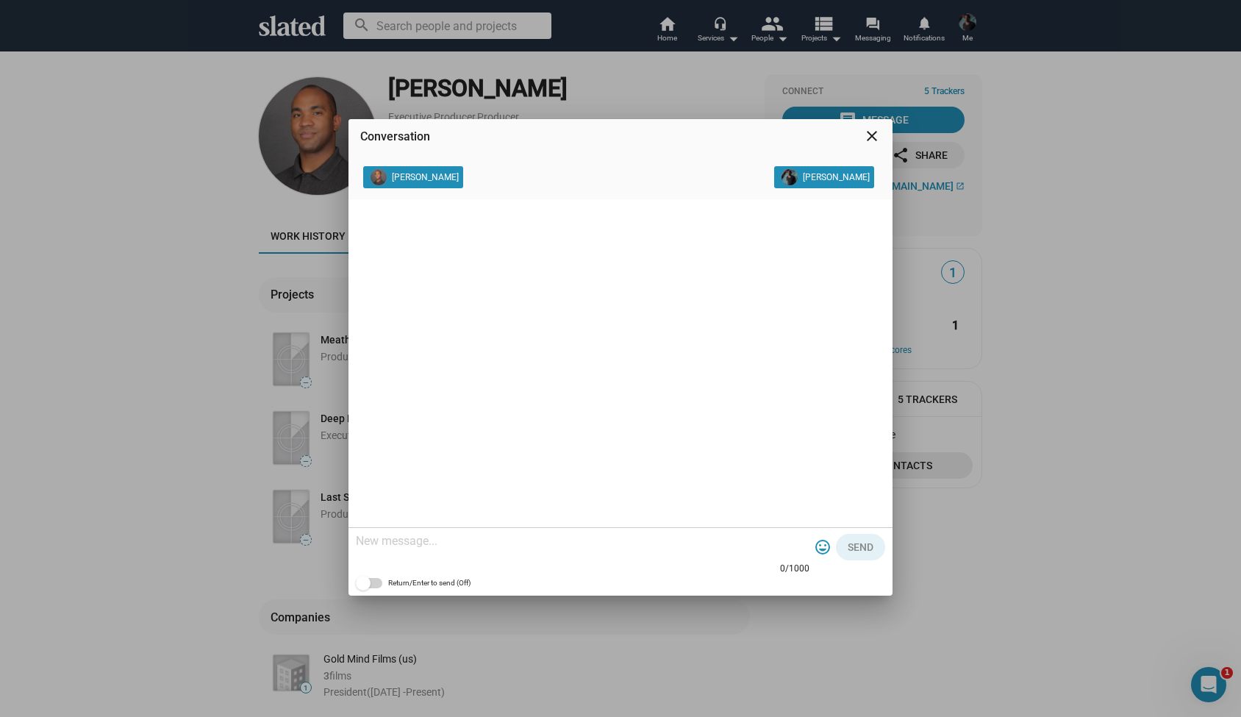
click at [403, 546] on textarea at bounding box center [583, 541] width 454 height 15
paste textarea "Hi Fred, My name is Alexander Bruckner and I would love to share more details w…"
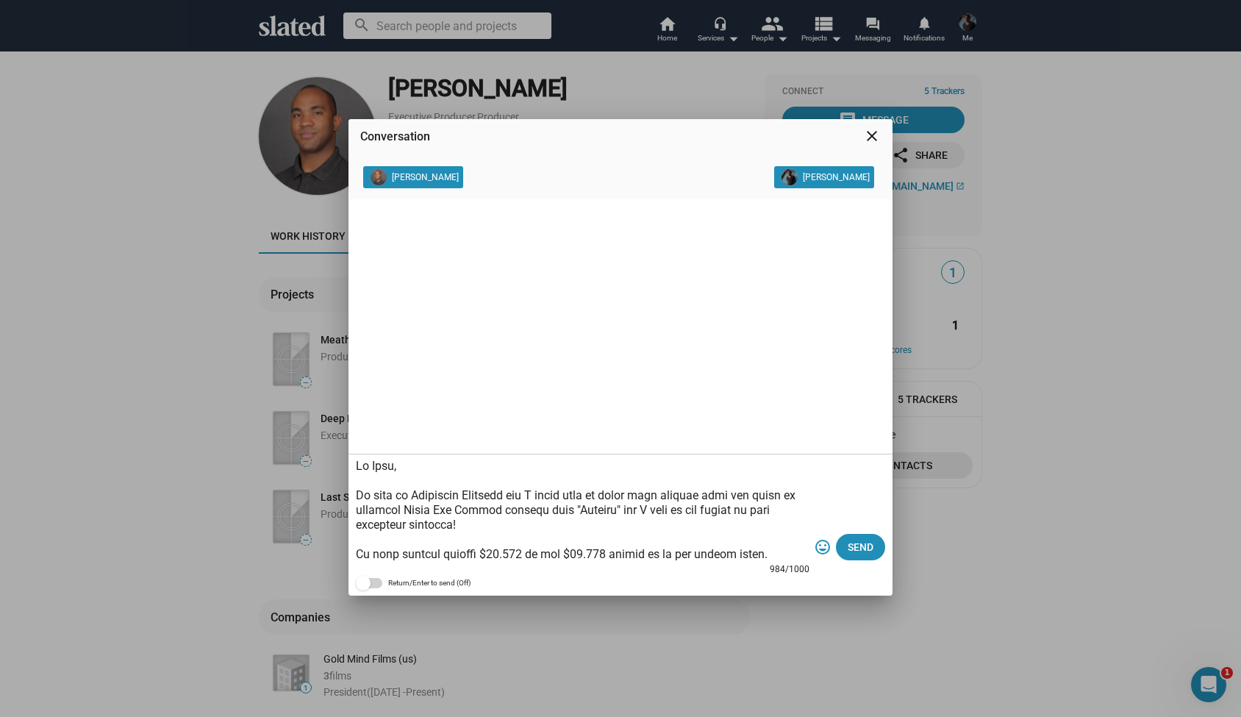
click at [392, 471] on textarea at bounding box center [583, 510] width 454 height 103
type textarea "Hi Joseph, My name is Alexander Bruckner and I would love to share more details…"
click at [887, 547] on div "986/1000 tag_faces Send Return/Enter to send (Off)" at bounding box center [621, 524] width 544 height 140
click at [870, 550] on span "Send" at bounding box center [861, 547] width 26 height 26
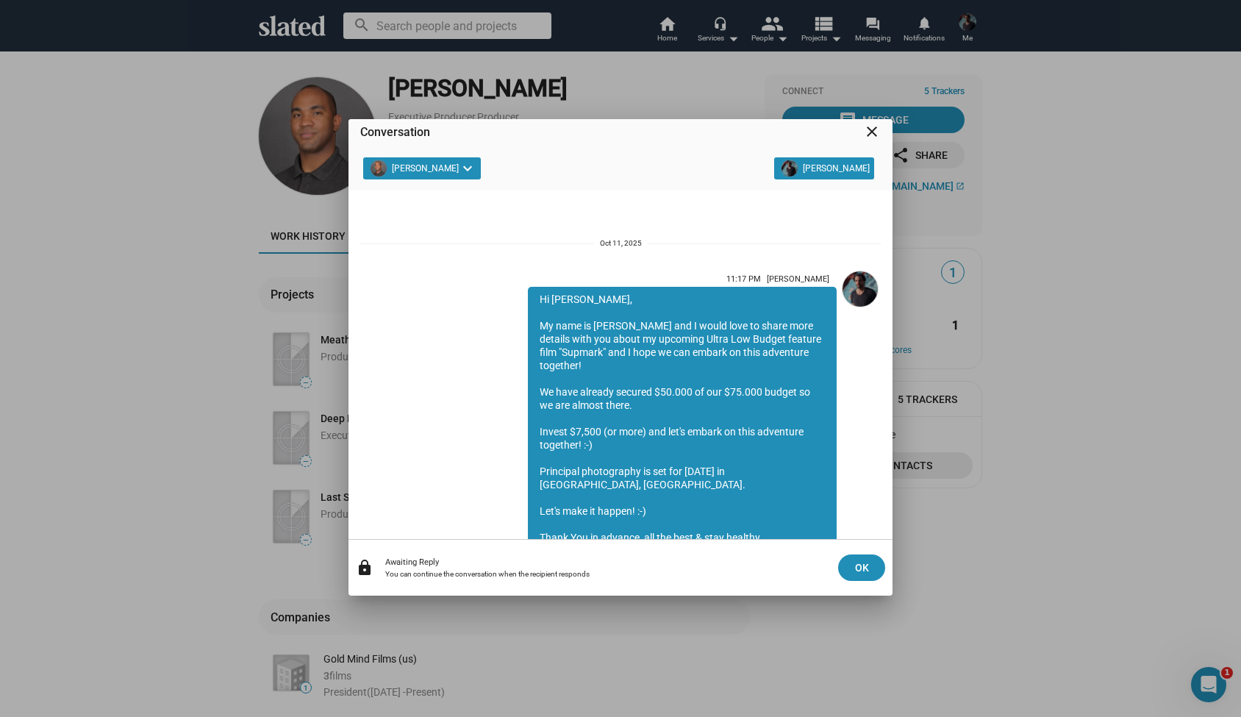
scroll to position [288, 0]
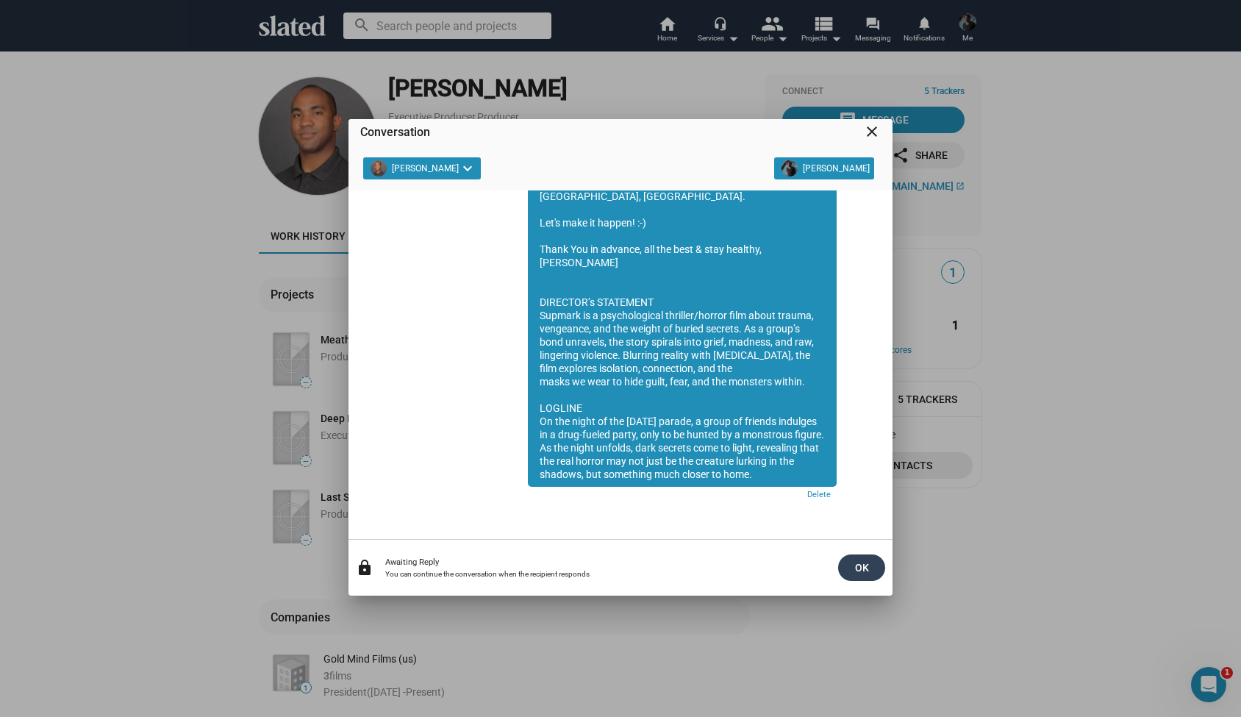
click at [862, 574] on span "OK" at bounding box center [862, 567] width 24 height 26
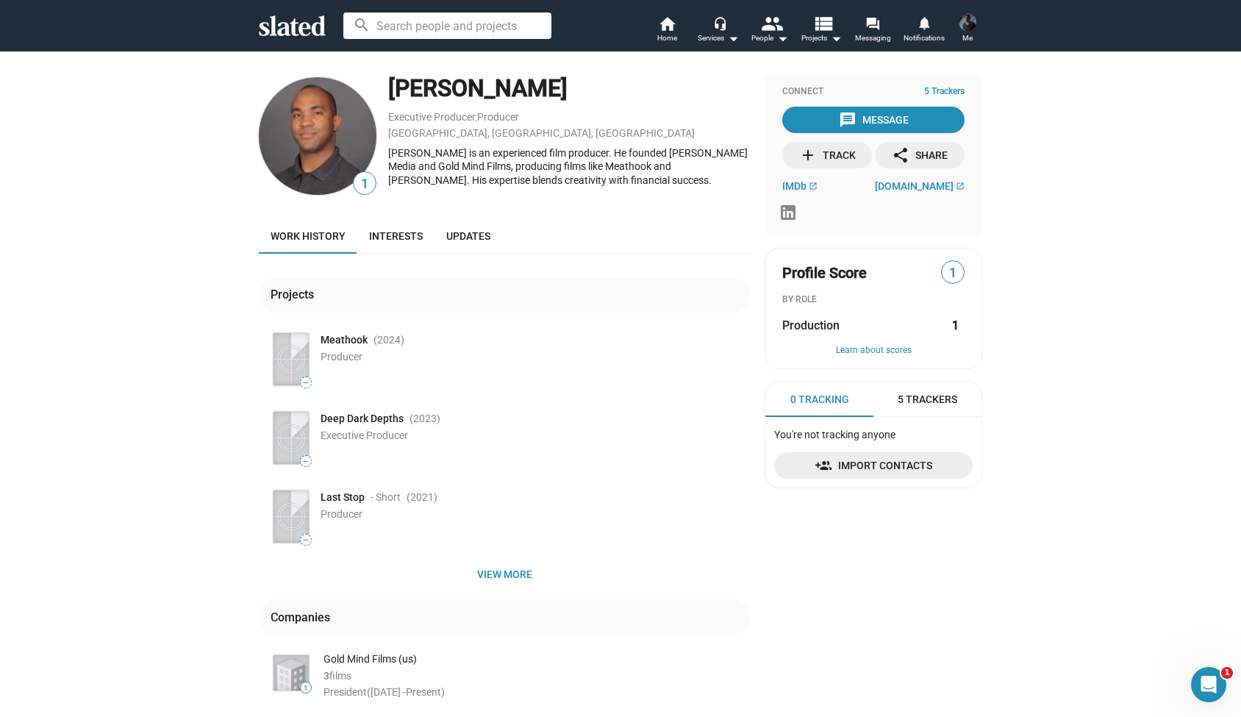
click at [974, 42] on button "Me" at bounding box center [967, 29] width 35 height 38
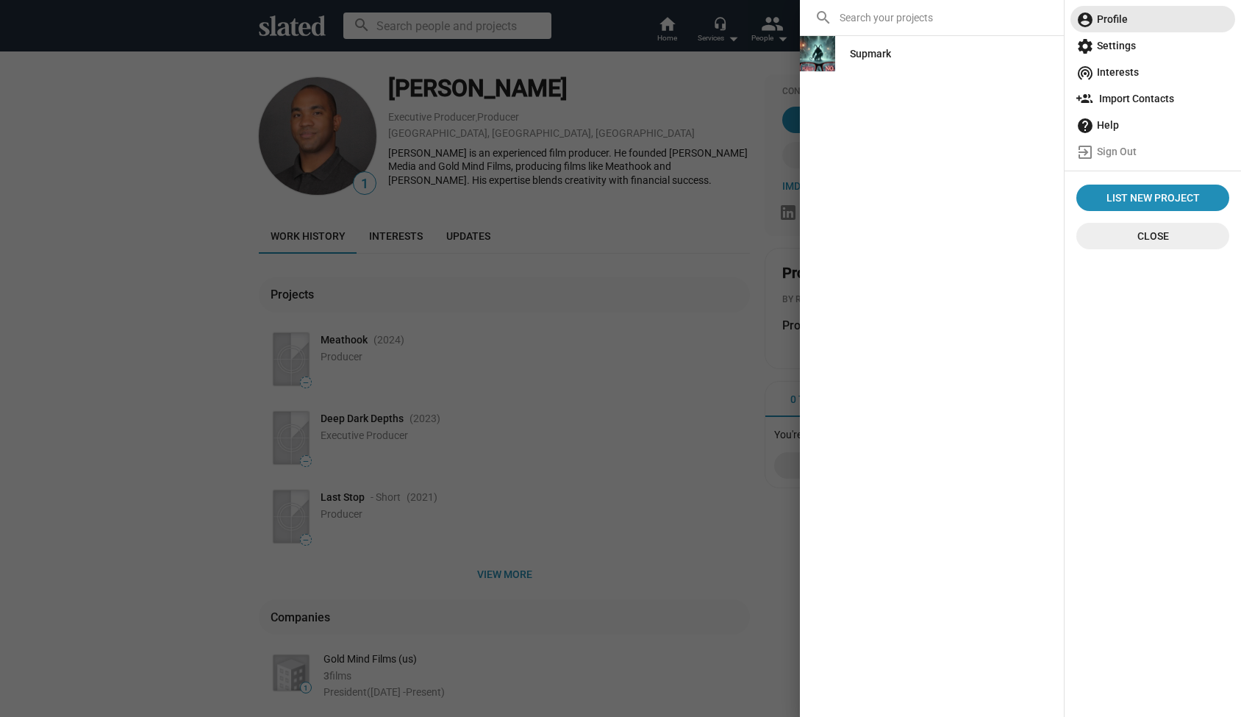
click at [1108, 18] on span "account_circle Profile" at bounding box center [1153, 19] width 153 height 26
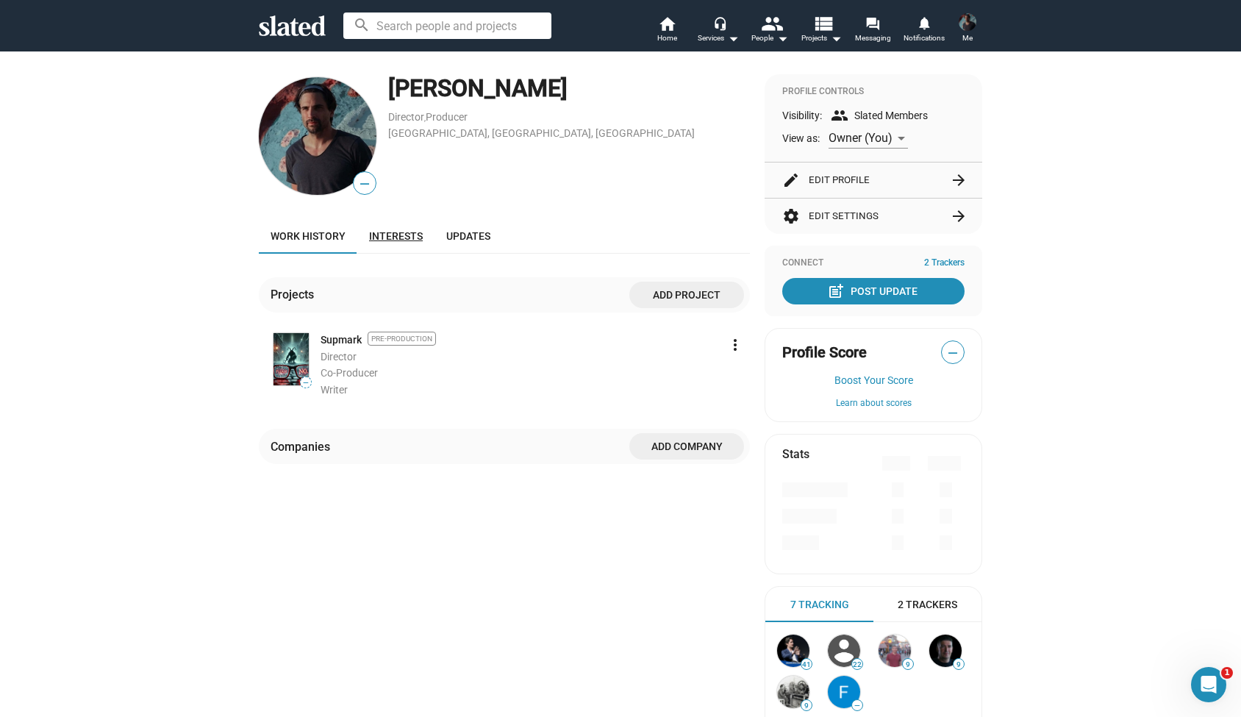
click at [389, 238] on span "Interests" at bounding box center [396, 236] width 54 height 12
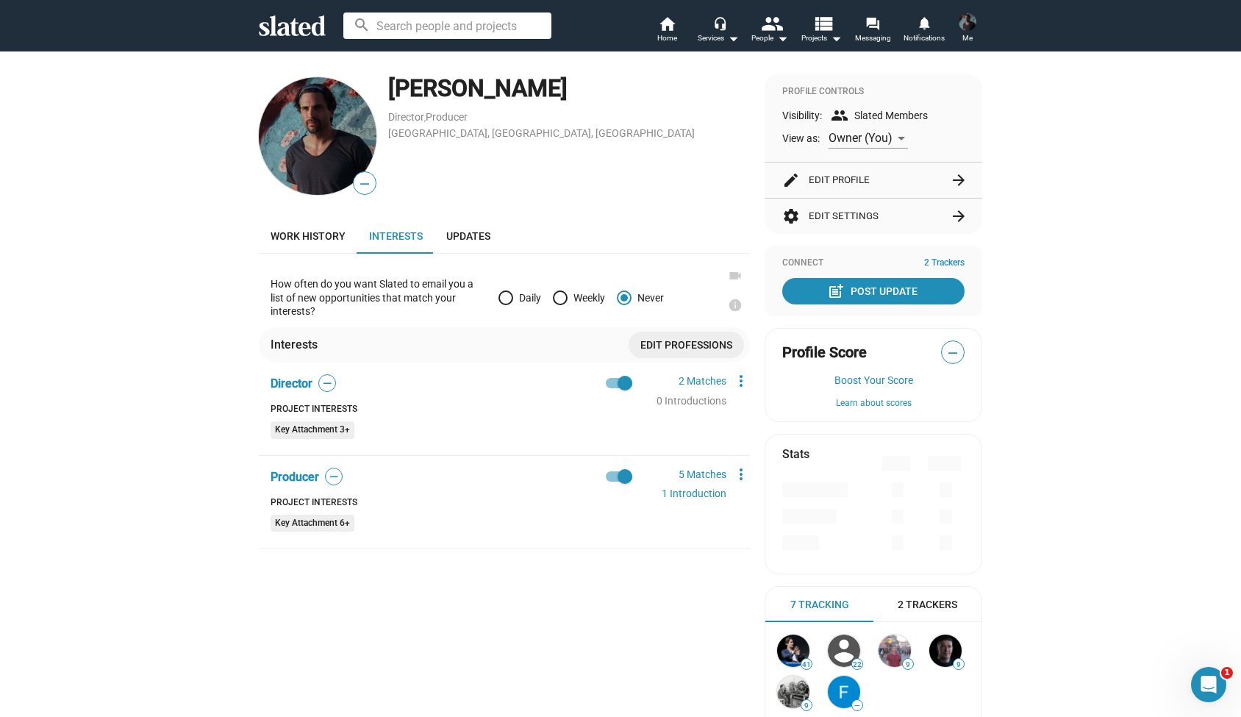
click at [560, 294] on span at bounding box center [560, 297] width 15 height 15
click at [560, 294] on input "Weekly" at bounding box center [560, 297] width 15 height 15
radio input "true"
click at [457, 235] on span "Updates" at bounding box center [468, 236] width 44 height 12
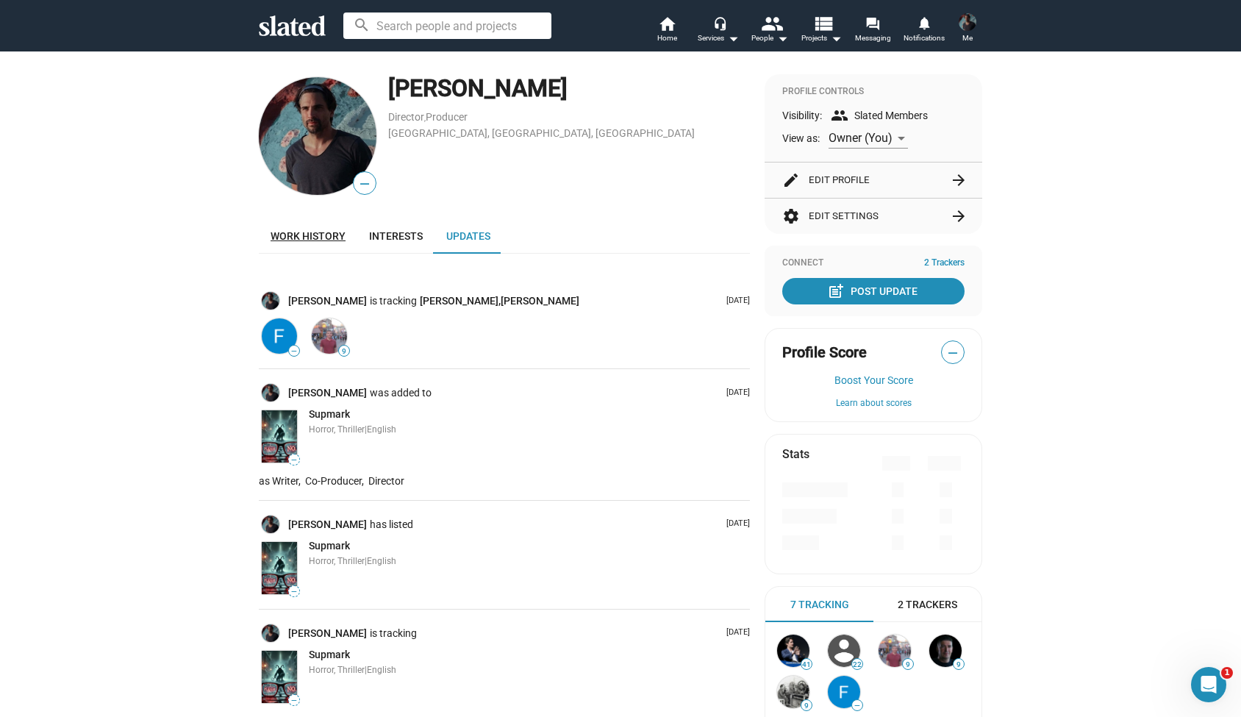
click at [303, 235] on span "Work history" at bounding box center [308, 236] width 75 height 12
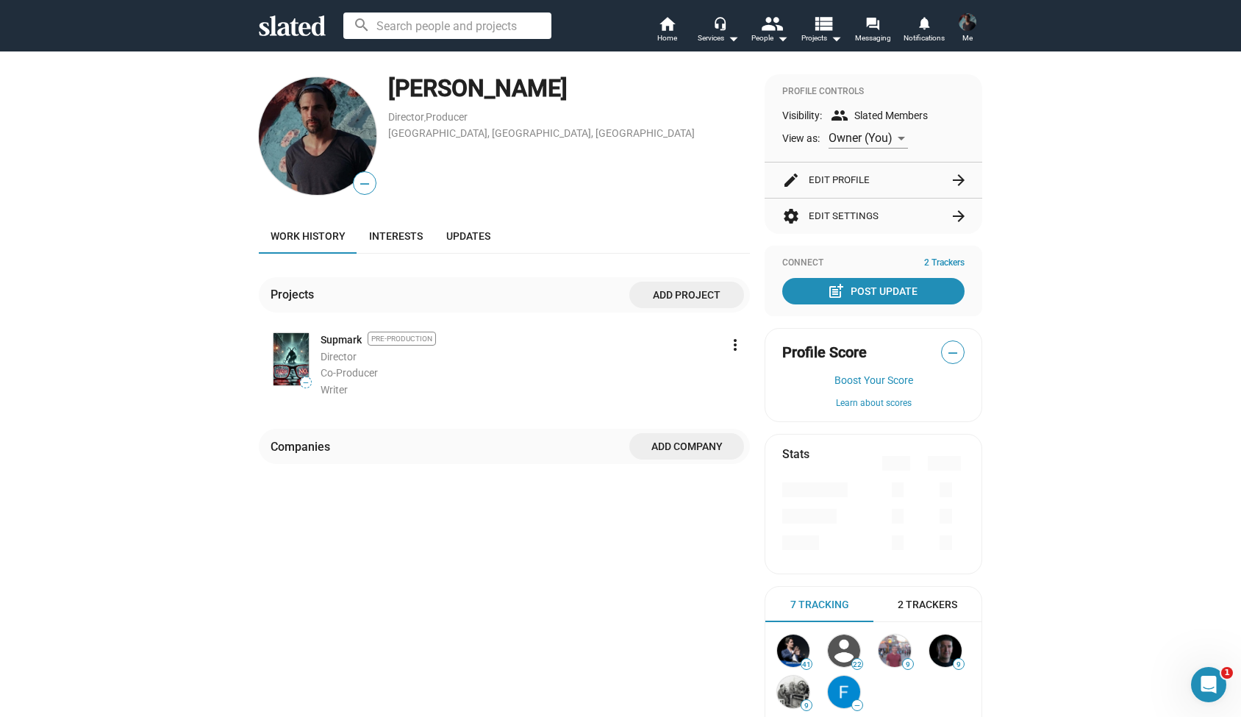
click at [857, 176] on button "edit Edit Profile arrow_forward" at bounding box center [873, 180] width 182 height 35
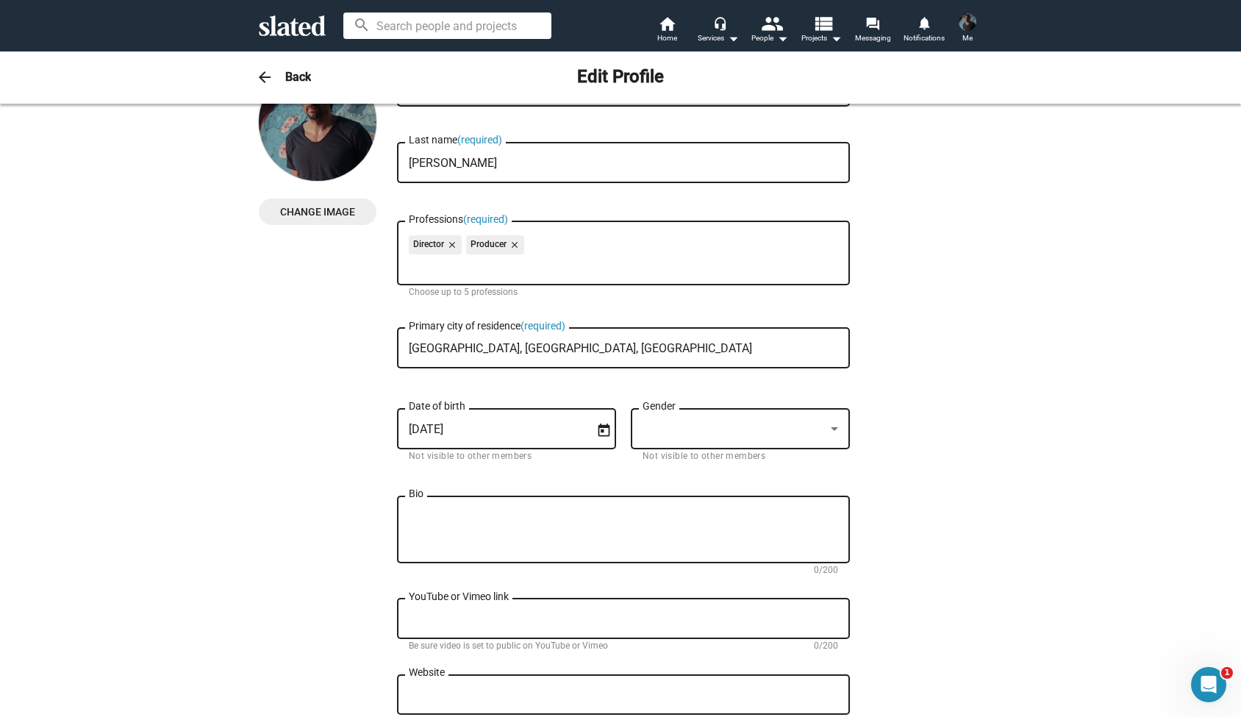
scroll to position [133, 0]
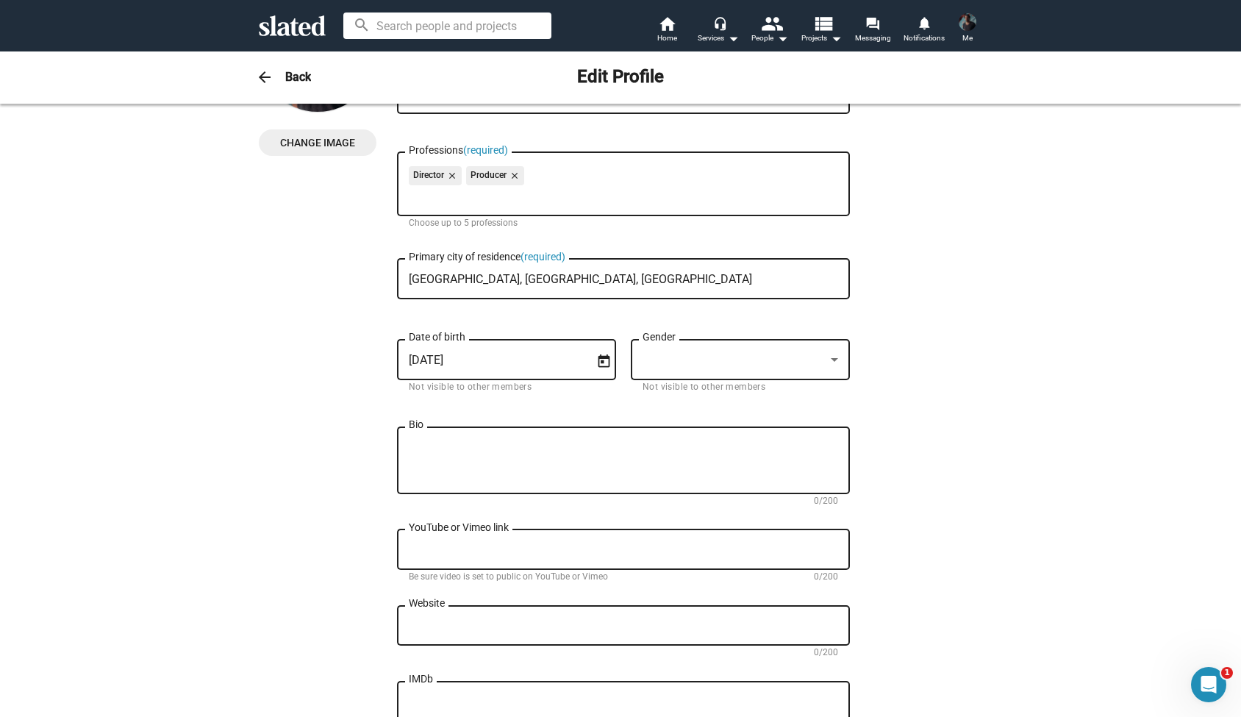
click at [839, 362] on div at bounding box center [834, 360] width 13 height 12
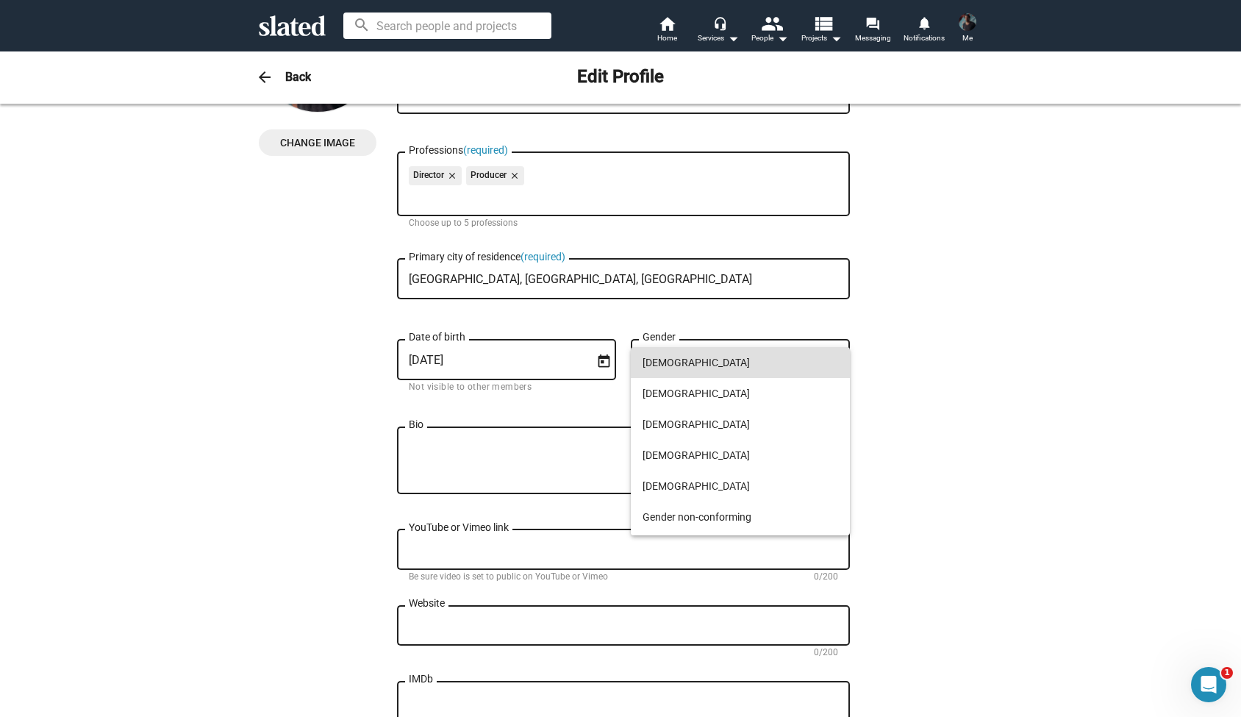
click at [690, 369] on span "Male" at bounding box center [741, 362] width 196 height 31
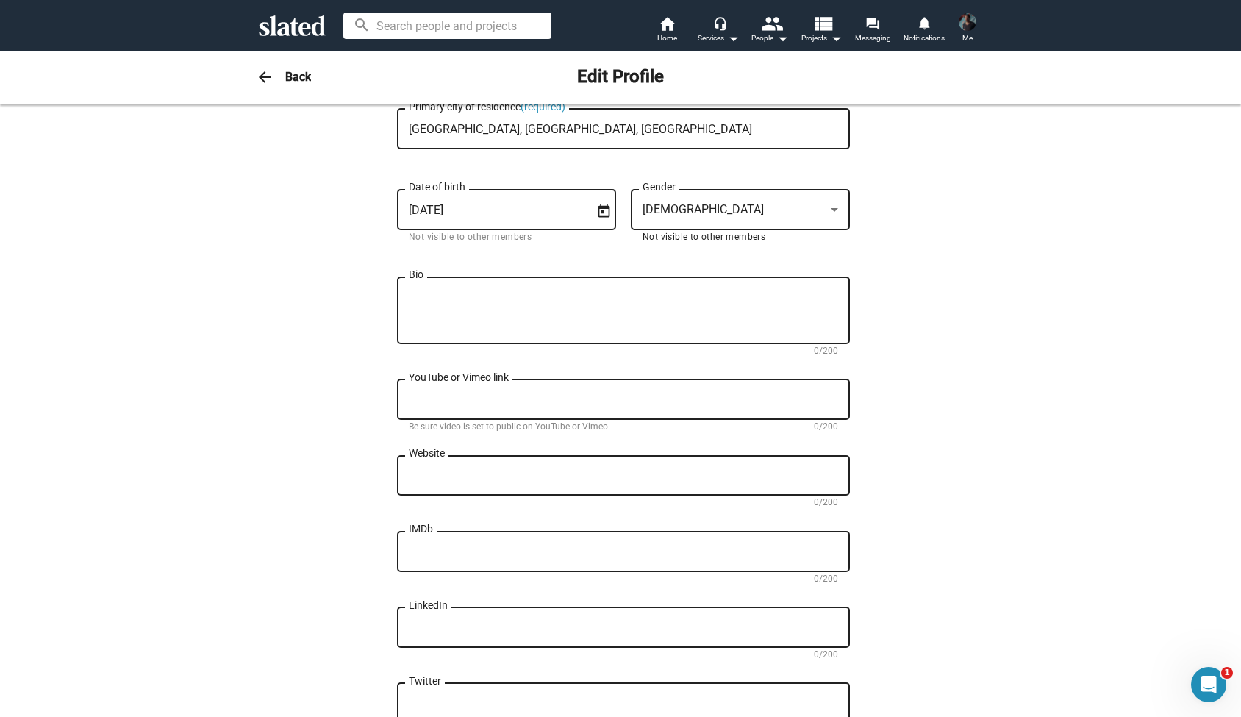
scroll to position [353, 0]
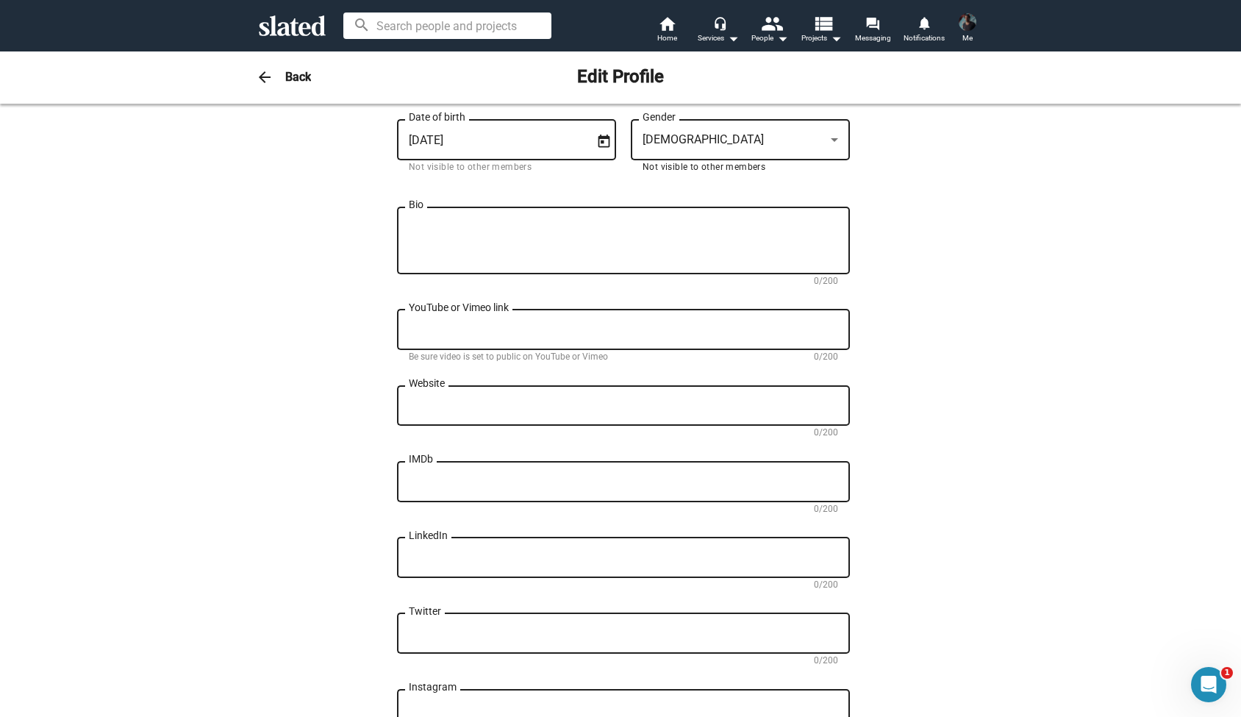
click at [451, 484] on textarea "IMDb" at bounding box center [623, 482] width 429 height 13
paste textarea "[URL][DOMAIN_NAME]"
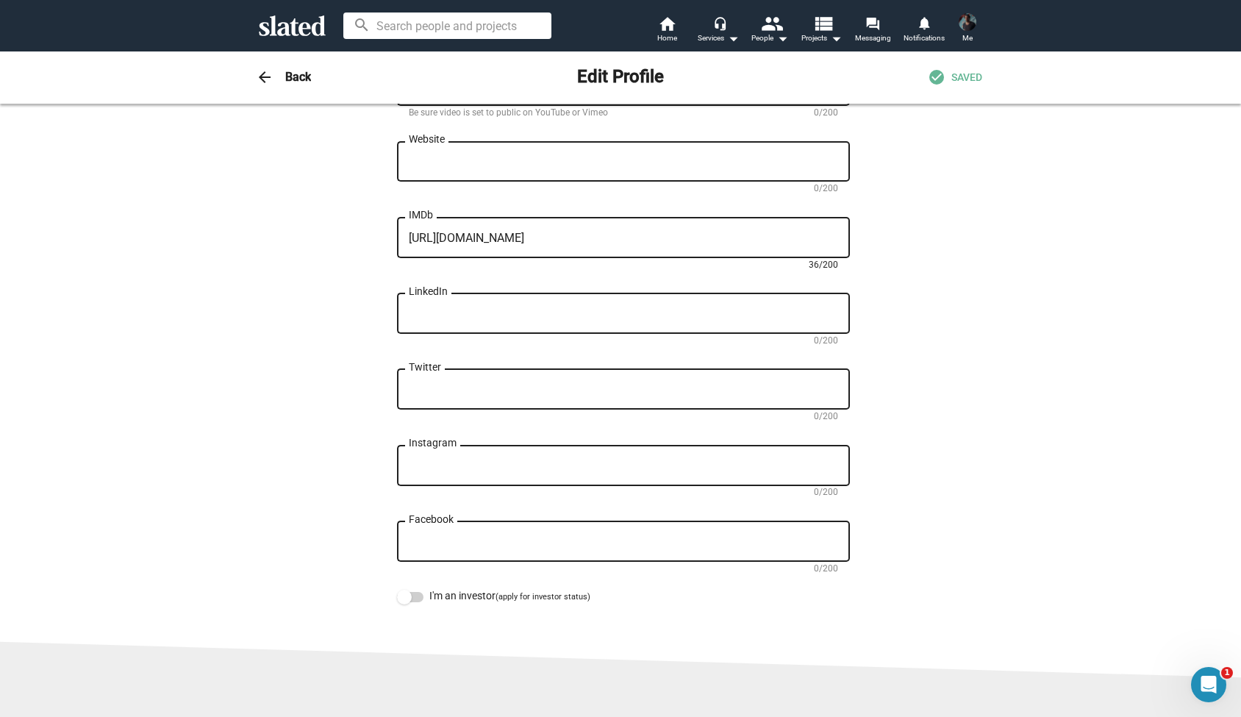
type textarea "[URL][DOMAIN_NAME]"
click at [472, 473] on textarea "Instagram" at bounding box center [623, 466] width 429 height 13
paste textarea "[URL][DOMAIN_NAME][DOMAIN_NAME][PERSON_NAME]"
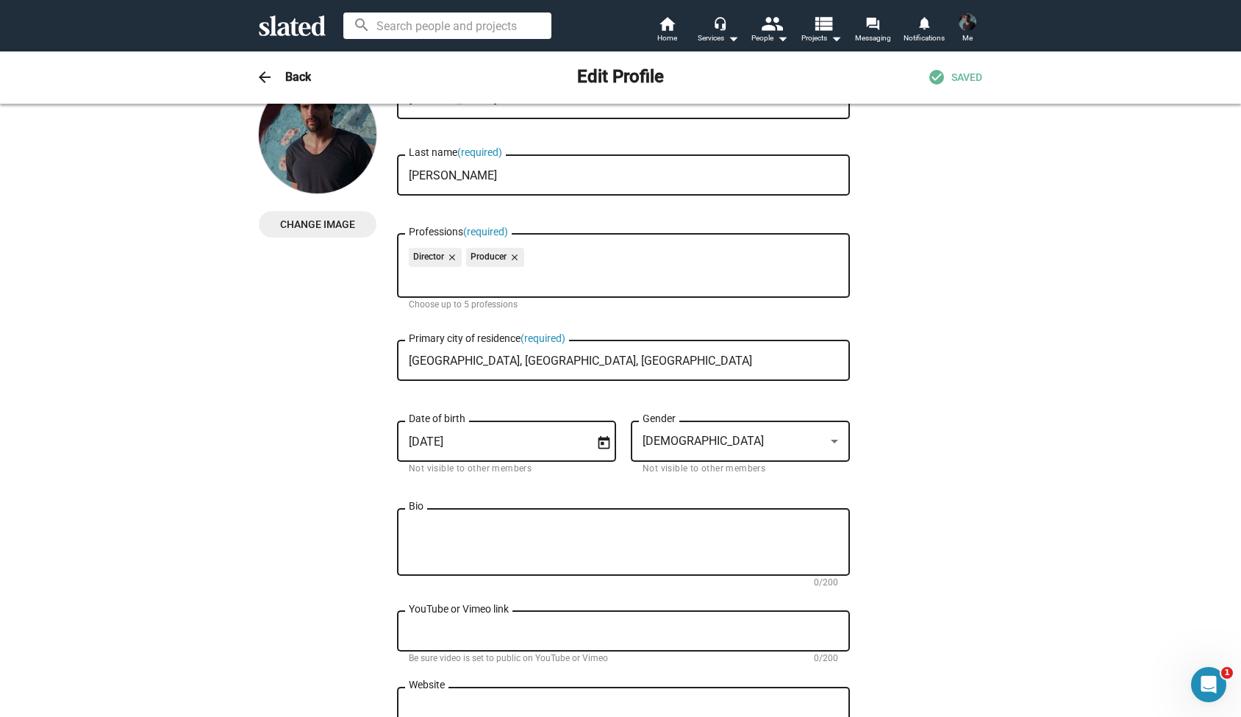
scroll to position [161, 0]
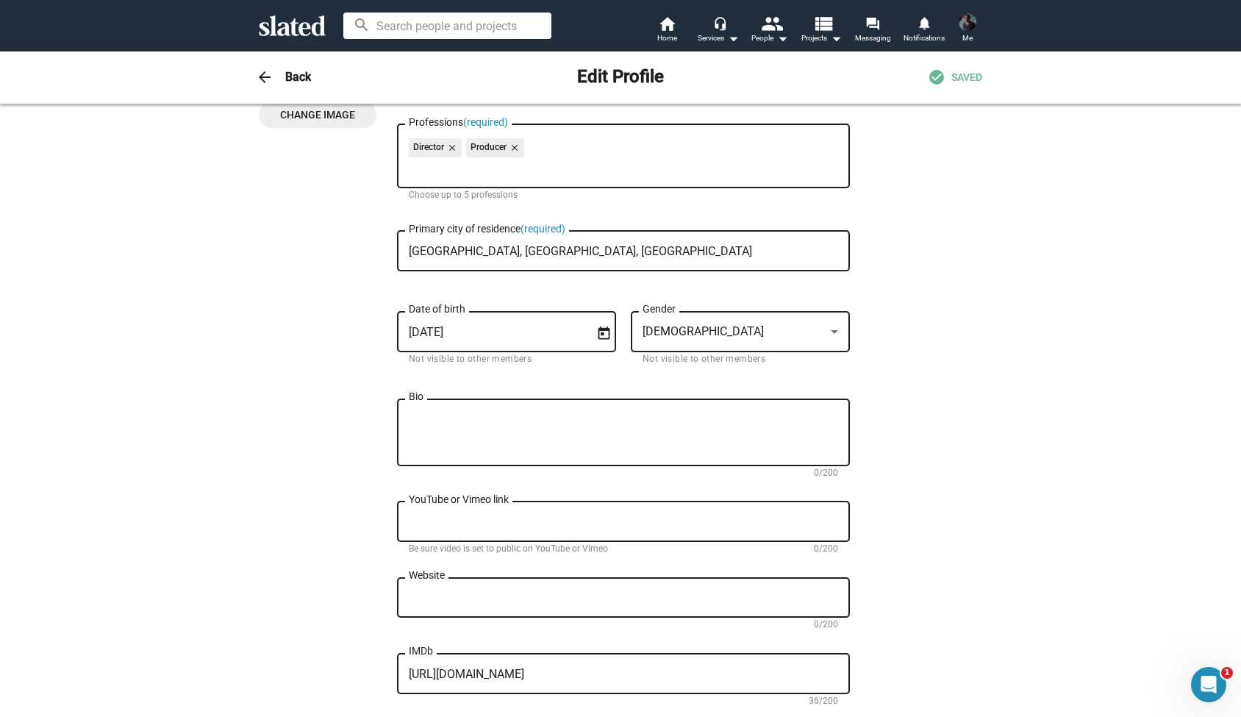
type textarea "[URL][DOMAIN_NAME][DOMAIN_NAME][PERSON_NAME]"
click at [451, 429] on textarea "Bio" at bounding box center [623, 433] width 429 height 40
paste textarea "After finishing high-school, Alexander Bruckner first started to study psycholo…"
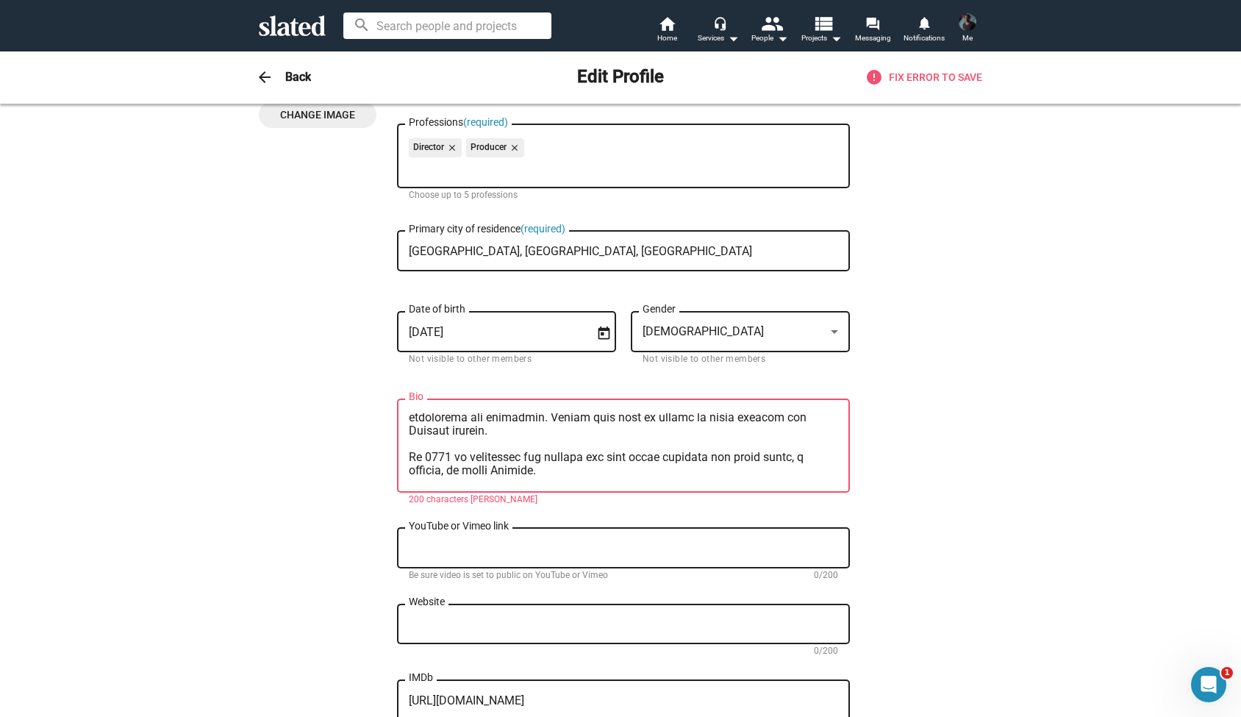
scroll to position [0, 0]
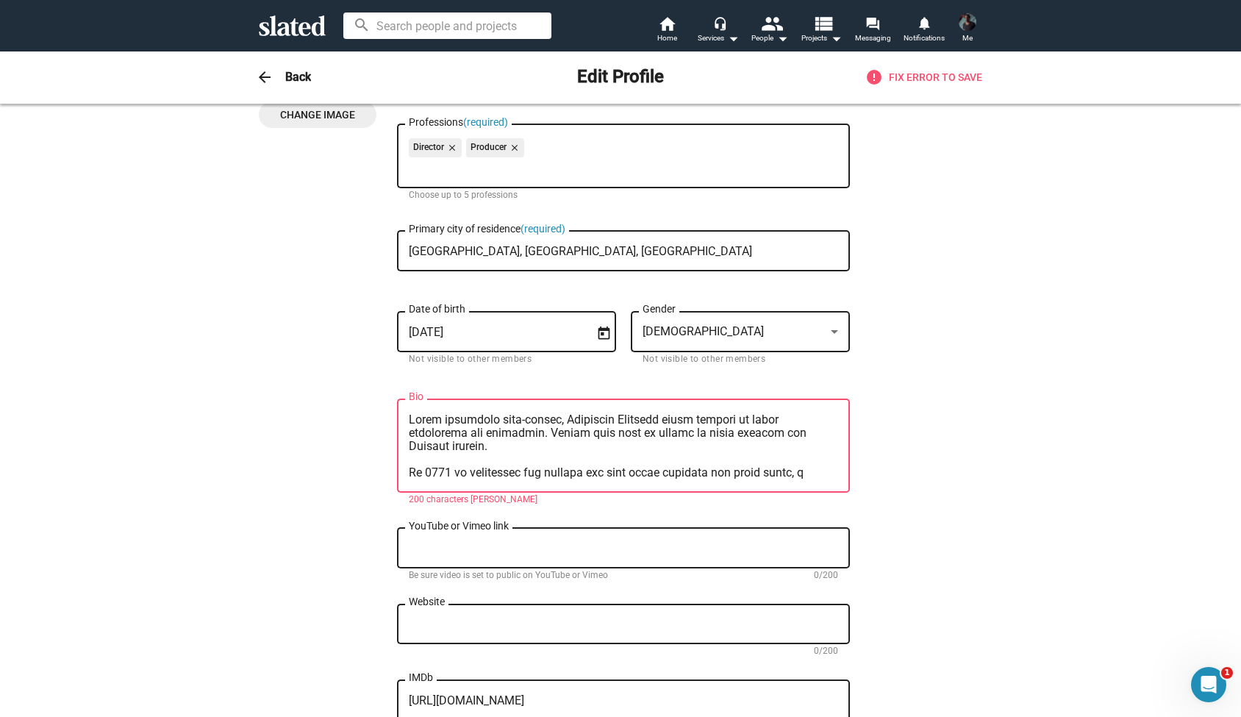
drag, startPoint x: 470, startPoint y: 432, endPoint x: 371, endPoint y: 385, distance: 109.2
click at [371, 385] on div "Change Image Change Image Alexander First name (required) Bruckner Last name (r…" at bounding box center [621, 517] width 724 height 1102
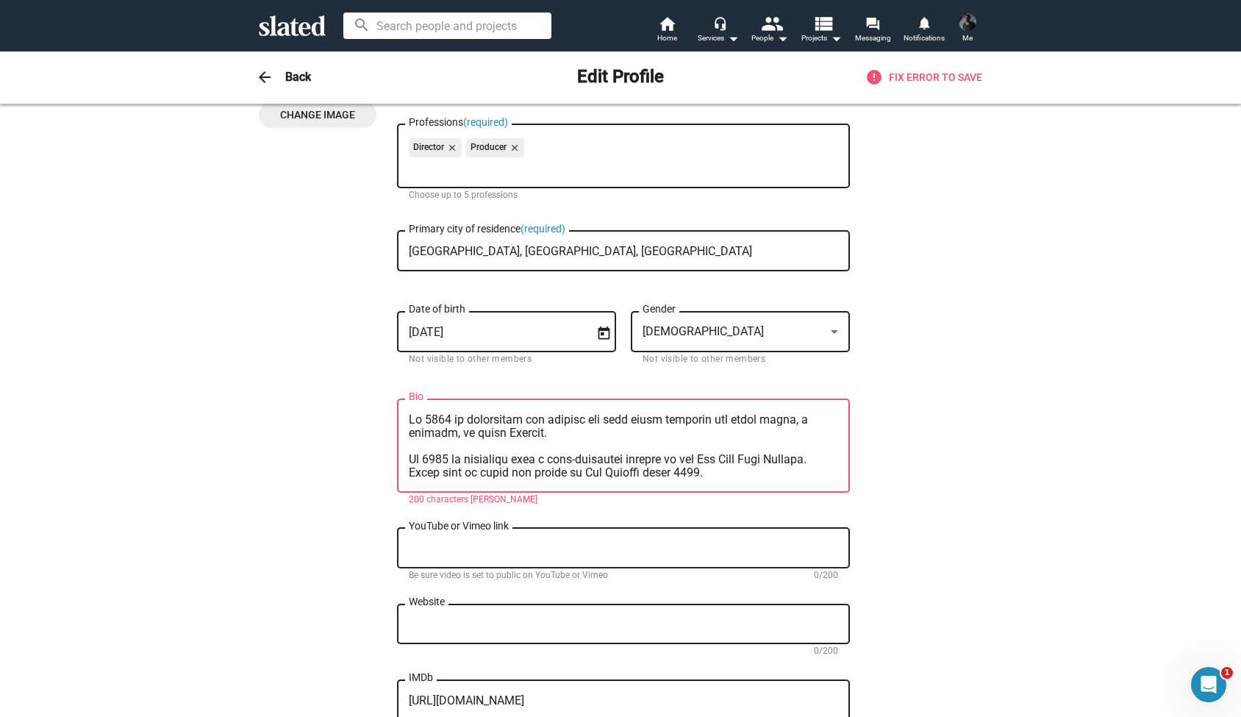
drag, startPoint x: 804, startPoint y: 442, endPoint x: 377, endPoint y: 339, distance: 438.8
click at [377, 339] on div "Change Image Change Image Alexander First name (required) Bruckner Last name (r…" at bounding box center [621, 517] width 724 height 1102
drag, startPoint x: 482, startPoint y: 462, endPoint x: 379, endPoint y: 363, distance: 142.0
click at [379, 363] on div "Change Image Change Image Alexander First name (required) Bruckner Last name (r…" at bounding box center [621, 517] width 724 height 1102
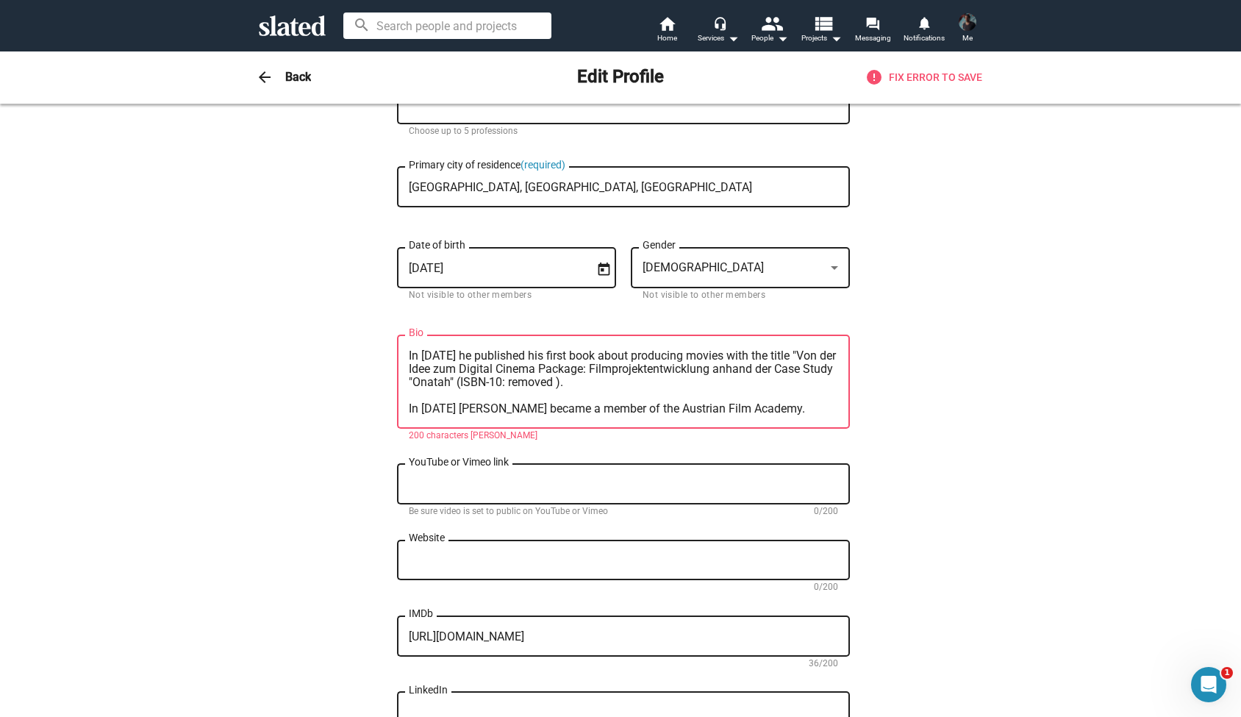
scroll to position [243, 0]
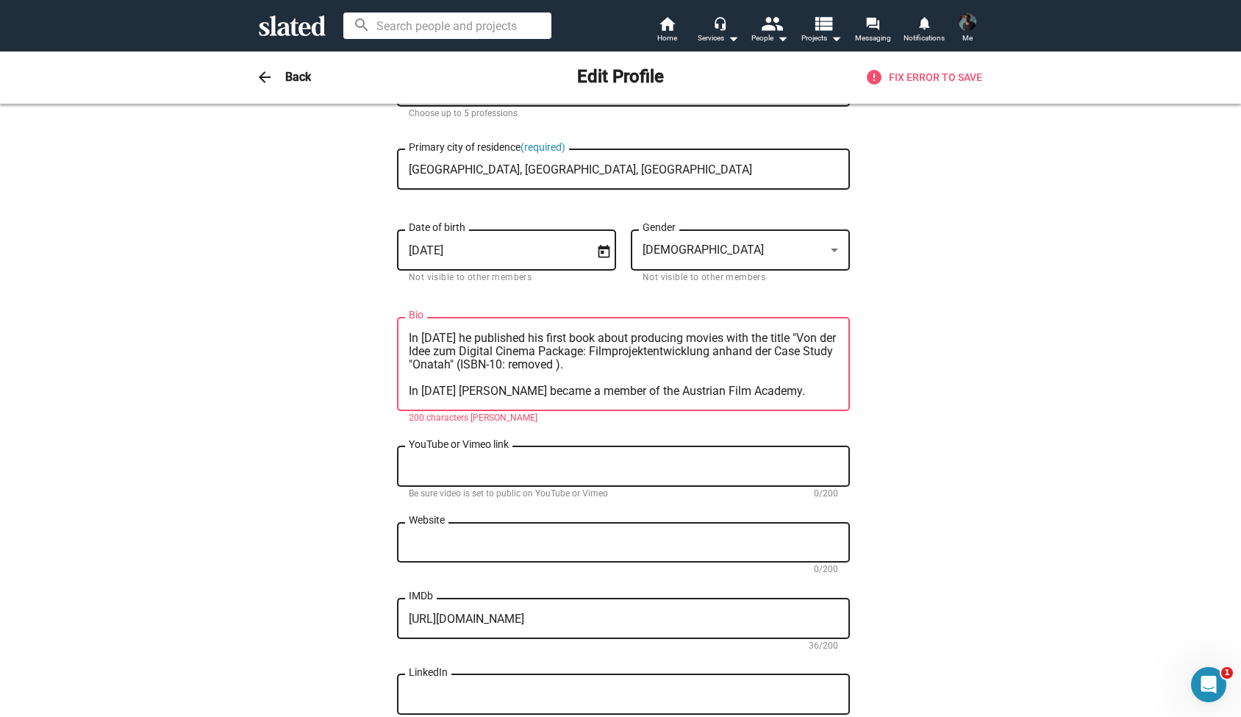
drag, startPoint x: 544, startPoint y: 394, endPoint x: 452, endPoint y: 393, distance: 91.9
click at [452, 393] on textarea "In 2015 he published his first book about producing movies with the title "Von …" at bounding box center [623, 365] width 429 height 66
click at [542, 393] on textarea "In 2015 he published his first book about producing movies with the title "Von …" at bounding box center [623, 365] width 429 height 66
click at [574, 394] on textarea "In 2015 he published his first book about producing movies with the title "Von …" at bounding box center [623, 365] width 429 height 66
drag, startPoint x: 564, startPoint y: 392, endPoint x: 457, endPoint y: 392, distance: 106.6
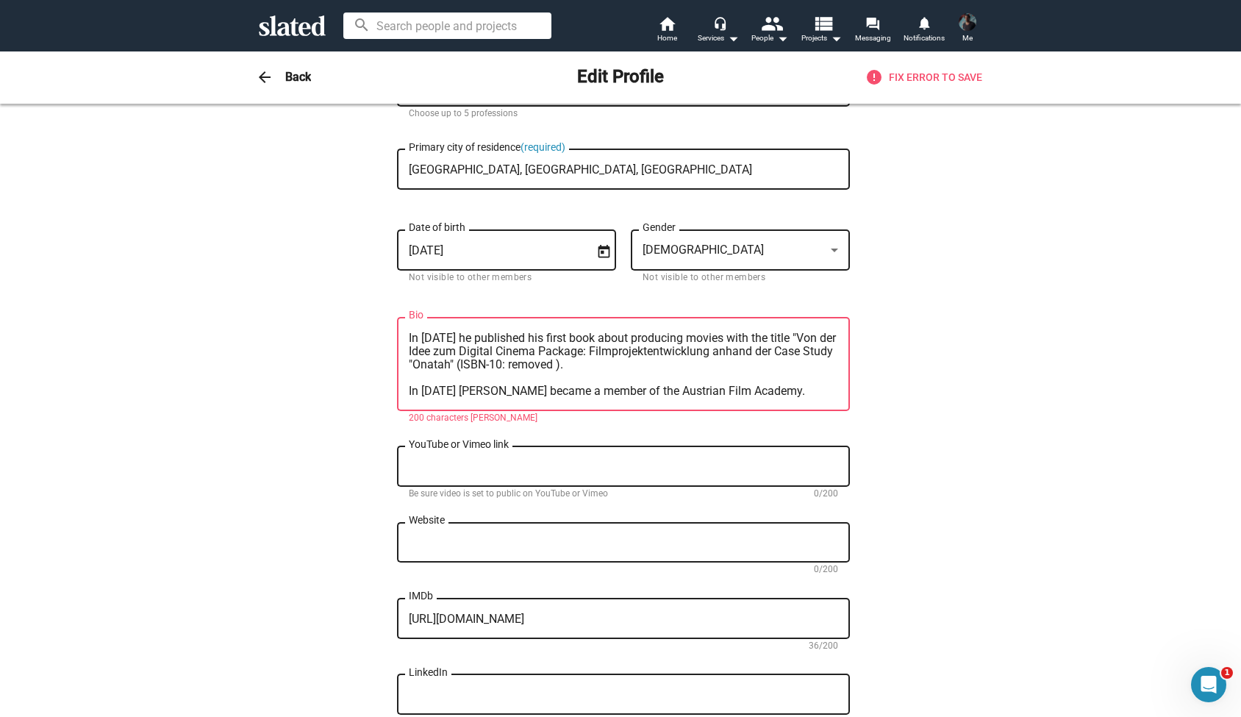
click at [457, 392] on textarea "In 2015 he published his first book about producing movies with the title "Von …" at bounding box center [623, 365] width 429 height 66
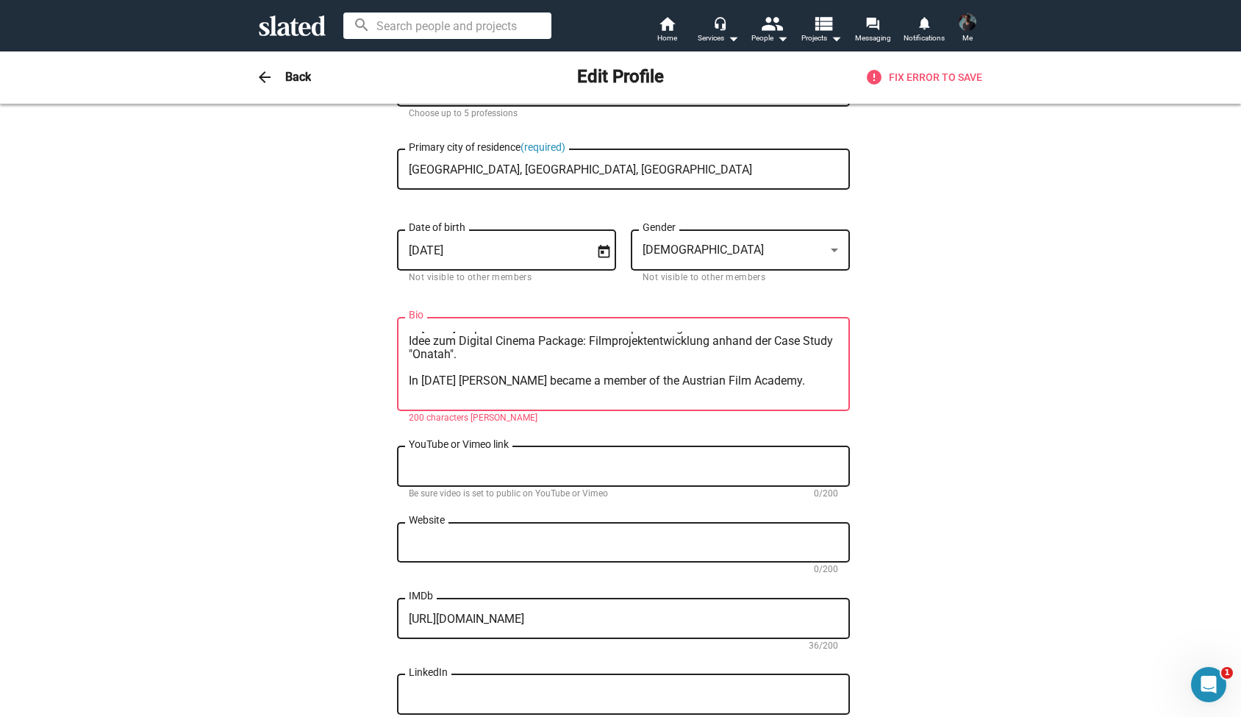
scroll to position [0, 0]
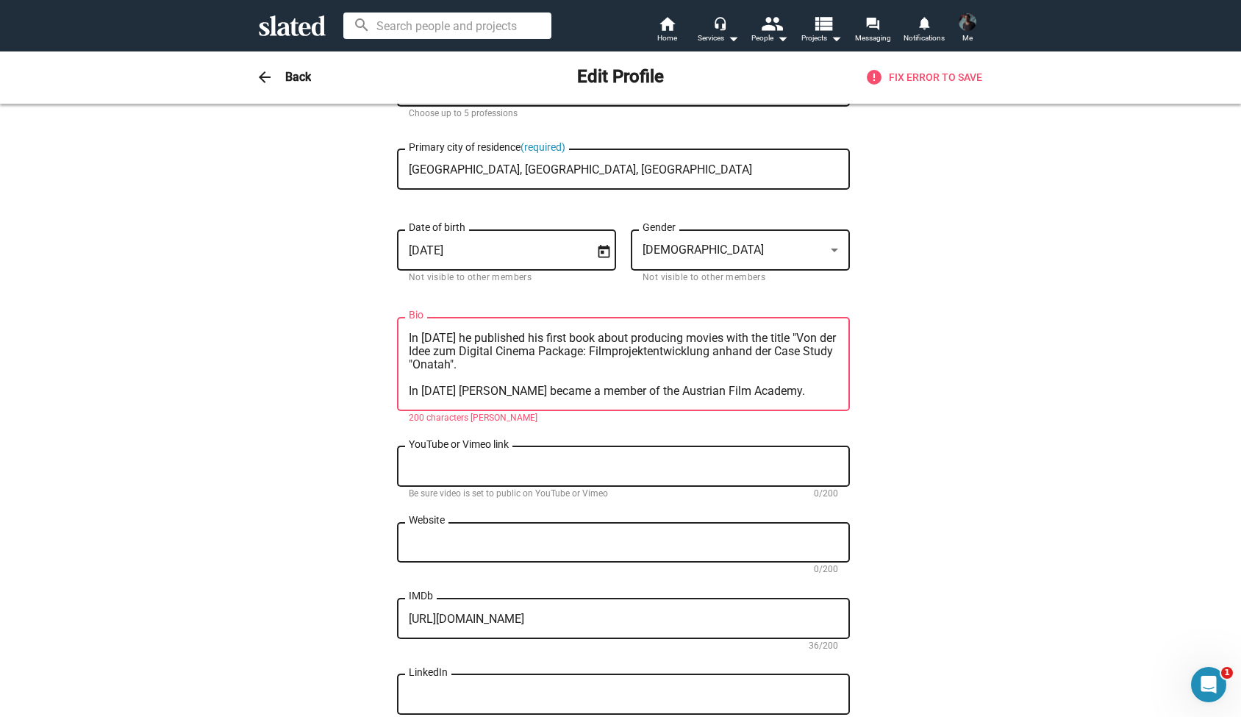
drag, startPoint x: 463, startPoint y: 385, endPoint x: 394, endPoint y: 324, distance: 92.2
click at [394, 324] on div "Change Image Change Image Alexander First name (required) Bruckner Last name (r…" at bounding box center [621, 436] width 724 height 1102
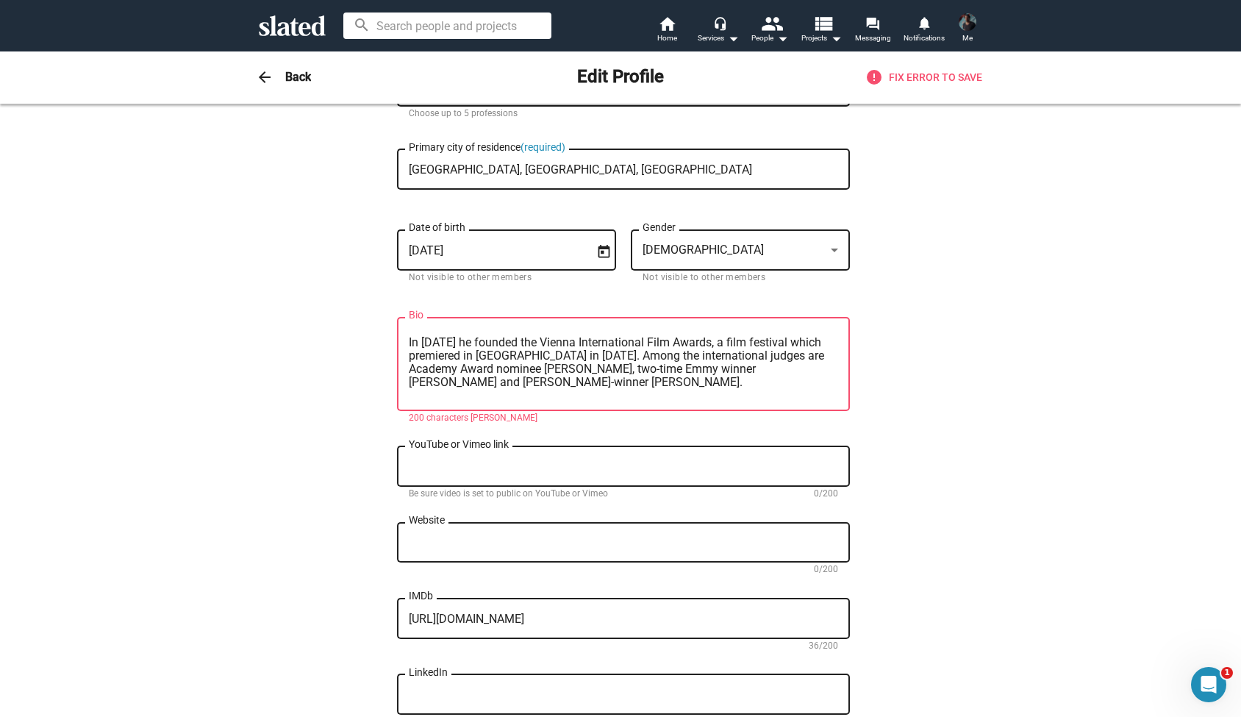
scroll to position [82, 0]
drag, startPoint x: 610, startPoint y: 348, endPoint x: 622, endPoint y: 376, distance: 30.6
click at [622, 376] on textarea "In 2019 Alexander Bruckner became a member of the Austrian Film Academy. His sh…" at bounding box center [623, 365] width 429 height 66
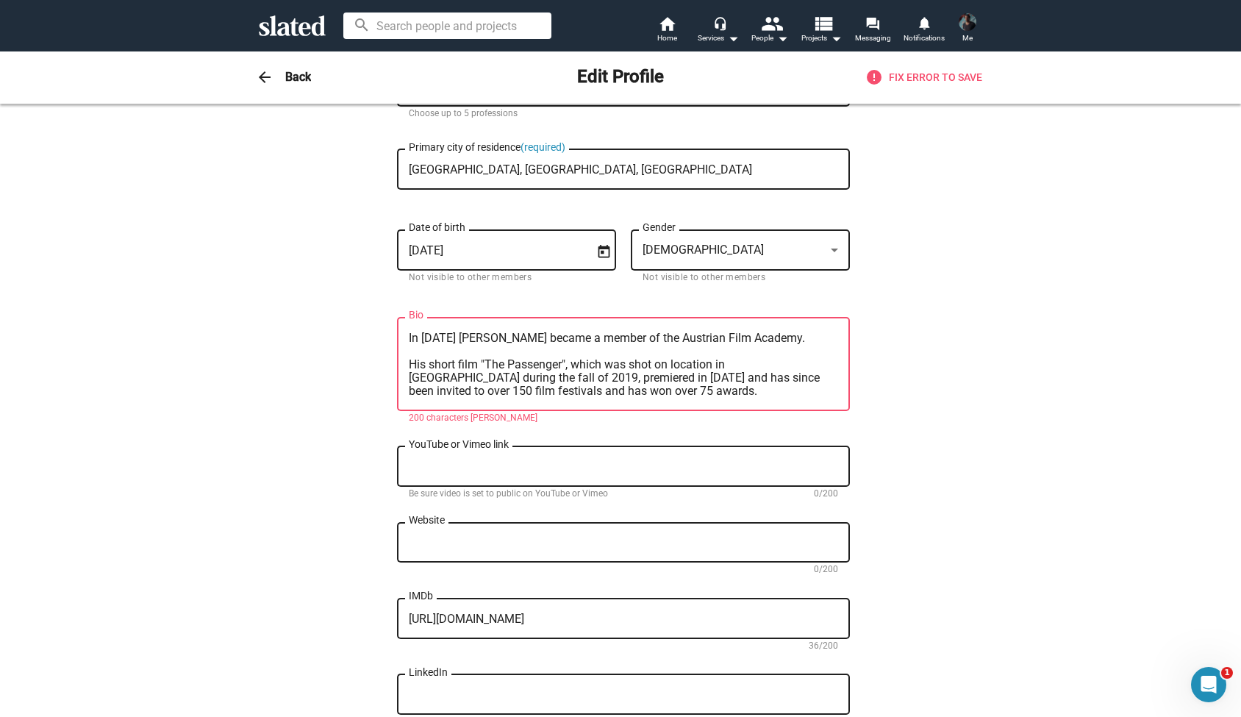
scroll to position [0, 0]
click at [447, 353] on textarea "In 2019 Alexander Bruckner became a member of the Austrian Film Academy. His sh…" at bounding box center [623, 365] width 429 height 66
drag, startPoint x: 821, startPoint y: 342, endPoint x: 396, endPoint y: 340, distance: 425.0
click at [396, 340] on div "Change Image Change Image Alexander First name (required) Bruckner Last name (r…" at bounding box center [621, 436] width 724 height 1102
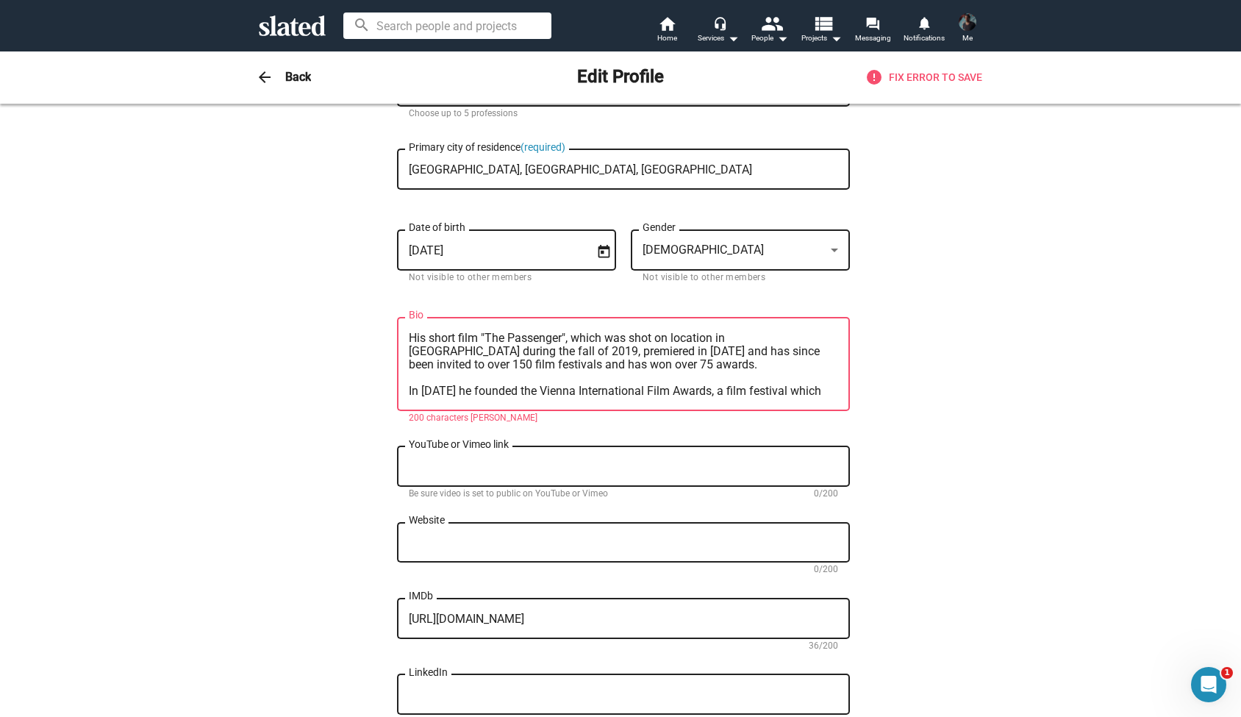
drag, startPoint x: 610, startPoint y: 395, endPoint x: 425, endPoint y: 358, distance: 188.9
click at [425, 358] on textarea "His short film "The Passenger", which was shot on location in Los Angeles durin…" at bounding box center [623, 365] width 429 height 66
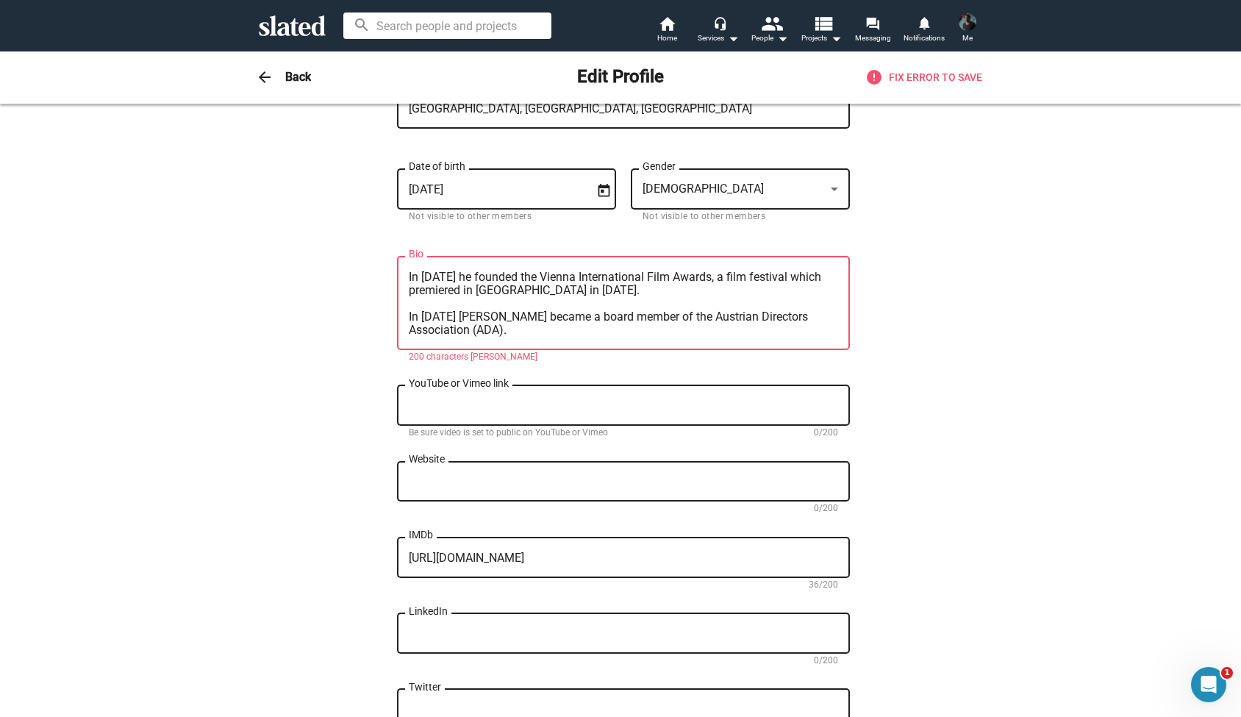
scroll to position [14, 0]
drag, startPoint x: 522, startPoint y: 299, endPoint x: 407, endPoint y: 298, distance: 115.5
click at [407, 298] on div "In 2020 he founded the Vienna International Film Awards, a film festival which …" at bounding box center [623, 302] width 453 height 96
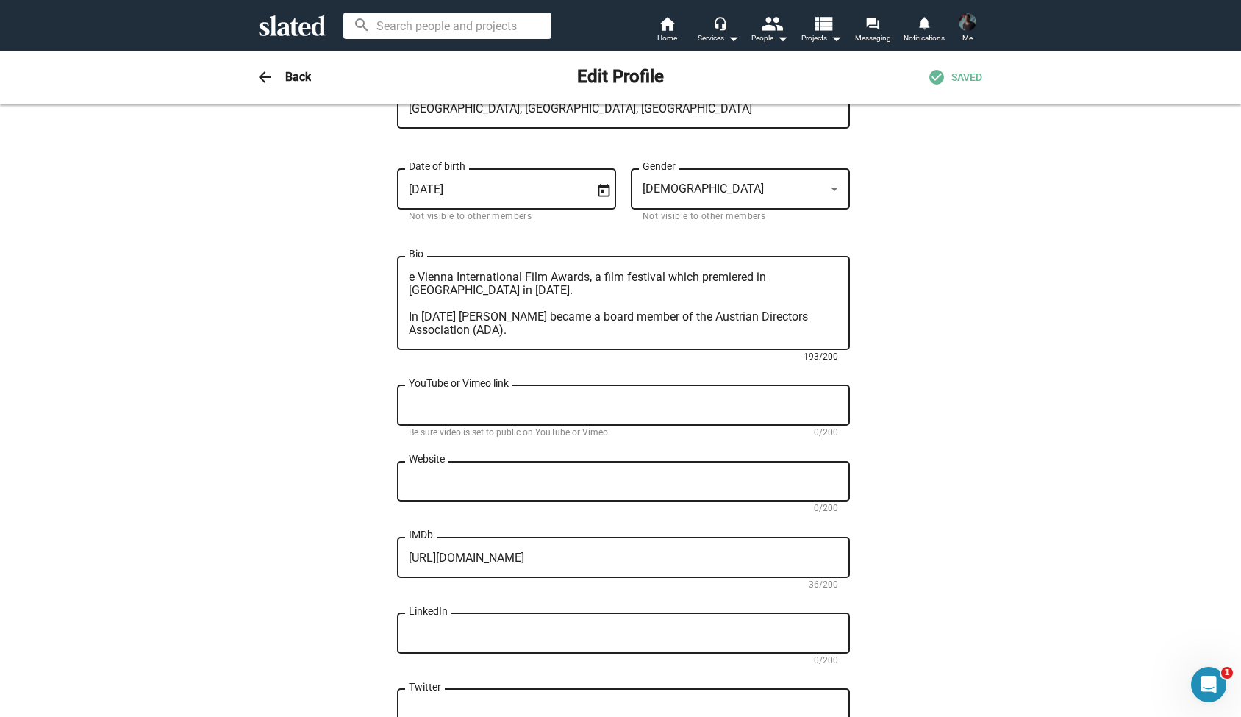
drag, startPoint x: 819, startPoint y: 334, endPoint x: 357, endPoint y: 278, distance: 465.9
click at [357, 278] on div "Change Image Change Image Alexander First name (required) Bruckner Last name (r…" at bounding box center [621, 375] width 724 height 1102
type textarea "Association (ADA)."
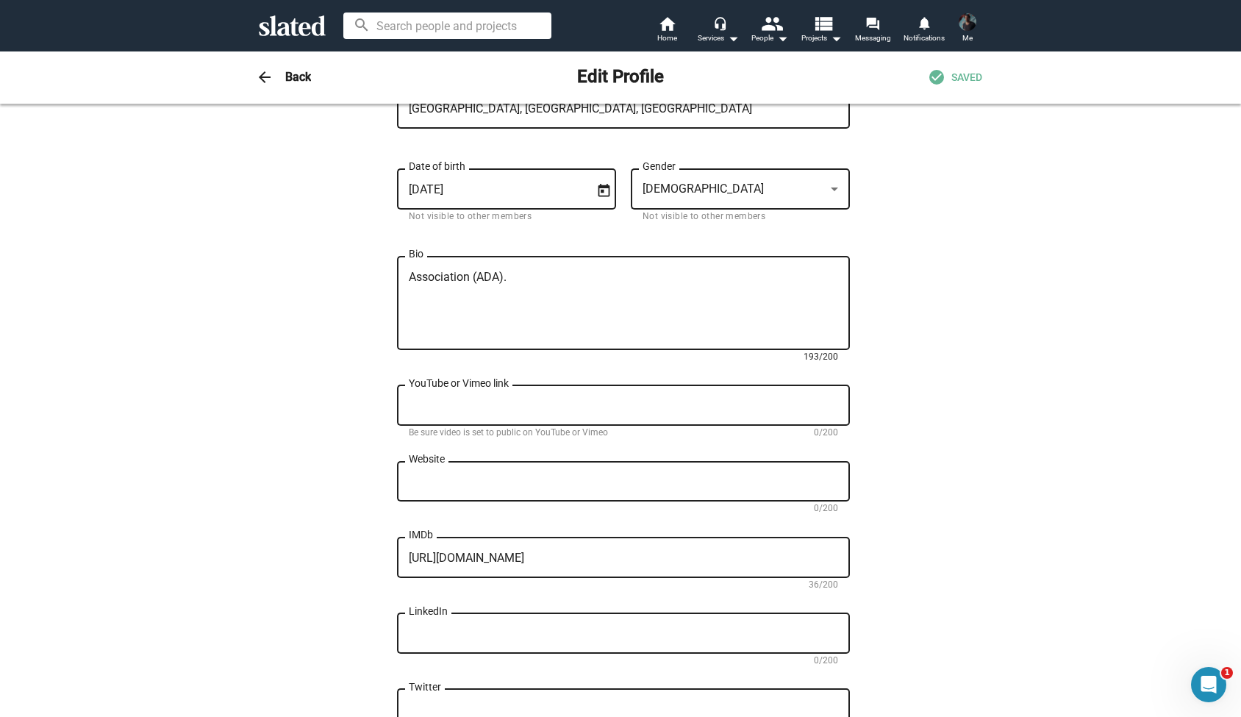
scroll to position [0, 0]
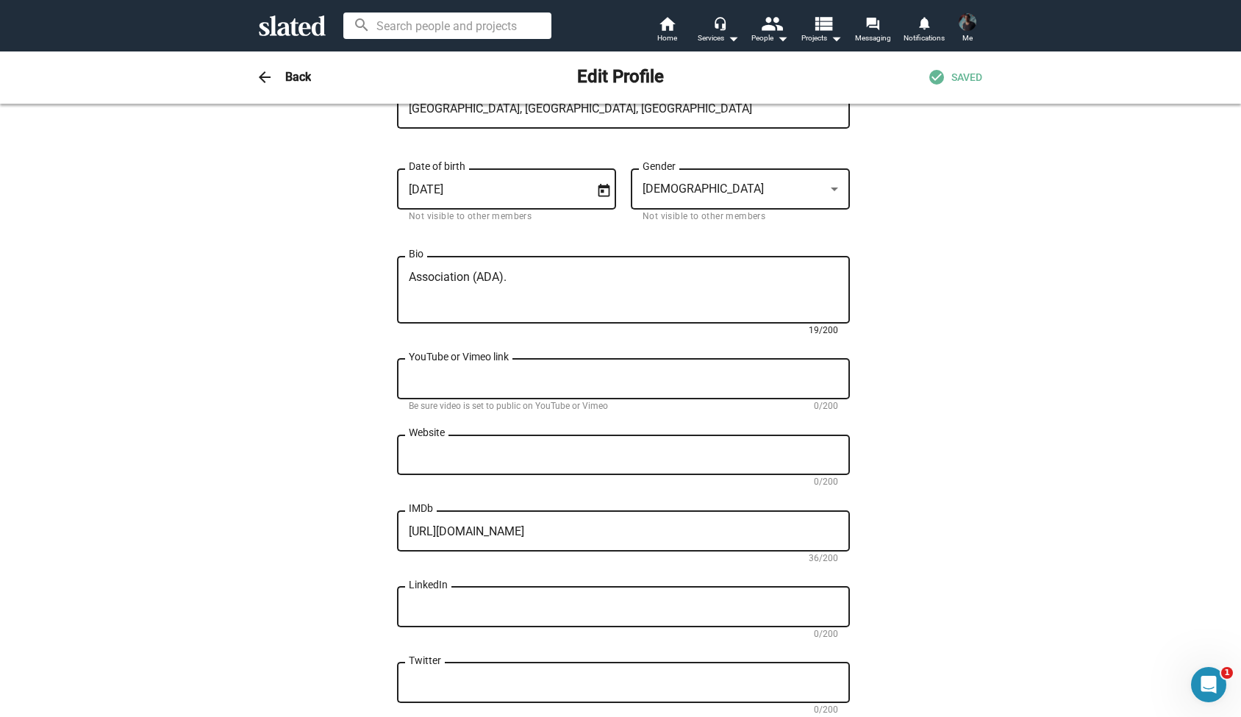
drag, startPoint x: 521, startPoint y: 297, endPoint x: 374, endPoint y: 271, distance: 150.0
click at [374, 271] on div "Change Image Change Image Alexander First name (required) Bruckner Last name (r…" at bounding box center [621, 362] width 724 height 1076
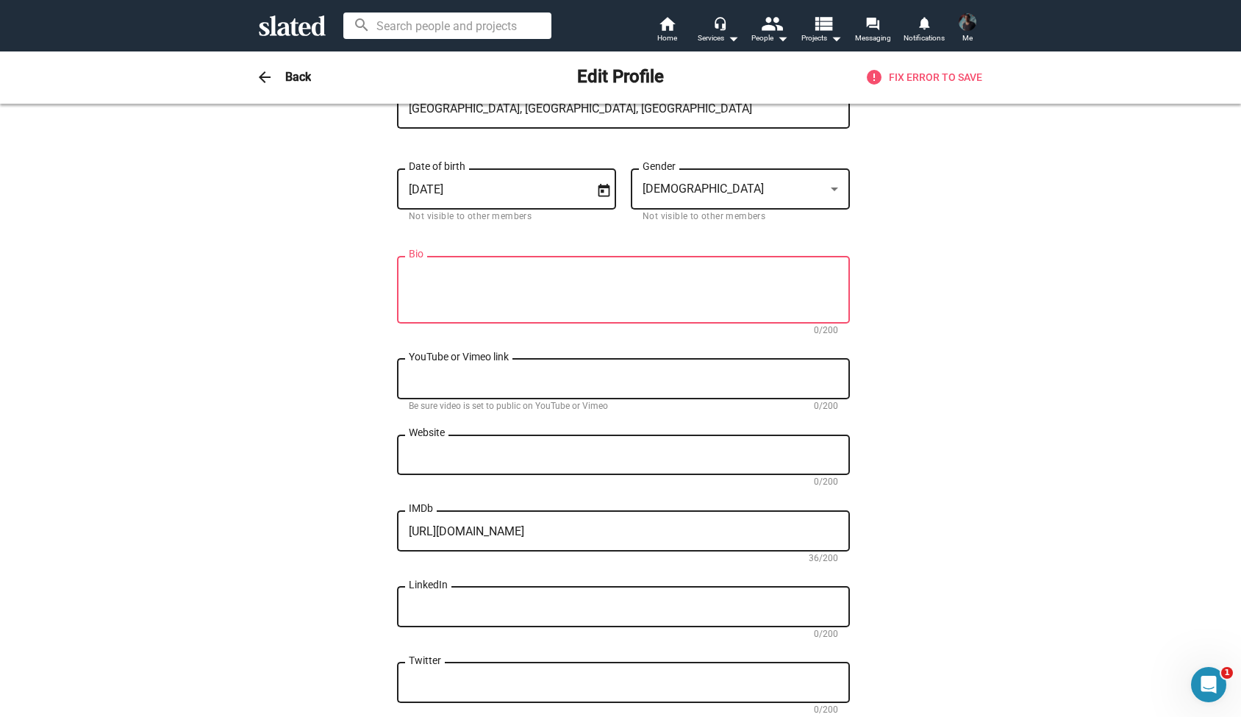
paste textarea "https://www.imdb.com/name/nm3067806/bio/?ref_=nm_ov_bio_sm"
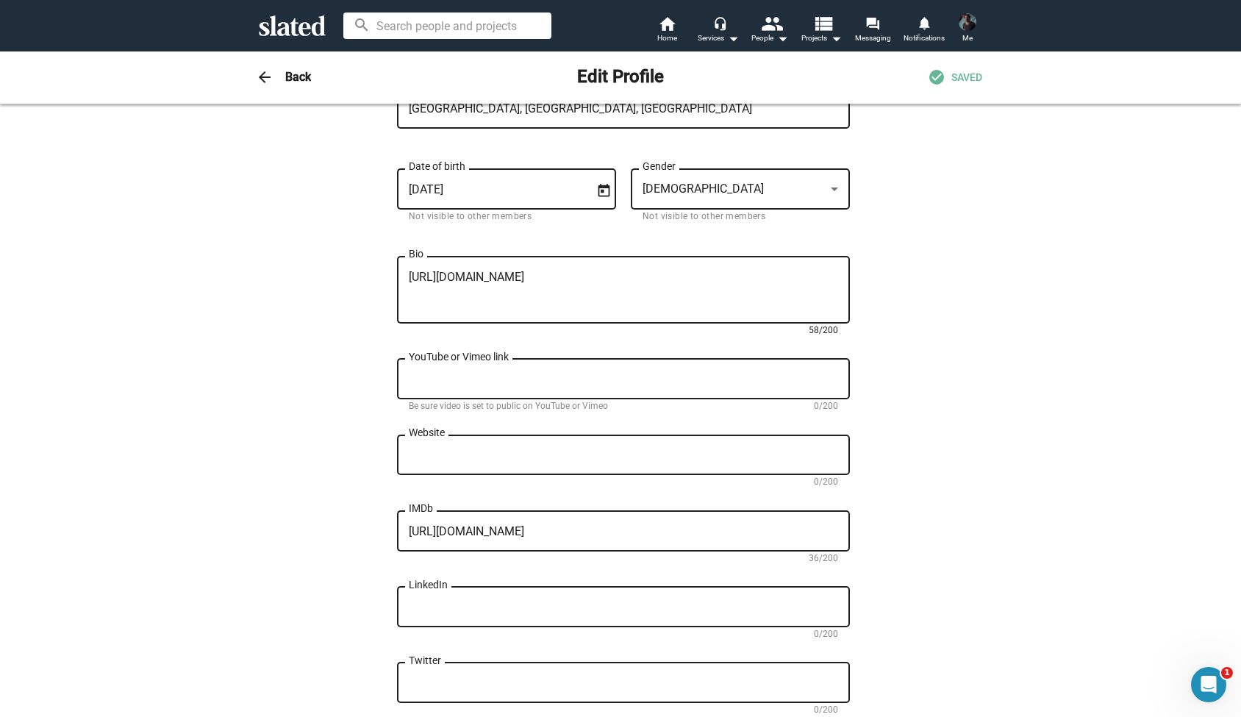
click at [431, 304] on textarea "https://www.imdb.com/name/nm3067806/bio/?ref_=nm_ov_bio_sm" at bounding box center [623, 291] width 429 height 40
paste textarea "[URL][DOMAIN_NAME]"
drag, startPoint x: 772, startPoint y: 278, endPoint x: 405, endPoint y: 277, distance: 366.9
click at [405, 277] on div "https://www.imdb.com/name/nm3067806/bio/?ref_=nm_ov_bio_sm https://de.wikipedia…" at bounding box center [623, 289] width 453 height 70
paste textarea
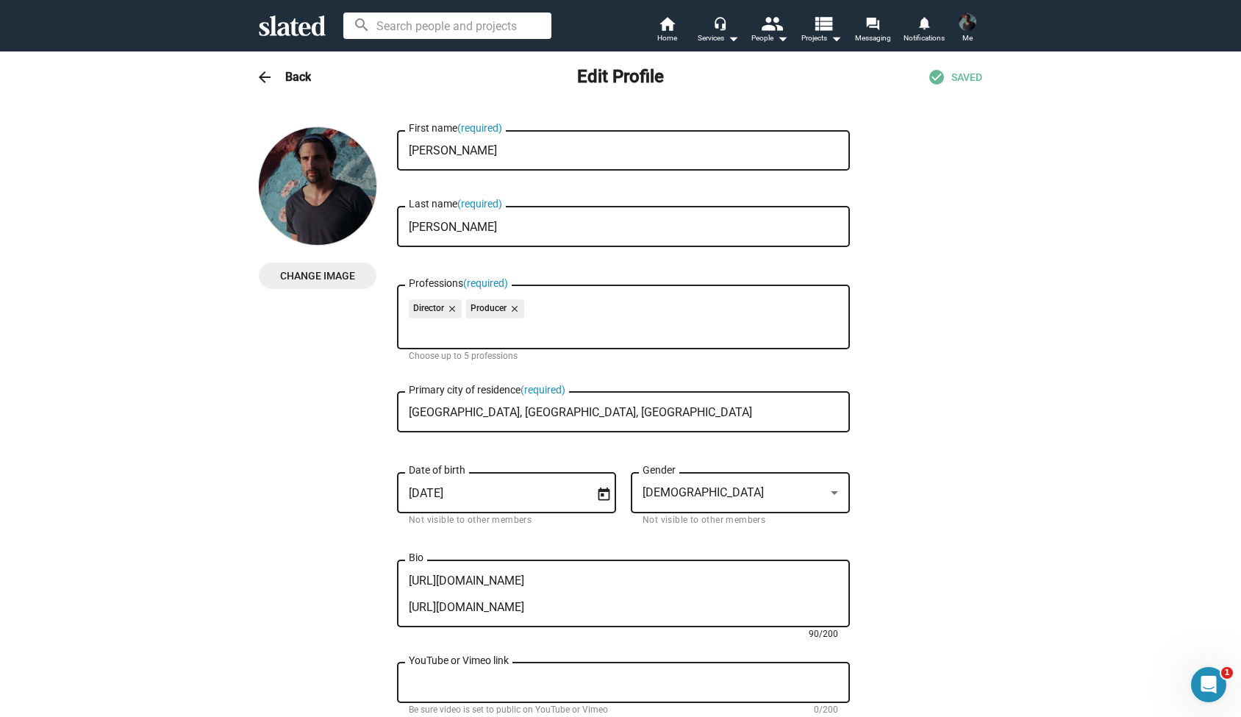
type textarea "[URL][DOMAIN_NAME] [URL][DOMAIN_NAME]"
click at [671, 323] on div "Director close Producer close" at bounding box center [623, 311] width 429 height 24
click at [643, 313] on div "Director close Producer close" at bounding box center [623, 311] width 429 height 24
click at [974, 38] on button "Me" at bounding box center [967, 29] width 35 height 38
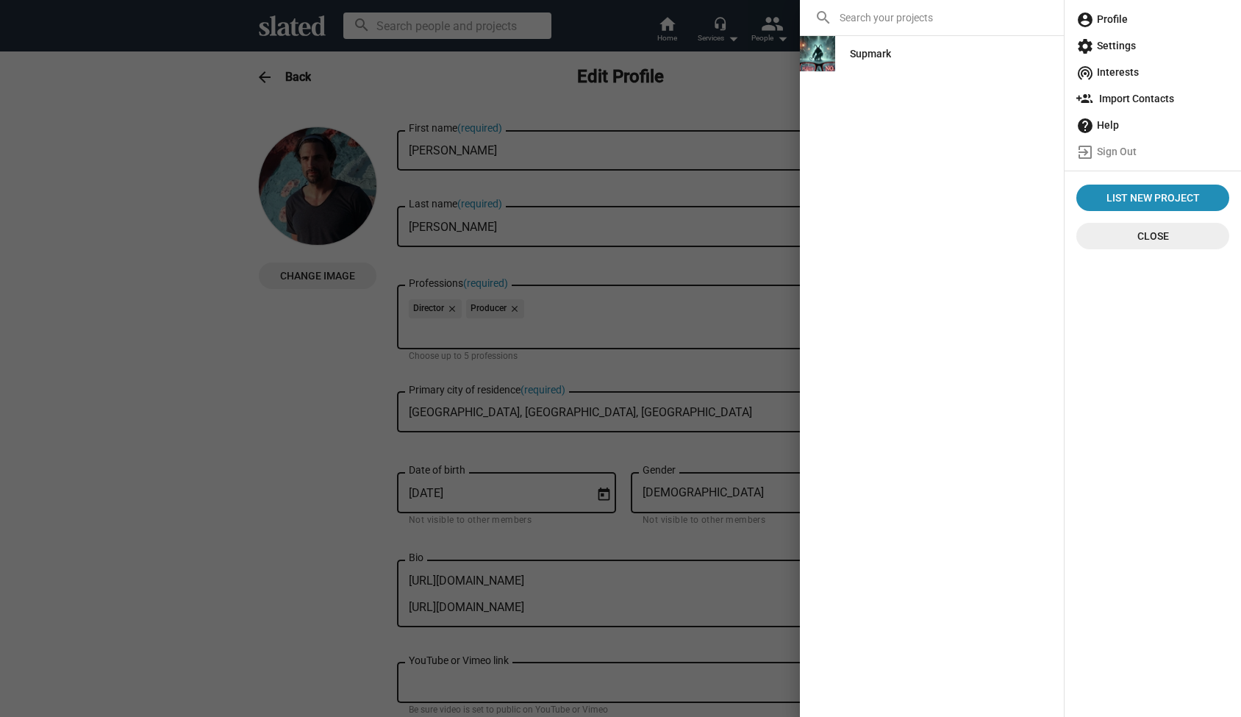
click at [1116, 22] on span "account_circle Profile" at bounding box center [1153, 19] width 153 height 26
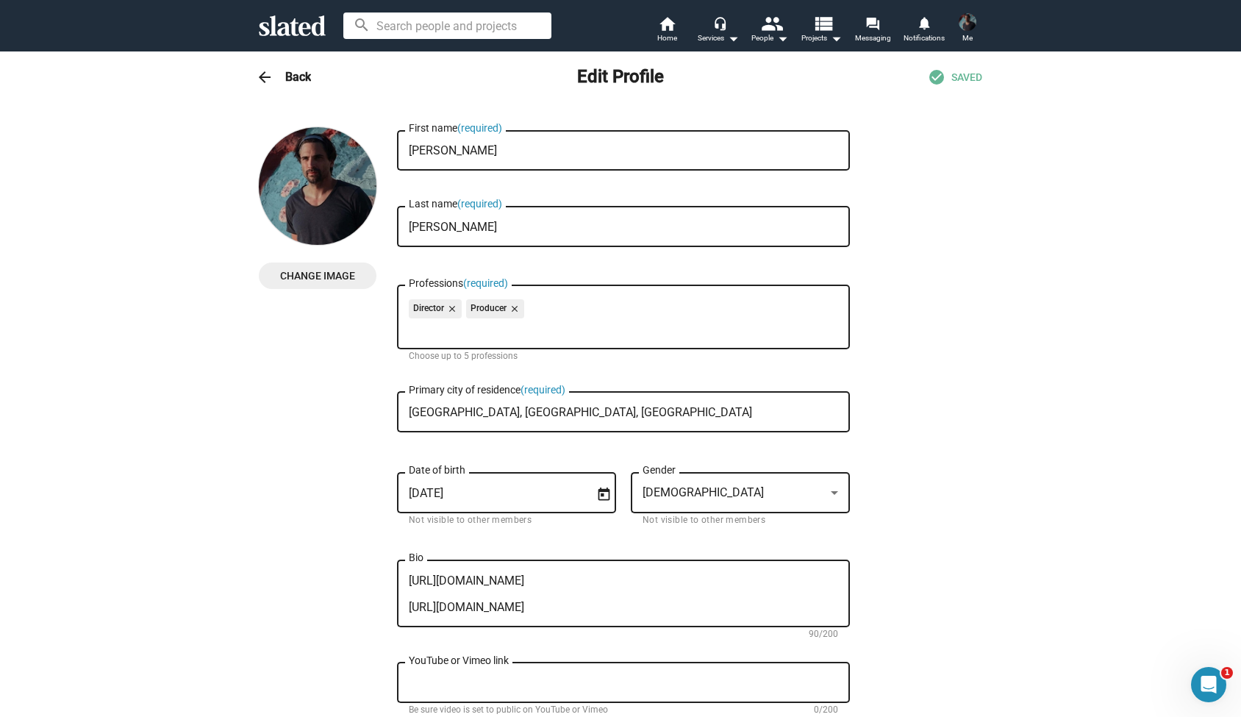
click at [971, 31] on span "Me" at bounding box center [968, 38] width 10 height 18
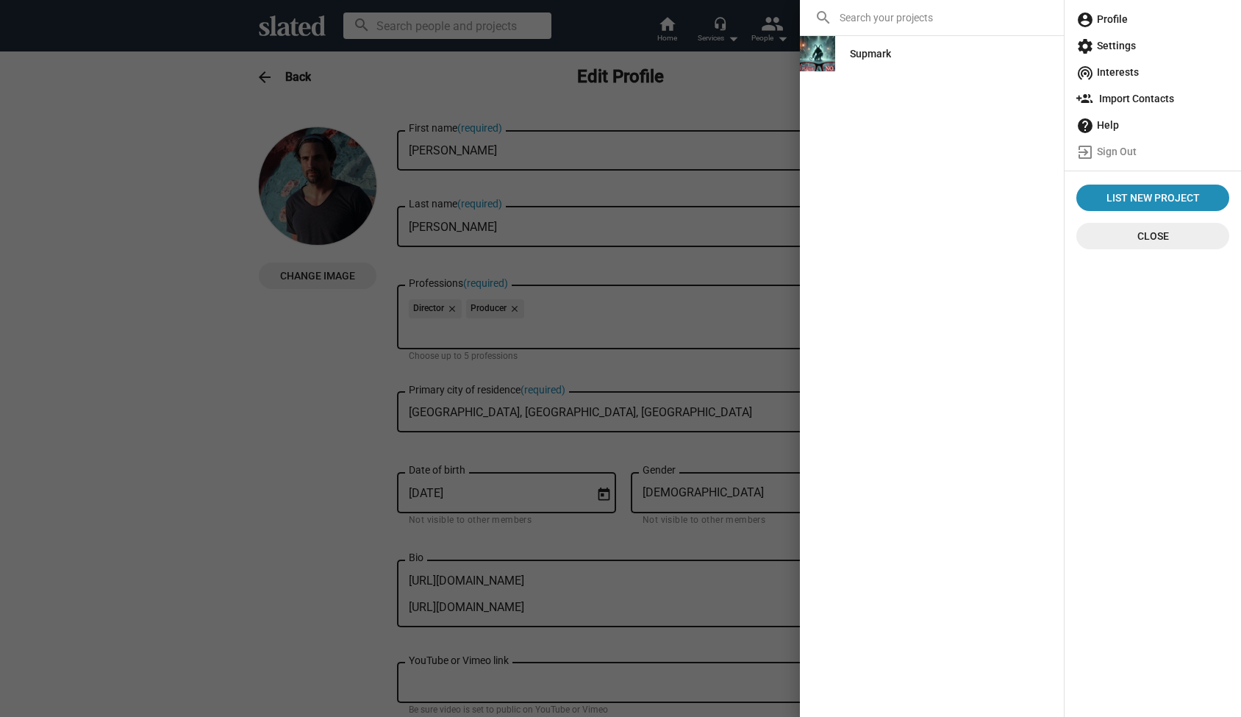
click at [1113, 21] on span "account_circle Profile" at bounding box center [1153, 19] width 153 height 26
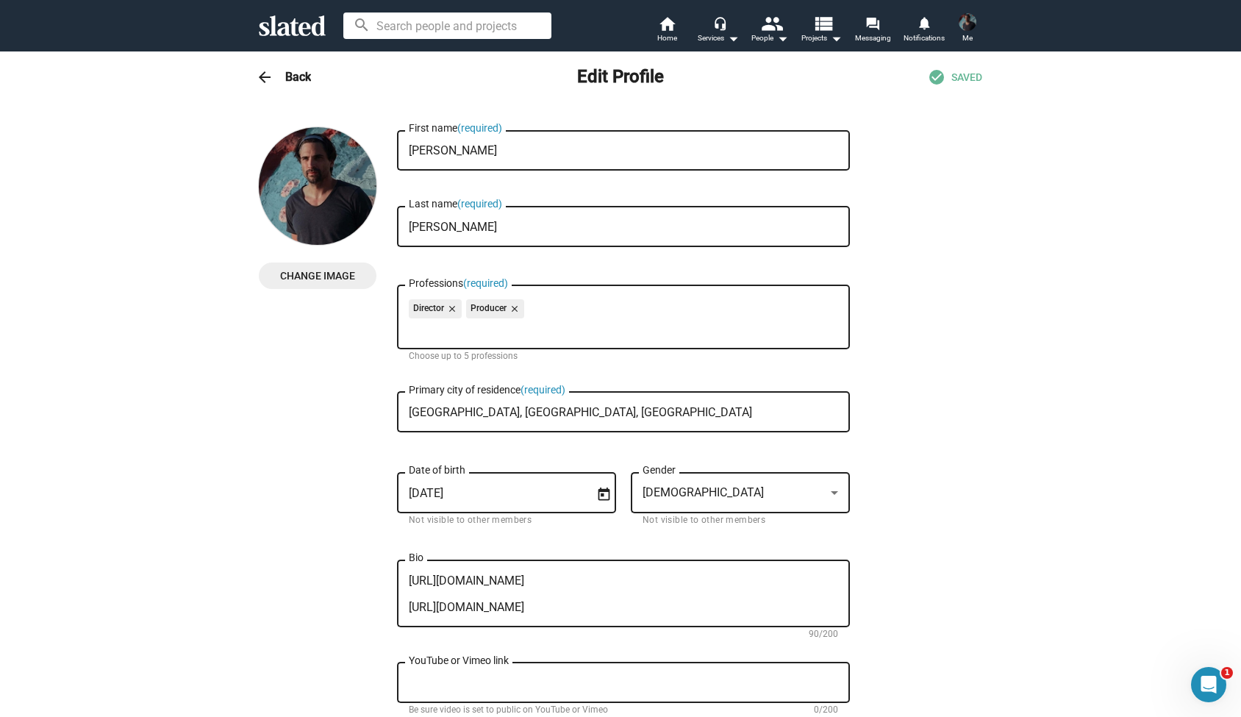
click at [304, 78] on h3 "Back" at bounding box center [298, 76] width 26 height 15
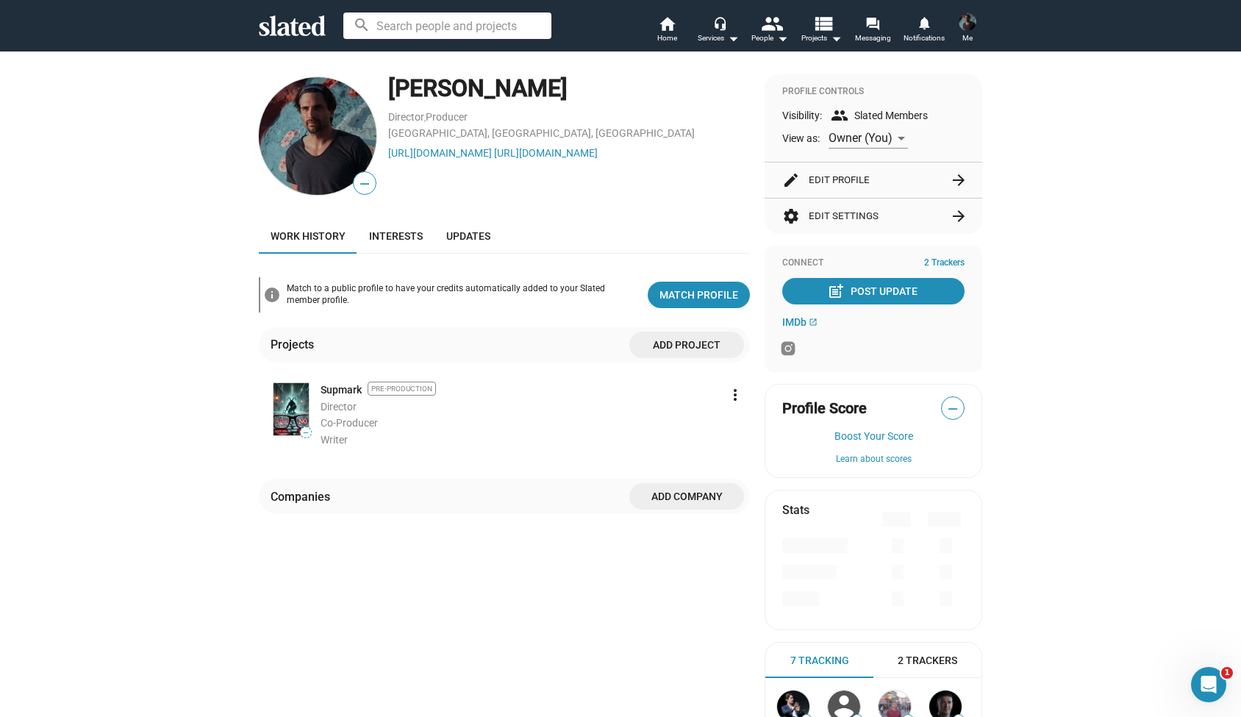
click at [952, 403] on span "—" at bounding box center [953, 408] width 22 height 19
click at [879, 430] on button "Boost Your Score" at bounding box center [873, 436] width 182 height 12
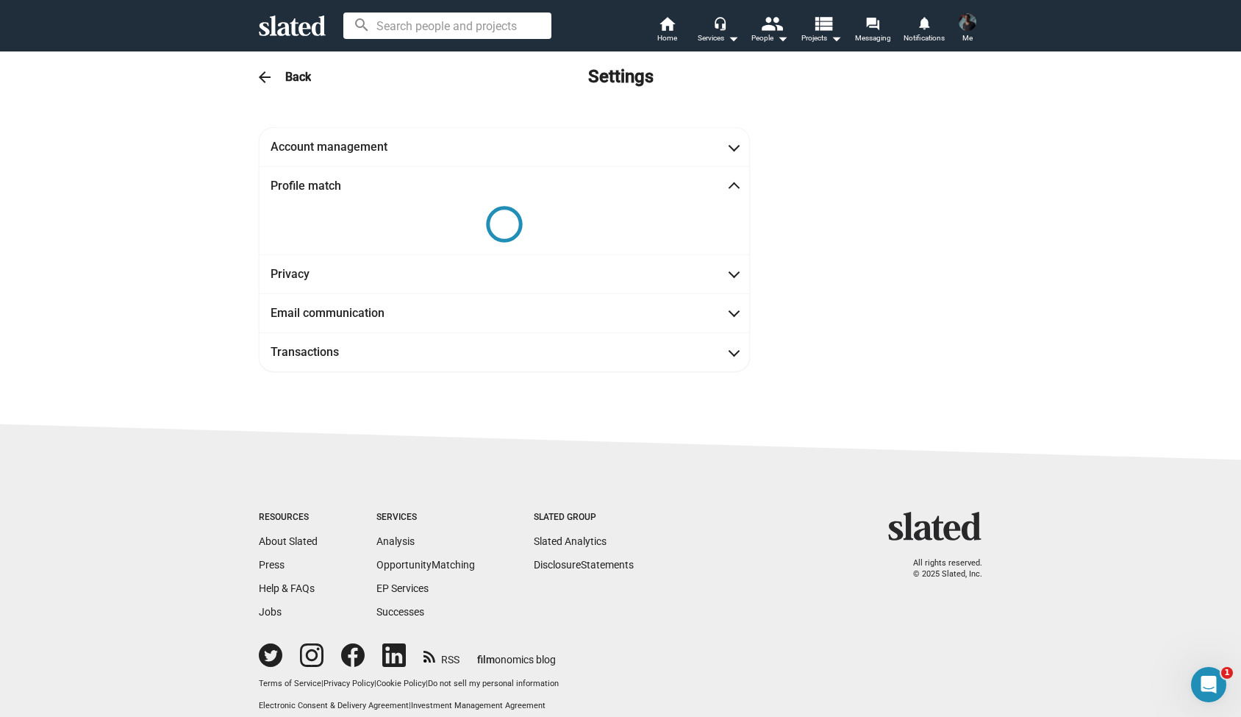
click at [721, 187] on span "Profile match" at bounding box center [505, 185] width 468 height 15
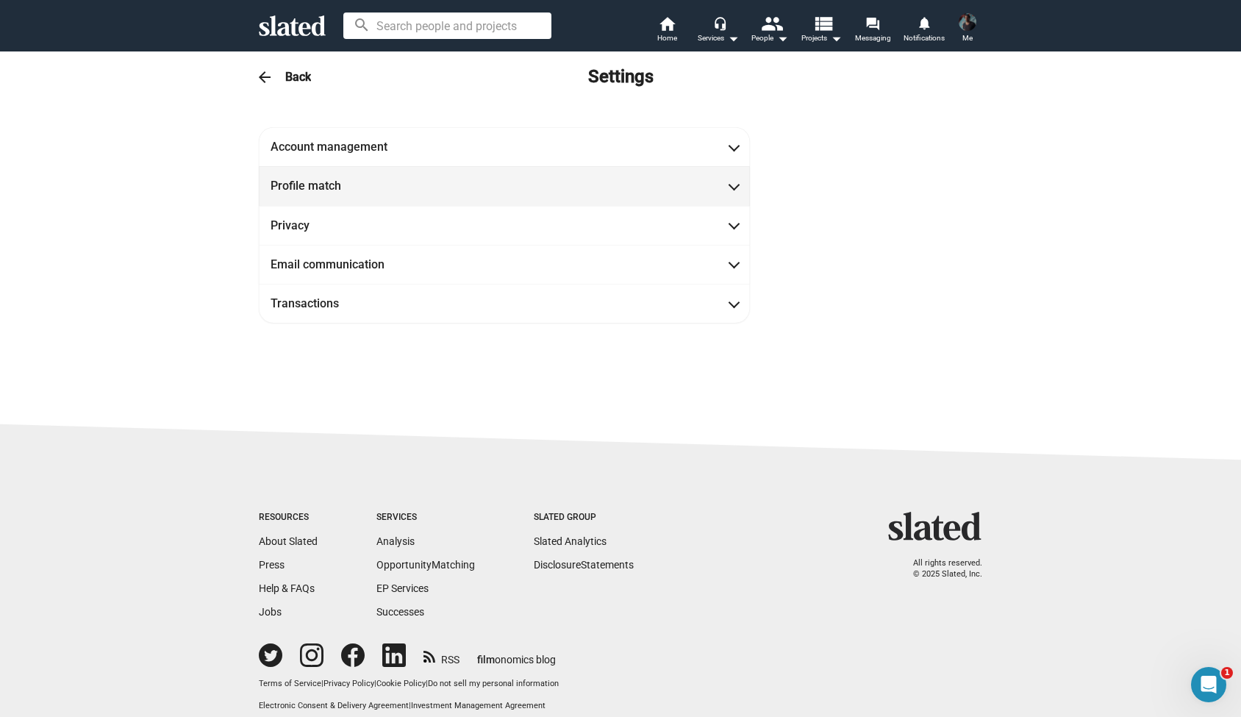
click at [721, 187] on span "Profile match" at bounding box center [505, 185] width 468 height 15
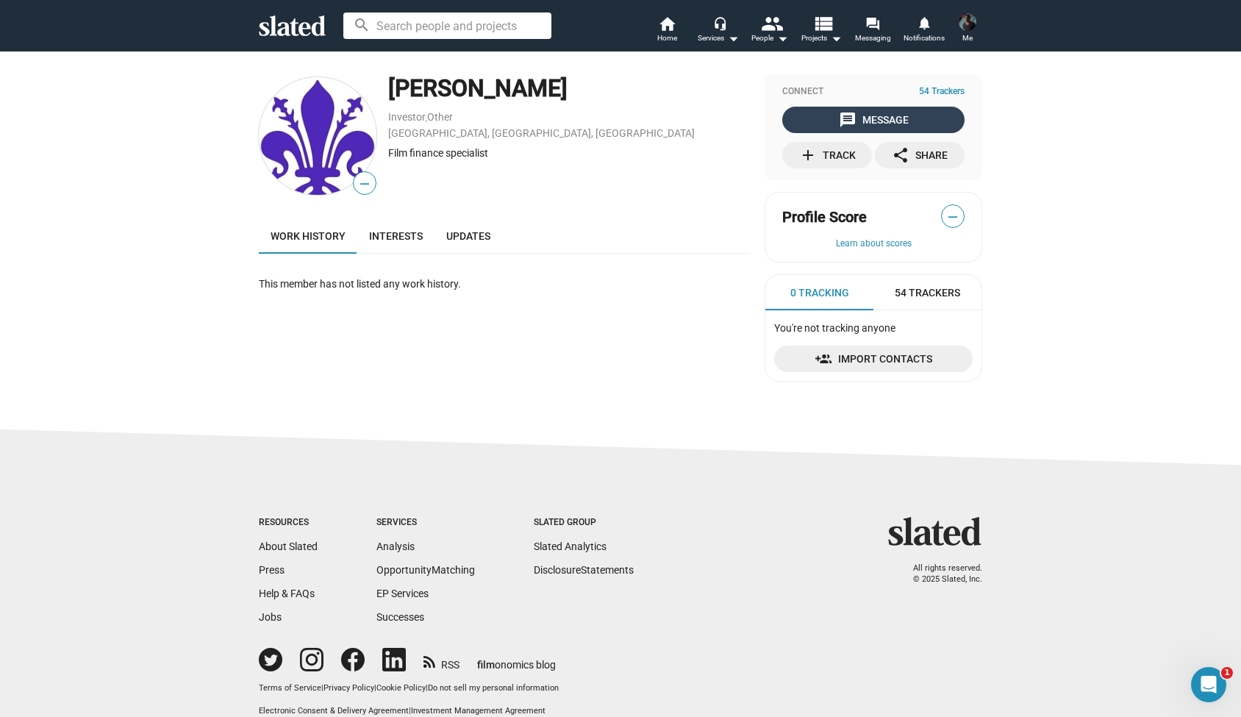
click at [880, 121] on div "message Message" at bounding box center [874, 120] width 70 height 26
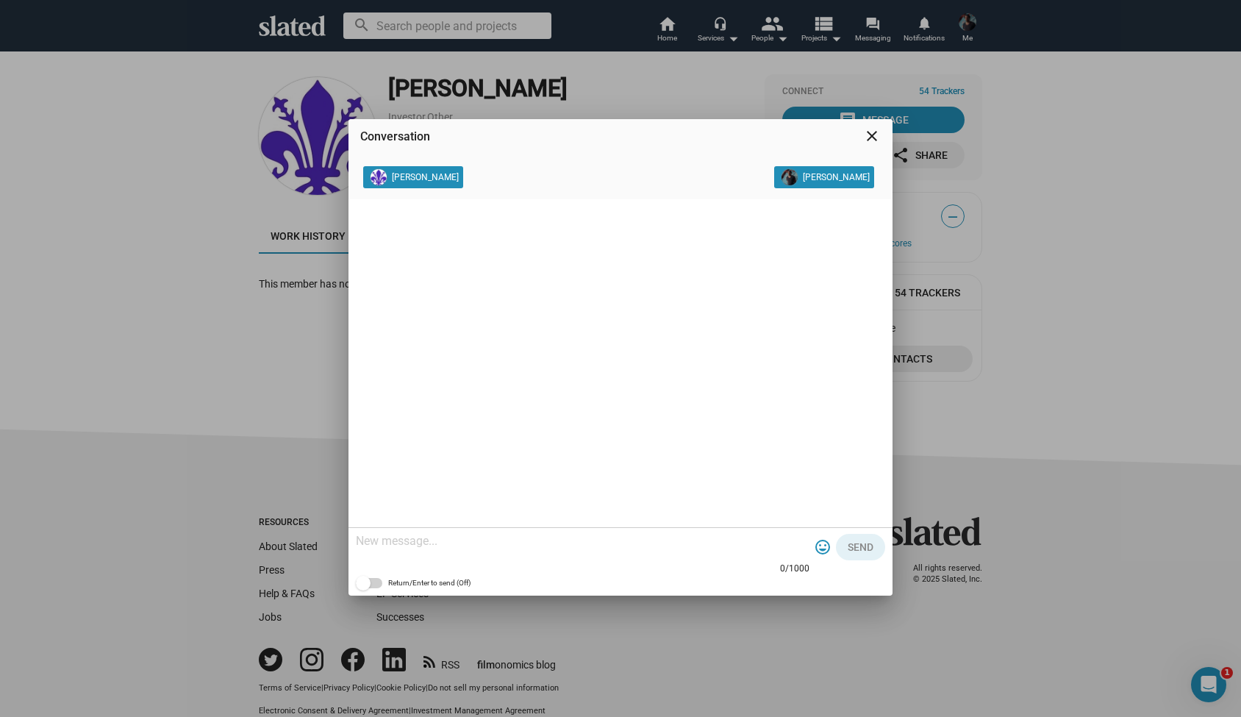
click at [379, 546] on textarea at bounding box center [583, 541] width 454 height 15
paste textarea "Lo Ipsu, Do sita co Adipiscin Elitsedd eiu T incid utla et dolor magn aliquae a…"
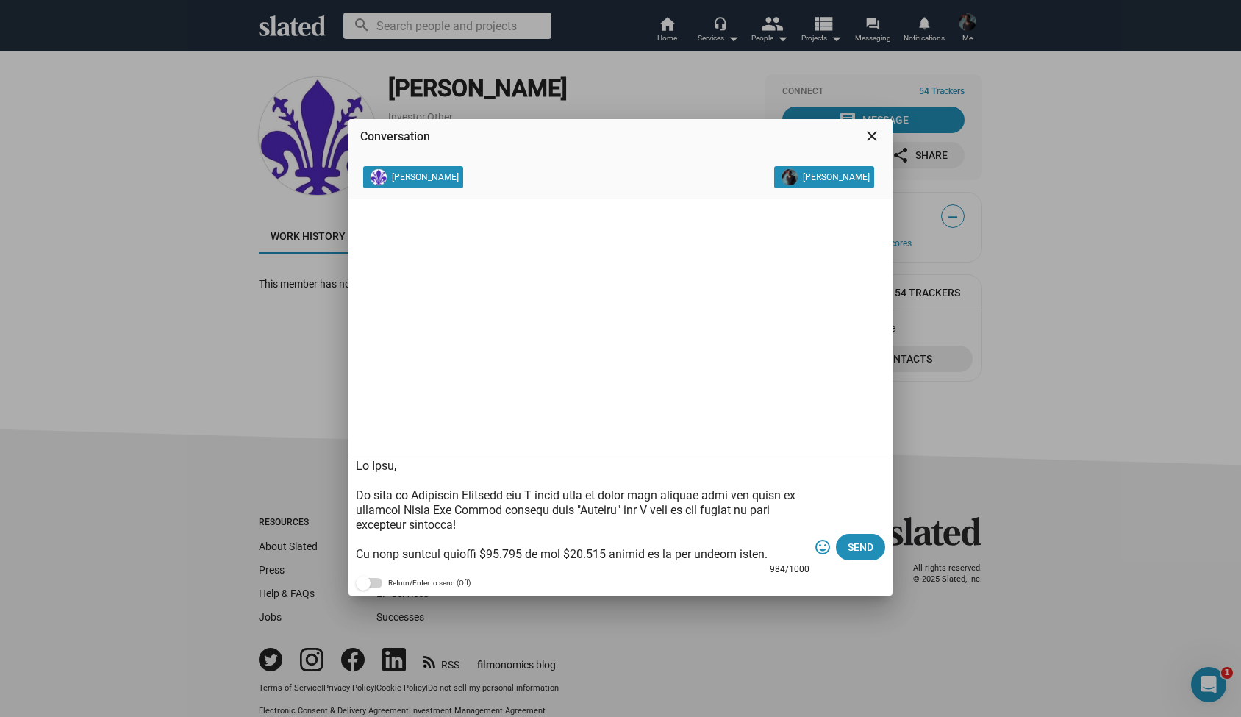
click at [393, 468] on textarea at bounding box center [583, 510] width 454 height 103
type textarea "Hi Antonio, My name is Alexander Bruckner and I would love to share more detail…"
click at [869, 553] on span "Send" at bounding box center [861, 547] width 26 height 26
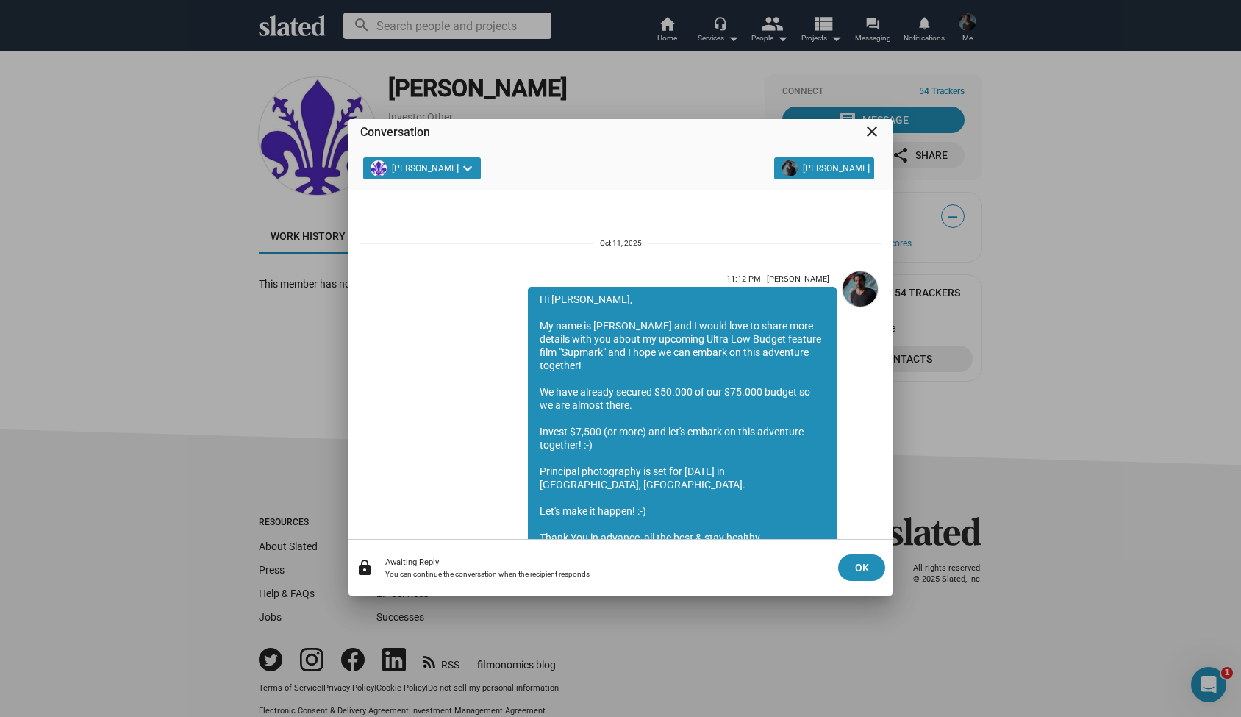
scroll to position [288, 0]
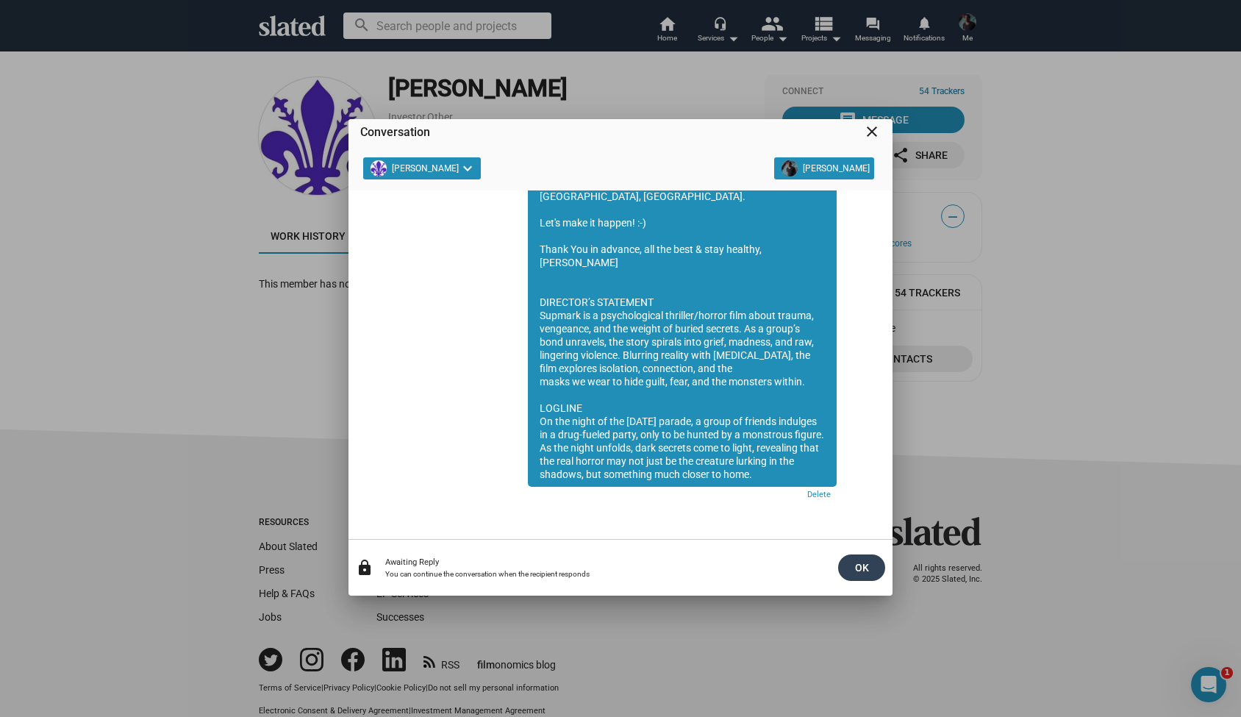
click at [846, 565] on button "OK" at bounding box center [861, 567] width 47 height 26
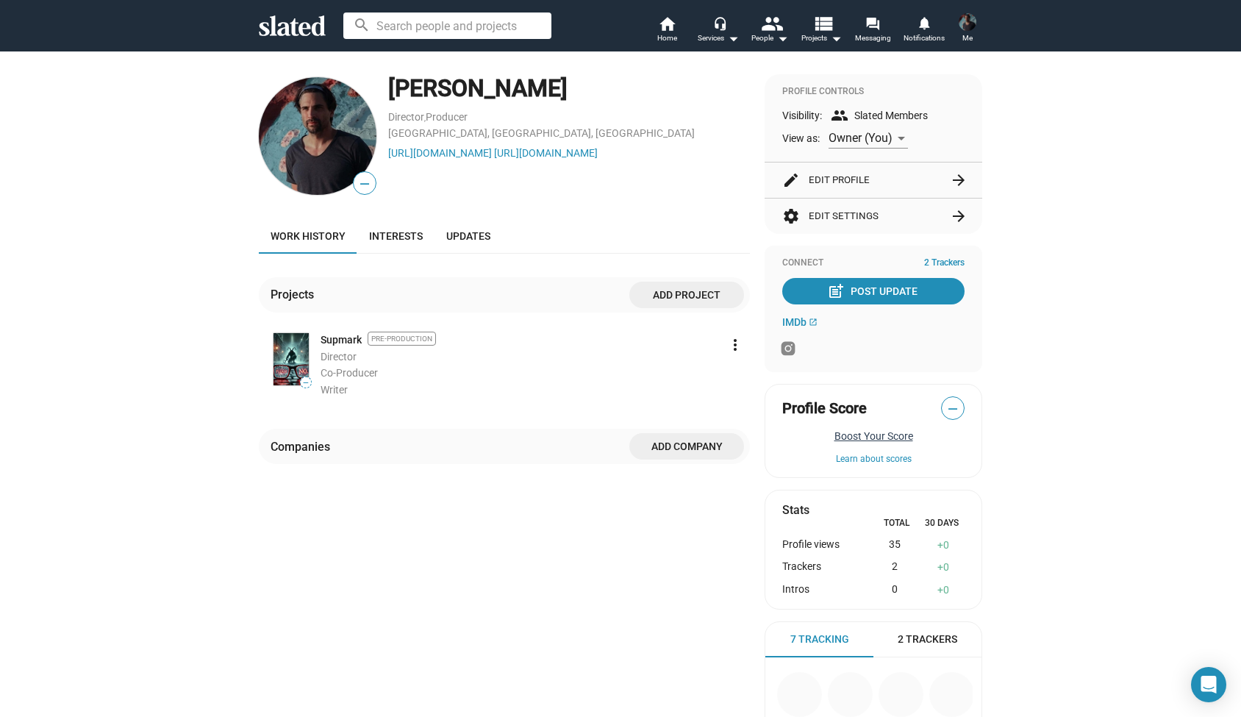
click at [878, 432] on button "Boost Your Score" at bounding box center [873, 436] width 182 height 12
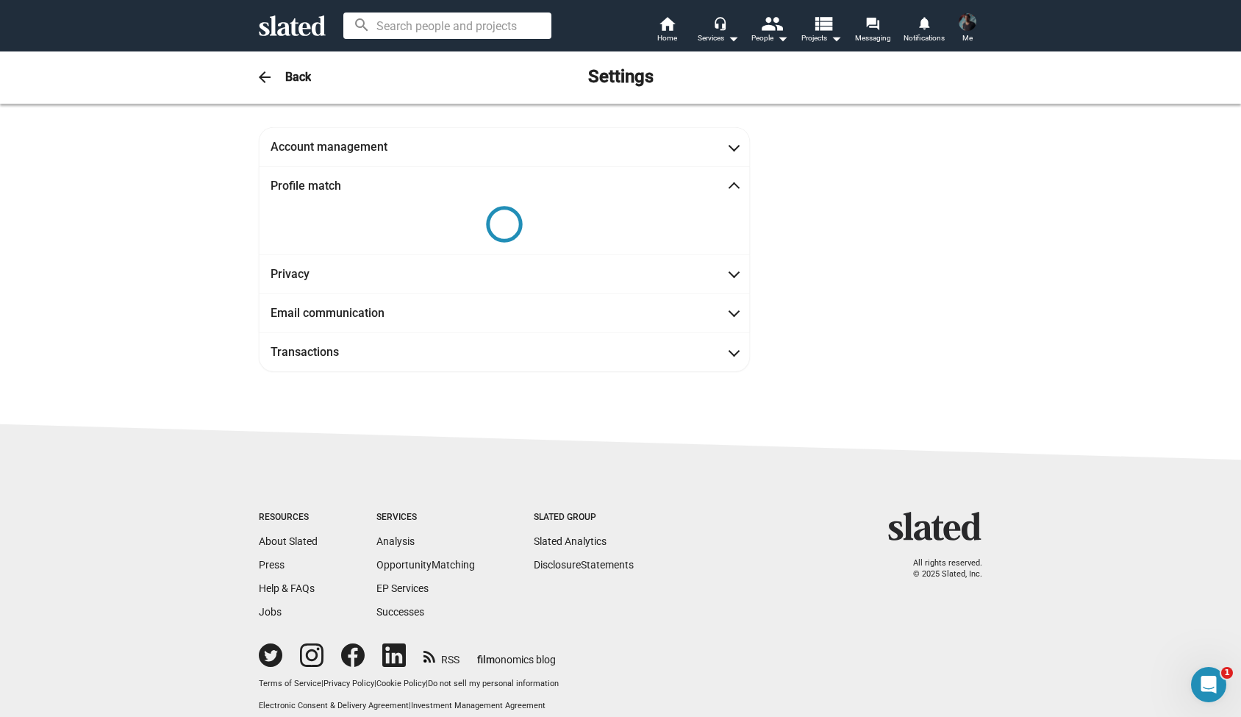
scroll to position [13, 0]
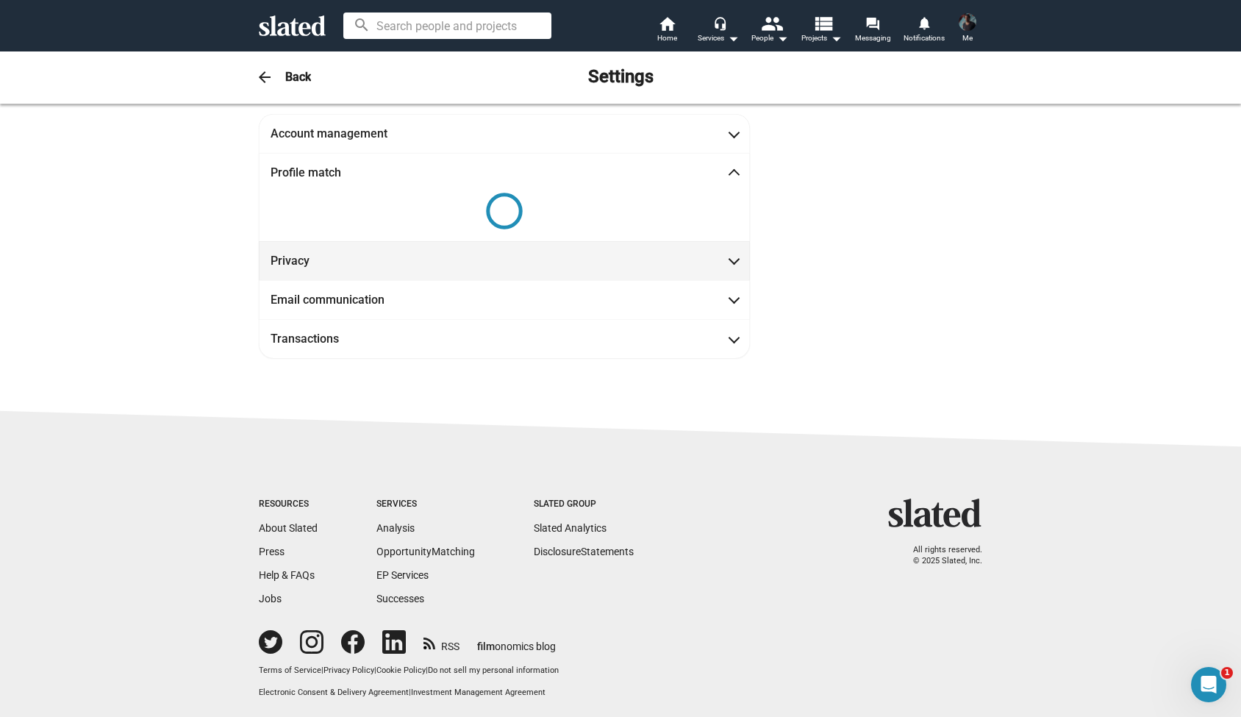
click at [743, 265] on mat-expansion-panel-header "Privacy" at bounding box center [504, 260] width 491 height 39
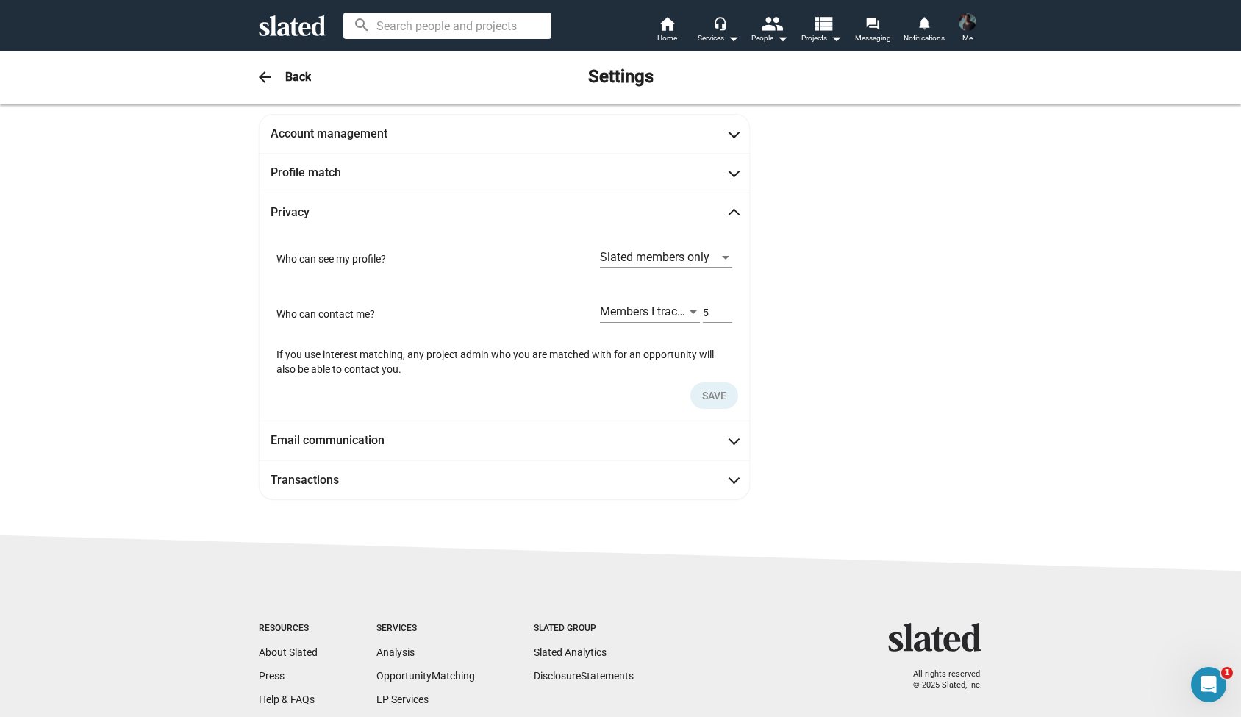
scroll to position [71, 0]
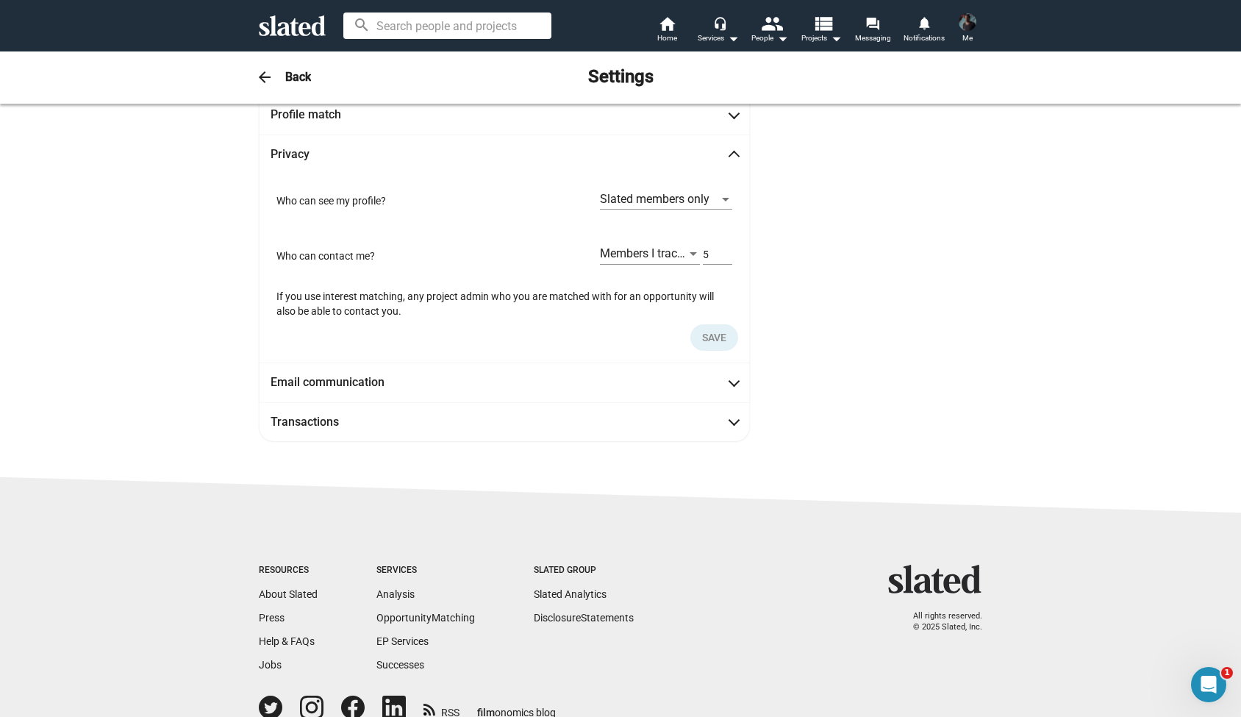
click at [694, 251] on div at bounding box center [693, 255] width 13 height 12
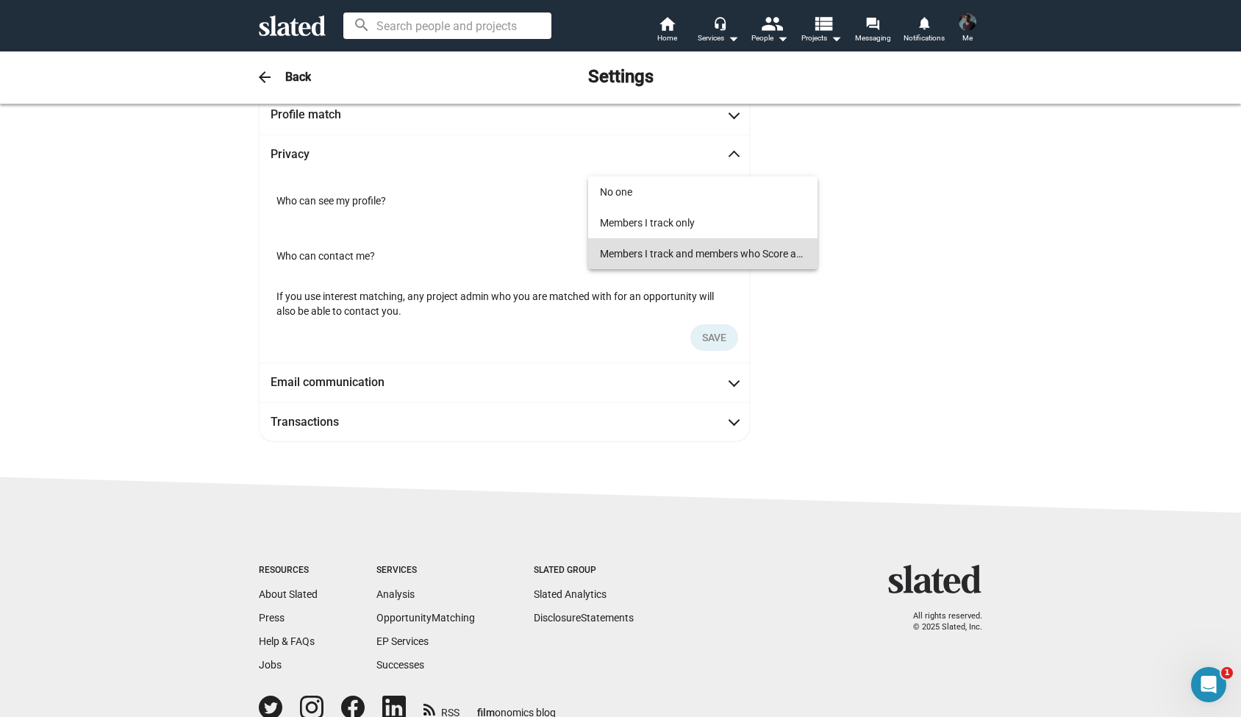
click at [650, 251] on span "Members I track and members who Score at least" at bounding box center [703, 253] width 206 height 31
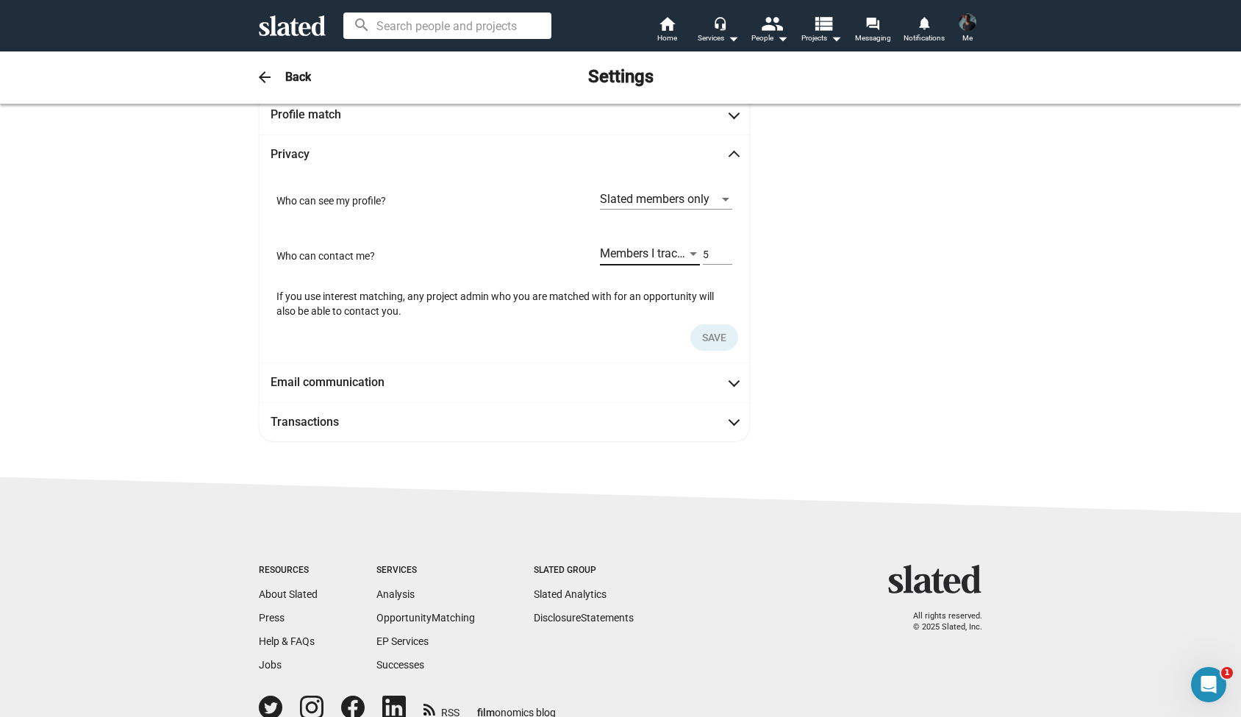
click at [688, 252] on div at bounding box center [693, 255] width 13 height 12
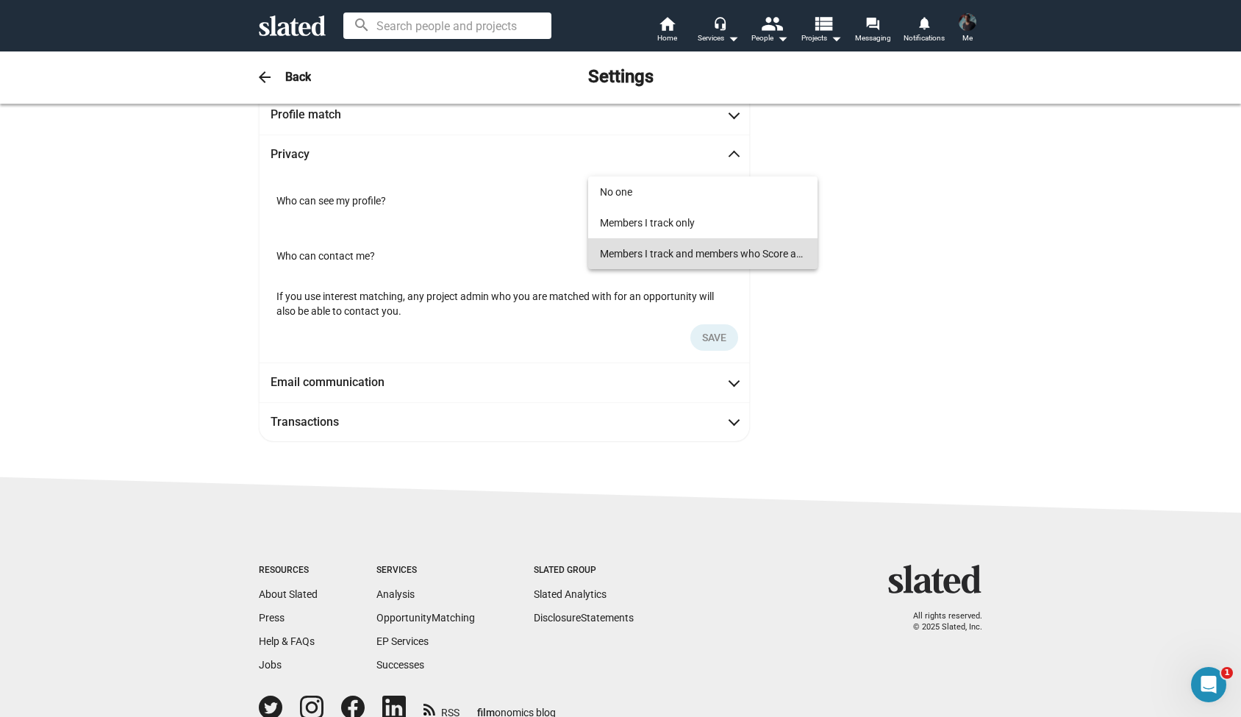
click at [720, 254] on span "Members I track and members who Score at least" at bounding box center [703, 253] width 206 height 31
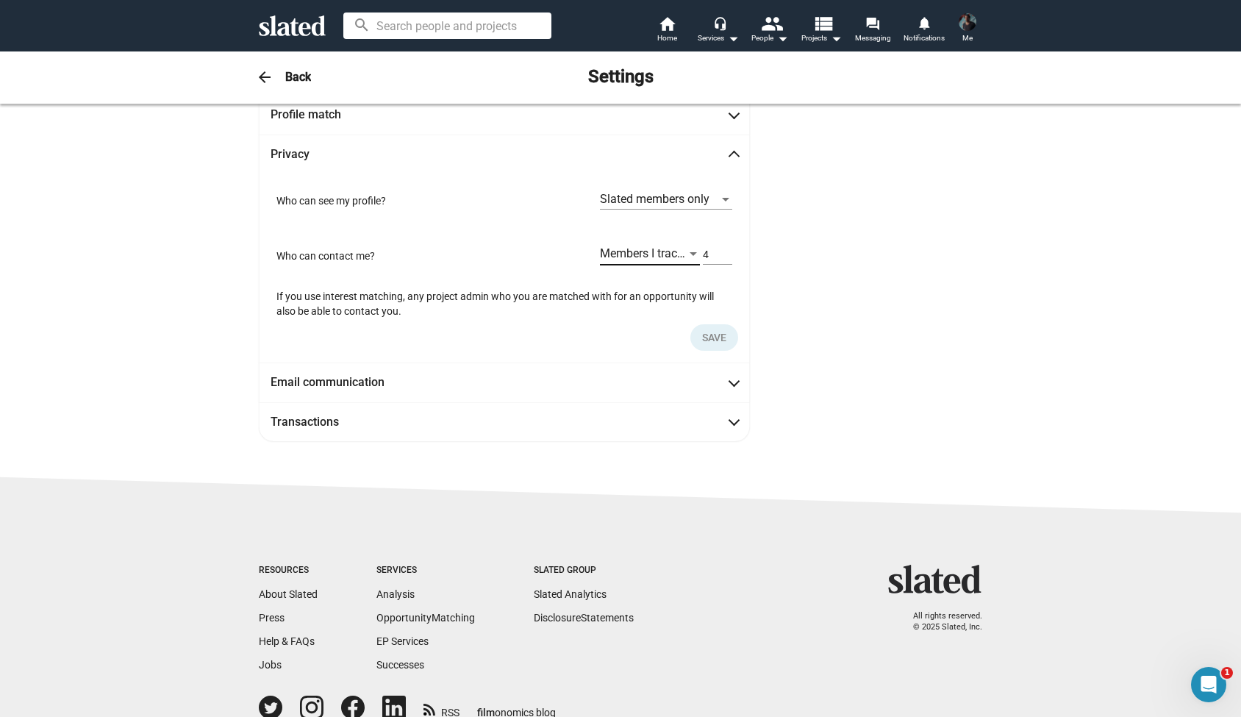
click at [727, 254] on input "4" at bounding box center [717, 254] width 29 height 13
click at [727, 254] on input "3" at bounding box center [717, 254] width 29 height 13
click at [727, 254] on input "2" at bounding box center [717, 254] width 29 height 13
click at [727, 254] on input "1" at bounding box center [717, 254] width 29 height 13
click at [727, 254] on input "0" at bounding box center [717, 254] width 29 height 13
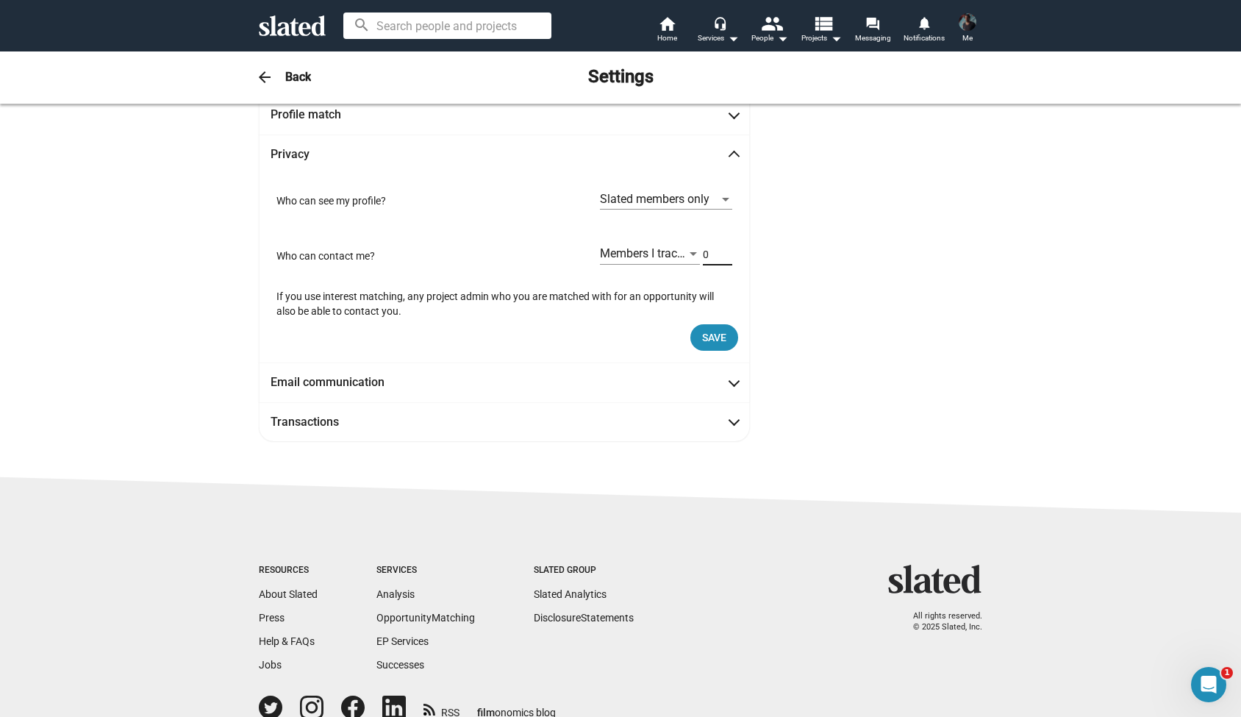
click at [727, 254] on input "0" at bounding box center [717, 254] width 29 height 13
click at [727, 251] on input "1" at bounding box center [717, 254] width 29 height 13
click at [727, 251] on input "2" at bounding box center [717, 254] width 29 height 13
click at [727, 251] on input "3" at bounding box center [717, 254] width 29 height 13
click at [727, 251] on input "4" at bounding box center [717, 254] width 29 height 13
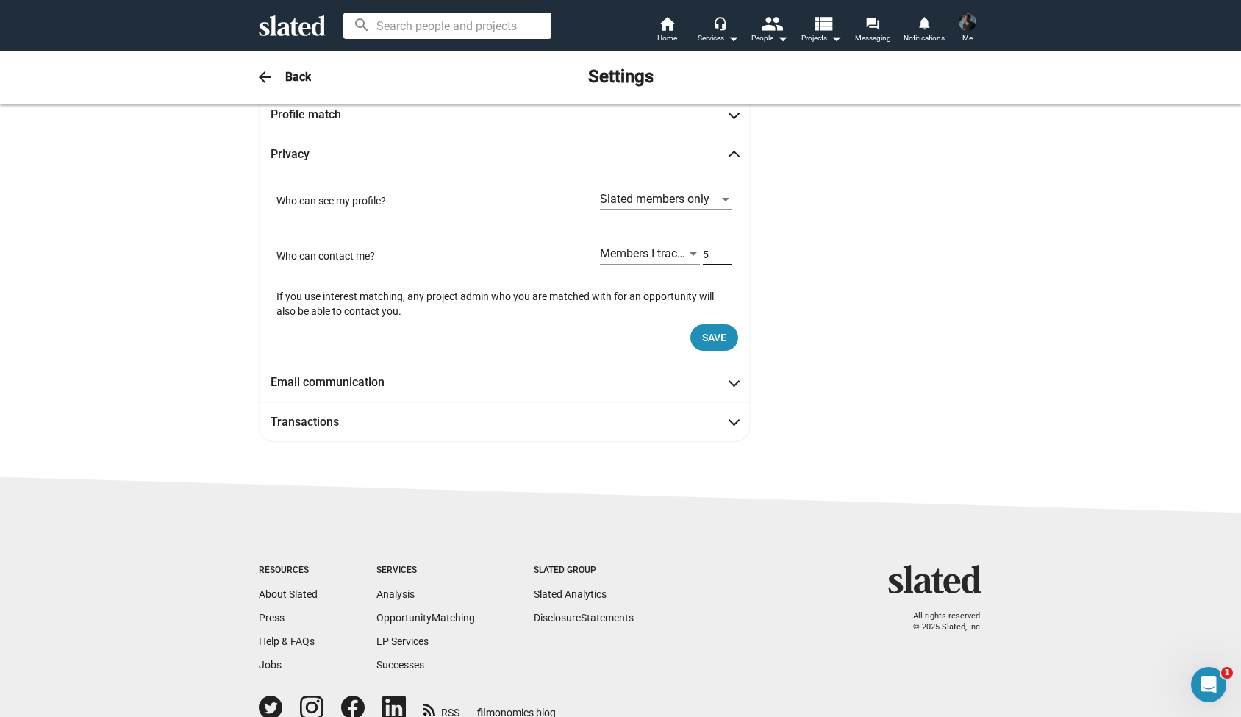
click at [727, 251] on input "5" at bounding box center [717, 254] width 29 height 13
click at [727, 251] on input "6" at bounding box center [717, 254] width 29 height 13
click at [727, 251] on input "7" at bounding box center [717, 254] width 29 height 13
click at [727, 251] on input "8" at bounding box center [717, 254] width 29 height 13
click at [727, 251] on input "9" at bounding box center [717, 254] width 29 height 13
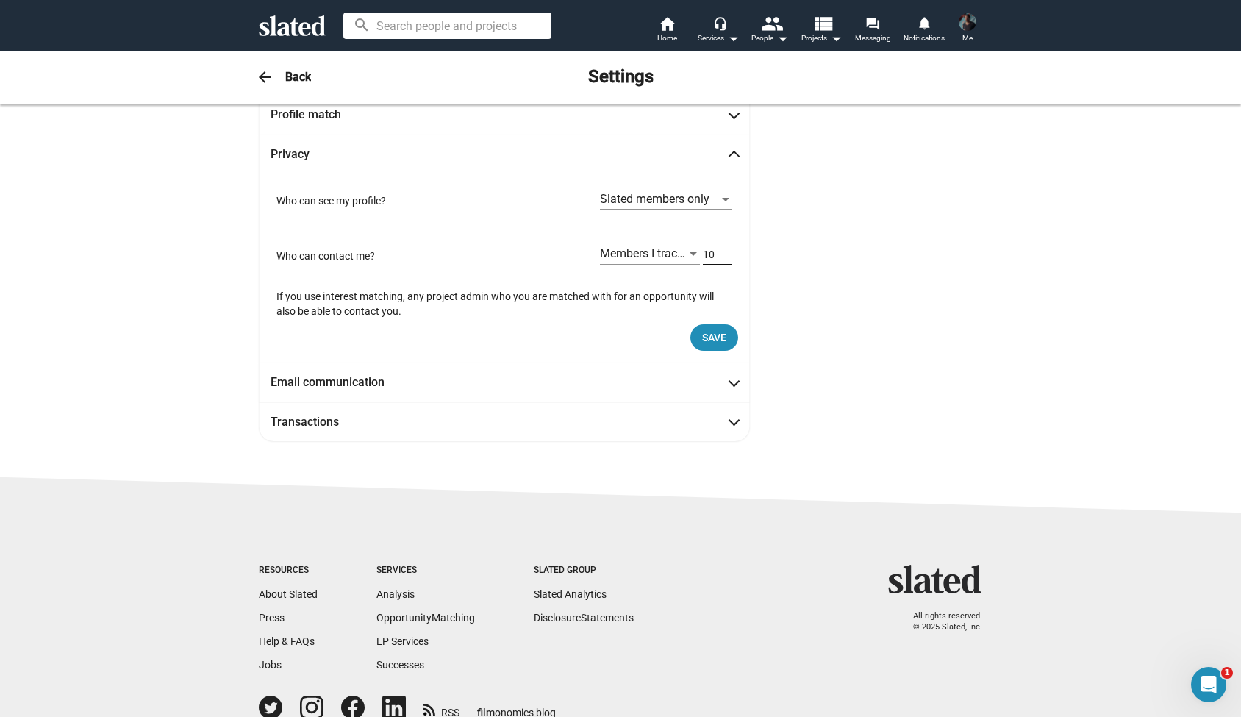
click at [727, 251] on input "10" at bounding box center [717, 254] width 29 height 13
click at [727, 251] on input "11" at bounding box center [717, 254] width 29 height 13
click at [727, 251] on input "12" at bounding box center [717, 254] width 29 height 13
click at [727, 251] on input "13" at bounding box center [717, 254] width 29 height 13
click at [727, 251] on input "14" at bounding box center [717, 254] width 29 height 13
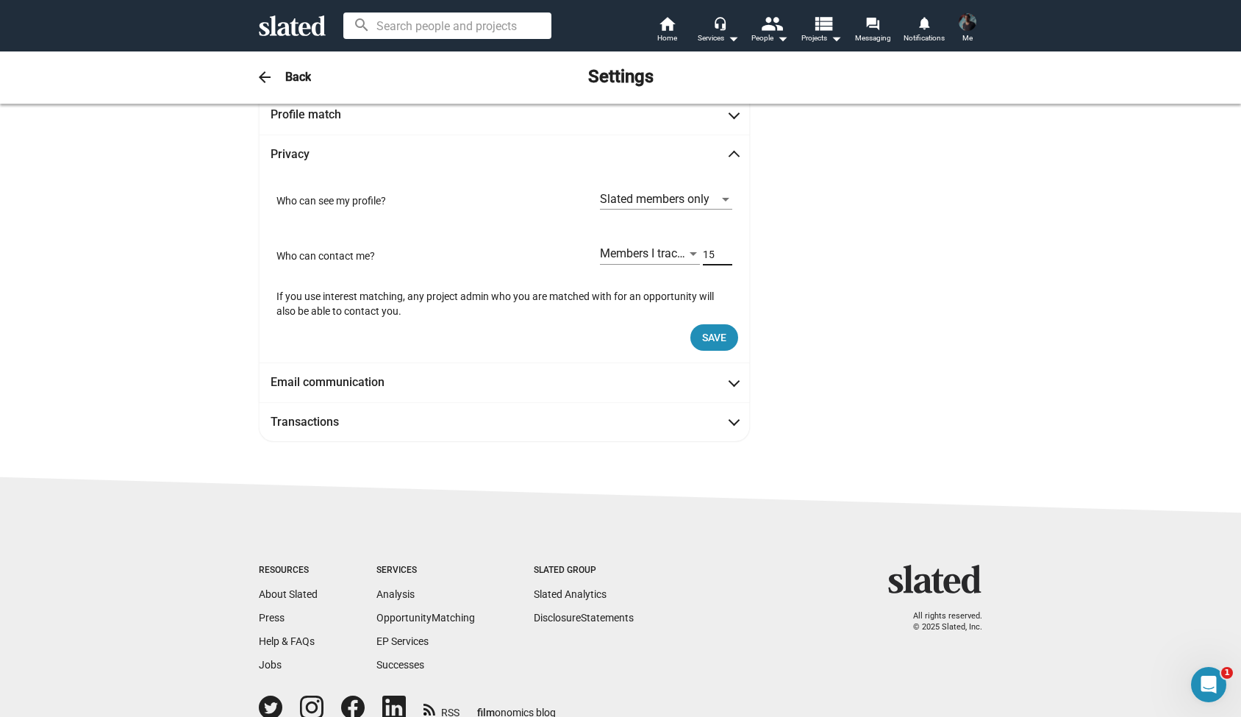
click at [727, 251] on input "15" at bounding box center [717, 254] width 29 height 13
click at [725, 257] on input "14" at bounding box center [717, 254] width 29 height 13
click at [725, 257] on input "13" at bounding box center [717, 254] width 29 height 13
click at [725, 257] on input "12" at bounding box center [717, 254] width 29 height 13
click at [725, 257] on input "11" at bounding box center [717, 254] width 29 height 13
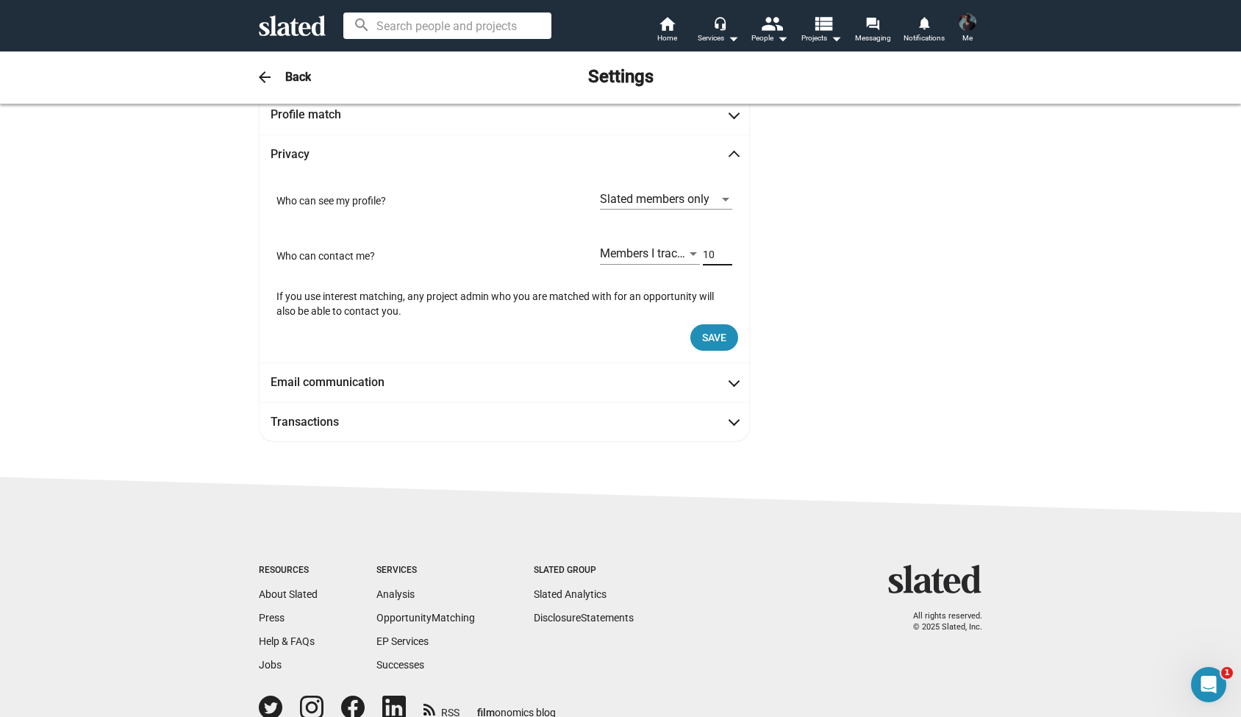
click at [725, 257] on input "10" at bounding box center [717, 254] width 29 height 13
click at [725, 257] on input "9" at bounding box center [717, 254] width 29 height 13
click at [725, 257] on input "8" at bounding box center [717, 254] width 29 height 13
click at [725, 257] on input "7" at bounding box center [717, 254] width 29 height 13
click at [725, 257] on input "6" at bounding box center [717, 254] width 29 height 13
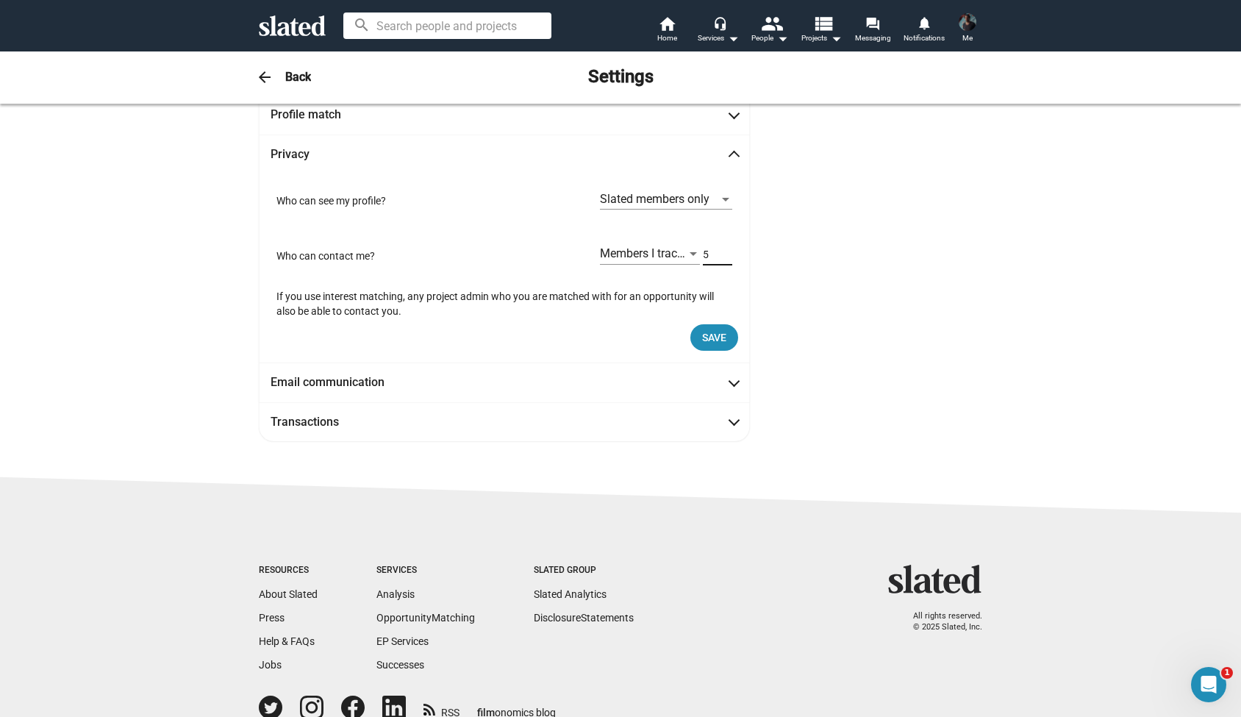
click at [725, 257] on input "5" at bounding box center [717, 254] width 29 height 13
click at [725, 257] on input "4" at bounding box center [717, 254] width 29 height 13
click at [725, 257] on input "3" at bounding box center [717, 254] width 29 height 13
click at [725, 257] on input "2" at bounding box center [717, 254] width 29 height 13
click at [725, 257] on input "1" at bounding box center [717, 254] width 29 height 13
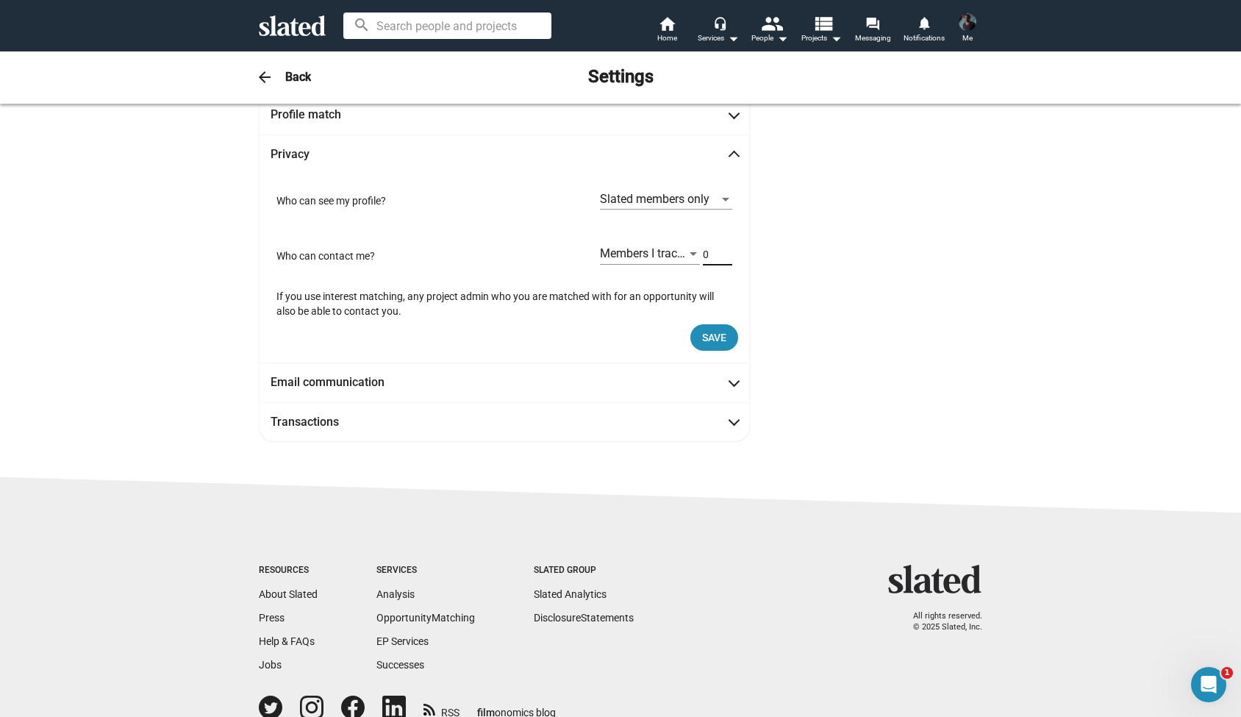
click at [725, 257] on input "0" at bounding box center [717, 254] width 29 height 13
click at [727, 249] on input "1" at bounding box center [717, 254] width 29 height 13
click at [688, 253] on div at bounding box center [693, 255] width 13 height 12
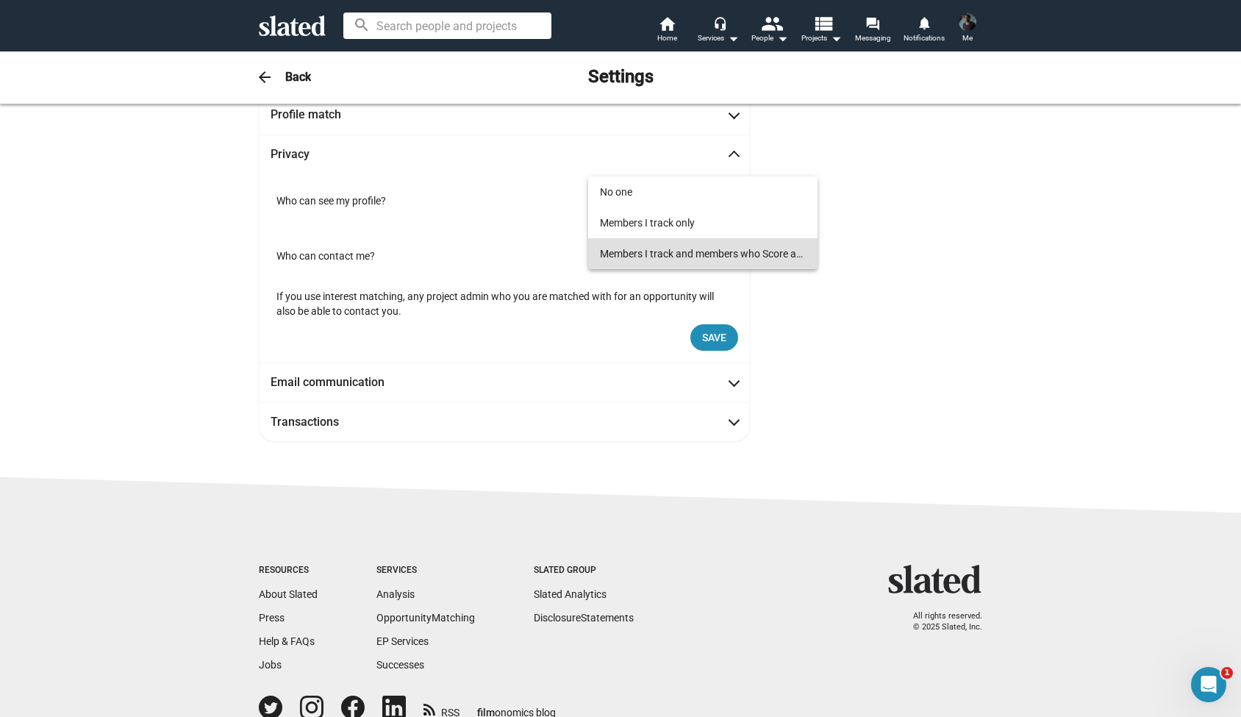
click at [849, 290] on div at bounding box center [620, 358] width 1241 height 717
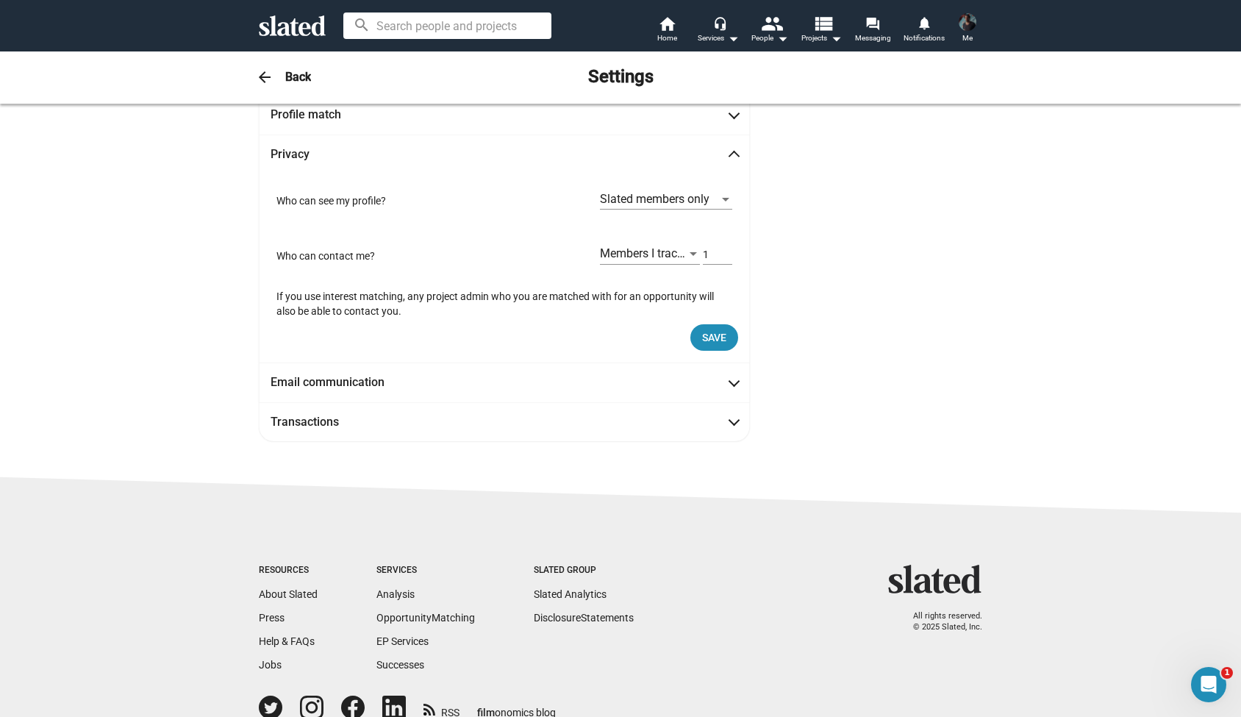
type input "0"
click at [725, 254] on input "0" at bounding box center [717, 254] width 29 height 13
click at [710, 333] on span "Save" at bounding box center [714, 337] width 24 height 26
click at [690, 253] on div at bounding box center [693, 254] width 7 height 4
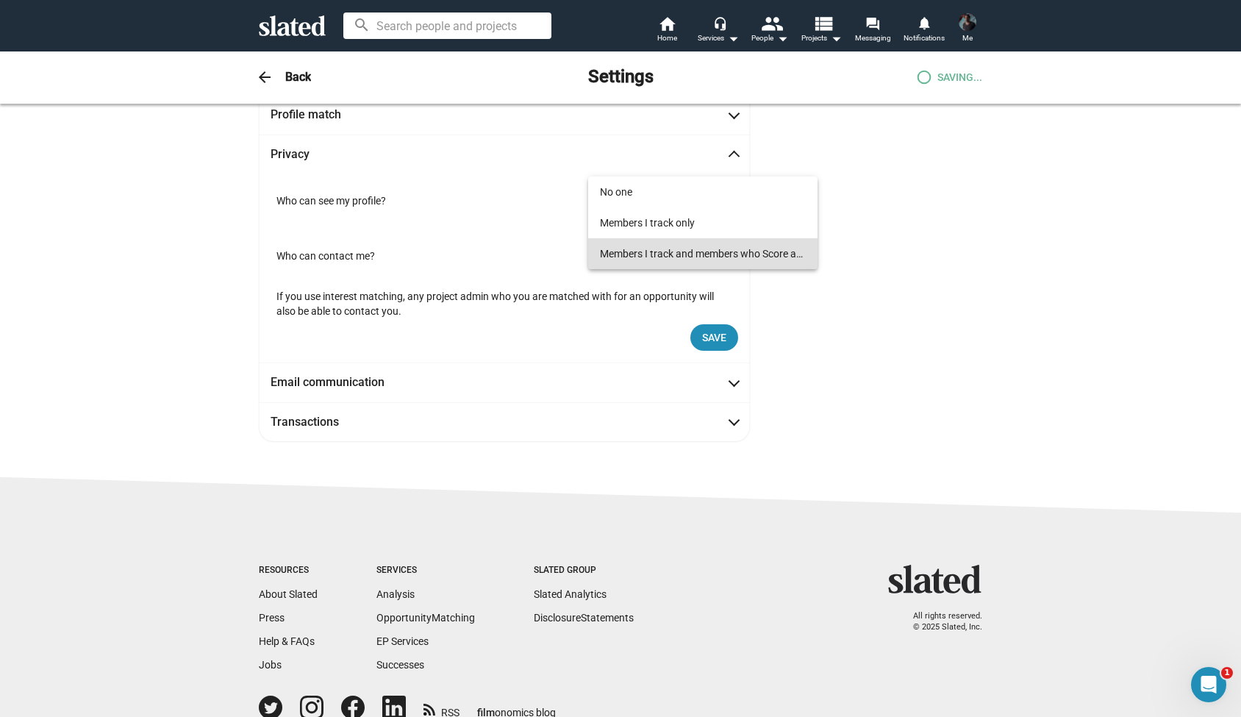
click at [861, 368] on div at bounding box center [620, 358] width 1241 height 717
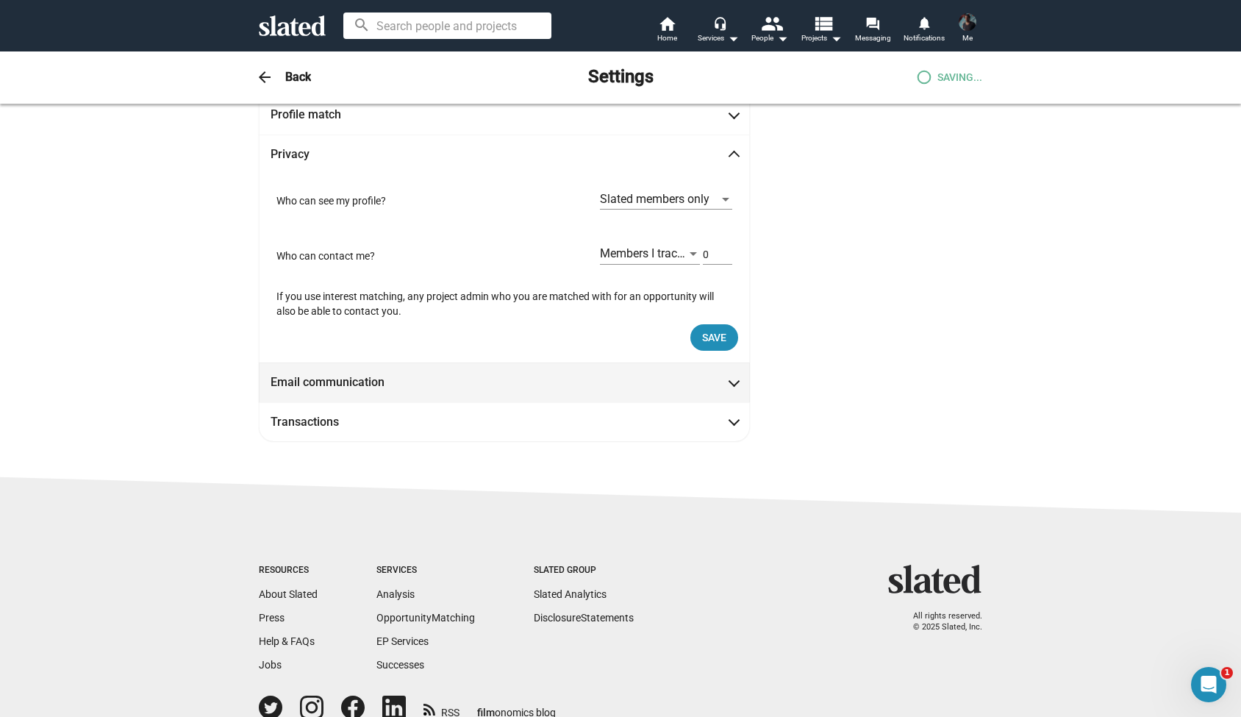
click at [732, 374] on span at bounding box center [734, 381] width 8 height 15
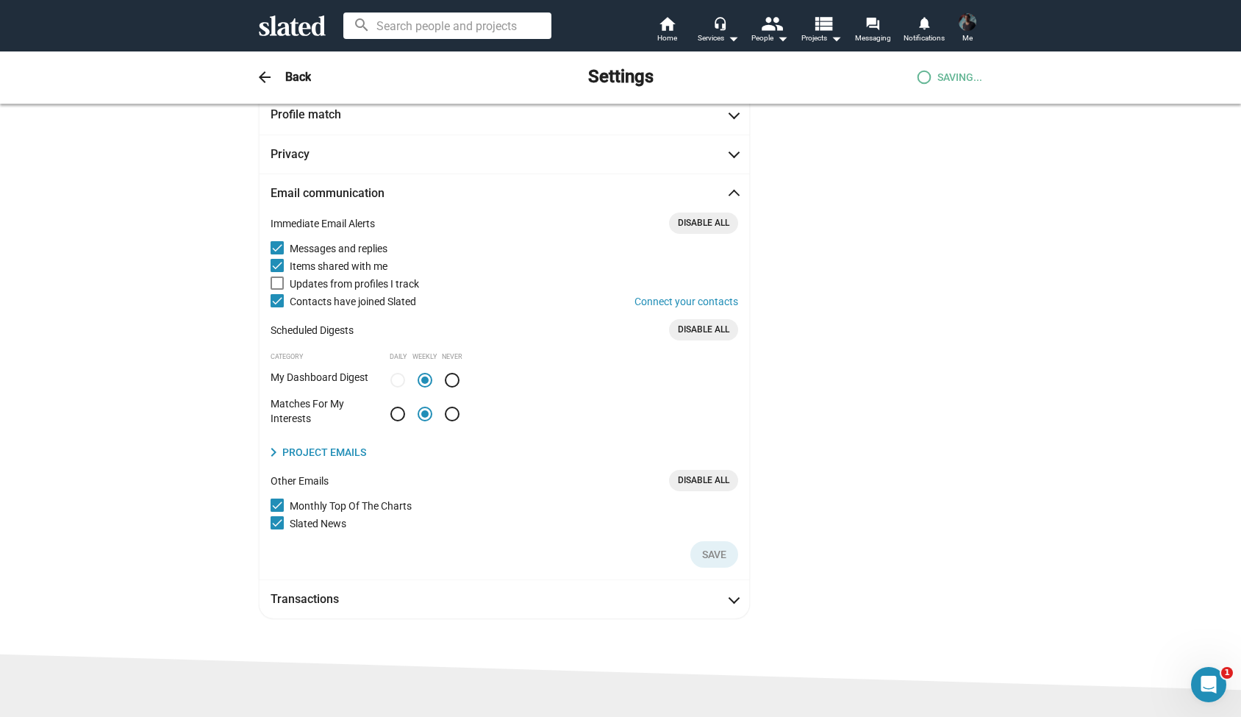
scroll to position [110, 0]
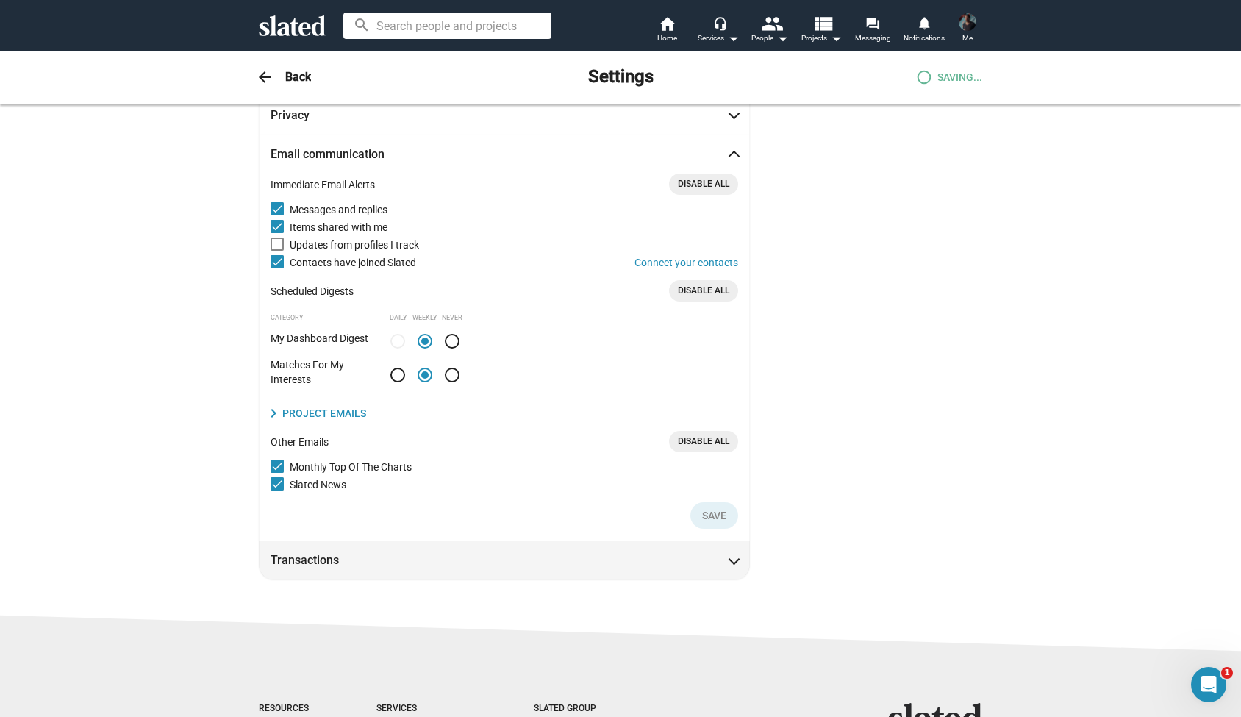
click at [739, 569] on mat-expansion-panel-header "Transactions" at bounding box center [504, 559] width 491 height 39
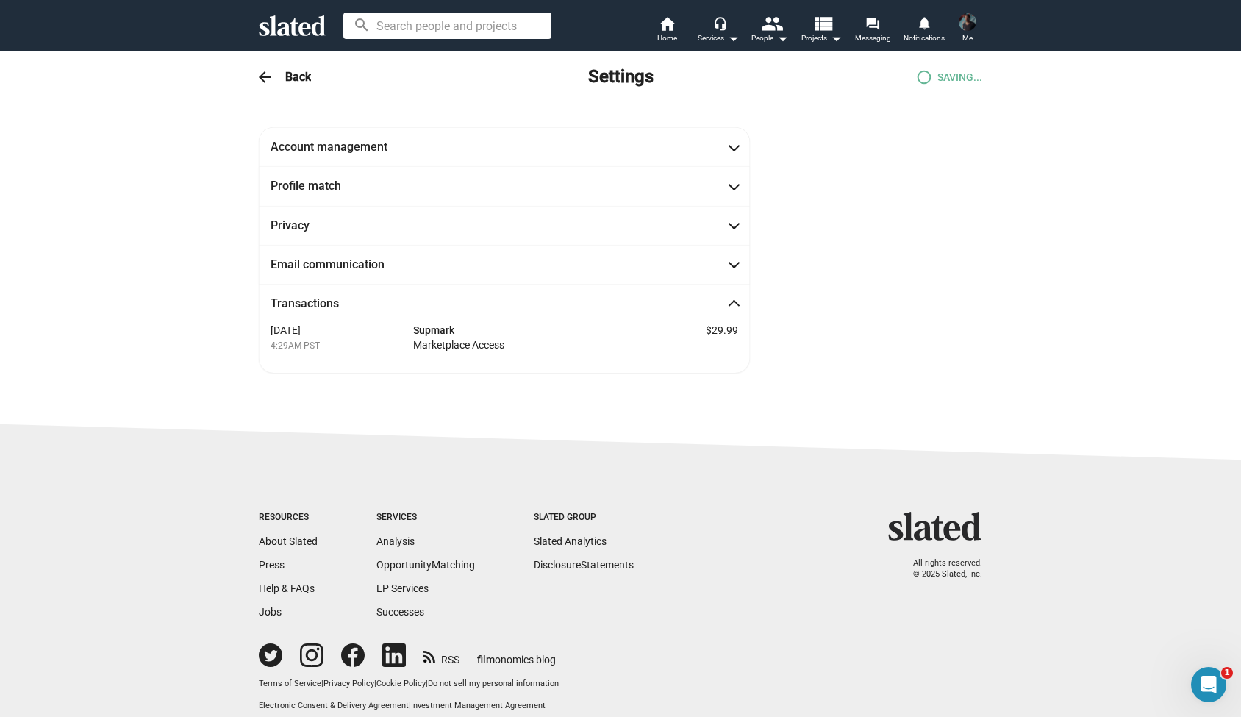
scroll to position [0, 0]
click at [730, 157] on mat-expansion-panel-header "Account management" at bounding box center [504, 146] width 491 height 39
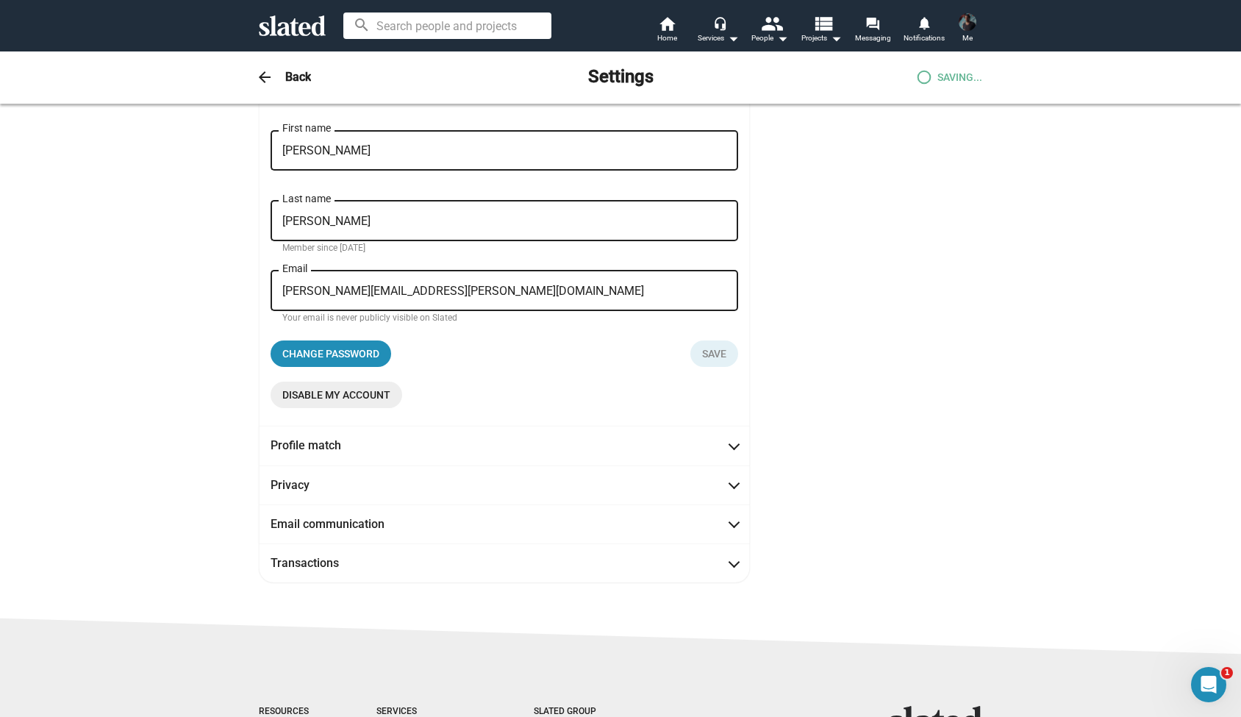
scroll to position [101, 0]
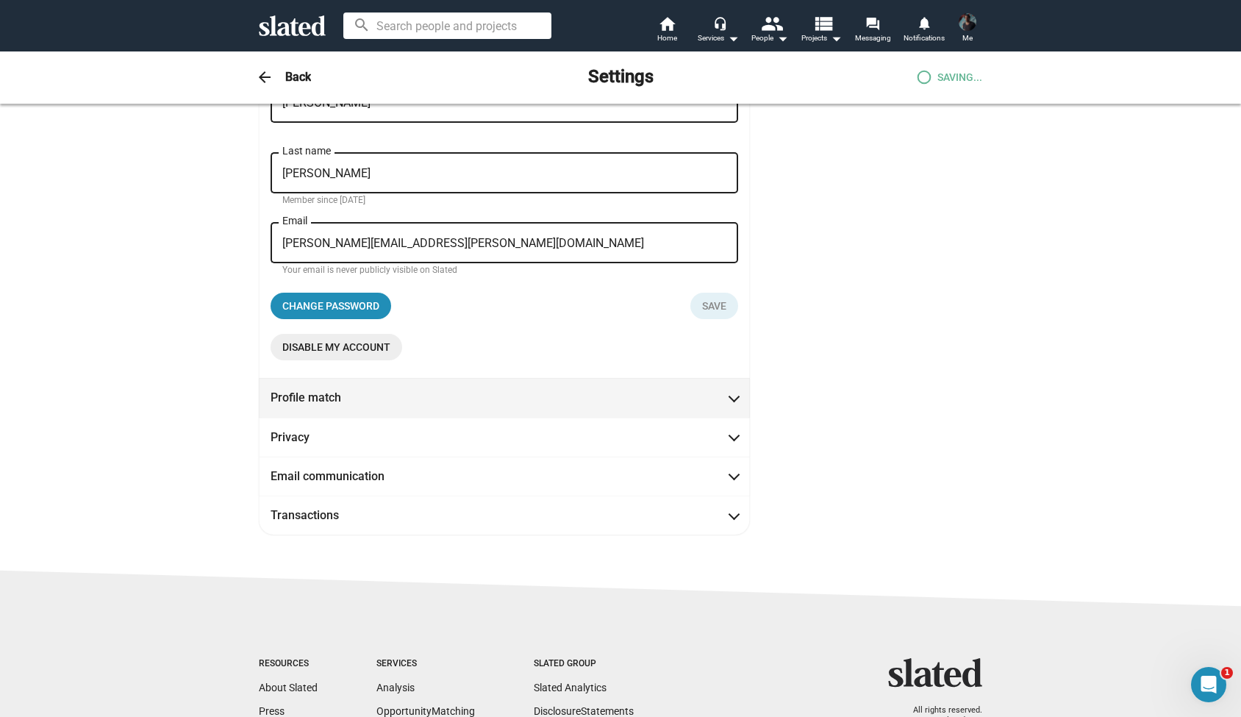
click at [731, 398] on span at bounding box center [734, 396] width 8 height 15
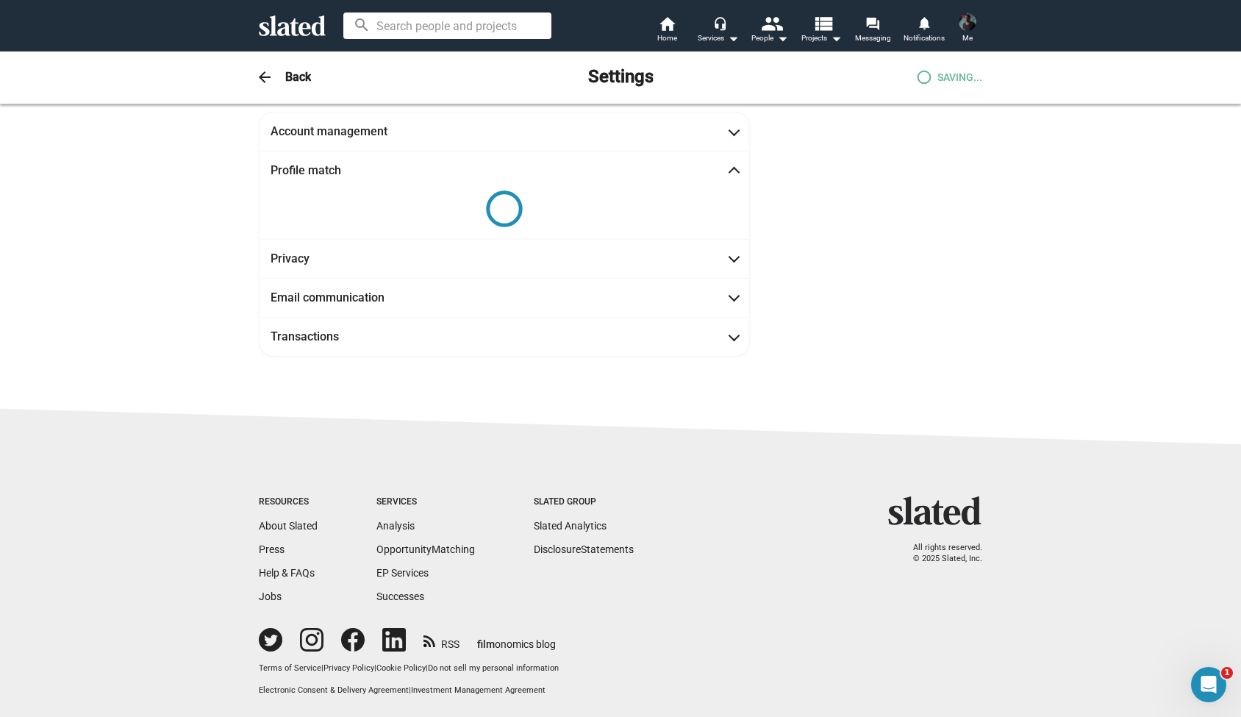
scroll to position [13, 0]
click at [305, 81] on h3 "Back" at bounding box center [298, 76] width 26 height 15
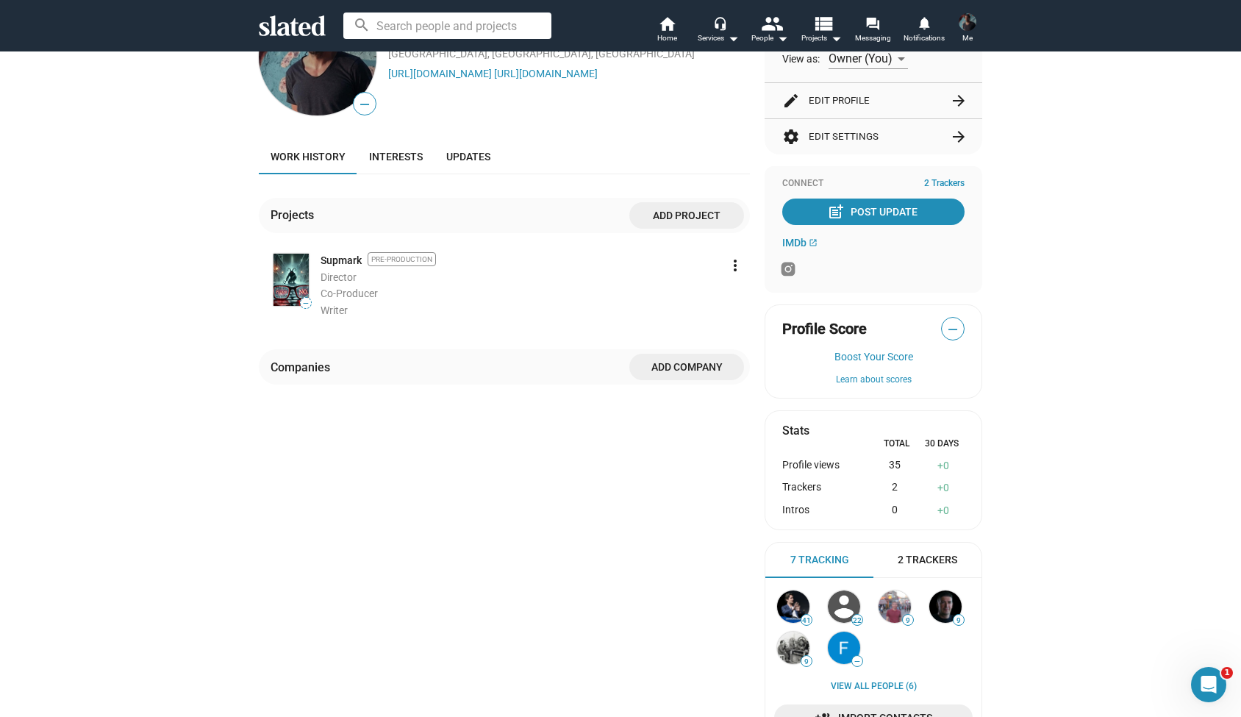
scroll to position [150, 0]
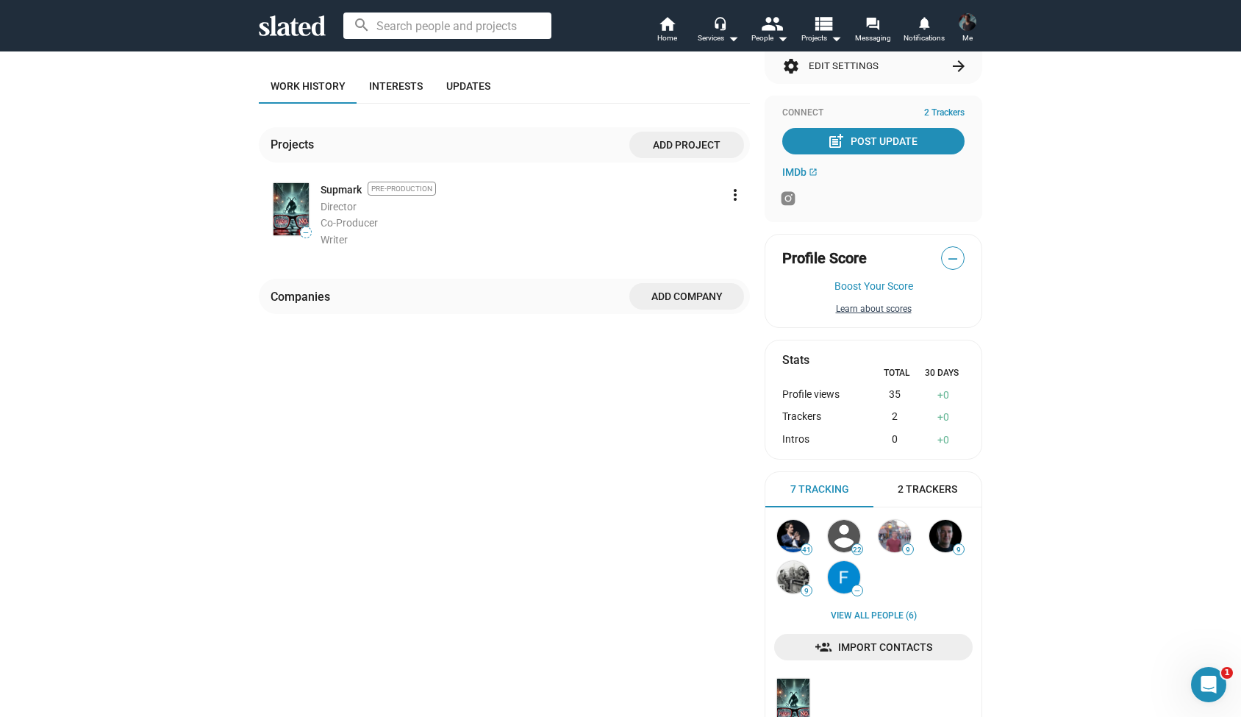
click at [891, 304] on button "Learn about scores" at bounding box center [873, 310] width 182 height 12
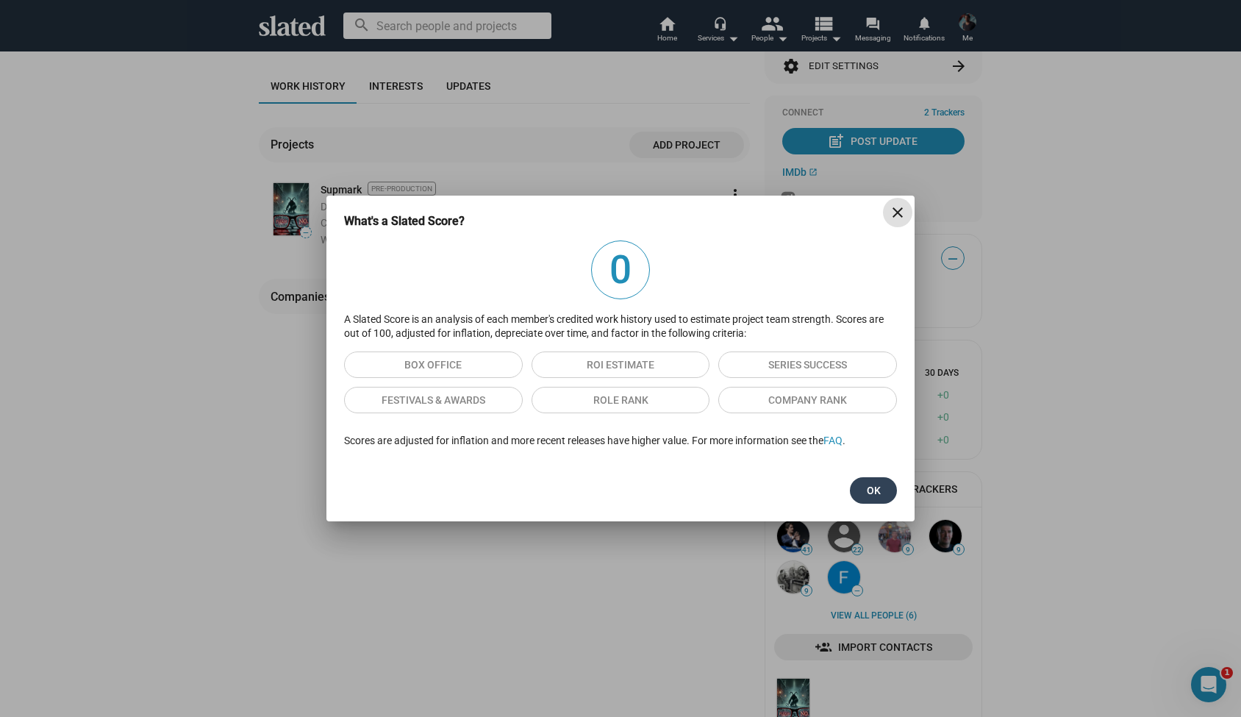
click at [873, 483] on span "Ok" at bounding box center [874, 490] width 24 height 26
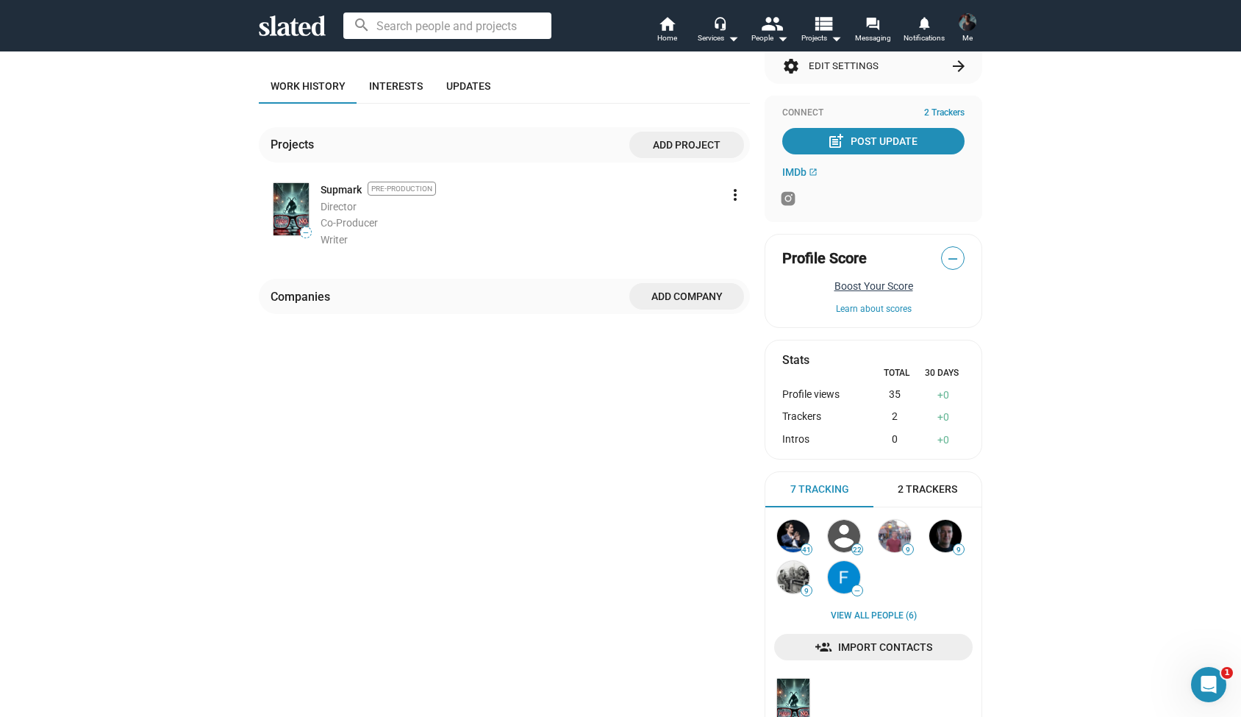
click at [935, 280] on button "Boost Your Score" at bounding box center [873, 286] width 182 height 12
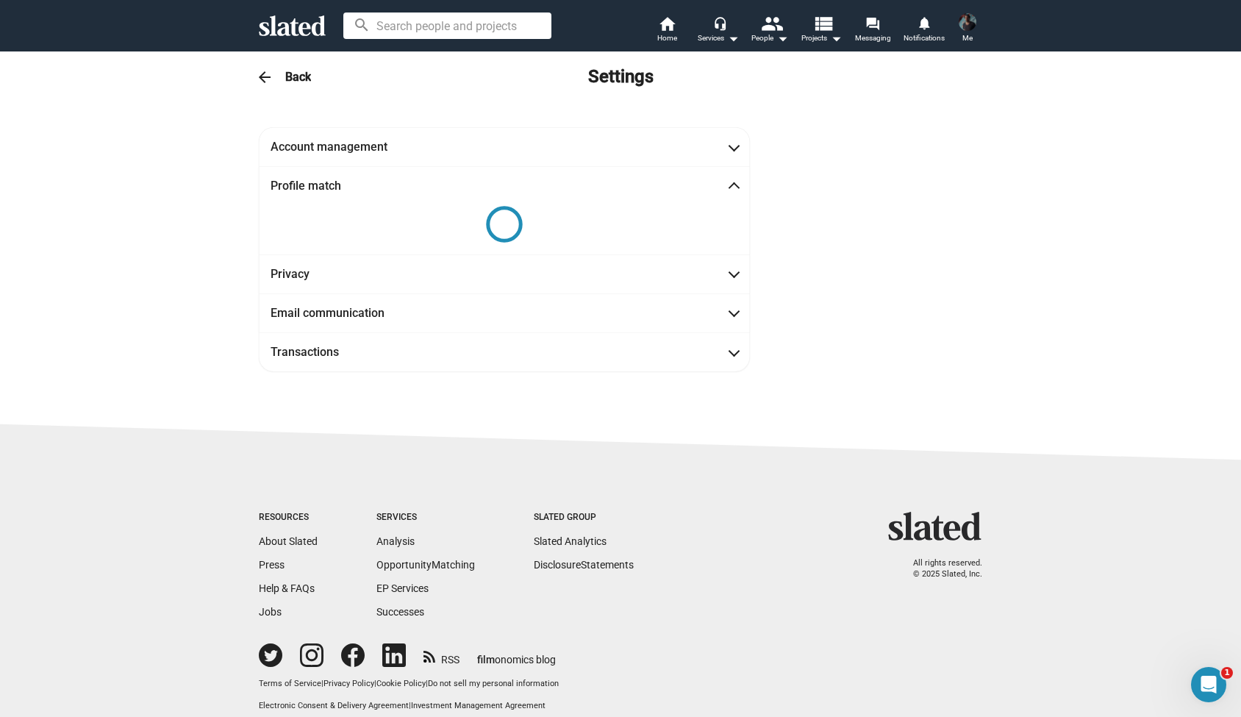
scroll to position [13, 0]
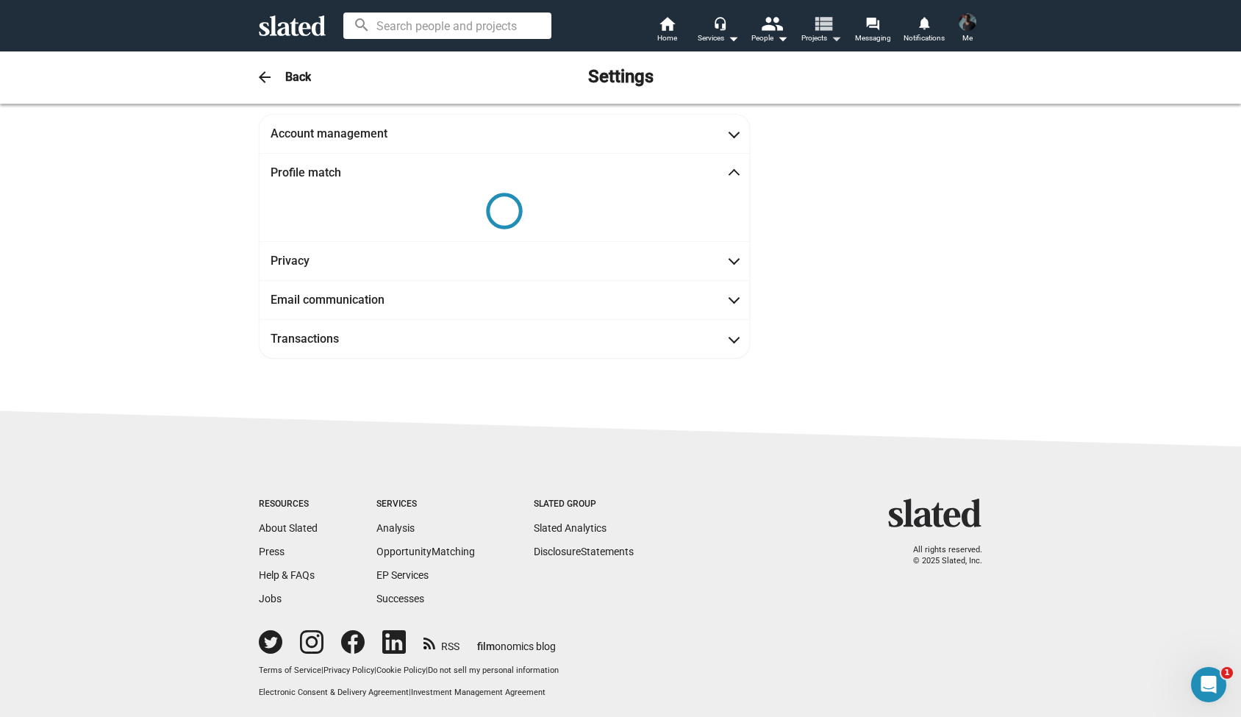
click at [832, 38] on mat-icon "arrow_drop_down" at bounding box center [836, 38] width 18 height 18
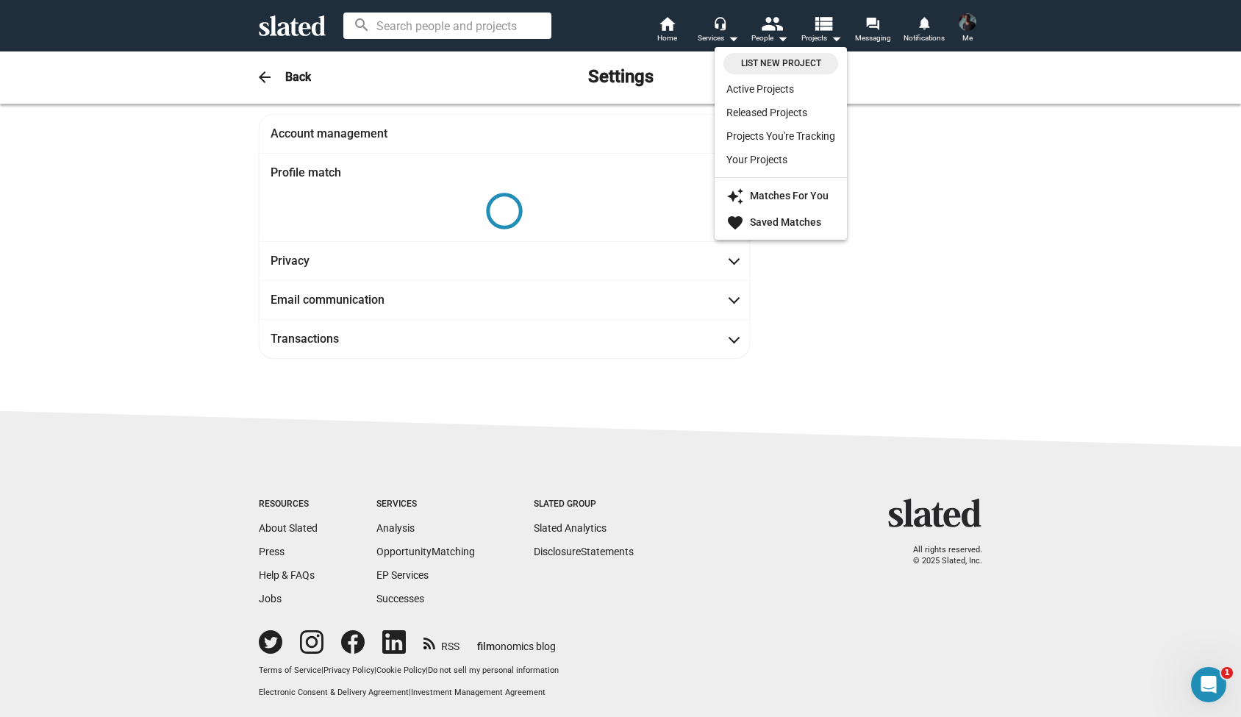
click at [943, 196] on div at bounding box center [620, 358] width 1241 height 717
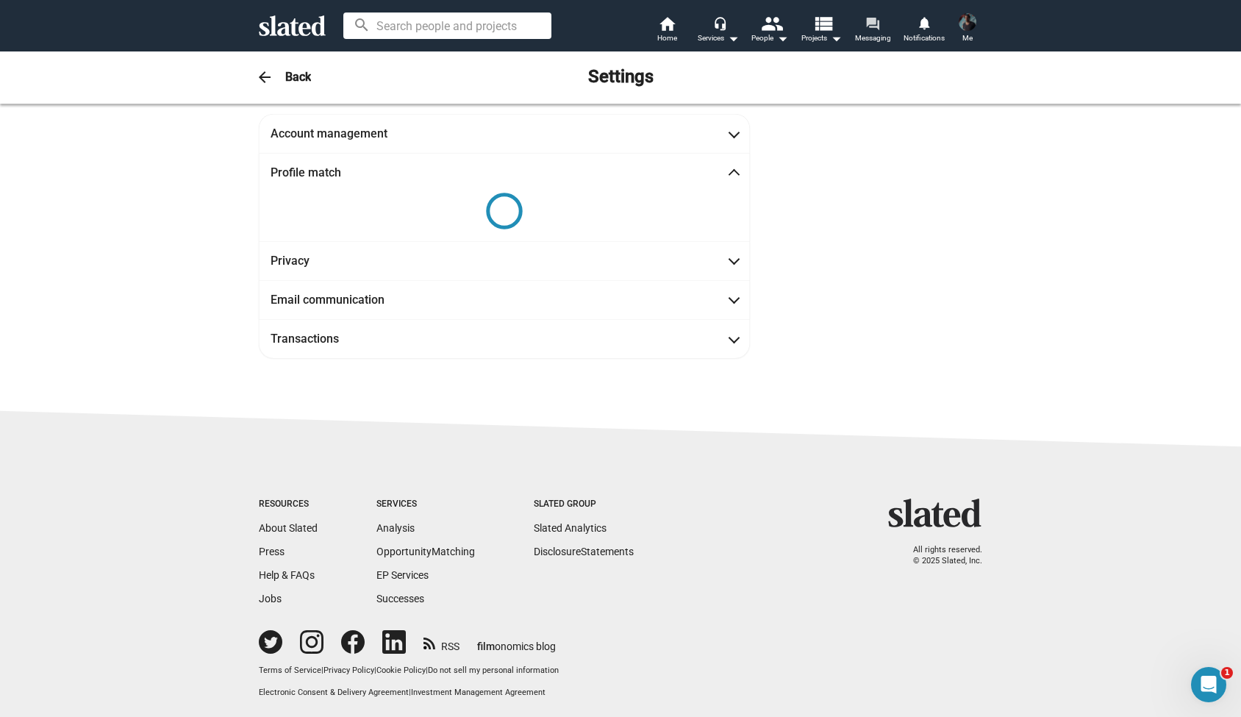
click at [871, 35] on span "Messaging" at bounding box center [873, 38] width 36 height 18
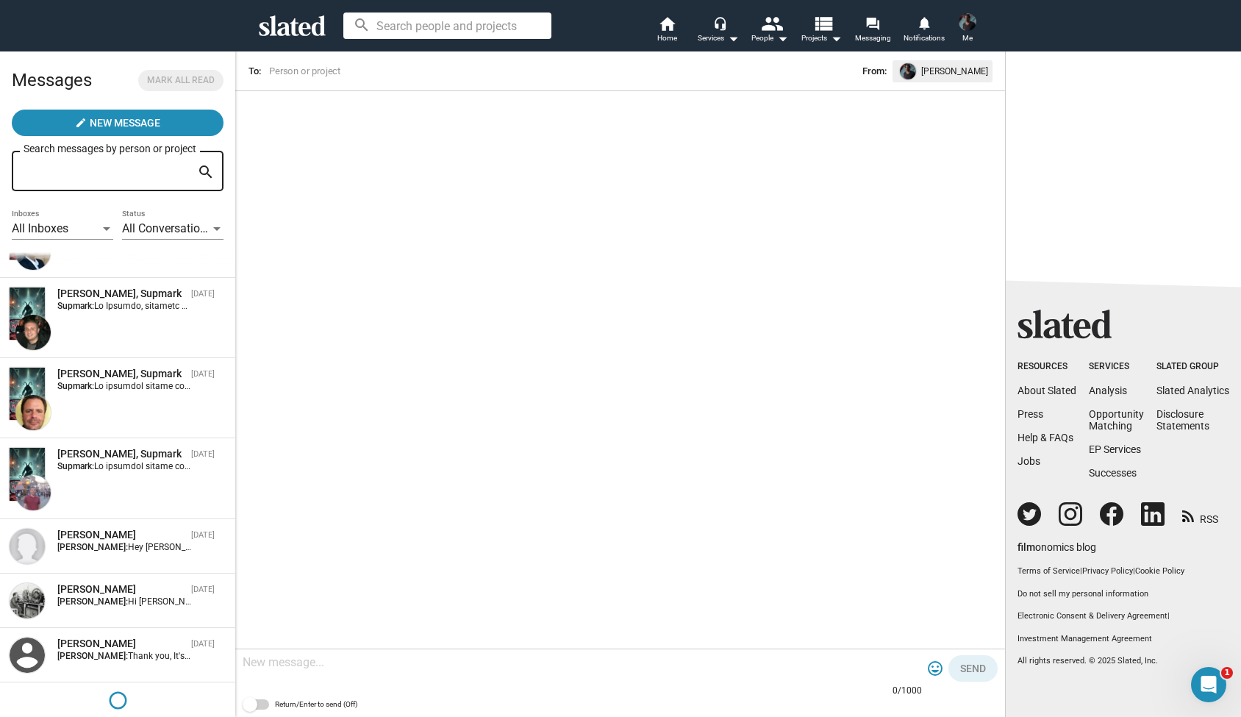
scroll to position [2552, 0]
click at [175, 659] on span "Thank you, It's [PERSON_NAME][EMAIL_ADDRESS][DOMAIN_NAME]. But let's try and sp…" at bounding box center [656, 657] width 1057 height 10
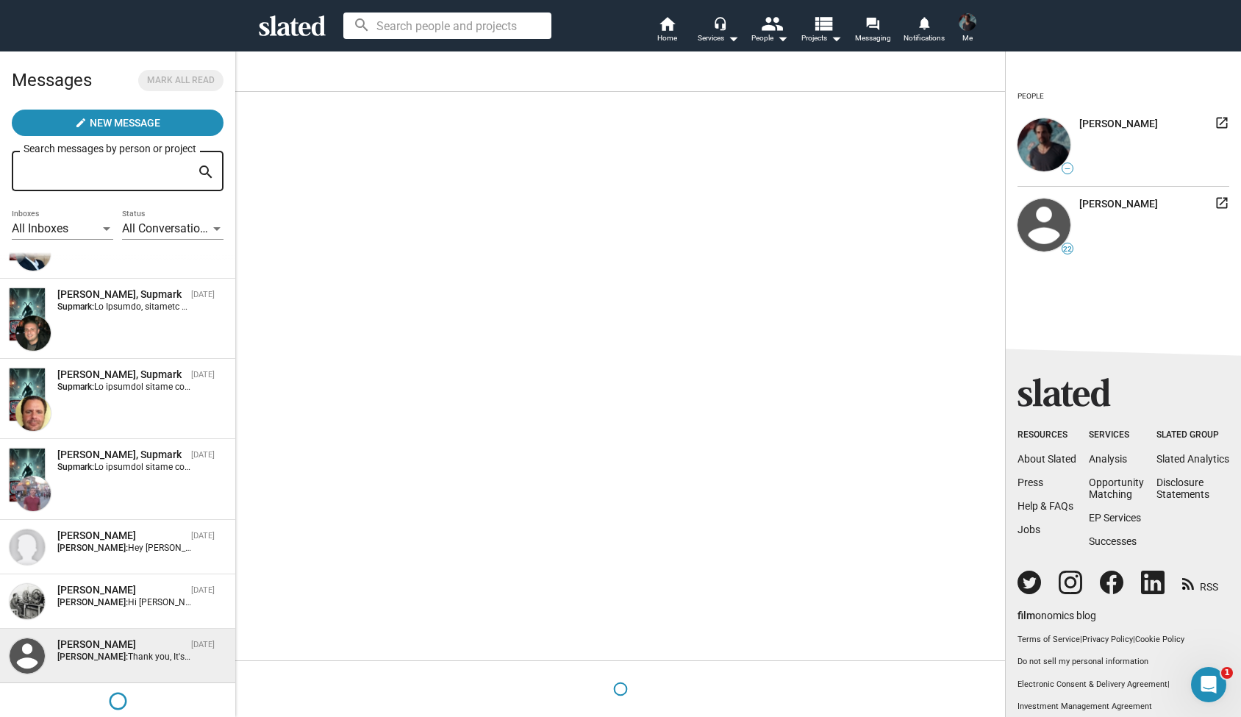
click at [425, 571] on messages-widget at bounding box center [620, 376] width 770 height 568
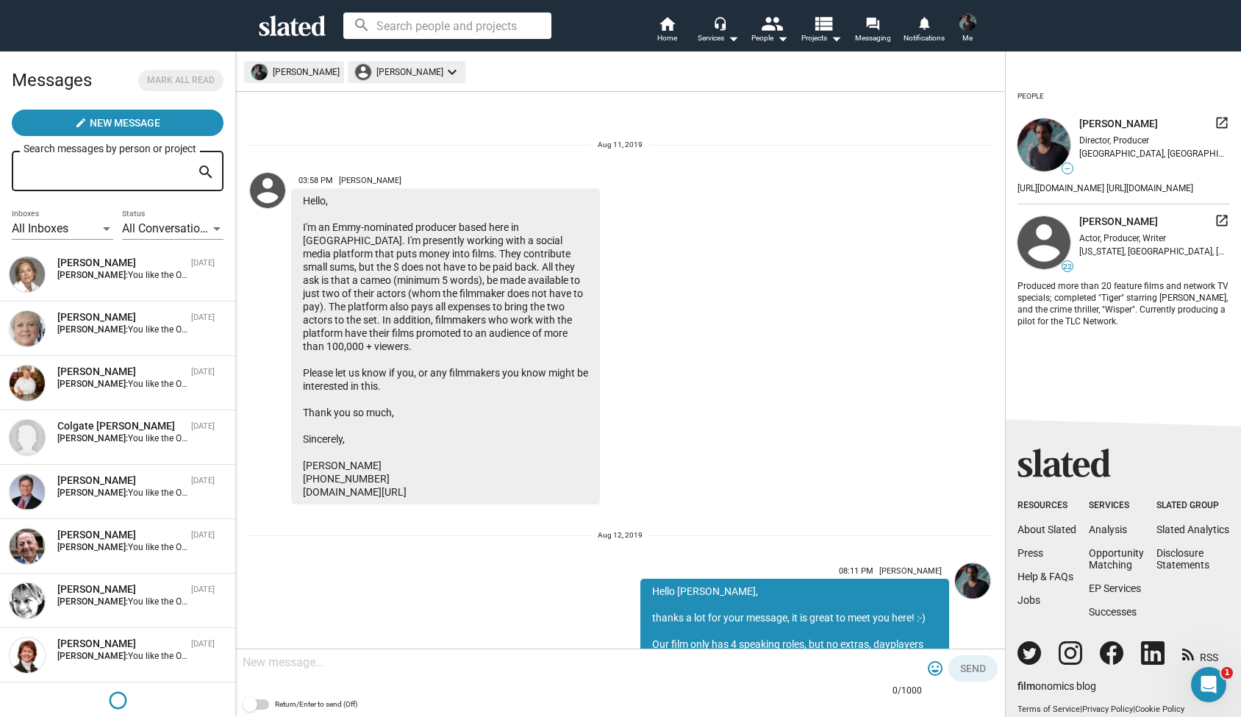
scroll to position [4184, 0]
click at [155, 443] on div "Colgate [PERSON_NAME] [DATE] [PERSON_NAME]: You like the Oscars? We have [PERSO…" at bounding box center [118, 438] width 218 height 37
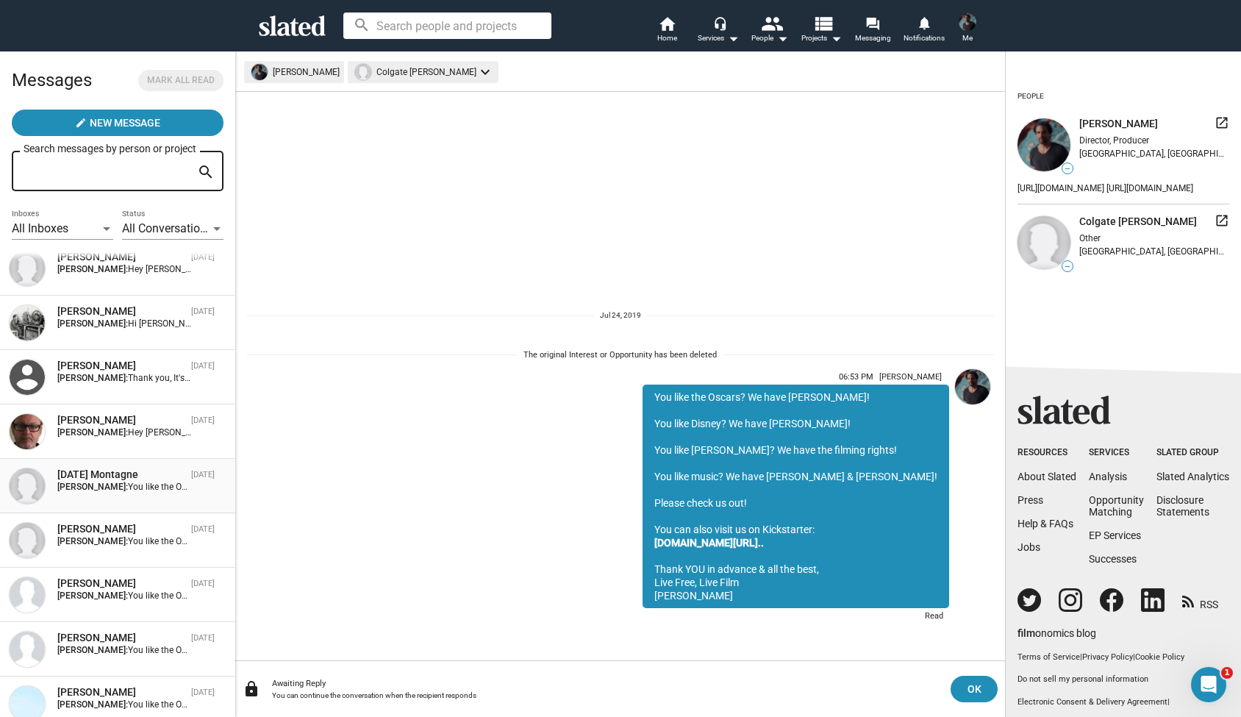
scroll to position [2818, 0]
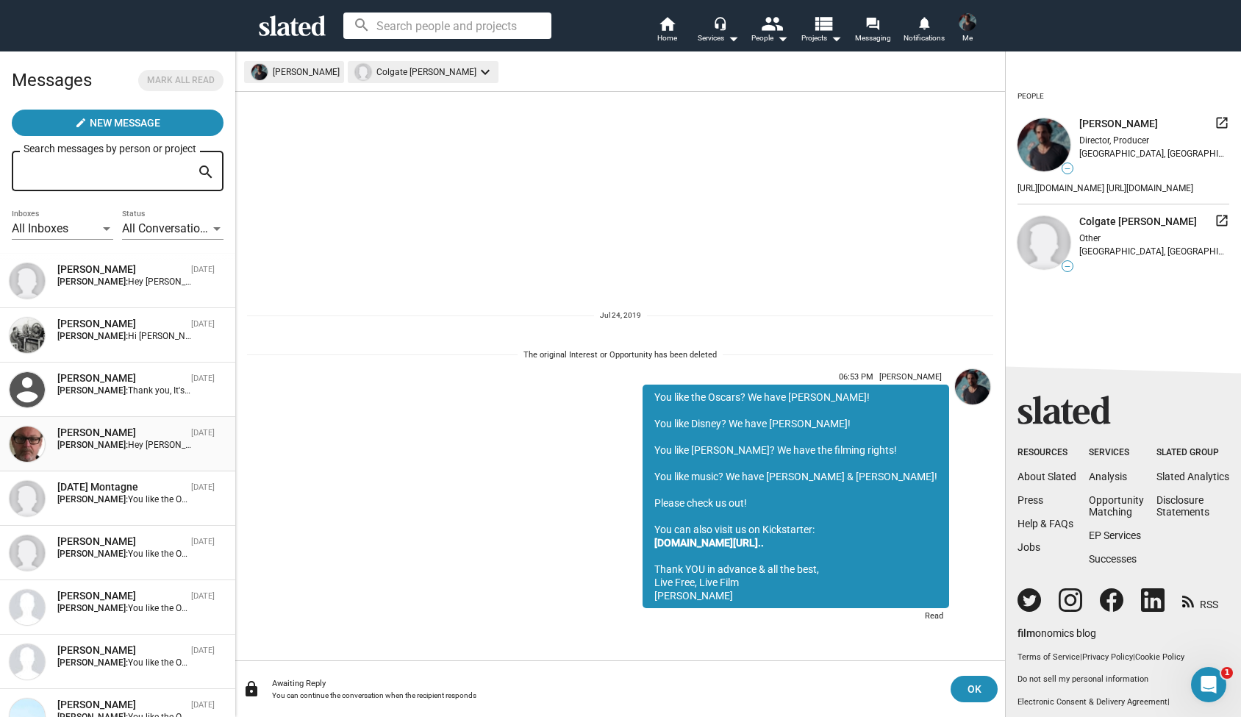
click at [124, 440] on strong "[PERSON_NAME]:" at bounding box center [92, 445] width 71 height 10
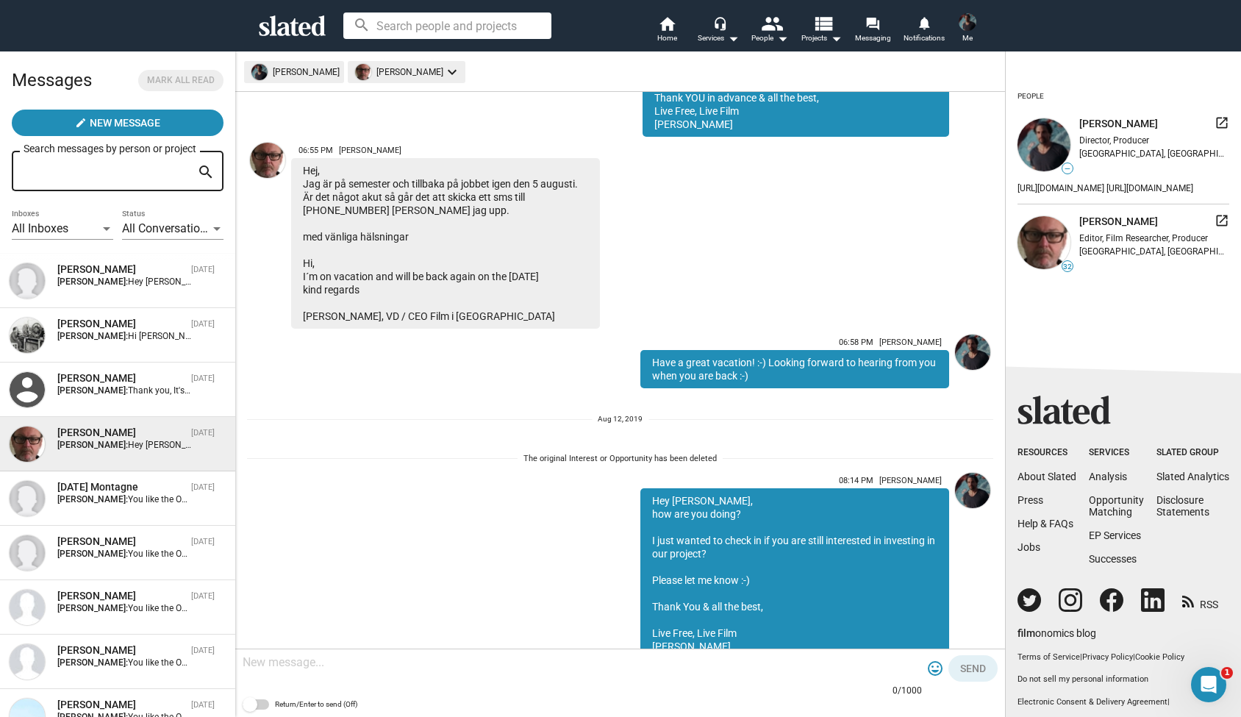
scroll to position [278, 0]
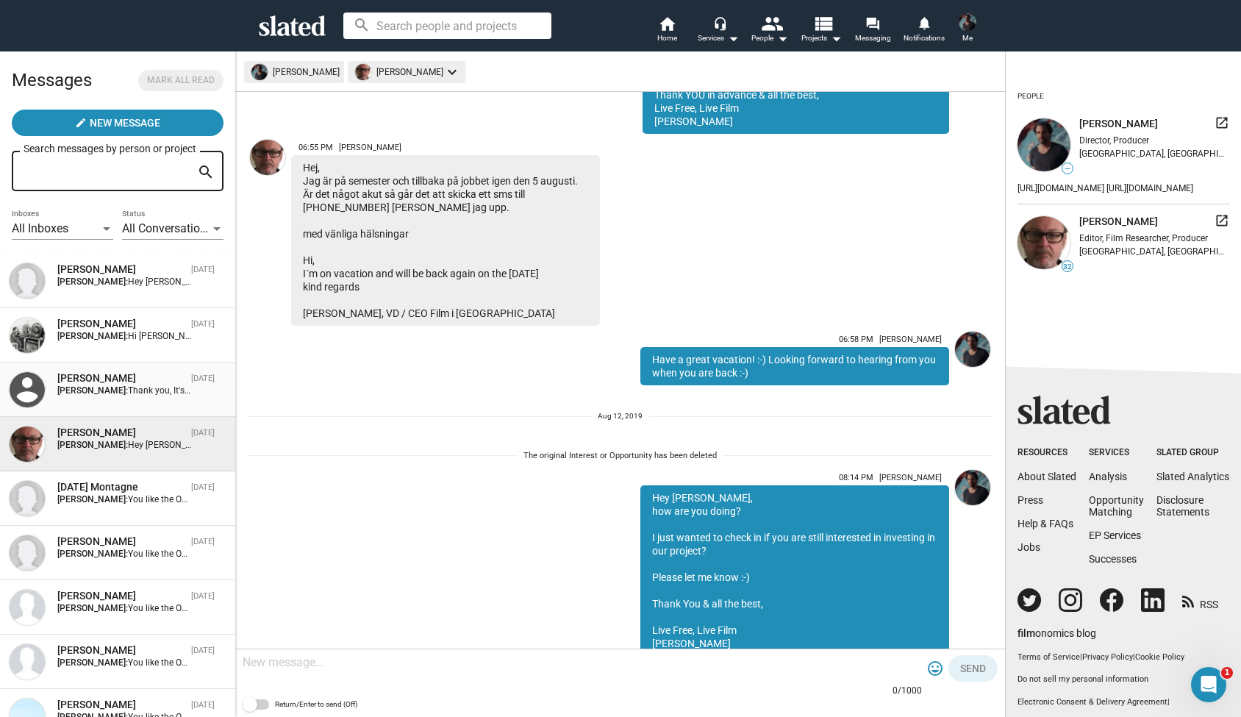
click at [149, 391] on span "Thank you, It's [PERSON_NAME][EMAIL_ADDRESS][DOMAIN_NAME]. But let's try and sp…" at bounding box center [656, 390] width 1057 height 10
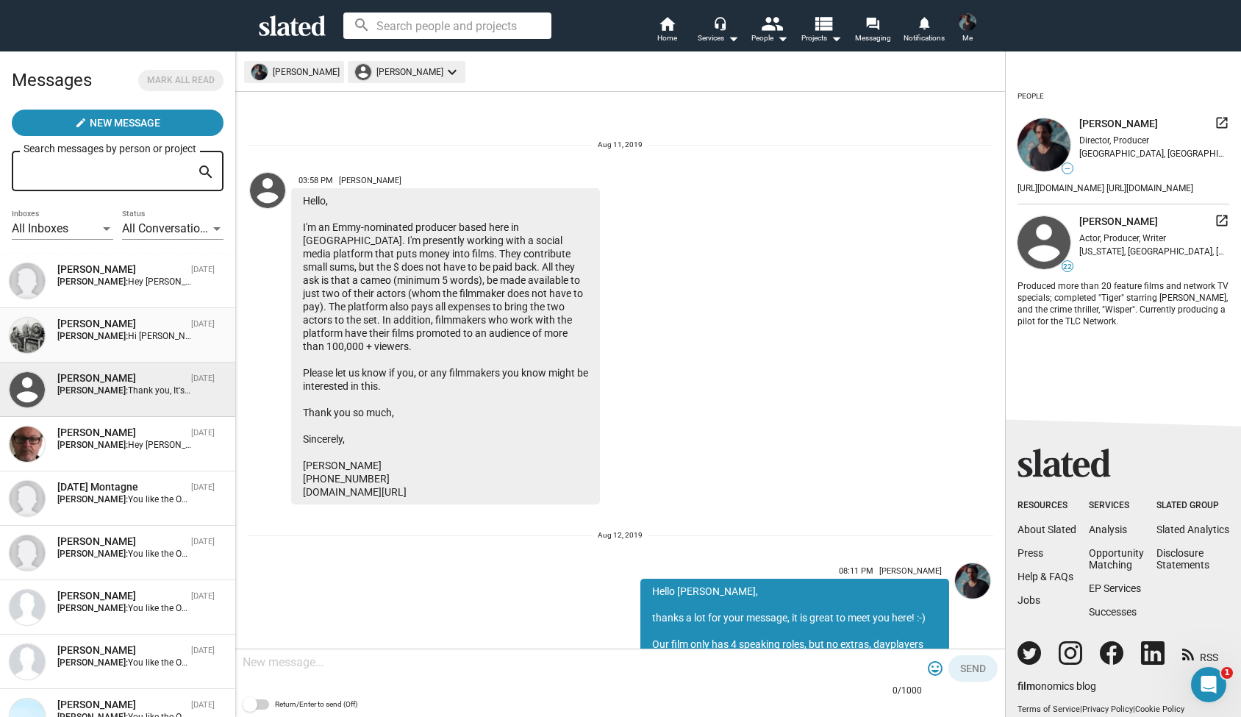
click at [154, 331] on span "Hi [PERSON_NAME]- Thanks for touching base. I too hope to collaborate on your f…" at bounding box center [435, 336] width 615 height 10
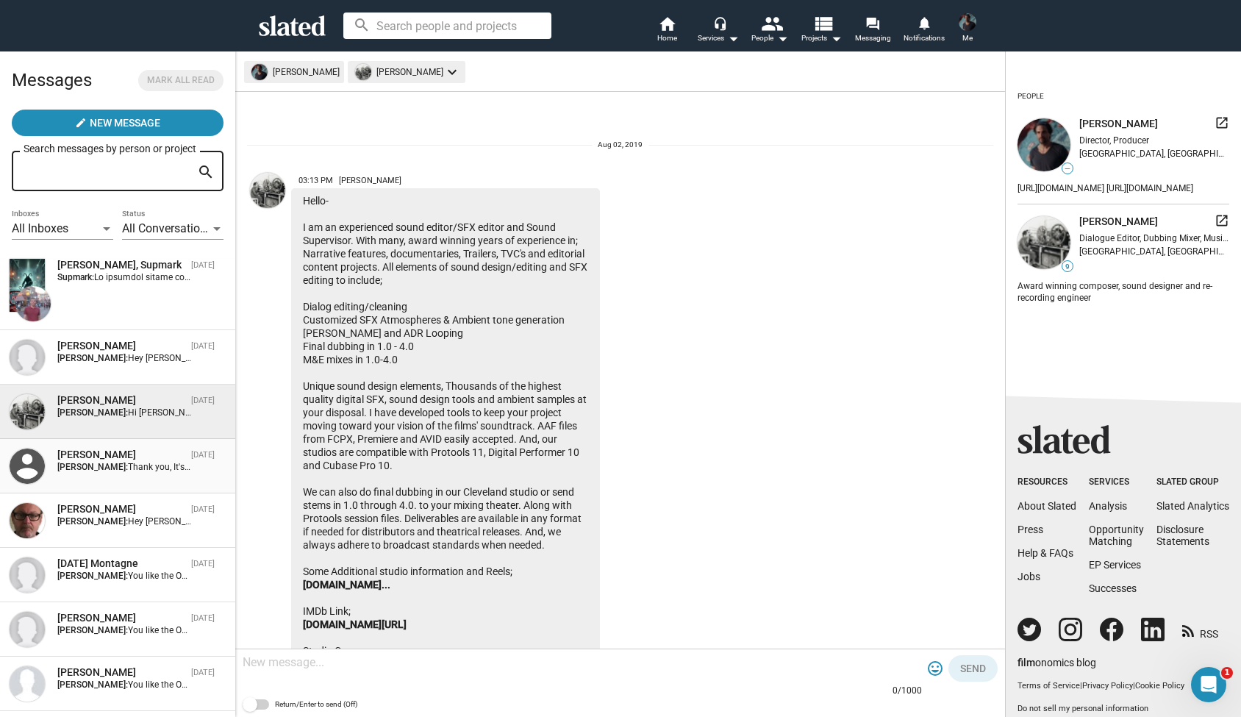
scroll to position [2707, 0]
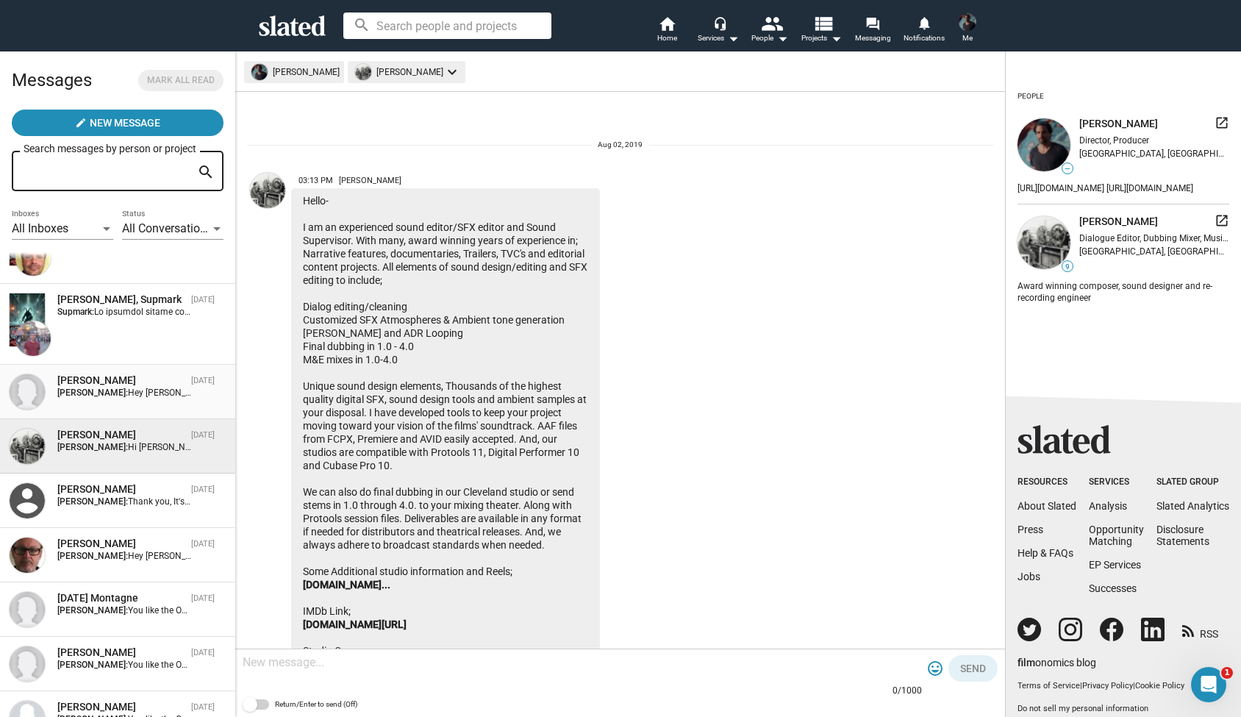
click at [161, 397] on div "[PERSON_NAME] [DATE] [PERSON_NAME]: Hey [PERSON_NAME]! :-) You like the Oscars?…" at bounding box center [118, 392] width 218 height 37
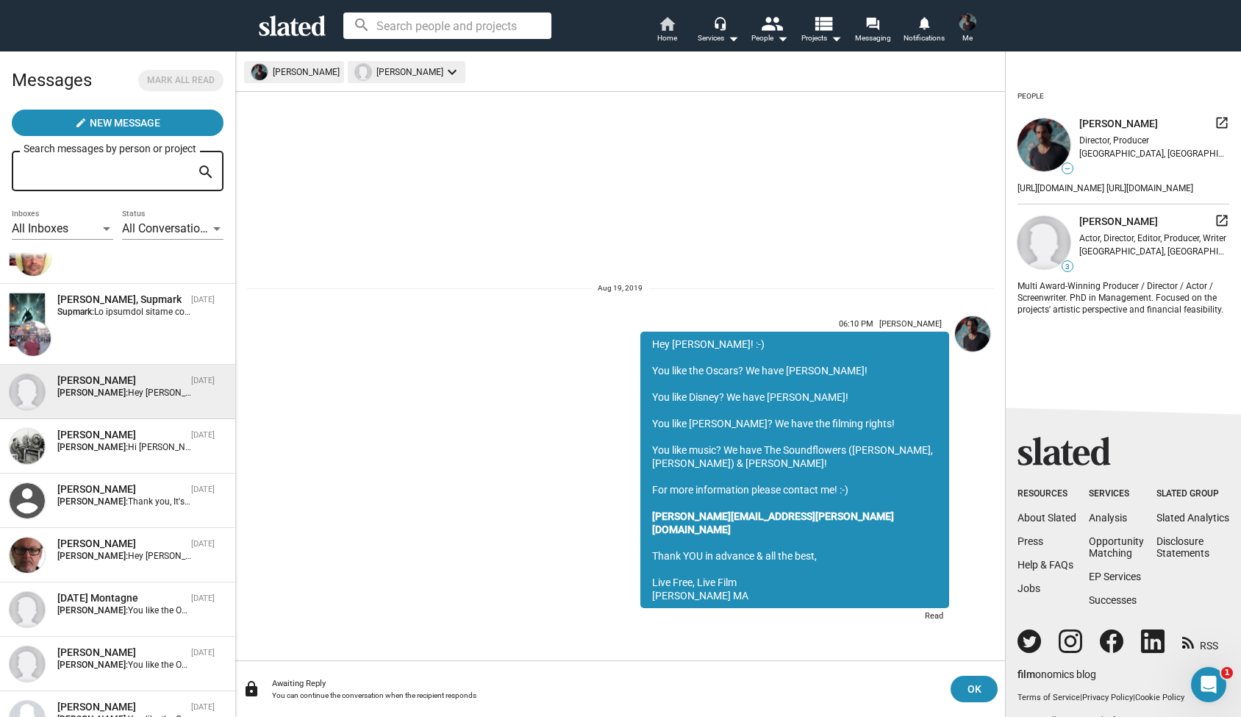
click at [666, 26] on mat-icon "home" at bounding box center [667, 24] width 18 height 18
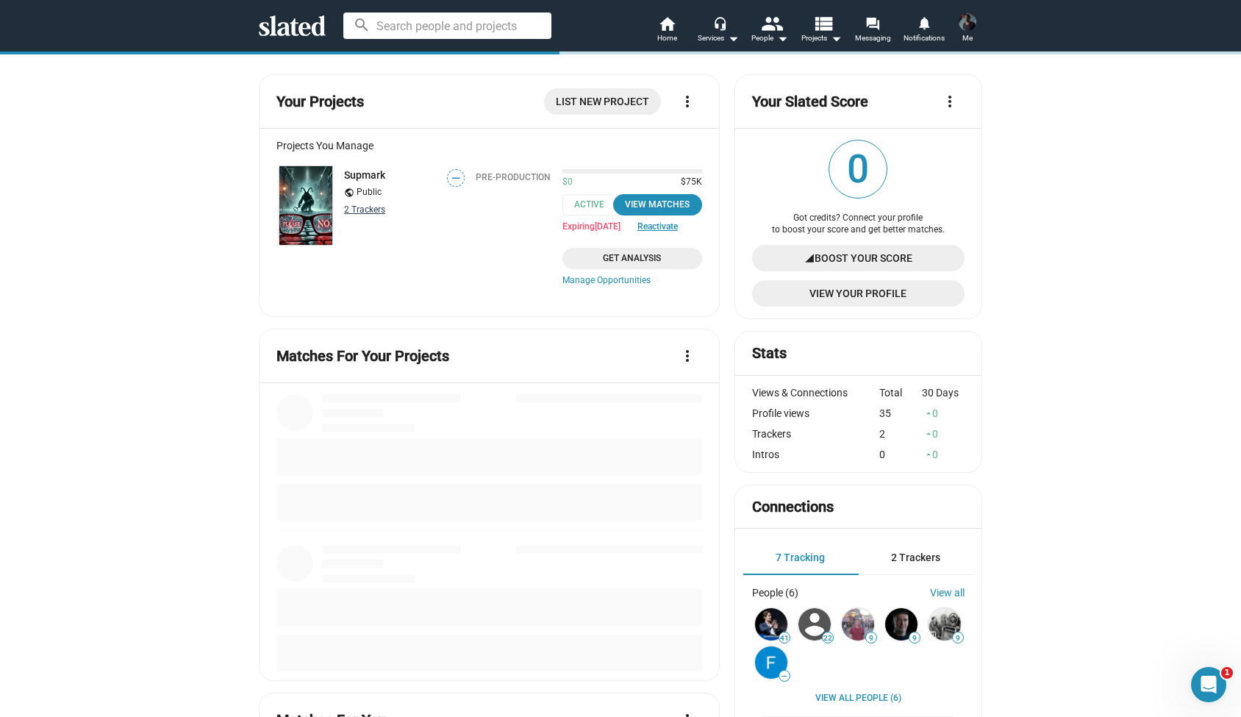
click at [368, 213] on link "2 Tracker s" at bounding box center [364, 209] width 41 height 10
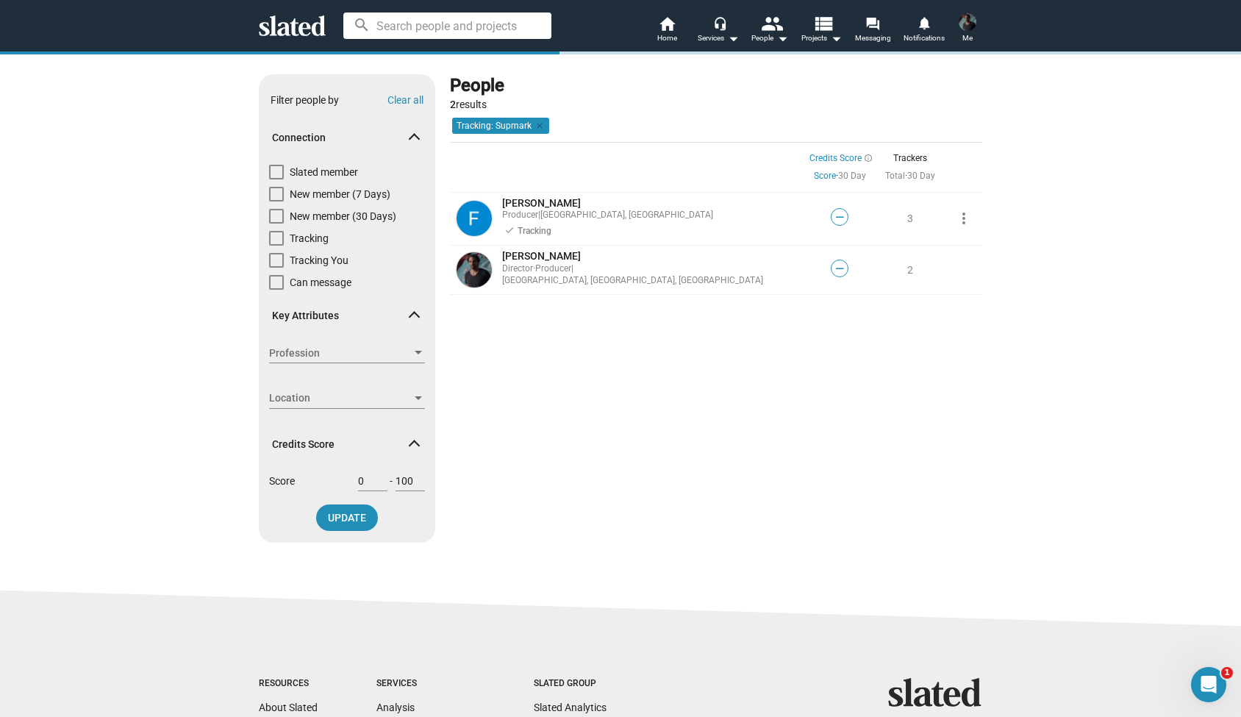
click at [966, 26] on img at bounding box center [968, 22] width 18 height 18
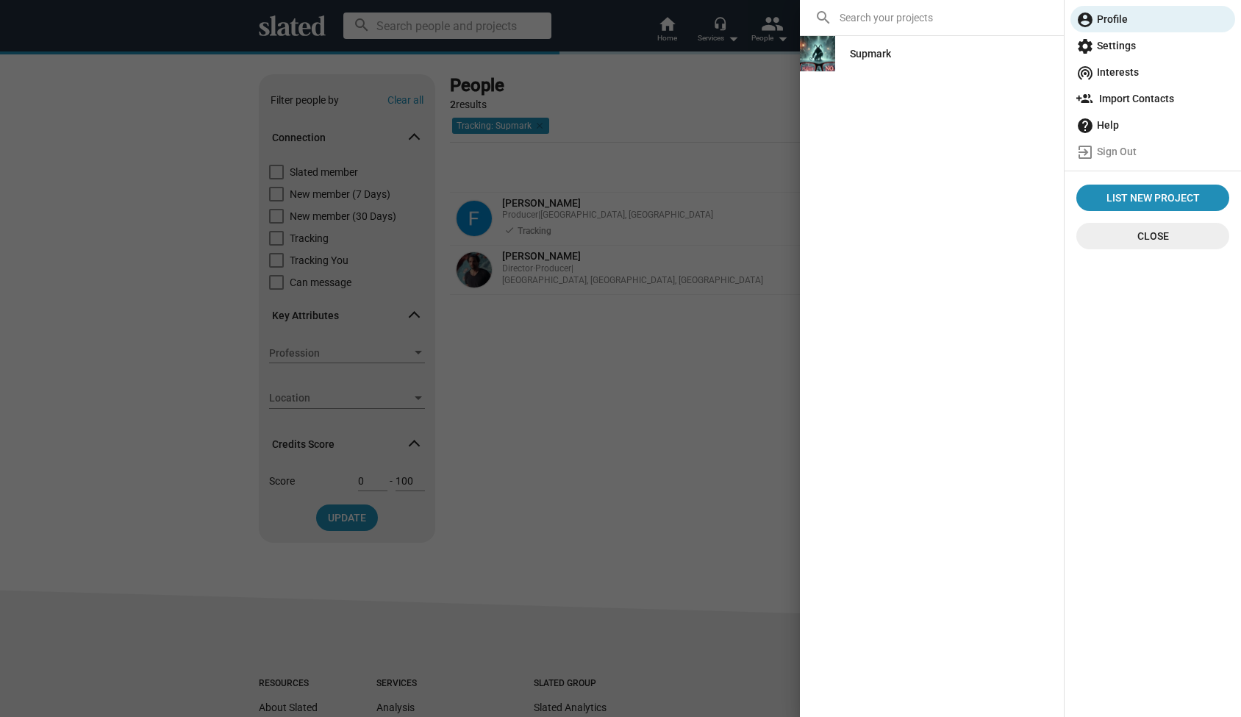
click at [660, 307] on div at bounding box center [620, 358] width 1241 height 717
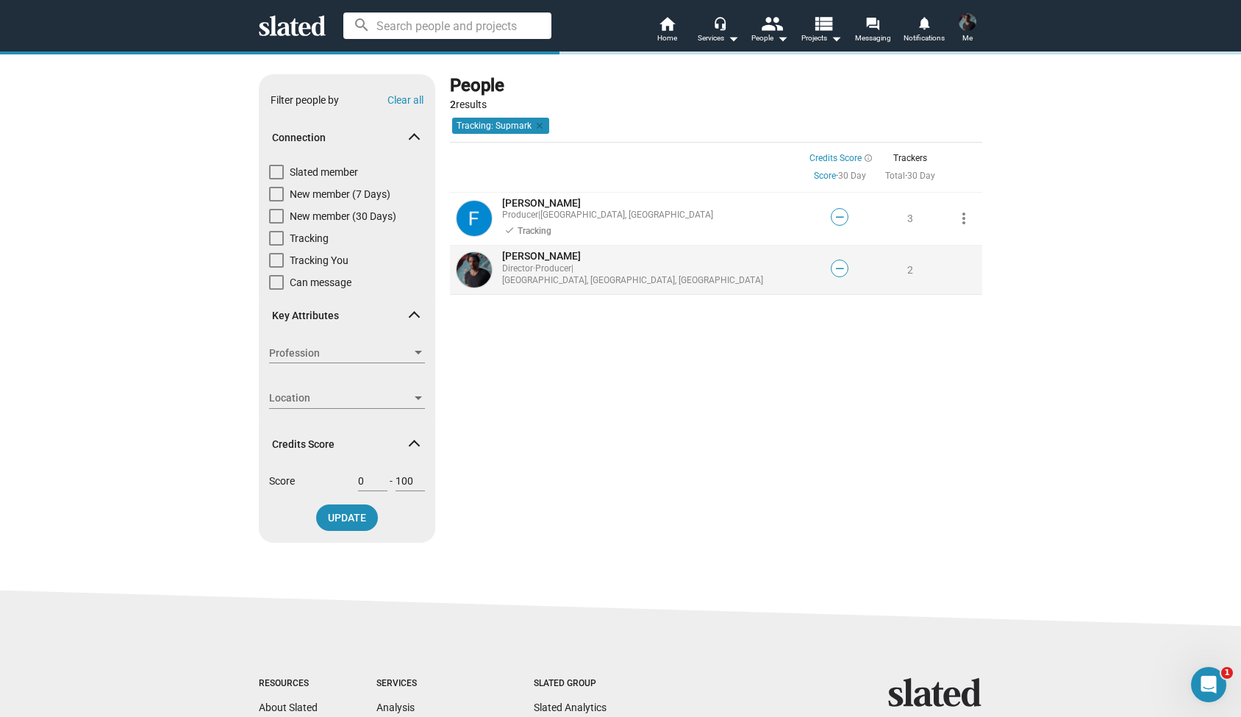
click at [912, 265] on span "2" at bounding box center [910, 270] width 6 height 12
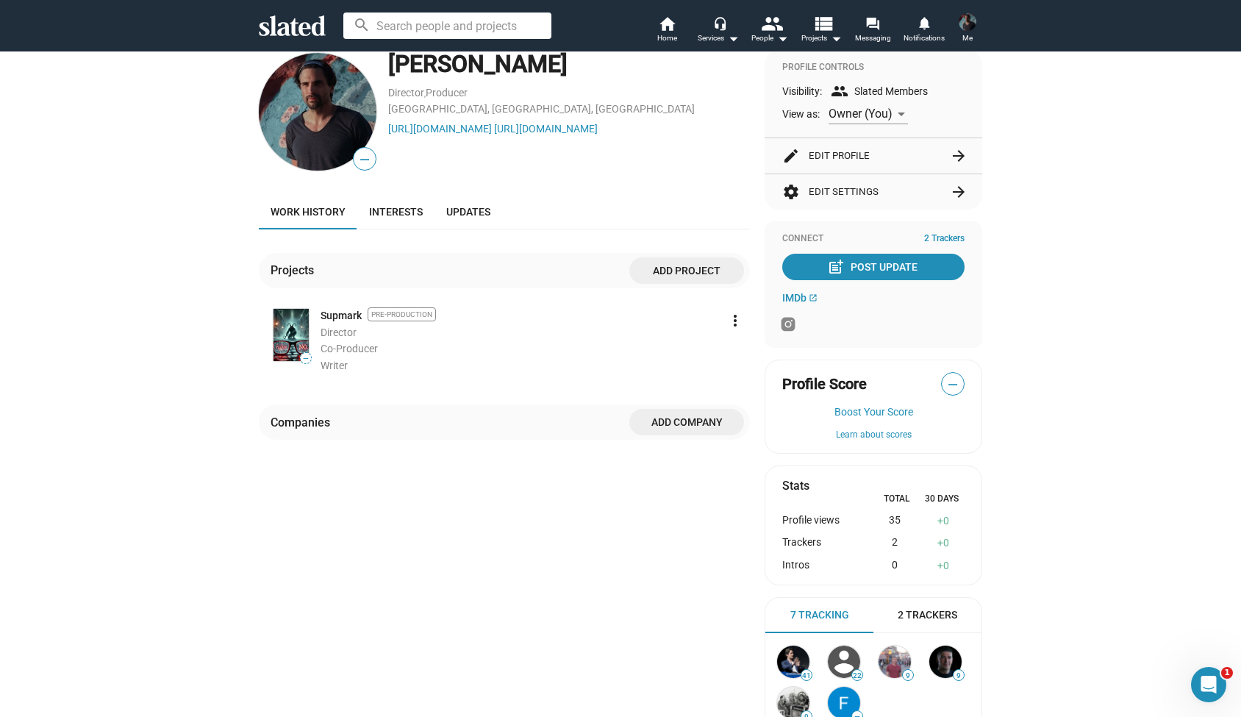
scroll to position [29, 0]
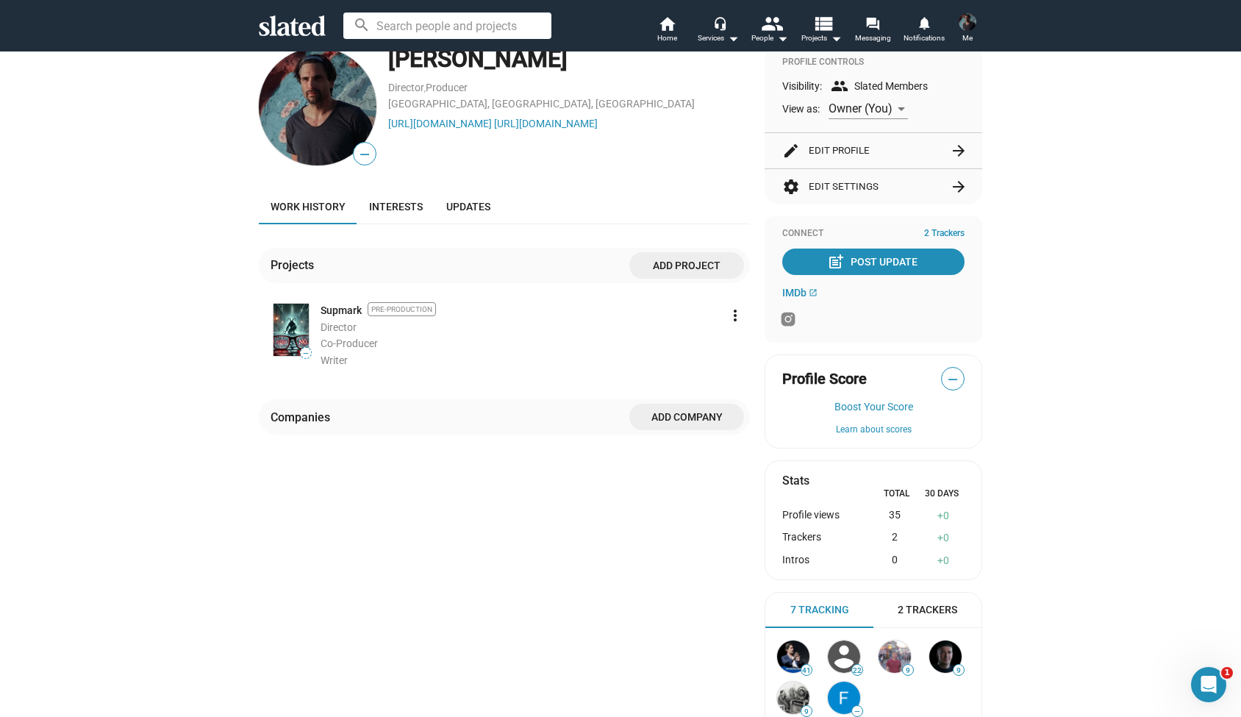
click at [896, 537] on div "2" at bounding box center [894, 538] width 56 height 14
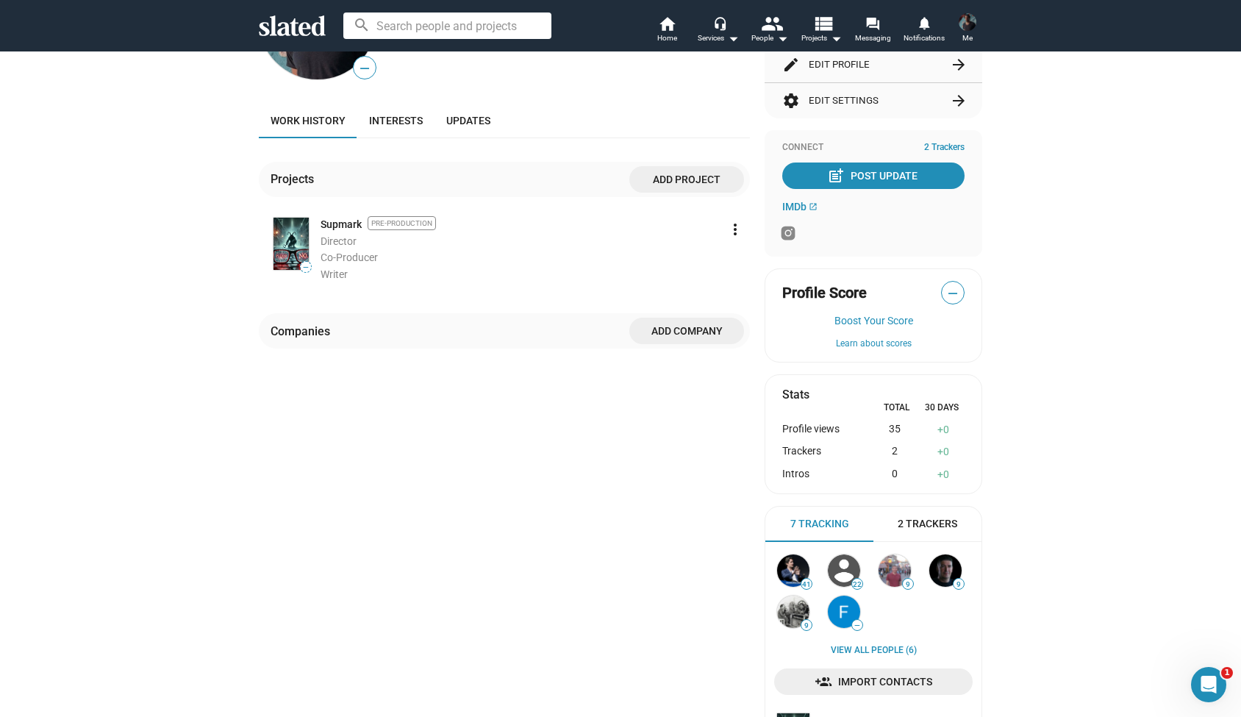
scroll to position [282, 0]
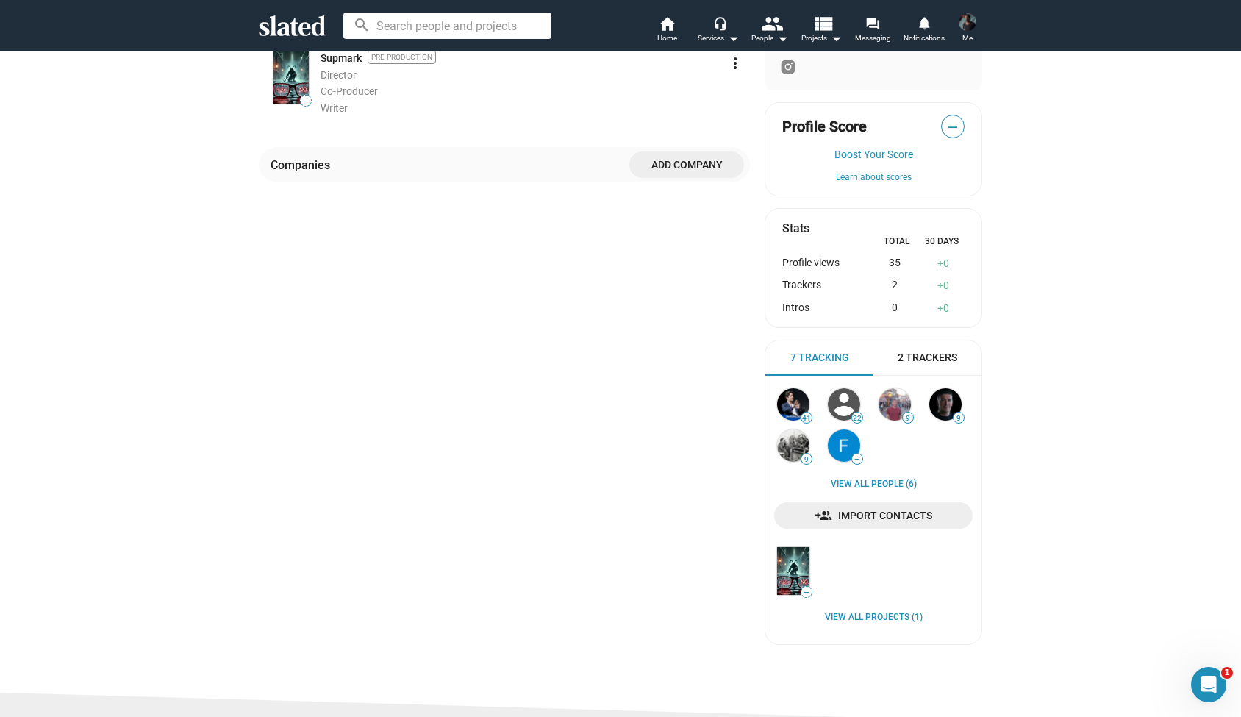
click at [921, 357] on span "2 Trackers" at bounding box center [928, 358] width 60 height 14
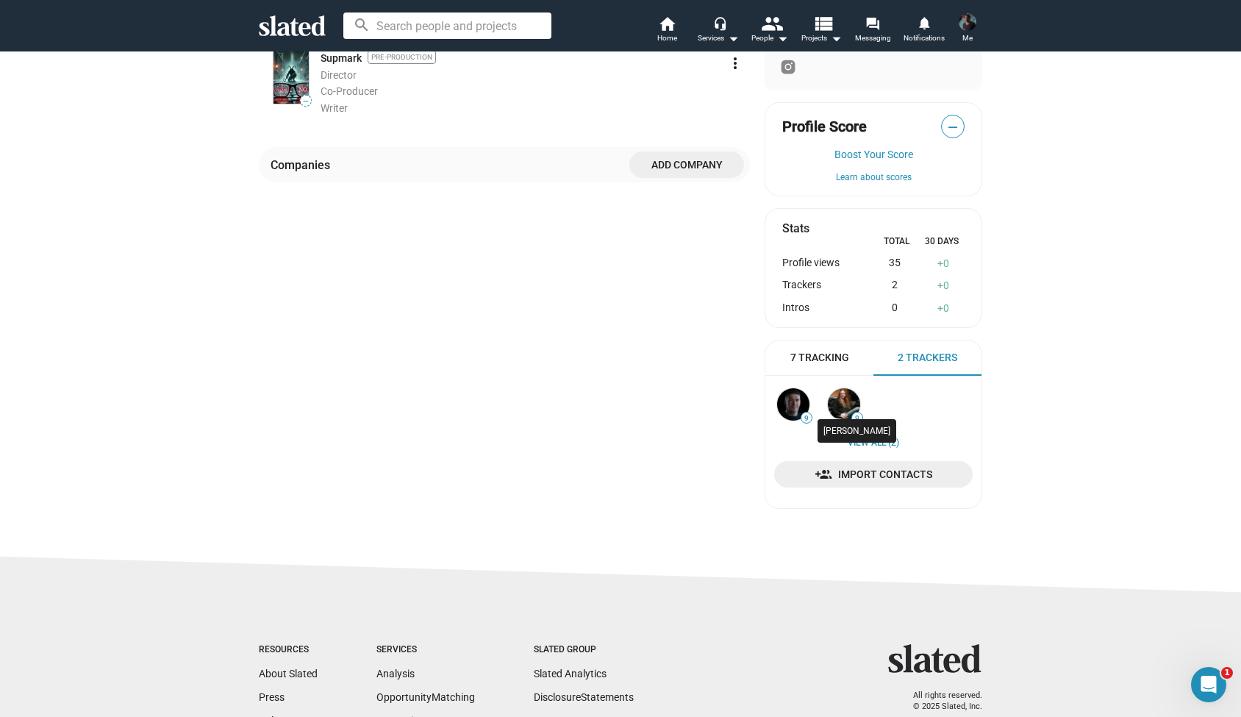
click at [843, 394] on img at bounding box center [844, 404] width 32 height 32
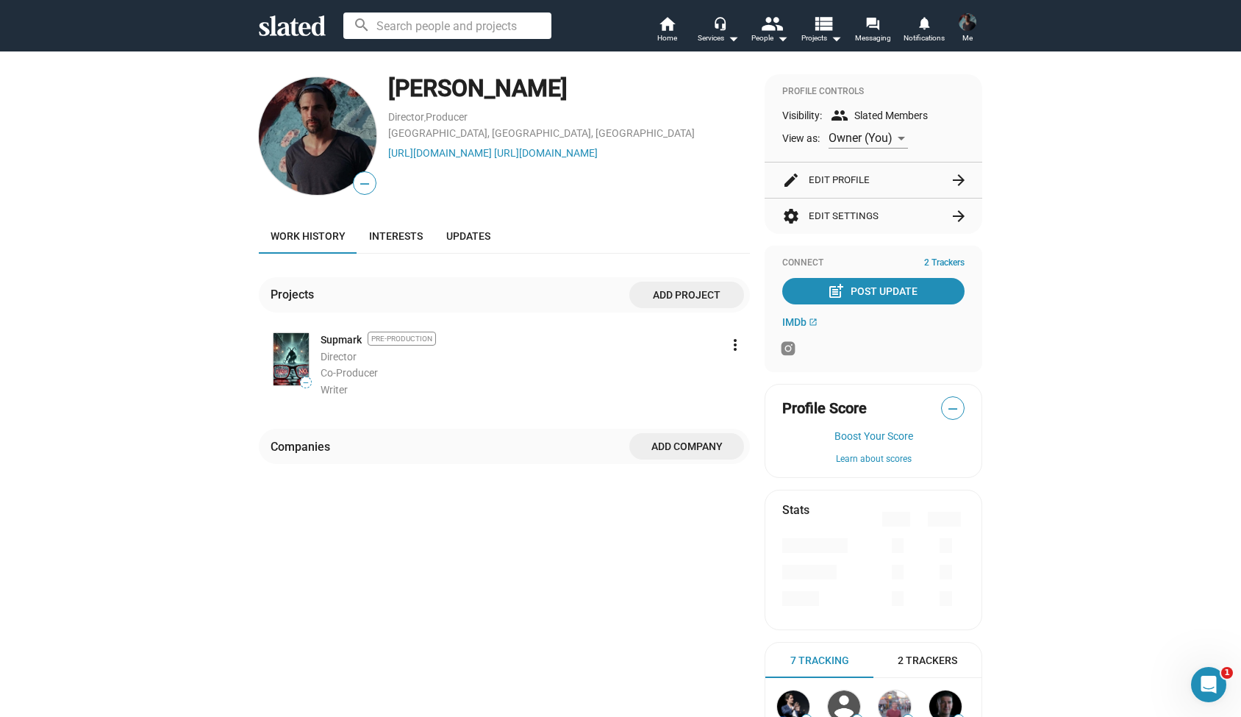
click at [903, 184] on button "edit Edit Profile arrow_forward" at bounding box center [873, 180] width 182 height 35
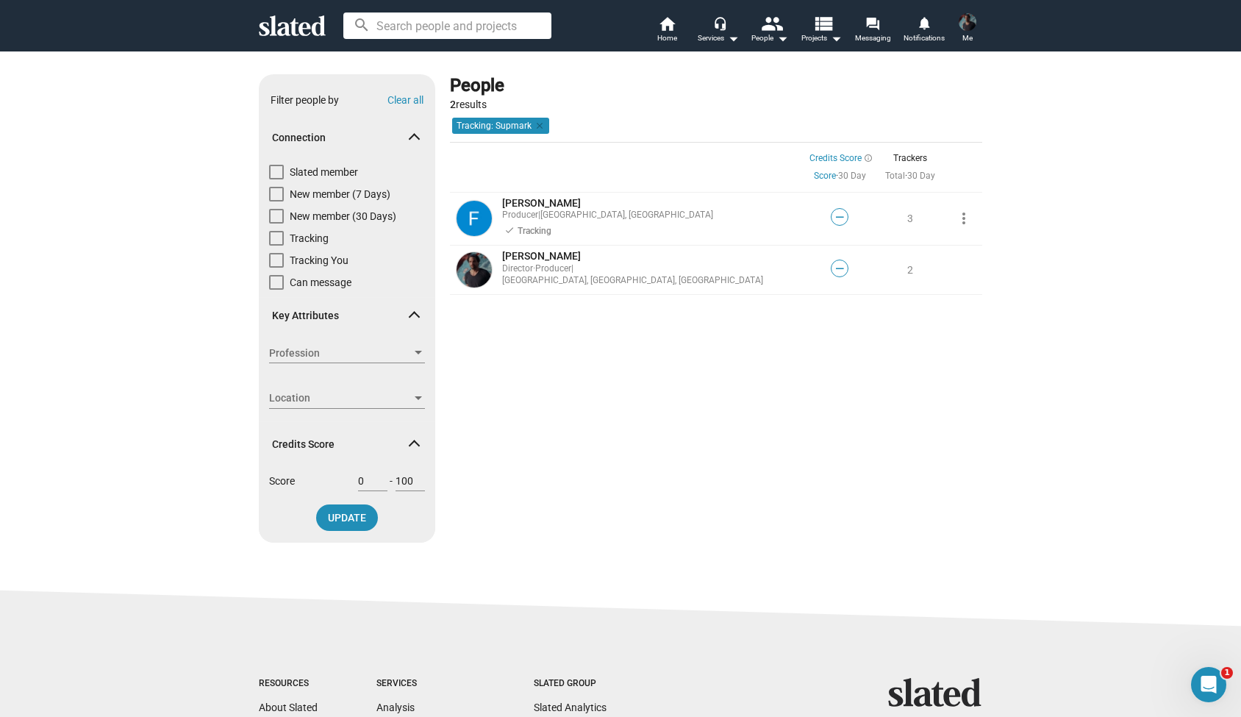
click at [977, 37] on button "Me" at bounding box center [967, 29] width 35 height 38
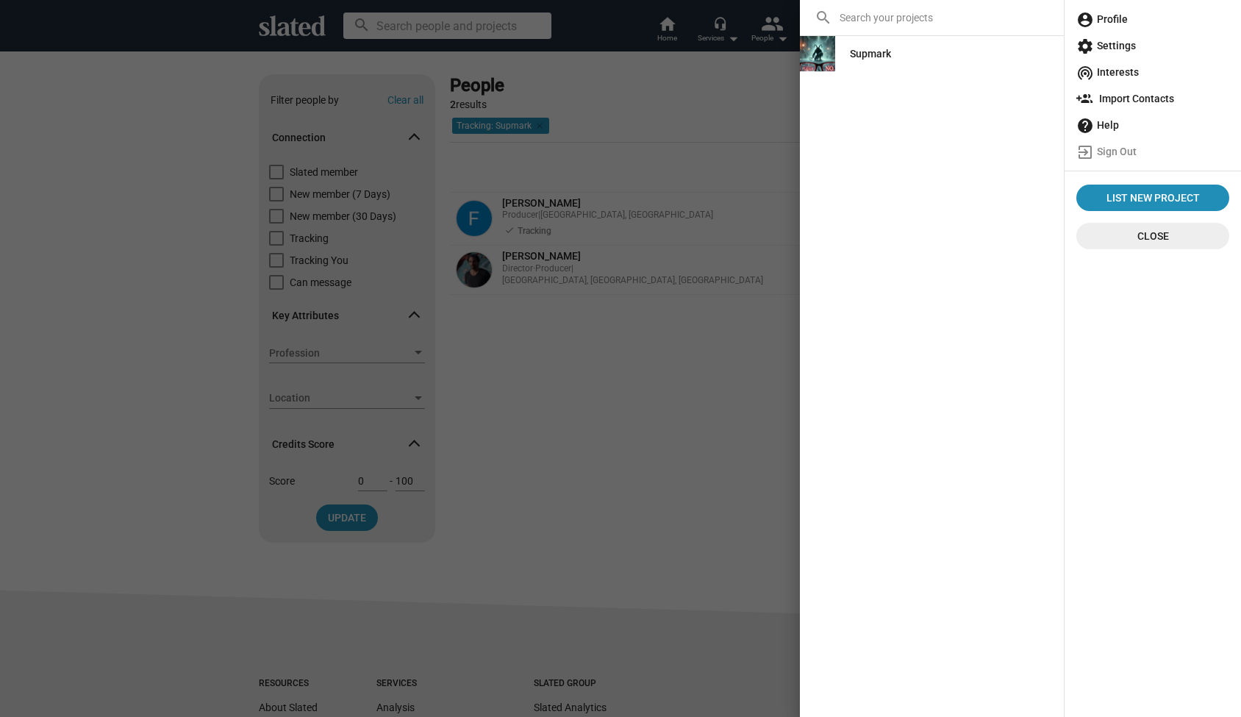
click at [1117, 24] on span "account_circle Profile" at bounding box center [1153, 19] width 153 height 26
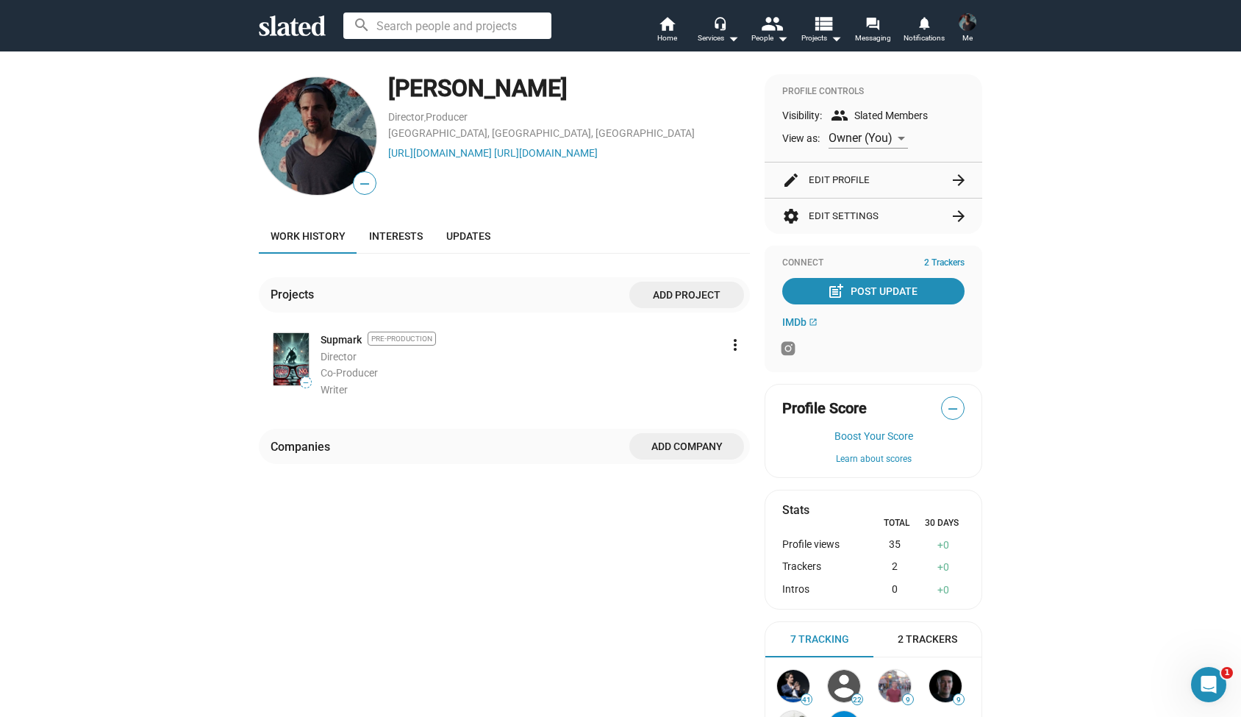
scroll to position [57, 0]
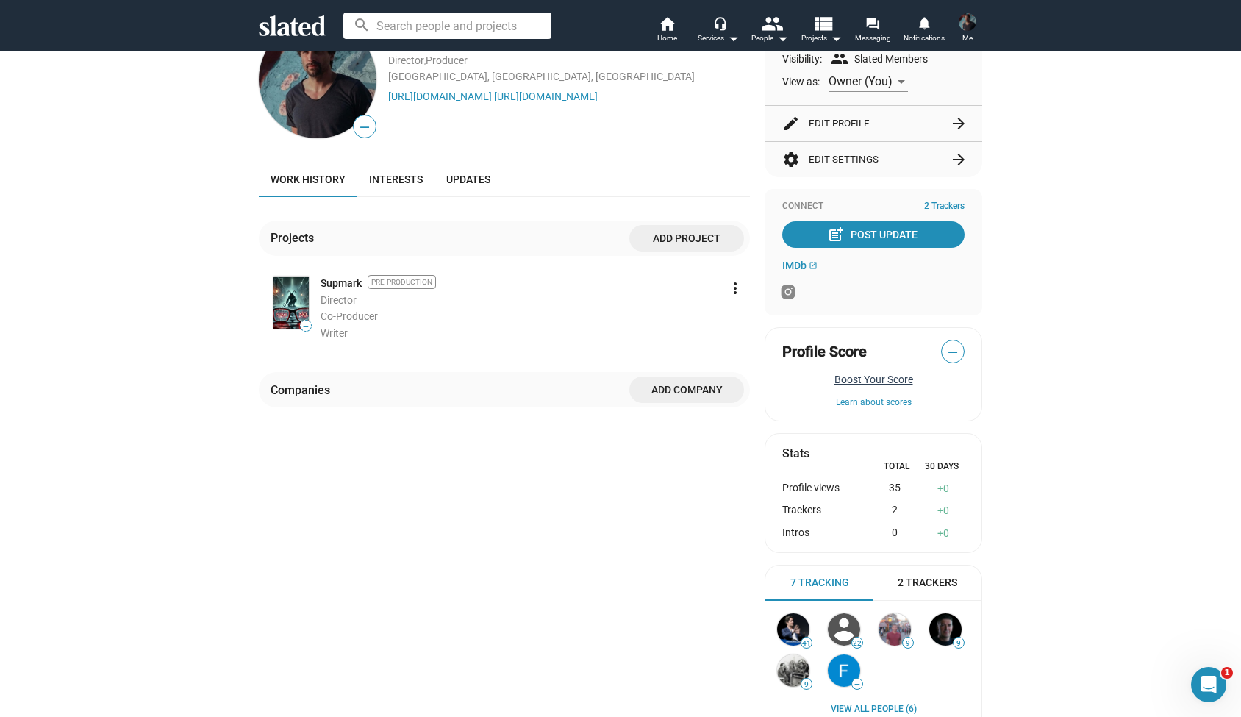
click at [854, 379] on button "Boost Your Score" at bounding box center [873, 380] width 182 height 12
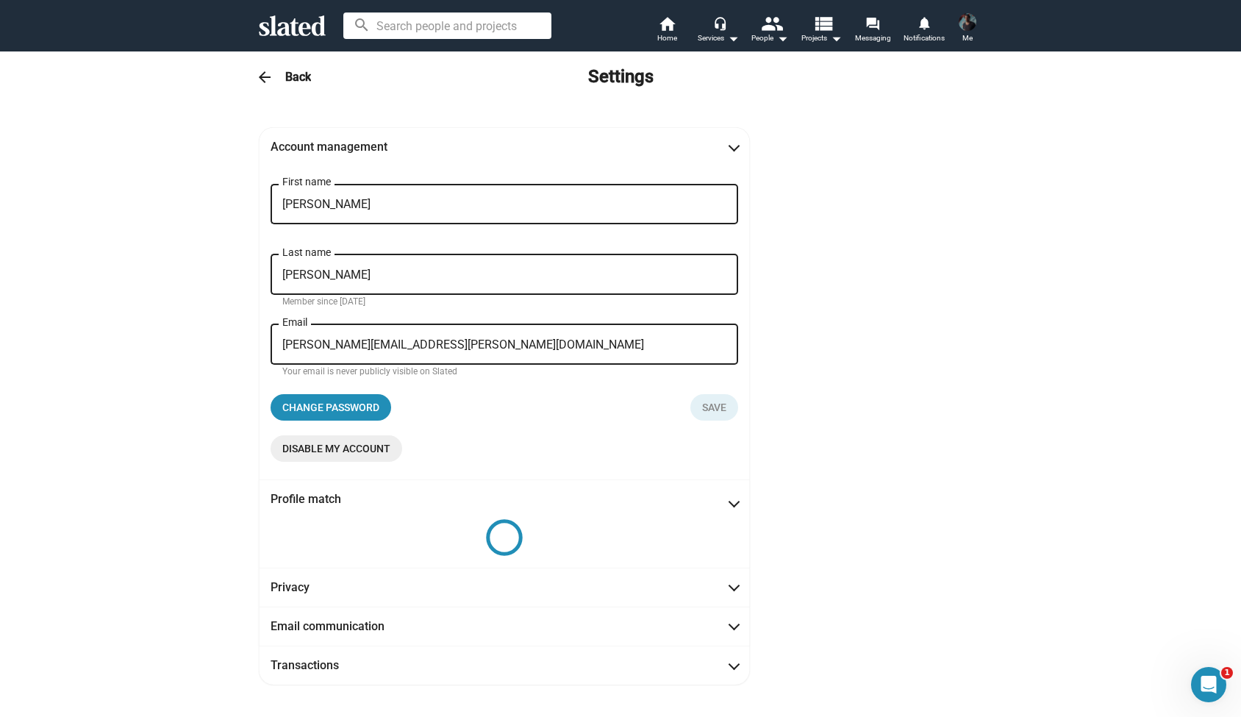
scroll to position [13, 0]
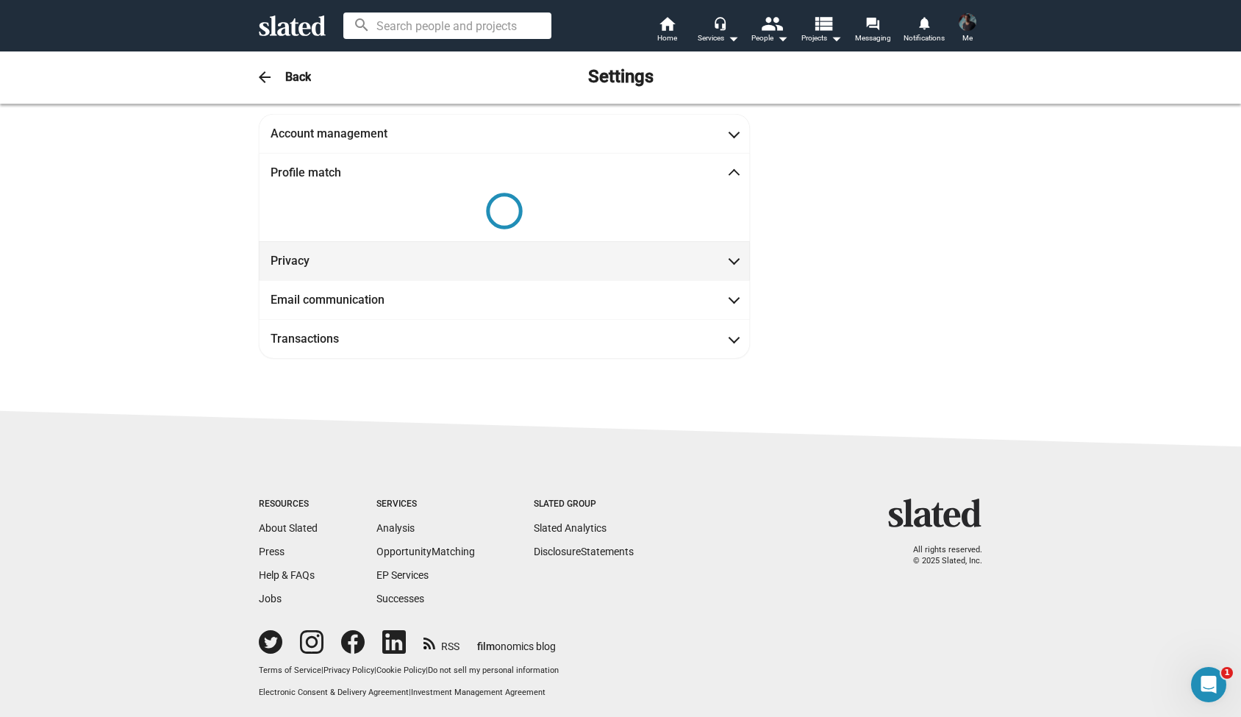
click at [733, 272] on mat-expansion-panel-header "Privacy" at bounding box center [504, 260] width 491 height 39
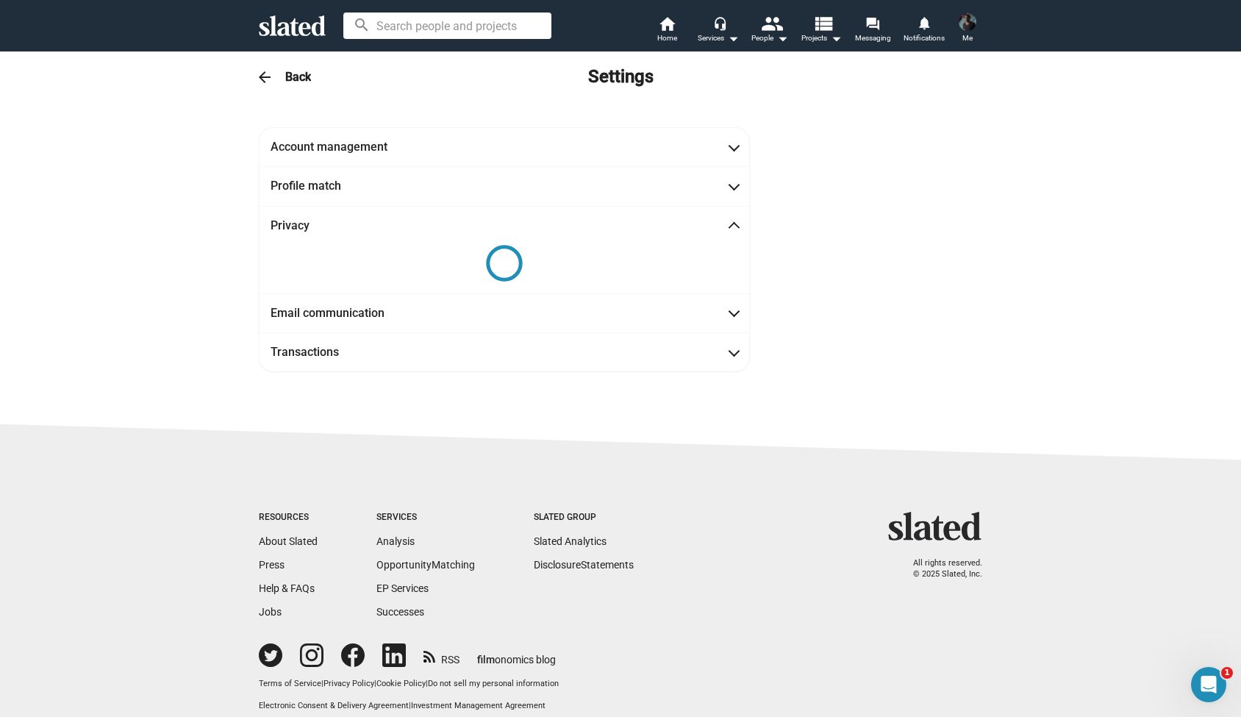
scroll to position [0, 0]
click at [721, 324] on mat-expansion-panel-header "Email communication" at bounding box center [504, 312] width 491 height 39
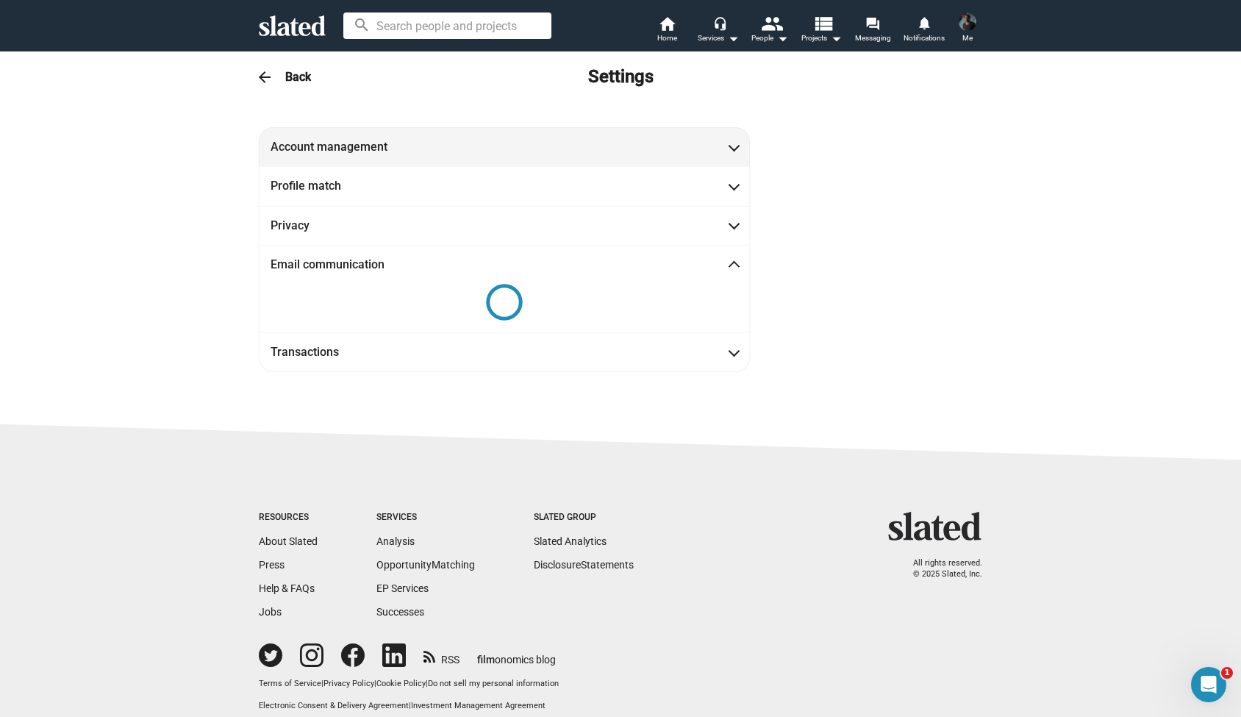
click at [733, 144] on span at bounding box center [734, 145] width 8 height 15
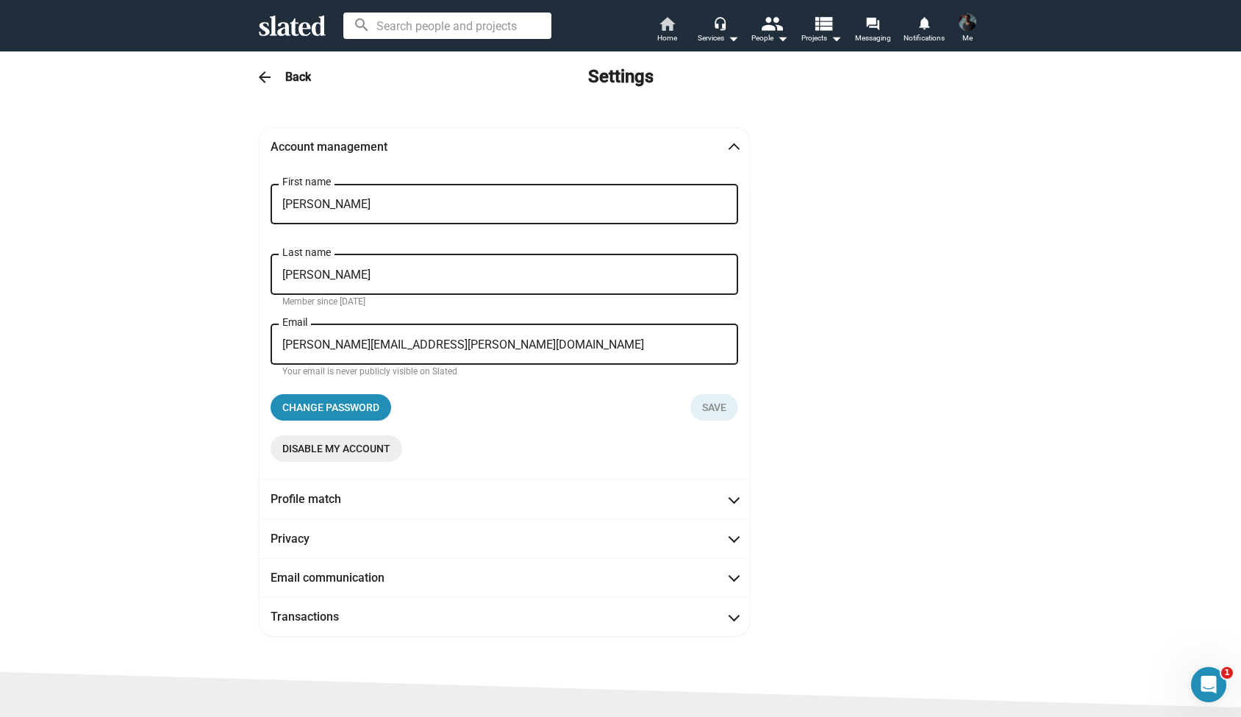
click at [675, 35] on span "Home" at bounding box center [667, 38] width 20 height 18
